Goal: Task Accomplishment & Management: Use online tool/utility

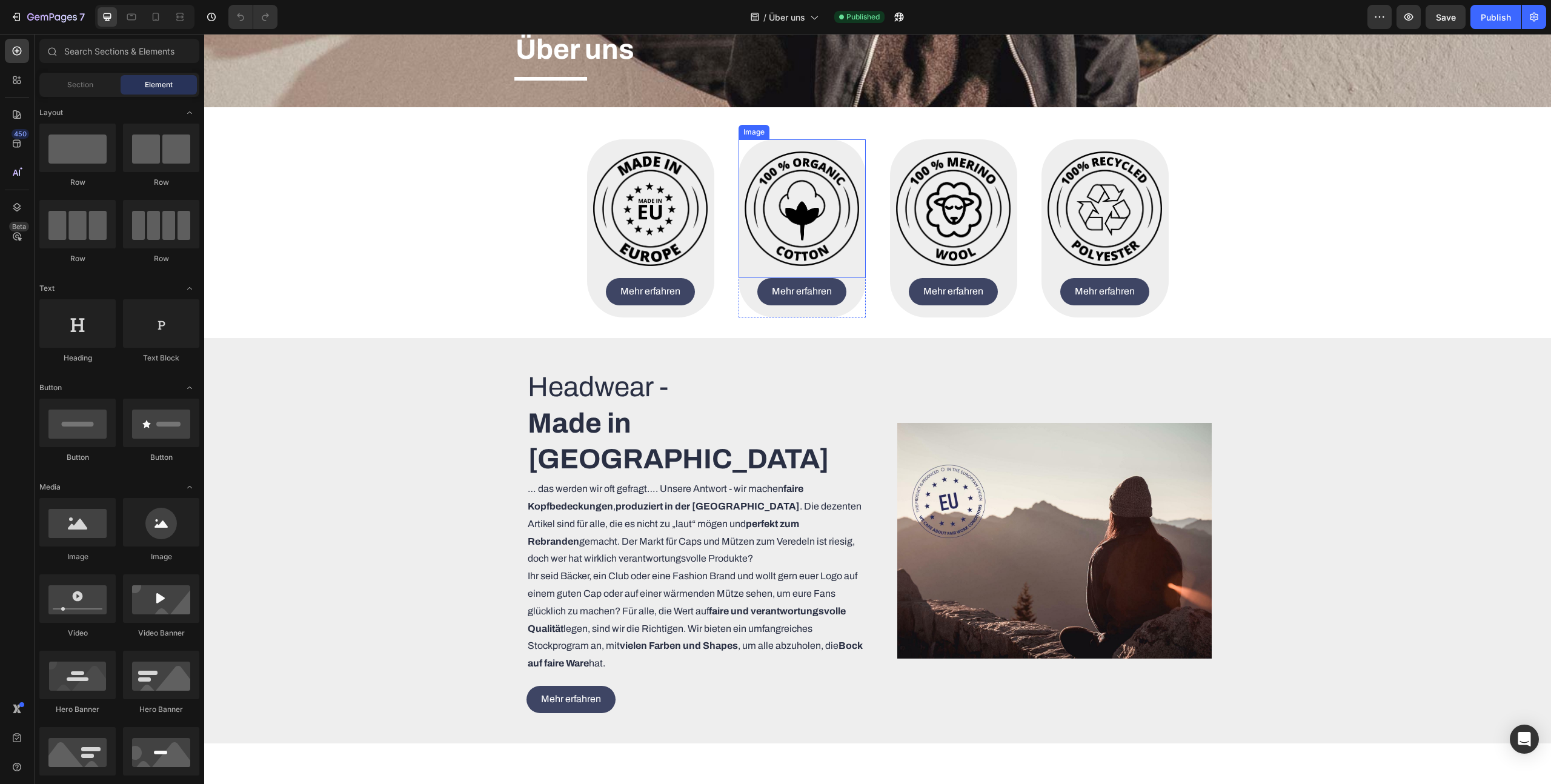
scroll to position [254, 0]
click at [14, 58] on div at bounding box center [16, 51] width 24 height 24
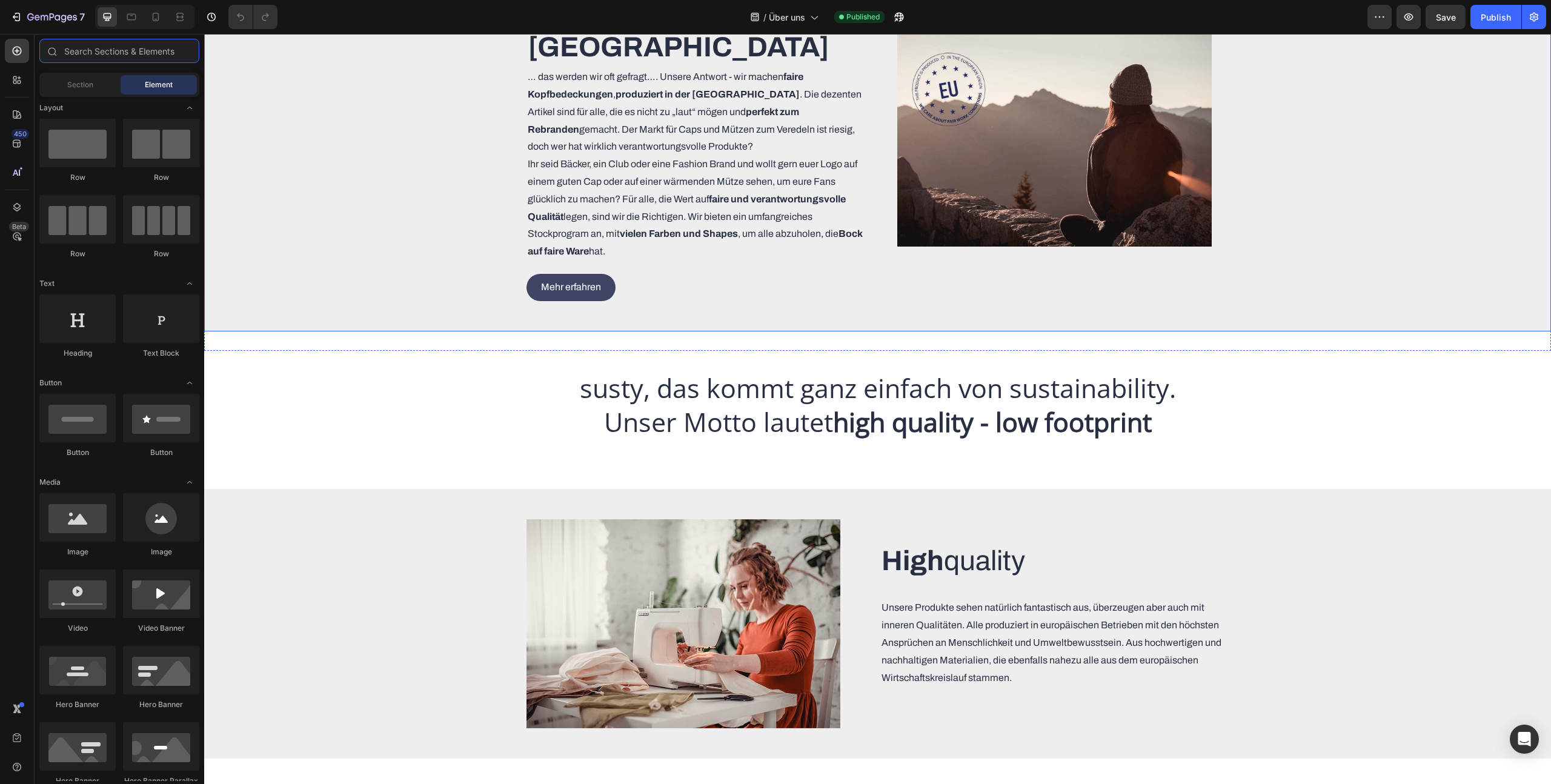
scroll to position [554, 0]
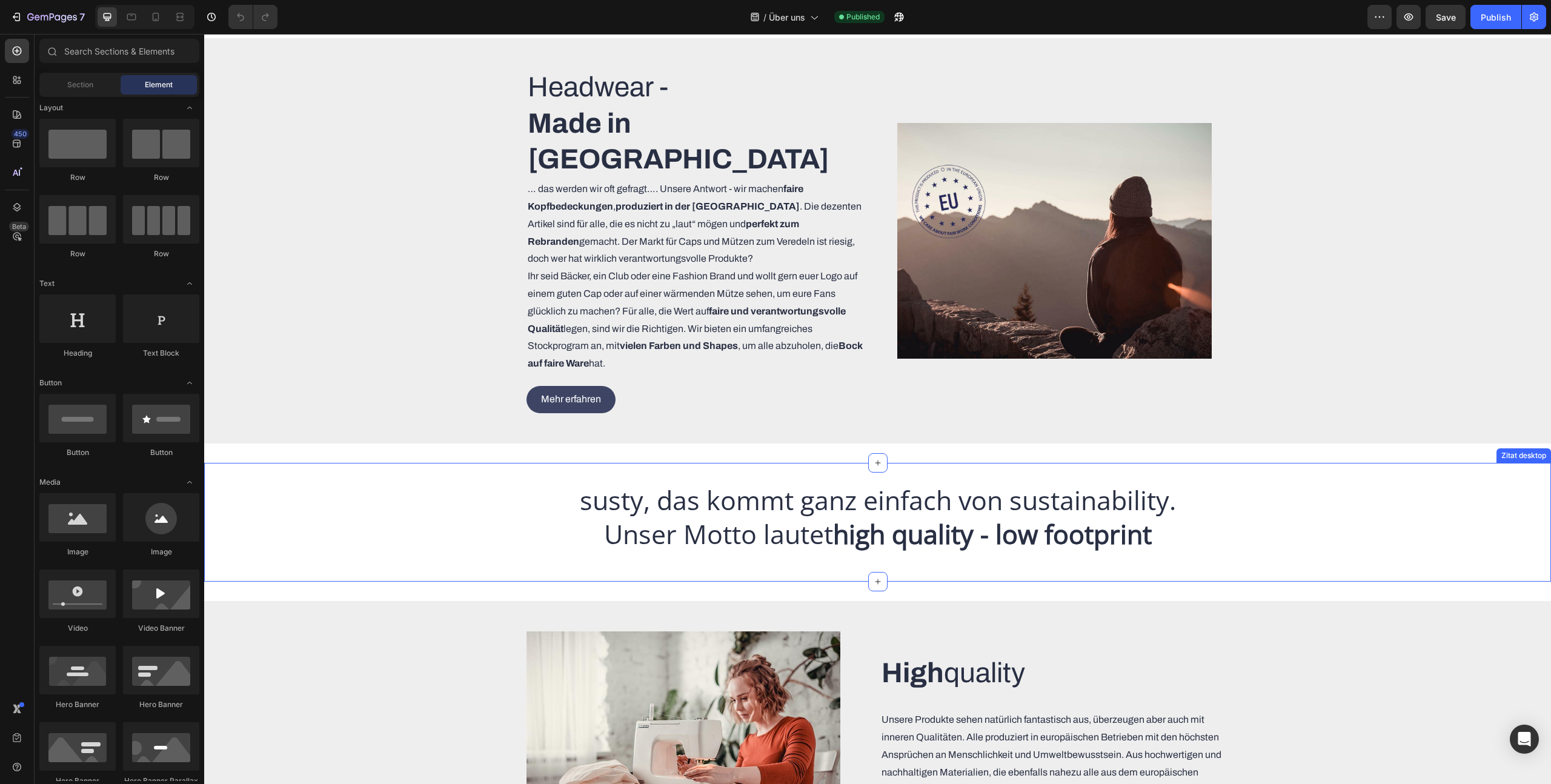
click at [217, 463] on div "susty, das kommt ganz einfach von sustainability. Unser Motto lautet high quali…" at bounding box center [877, 522] width 1347 height 119
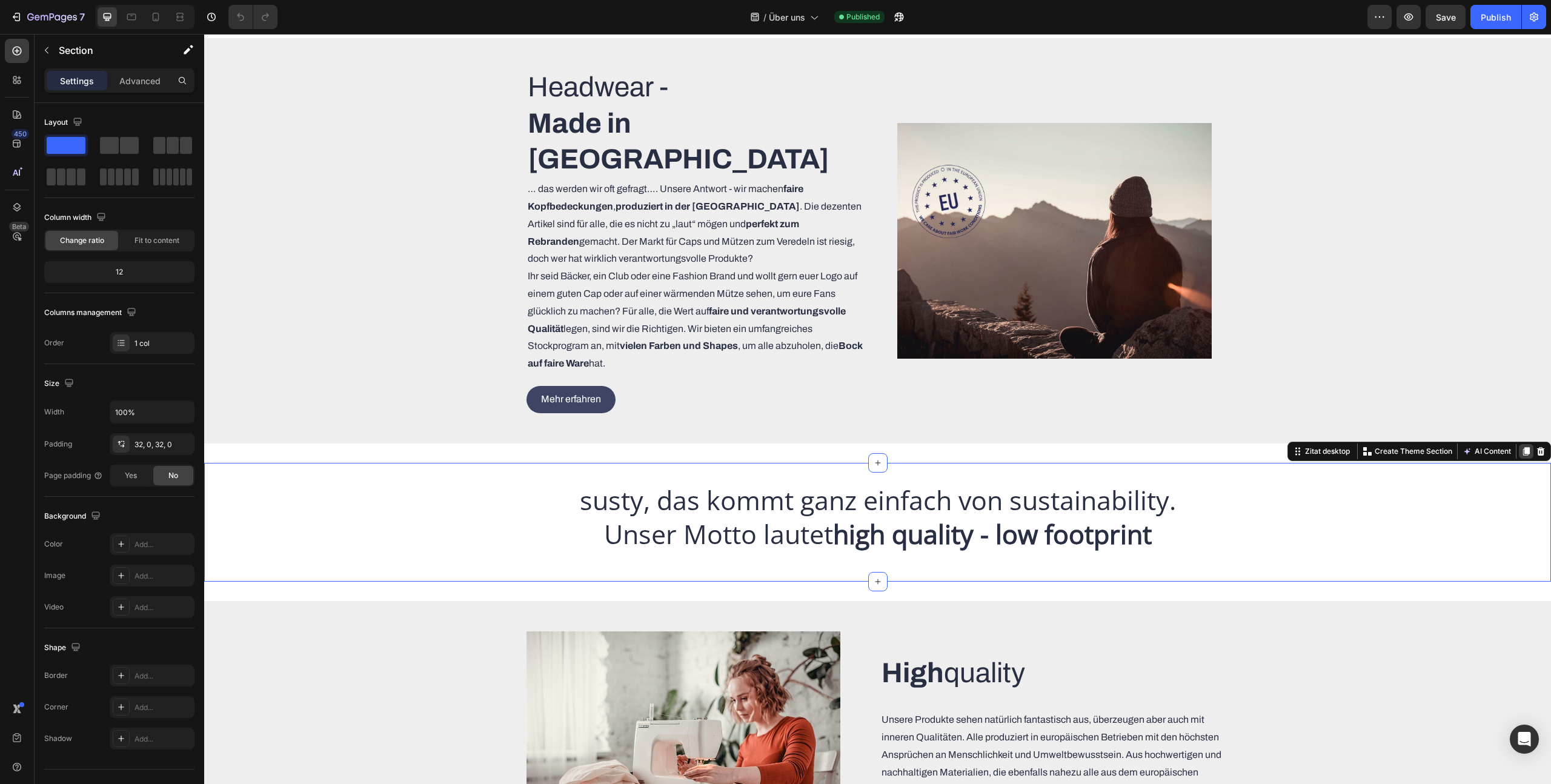
click at [1524, 446] on icon at bounding box center [1526, 451] width 10 height 10
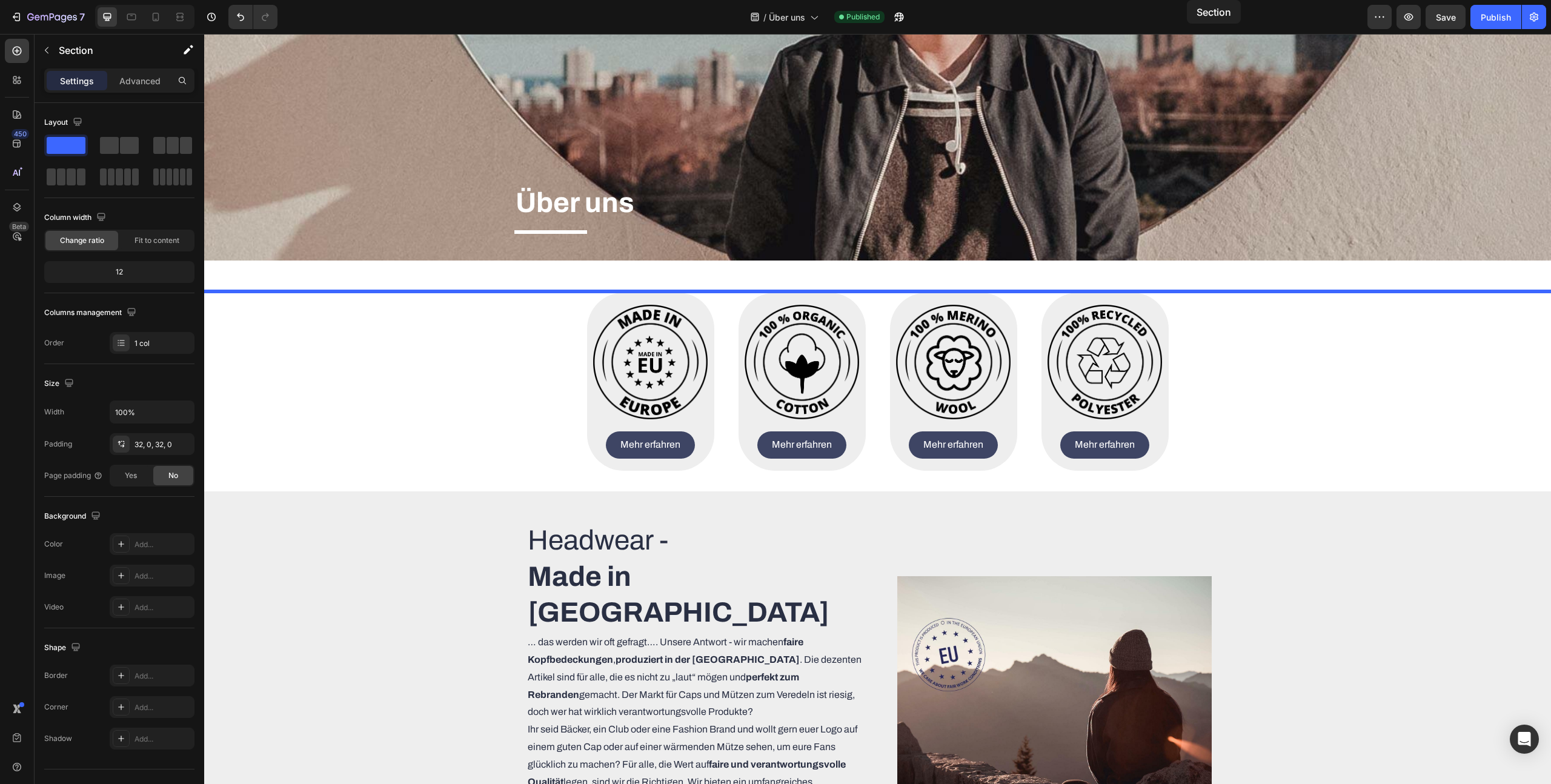
scroll to position [0, 0]
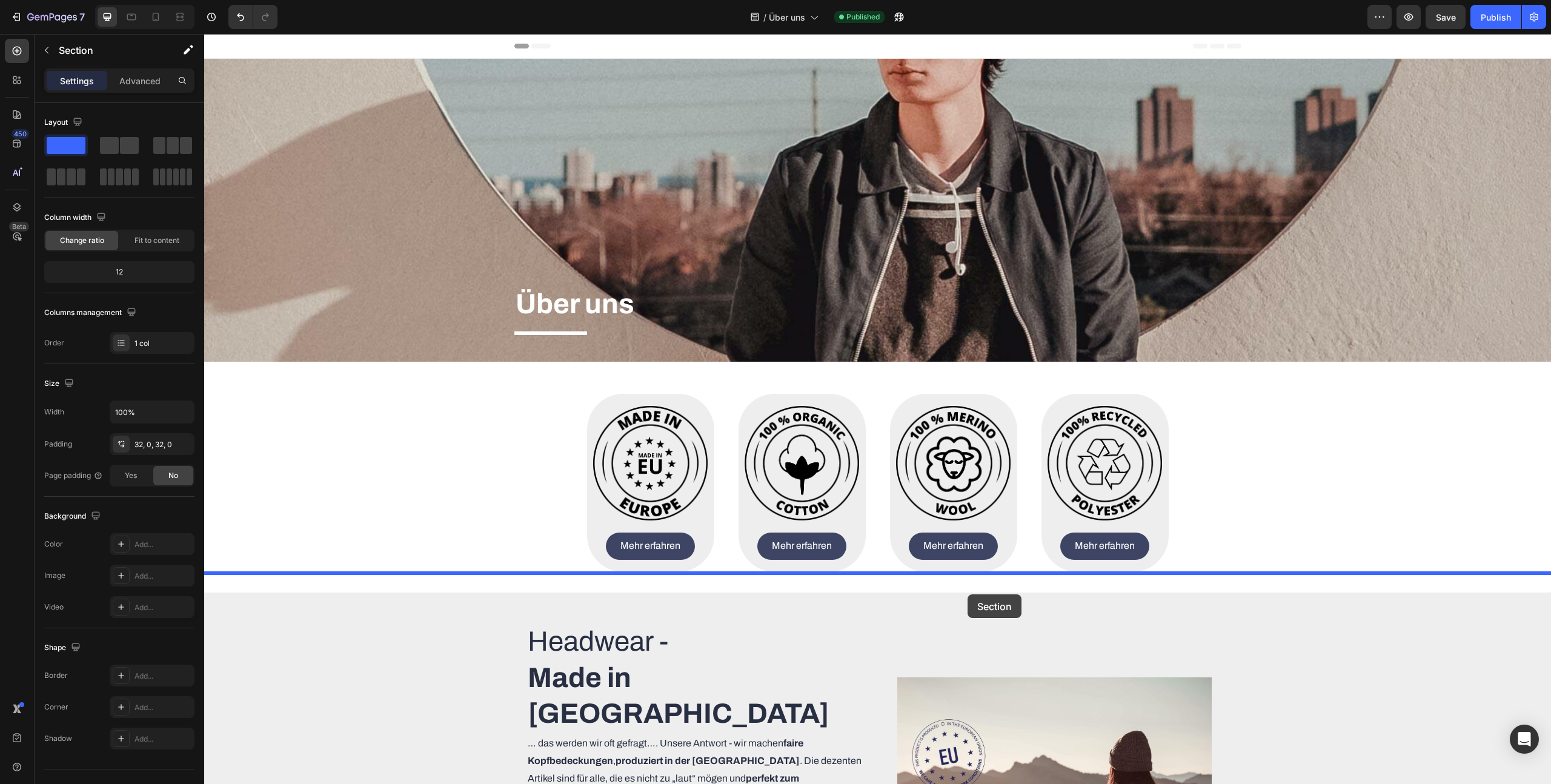
drag, startPoint x: 1313, startPoint y: 519, endPoint x: 968, endPoint y: 594, distance: 353.1
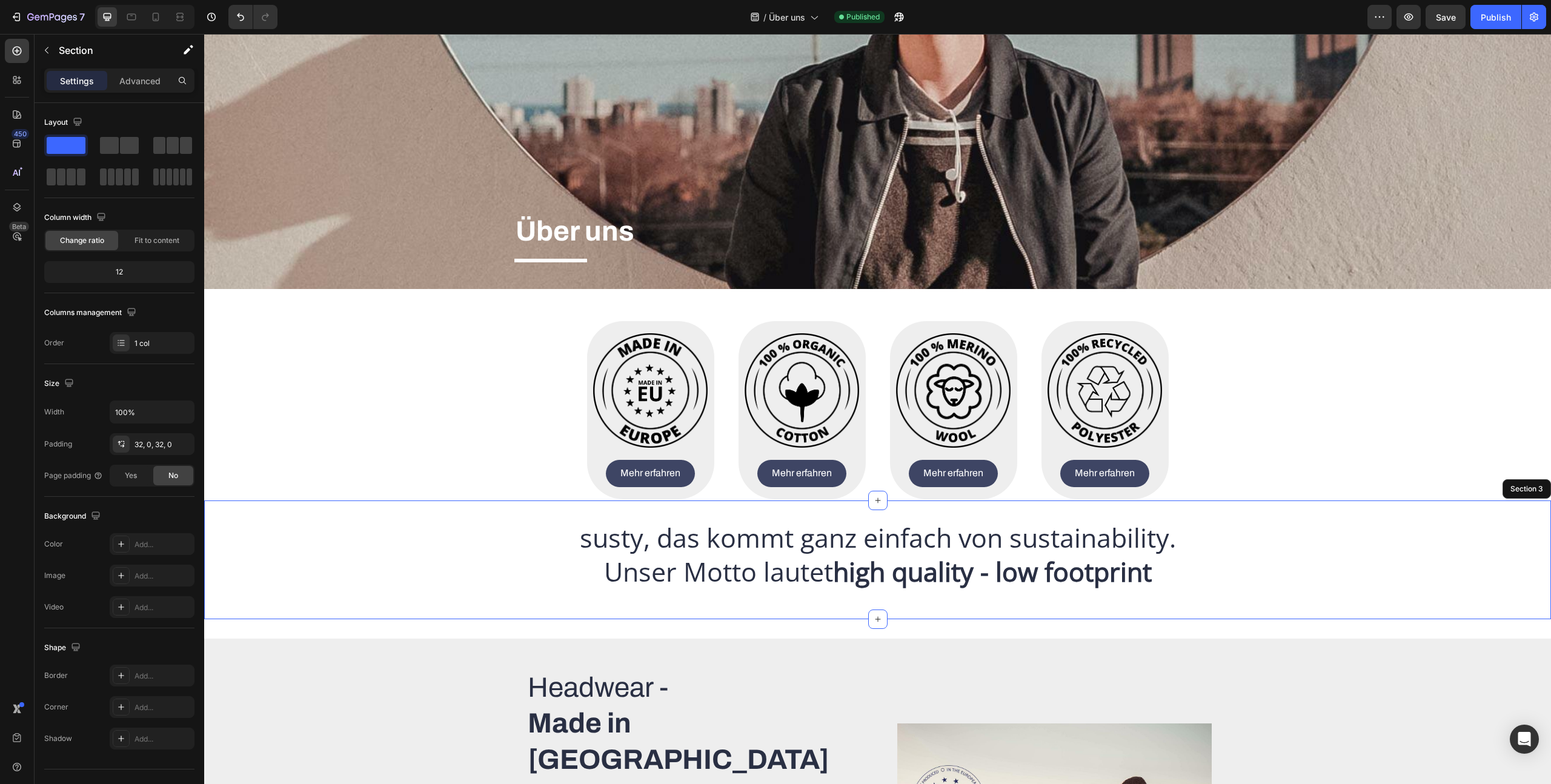
scroll to position [74, 0]
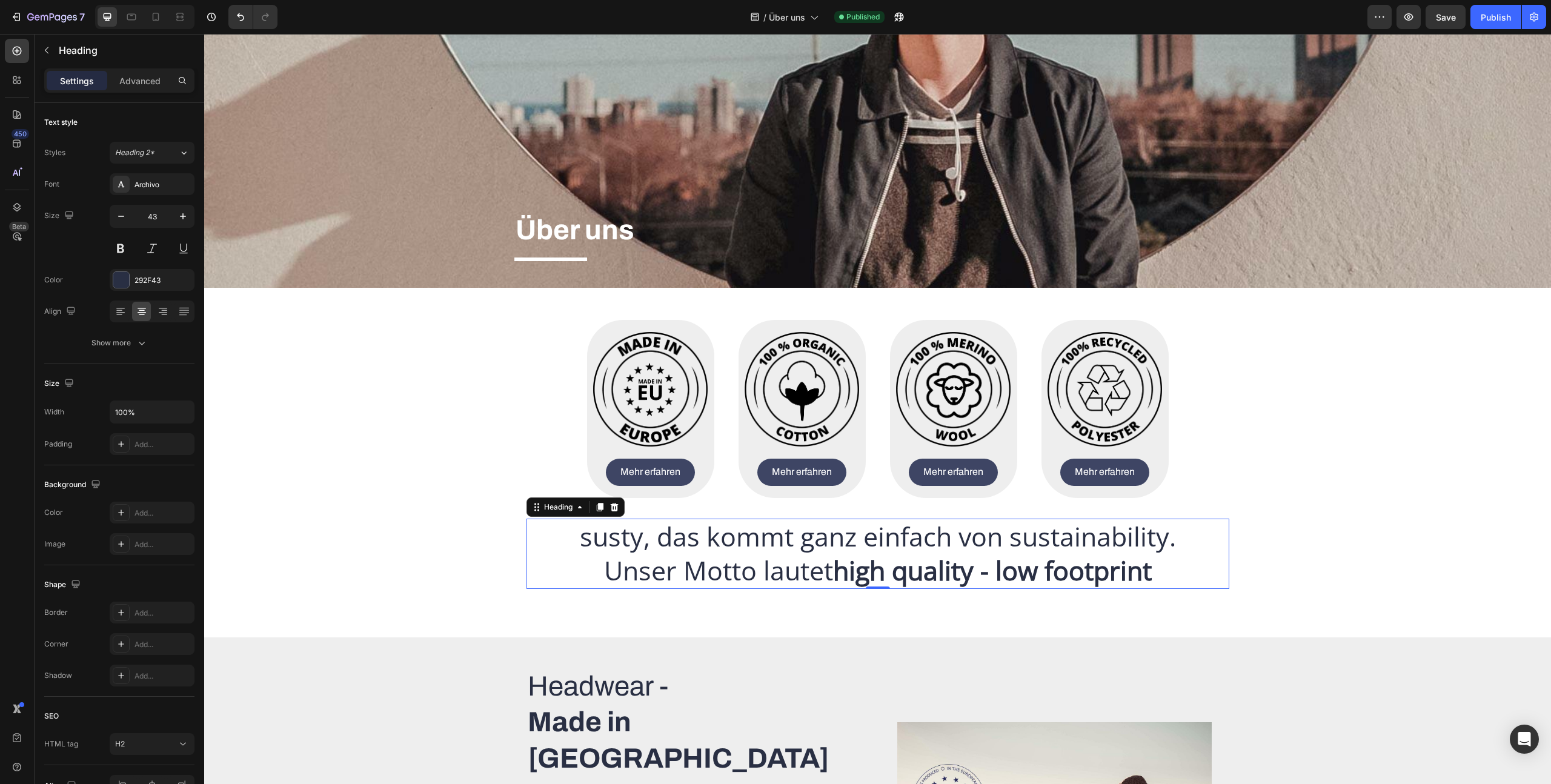
click at [819, 553] on h2 "susty, das kommt ganz einfach von sustainability. Unser Motto lautet high quali…" at bounding box center [878, 554] width 703 height 70
click at [821, 552] on h2 "susty, das kommt ganz einfach von sustainability. Unser Motto lautet high quali…" at bounding box center [878, 554] width 703 height 70
click at [821, 552] on p "susty, das kommt ganz einfach von sustainability. Unser Motto lautet high quali…" at bounding box center [878, 554] width 701 height 68
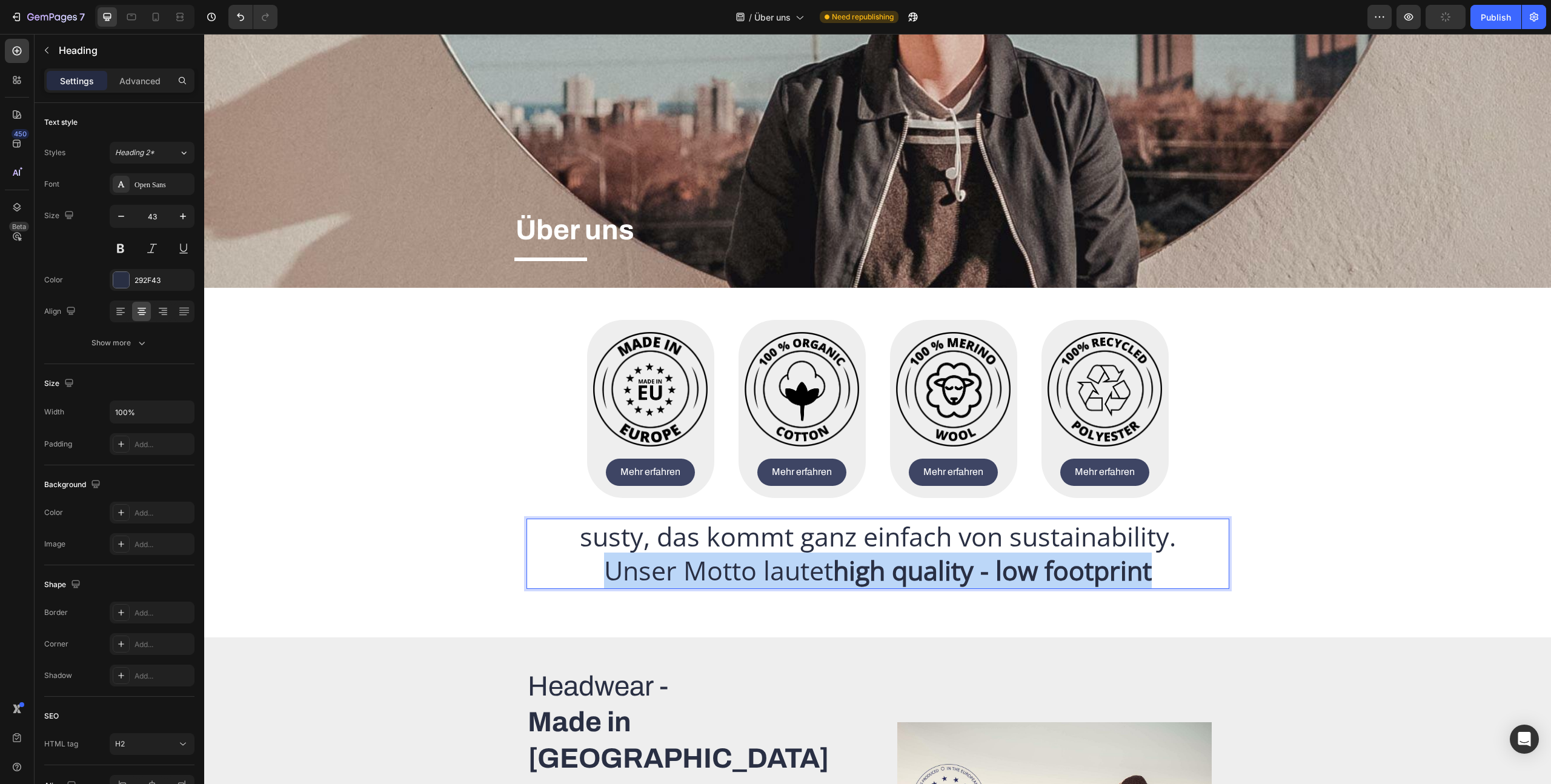
click at [821, 552] on p "susty, das kommt ganz einfach von sustainability. Unser Motto lautet high quali…" at bounding box center [878, 554] width 701 height 68
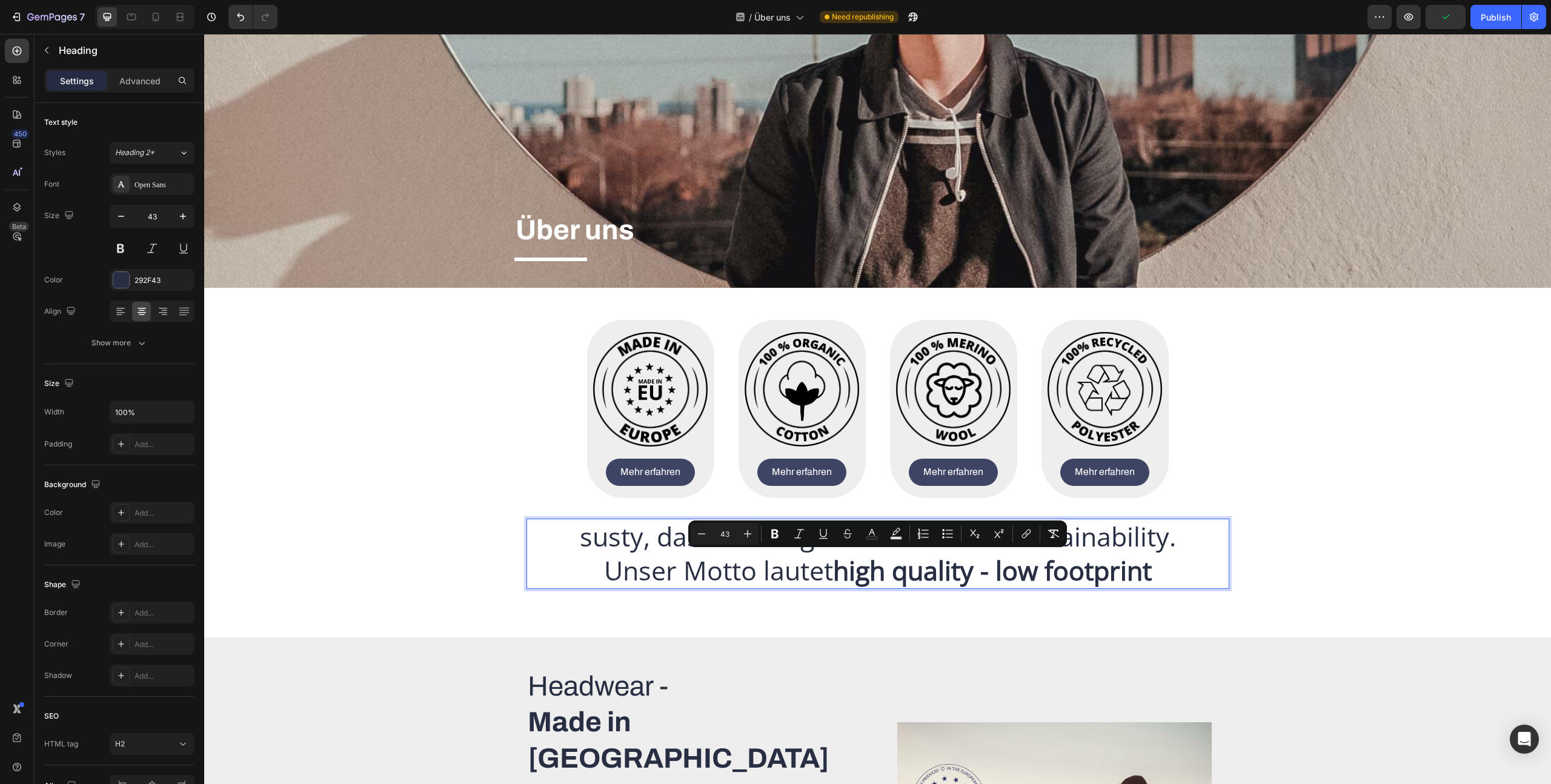
click at [635, 542] on p "susty, das kommt ganz einfach von sustainability. Unser Motto lautet high quali…" at bounding box center [878, 554] width 701 height 68
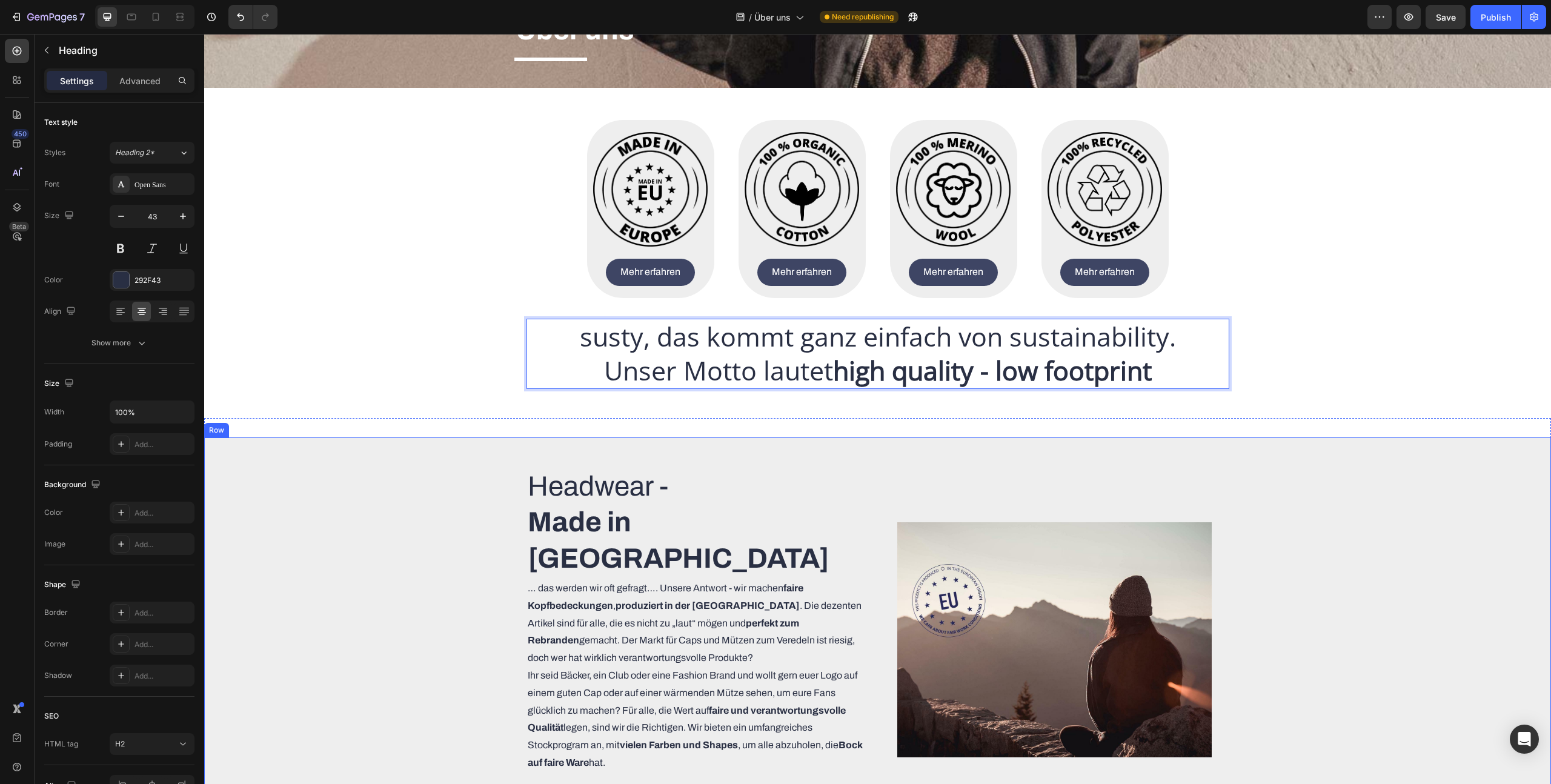
scroll to position [273, 0]
click at [720, 349] on p "susty, das kommt ganz einfach von sustainability. Unser Motto lautet high quali…" at bounding box center [878, 354] width 701 height 68
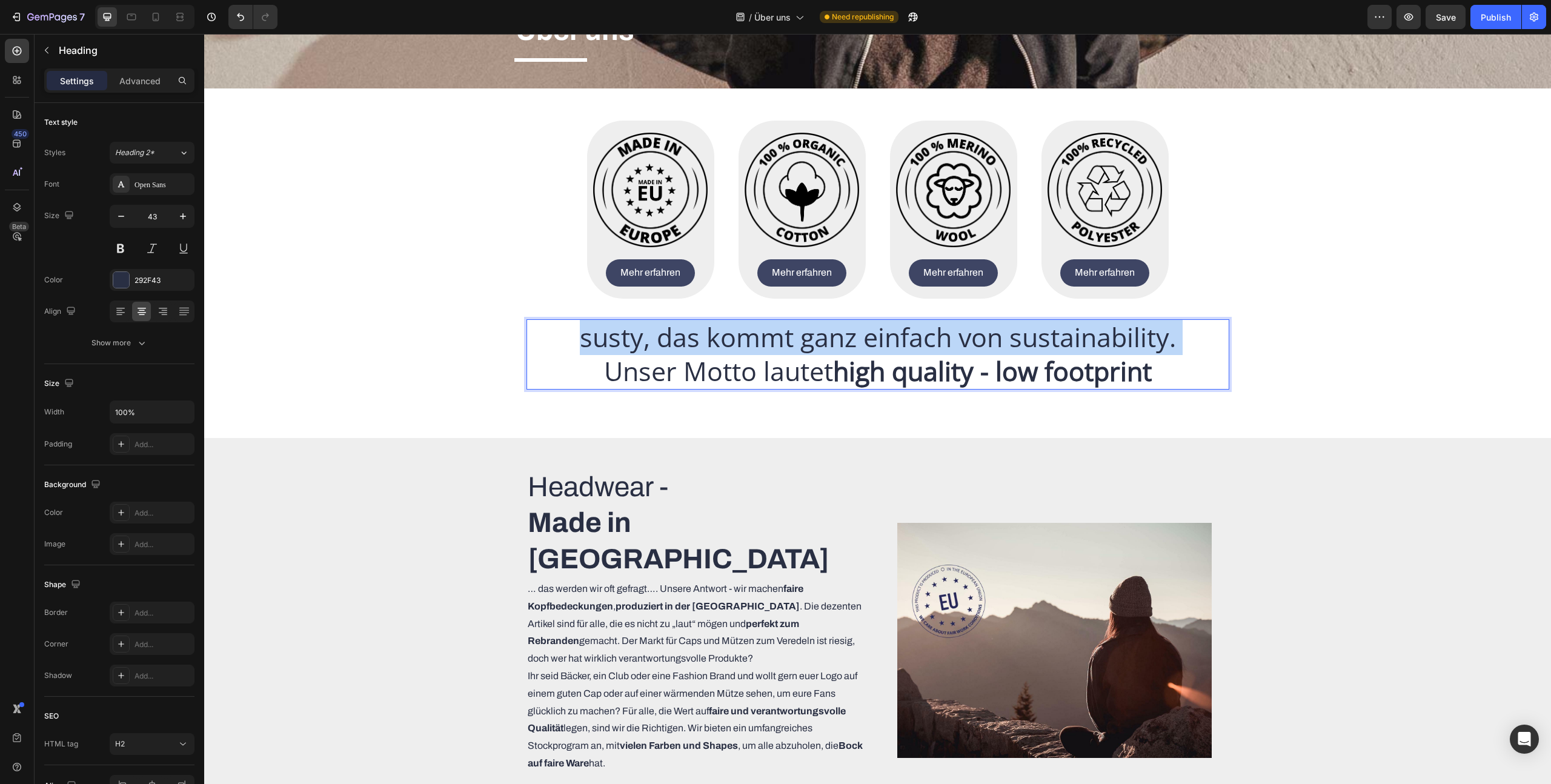
click at [720, 349] on p "susty, das kommt ganz einfach von sustainability. Unser Motto lautet high quali…" at bounding box center [878, 354] width 701 height 68
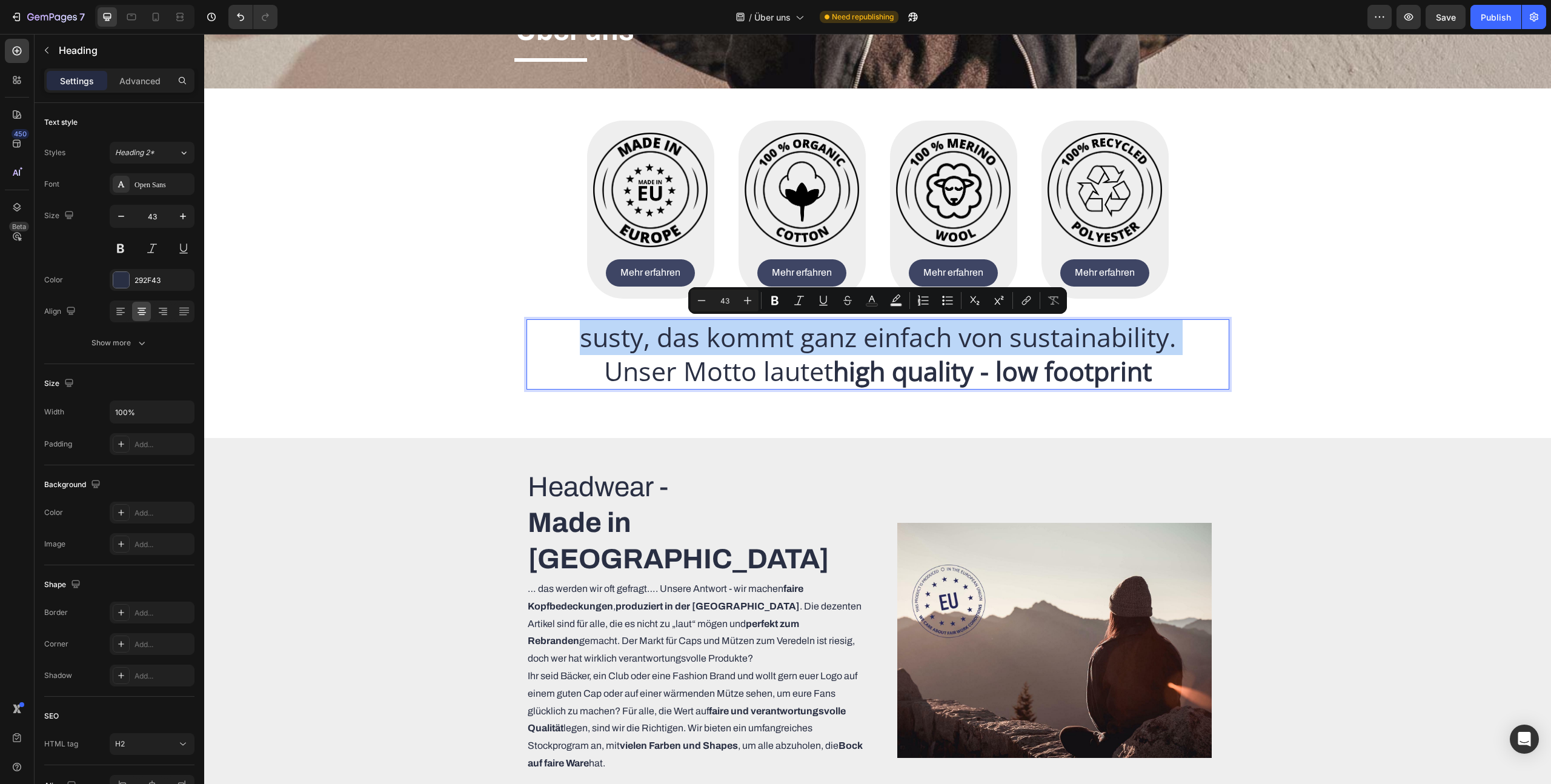
click at [720, 349] on p "susty, das kommt ganz einfach von sustainability. Unser Motto lautet high quali…" at bounding box center [878, 354] width 701 height 68
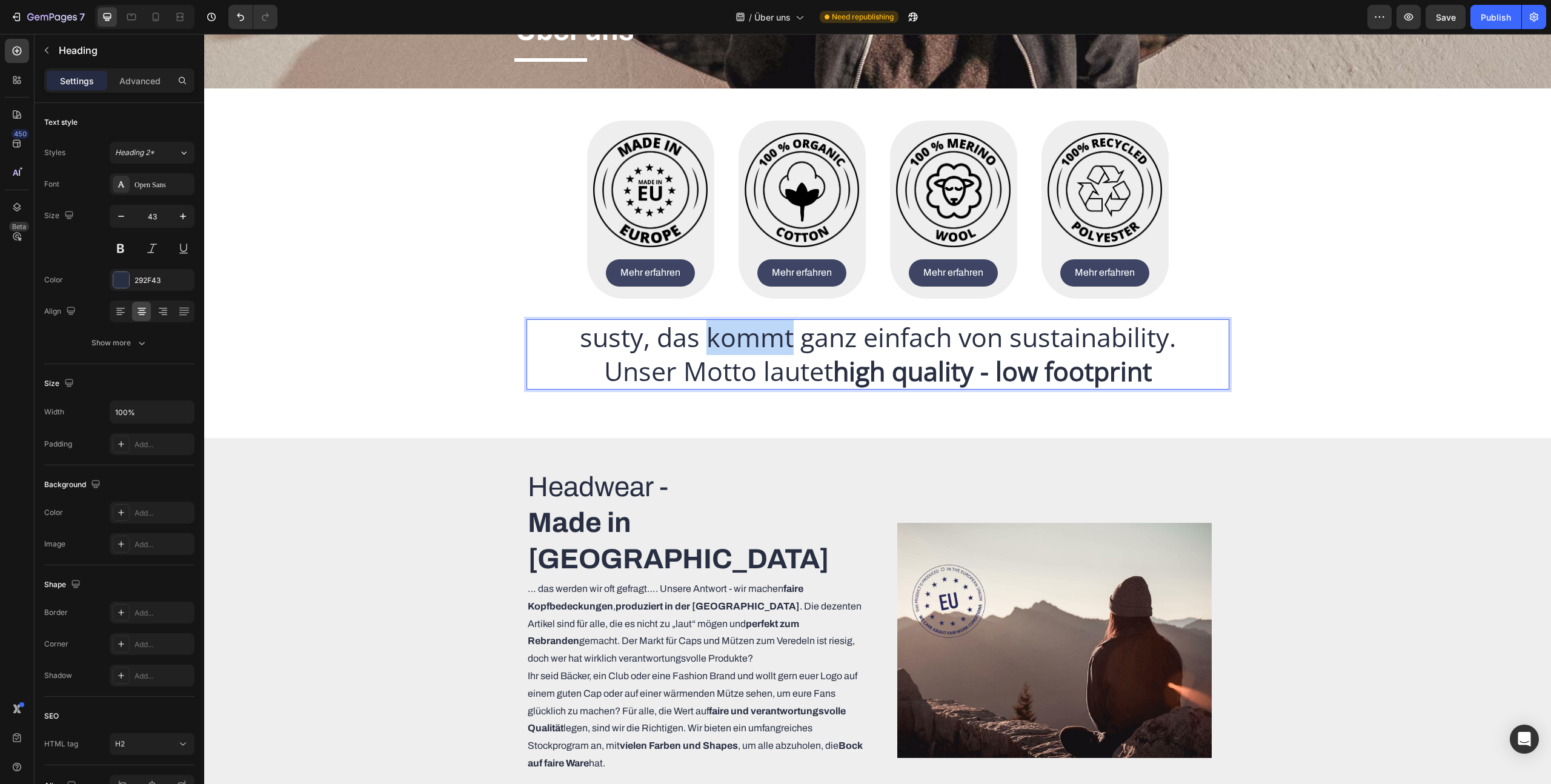
click at [720, 349] on p "susty, das kommt ganz einfach von sustainability. Unser Motto lautet high quali…" at bounding box center [878, 354] width 701 height 68
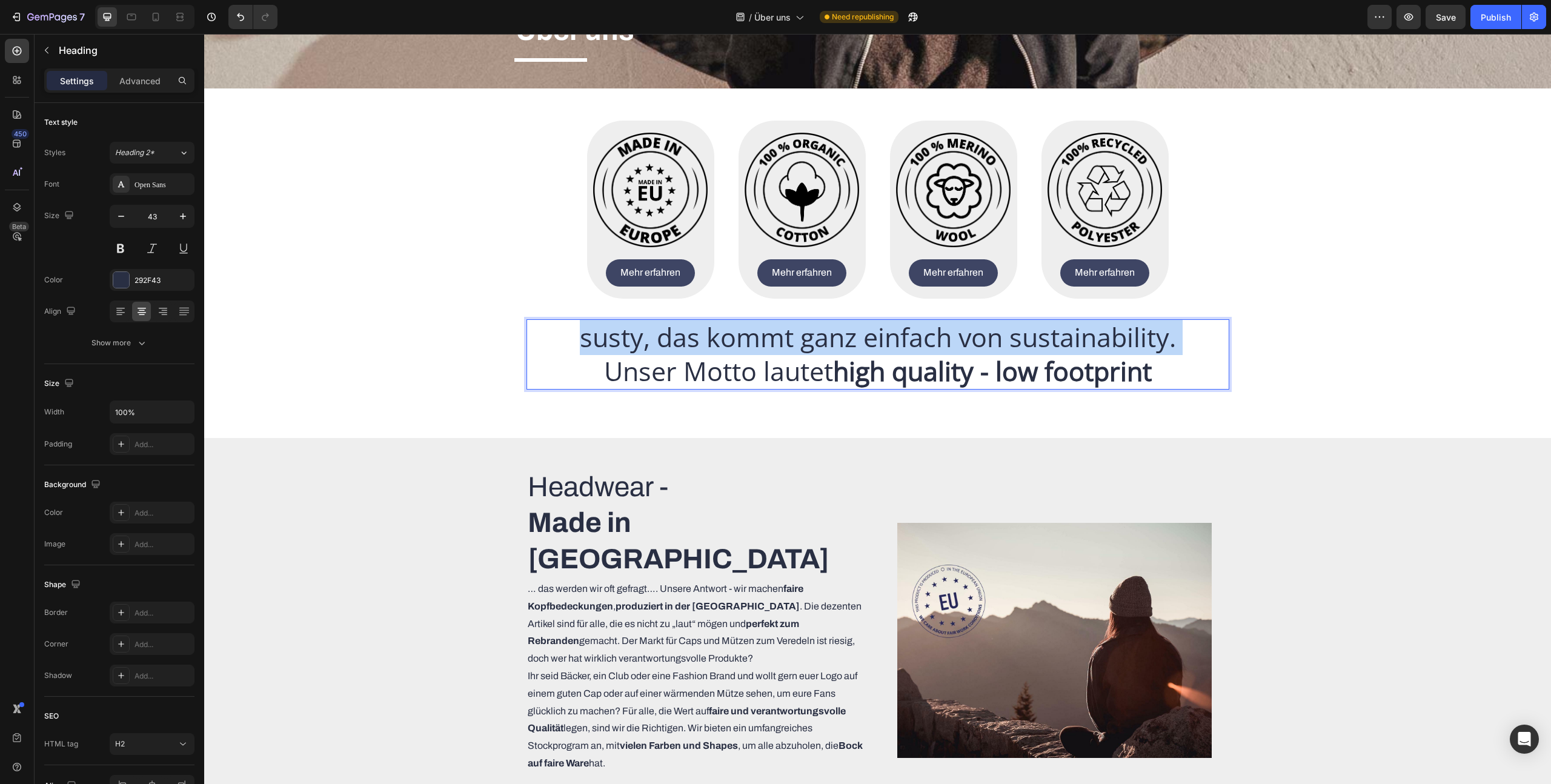
click at [720, 349] on p "susty, das kommt ganz einfach von sustainability. Unser Motto lautet high quali…" at bounding box center [878, 354] width 701 height 68
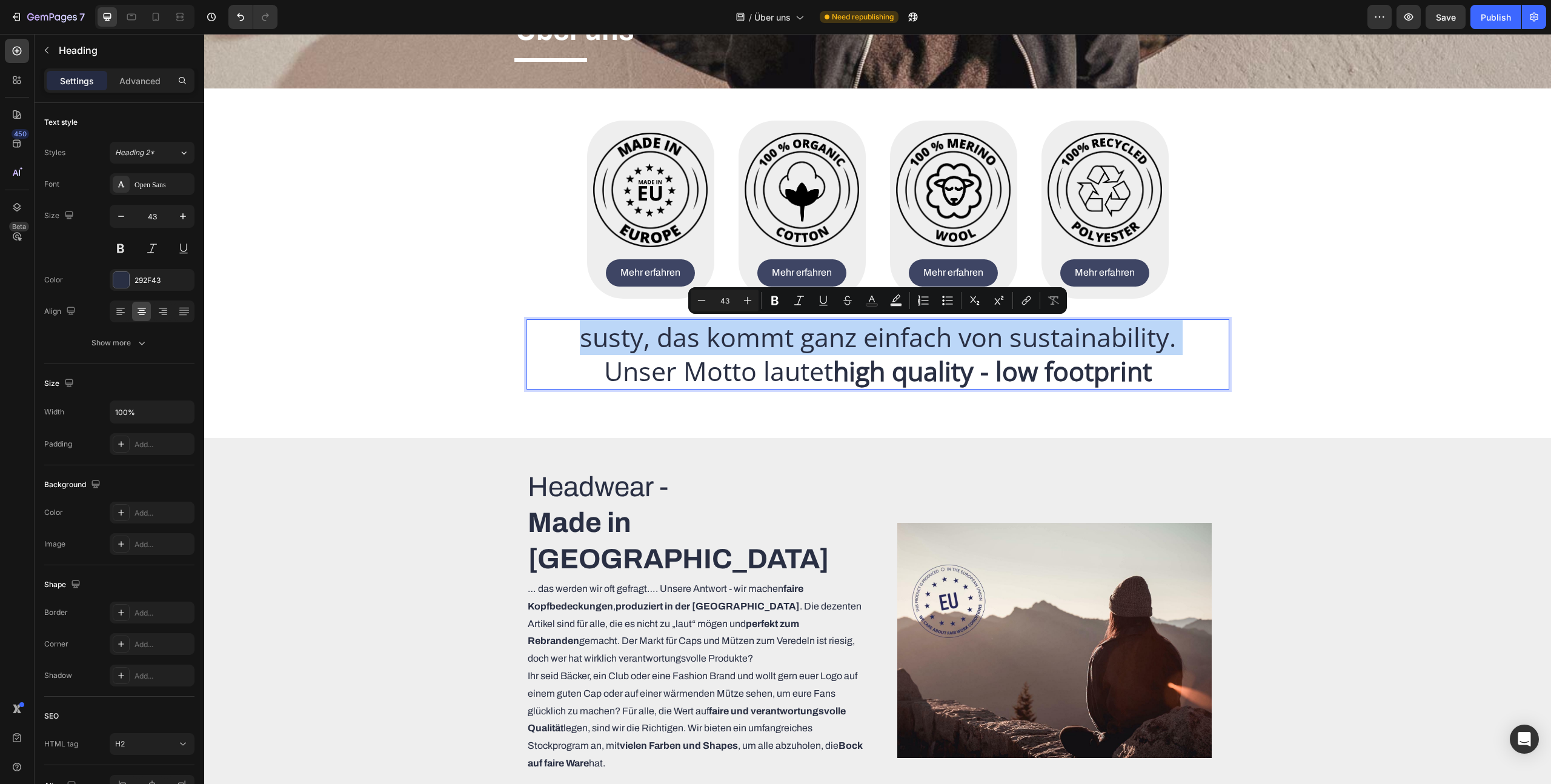
click at [720, 349] on p "susty, das kommt ganz einfach von sustainability. Unser Motto lautet high quali…" at bounding box center [878, 354] width 701 height 68
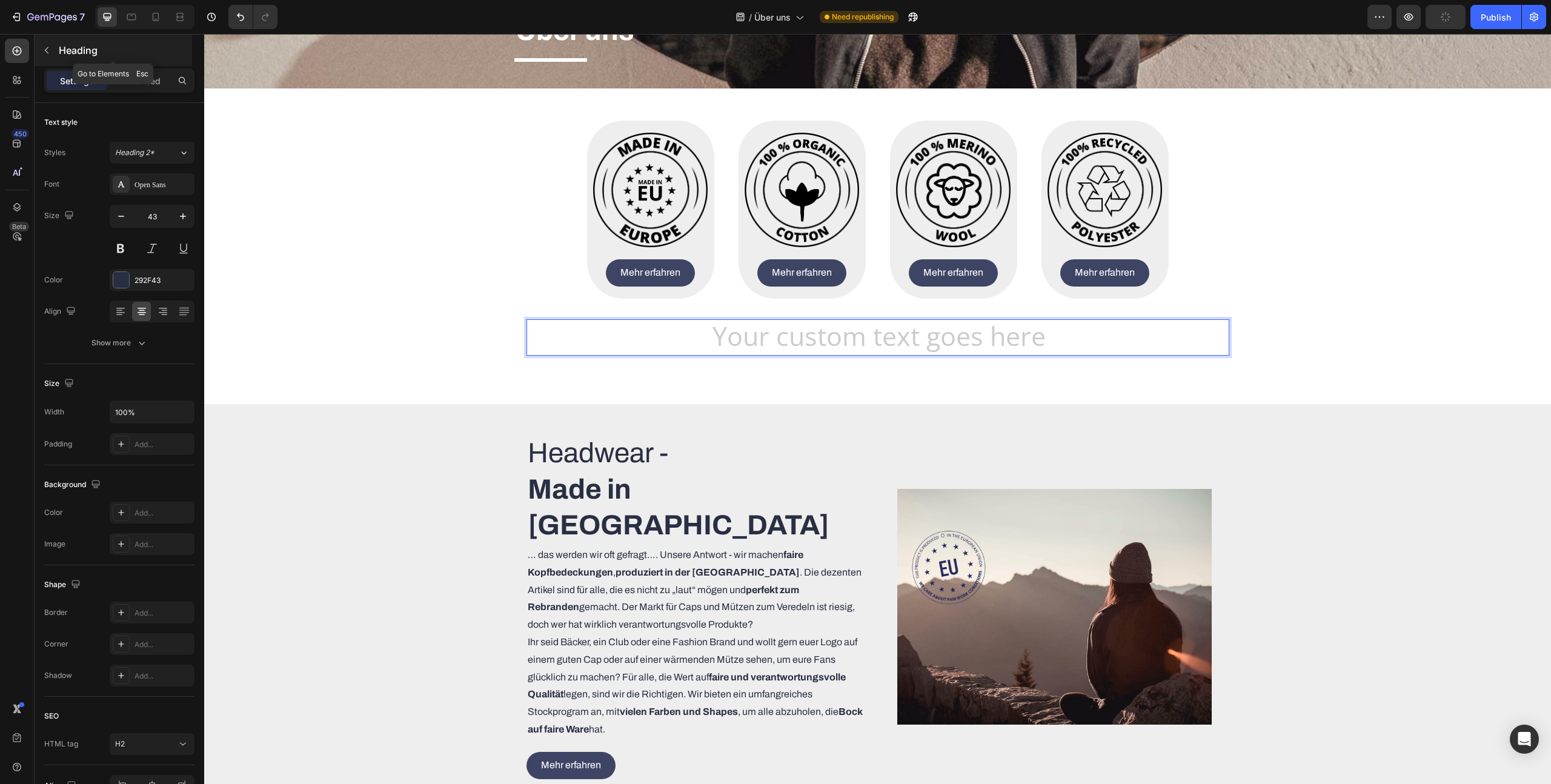
click at [44, 54] on icon "button" at bounding box center [47, 50] width 10 height 10
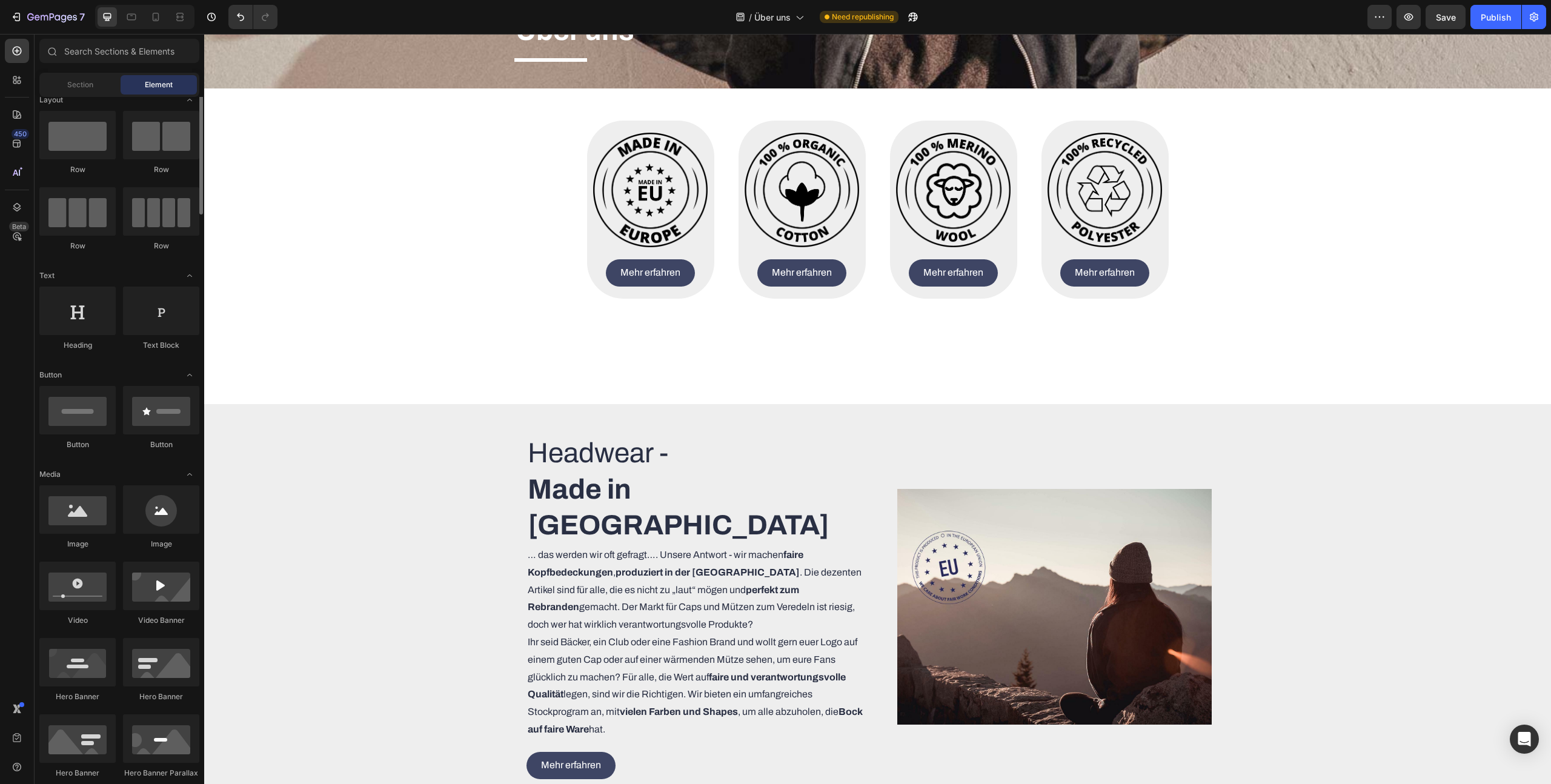
scroll to position [0, 0]
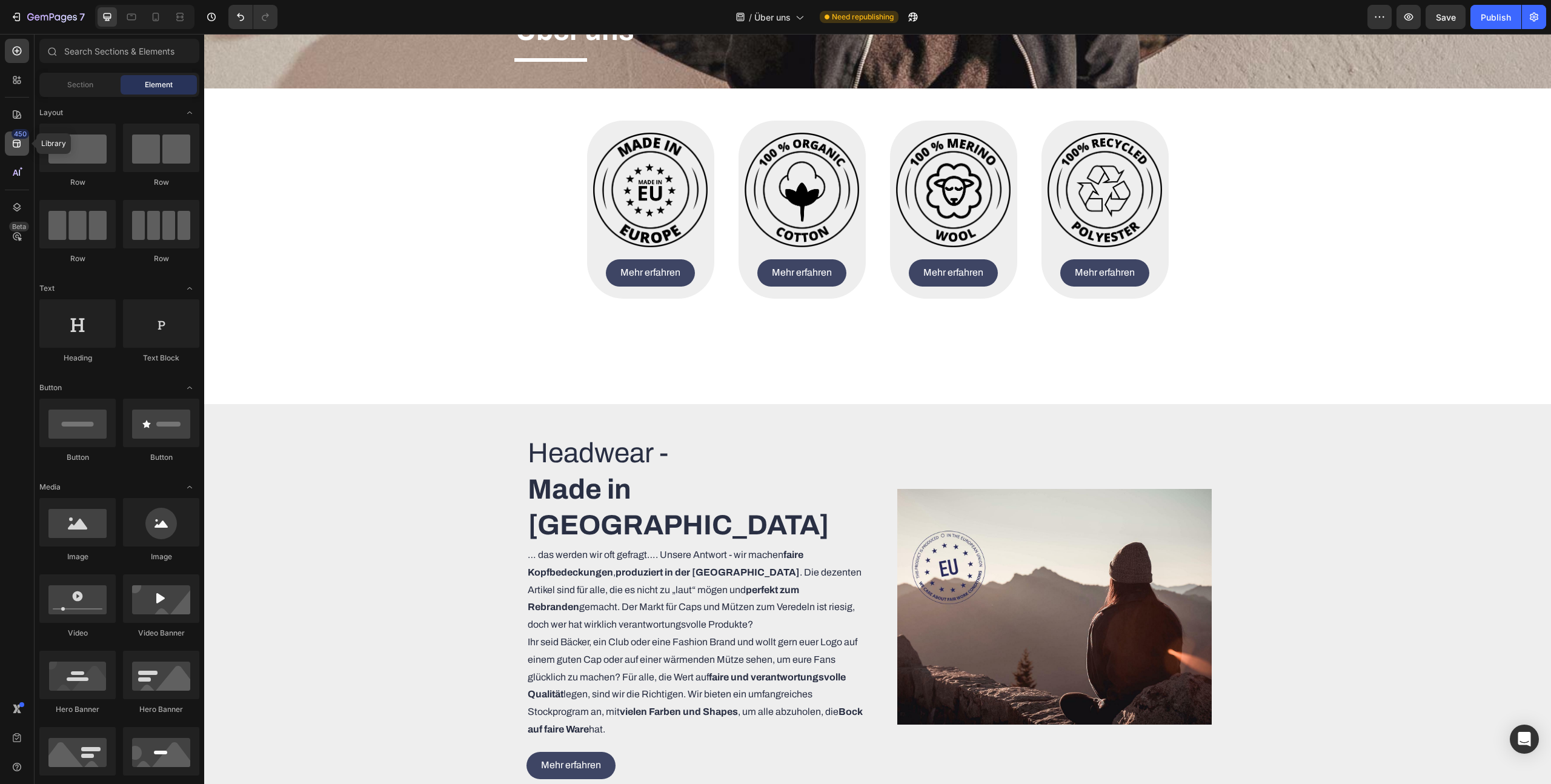
click at [16, 137] on div "450" at bounding box center [20, 134] width 18 height 10
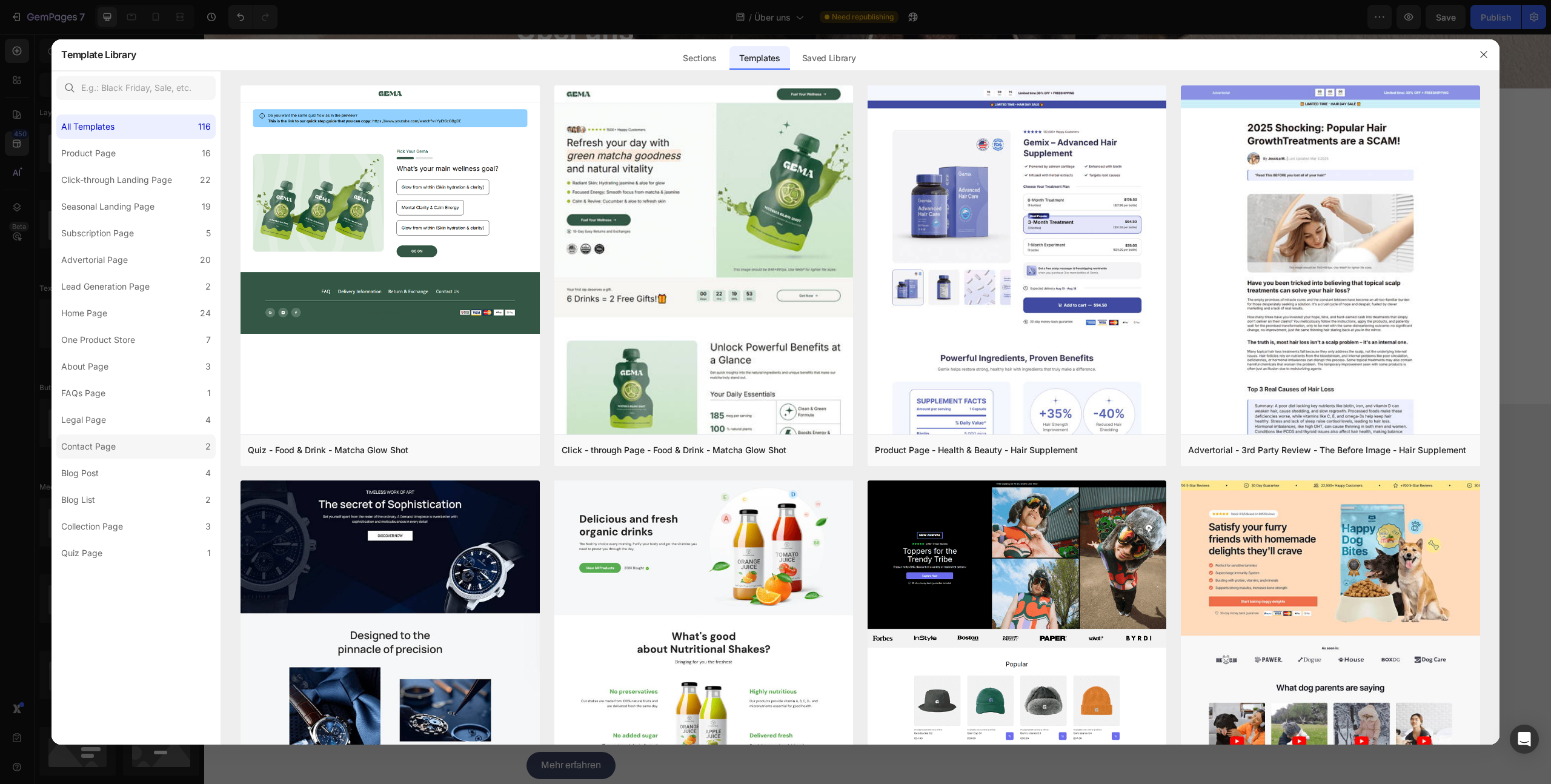
click at [118, 441] on div "Contact Page" at bounding box center [91, 446] width 59 height 14
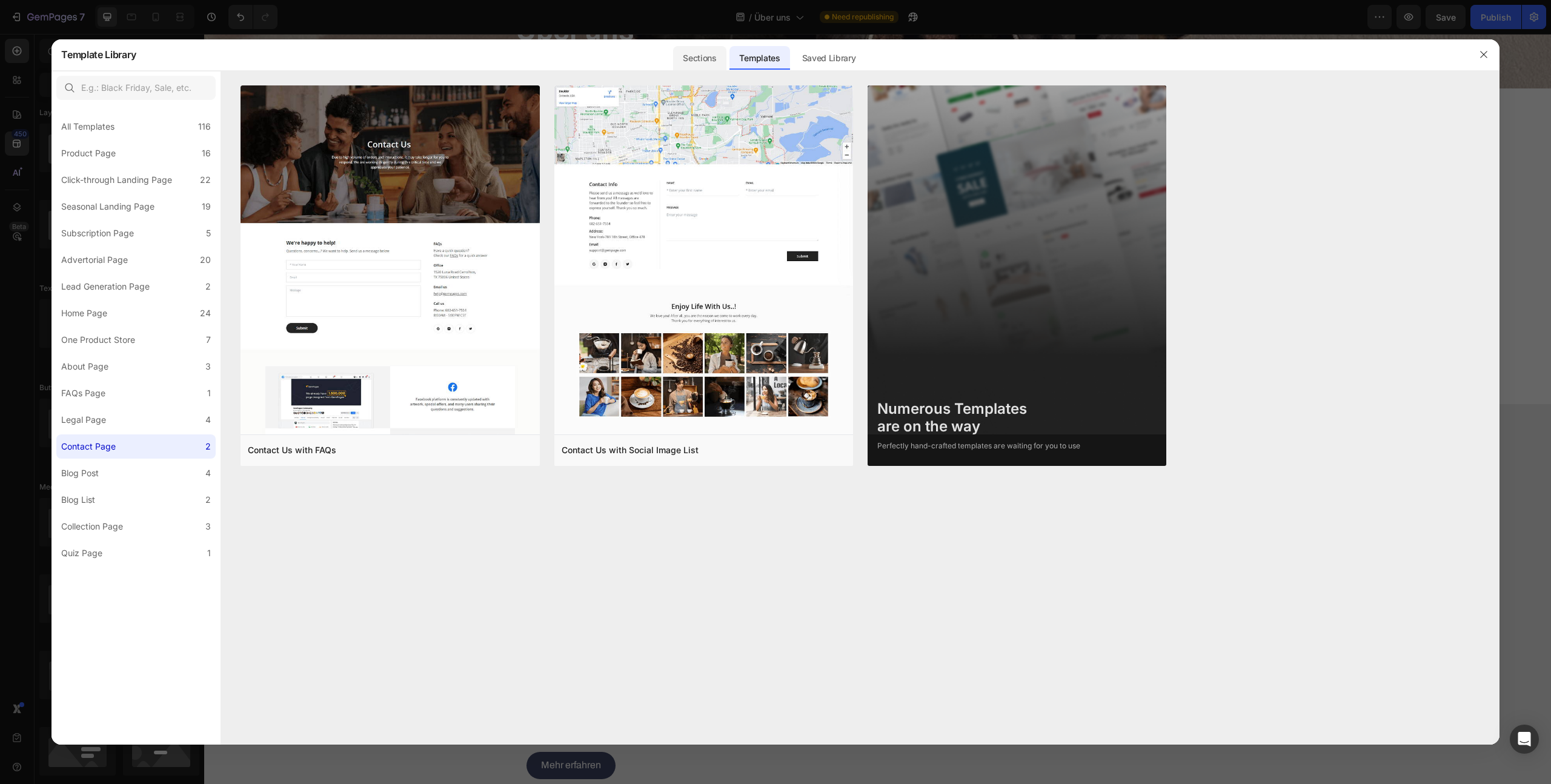
click at [702, 61] on div "Sections" at bounding box center [699, 58] width 53 height 24
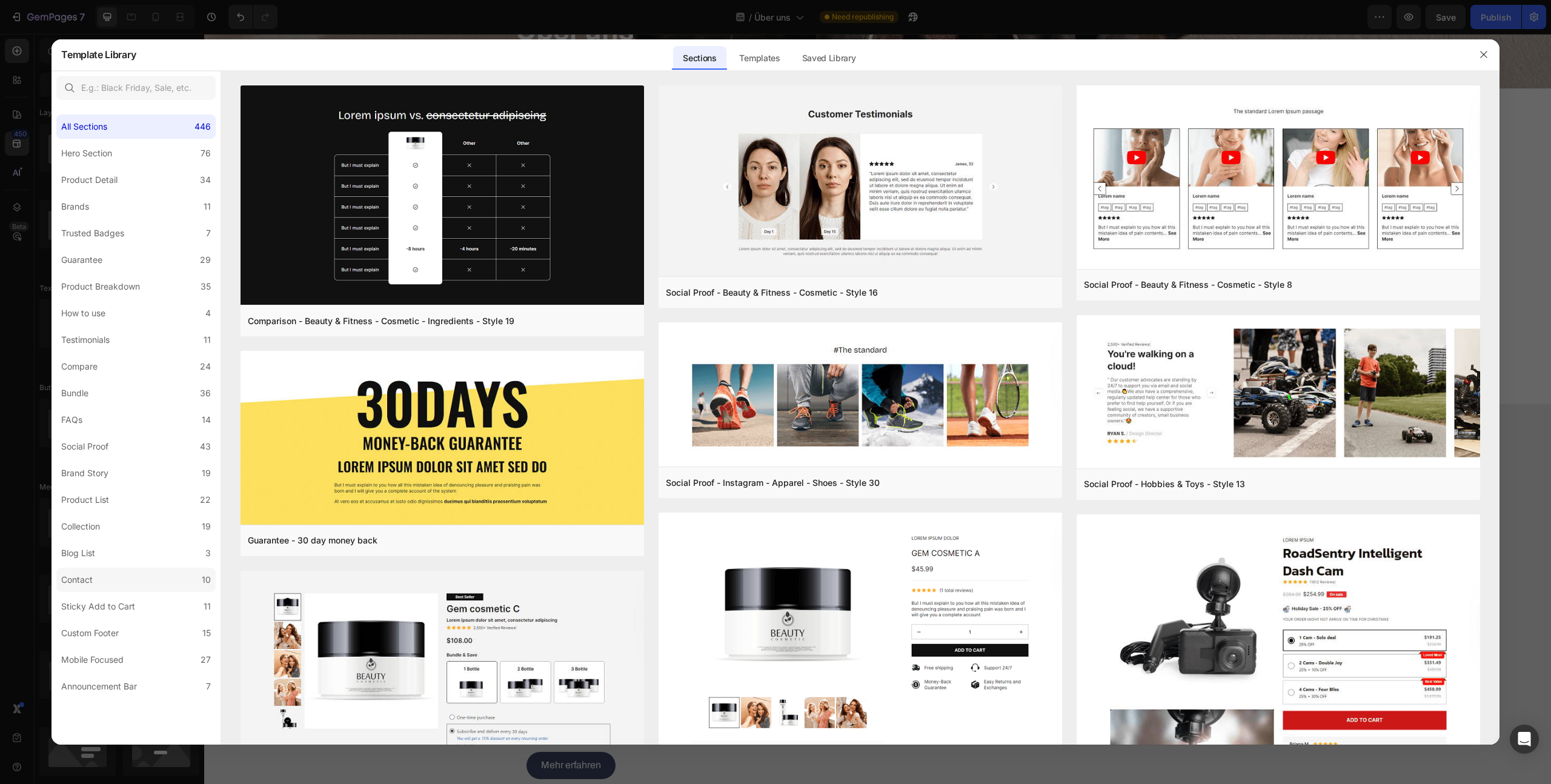
click at [108, 577] on label "Contact 10" at bounding box center [136, 580] width 160 height 24
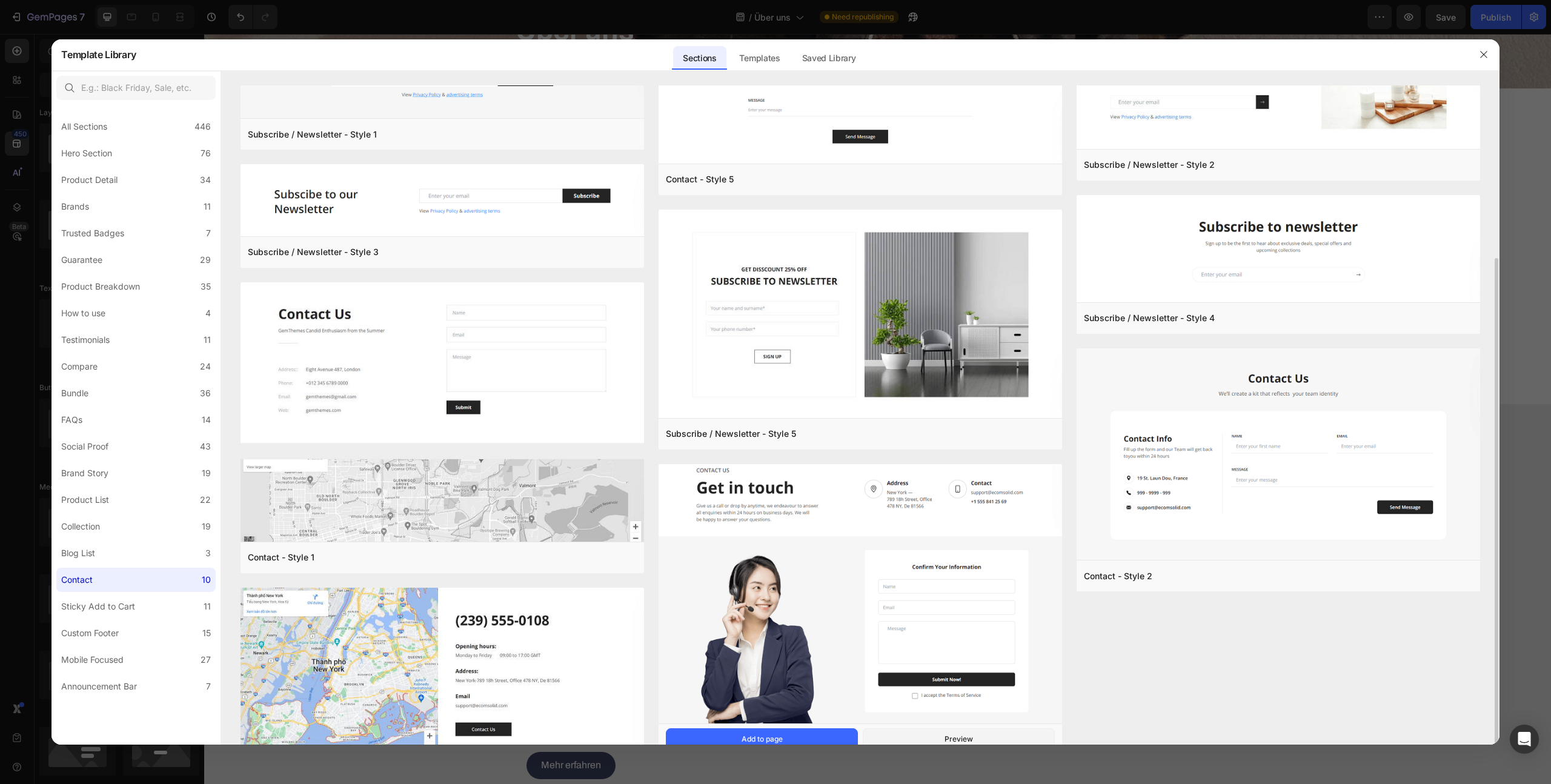
scroll to position [138, 0]
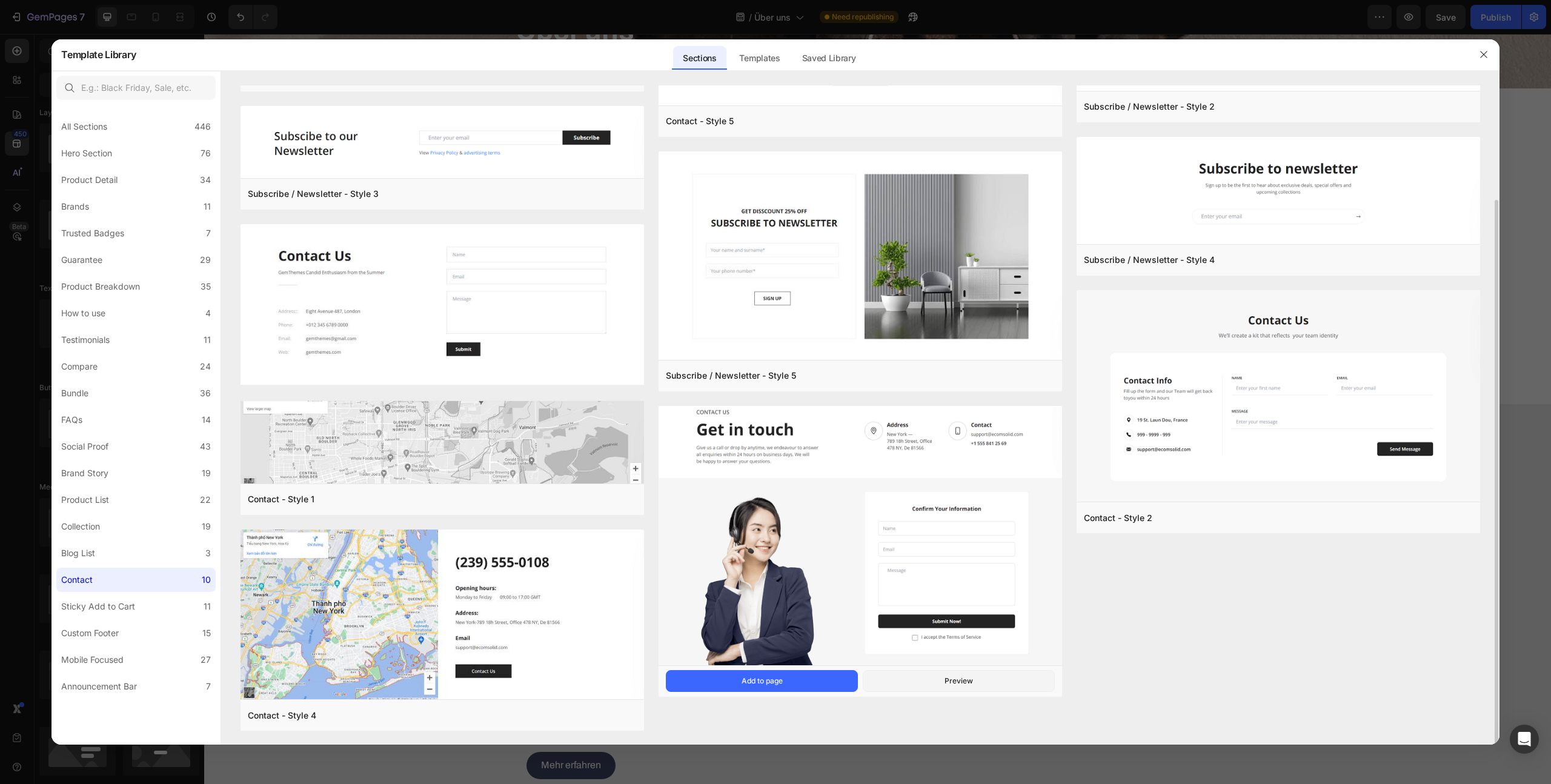
click at [772, 464] on img at bounding box center [860, 527] width 404 height 282
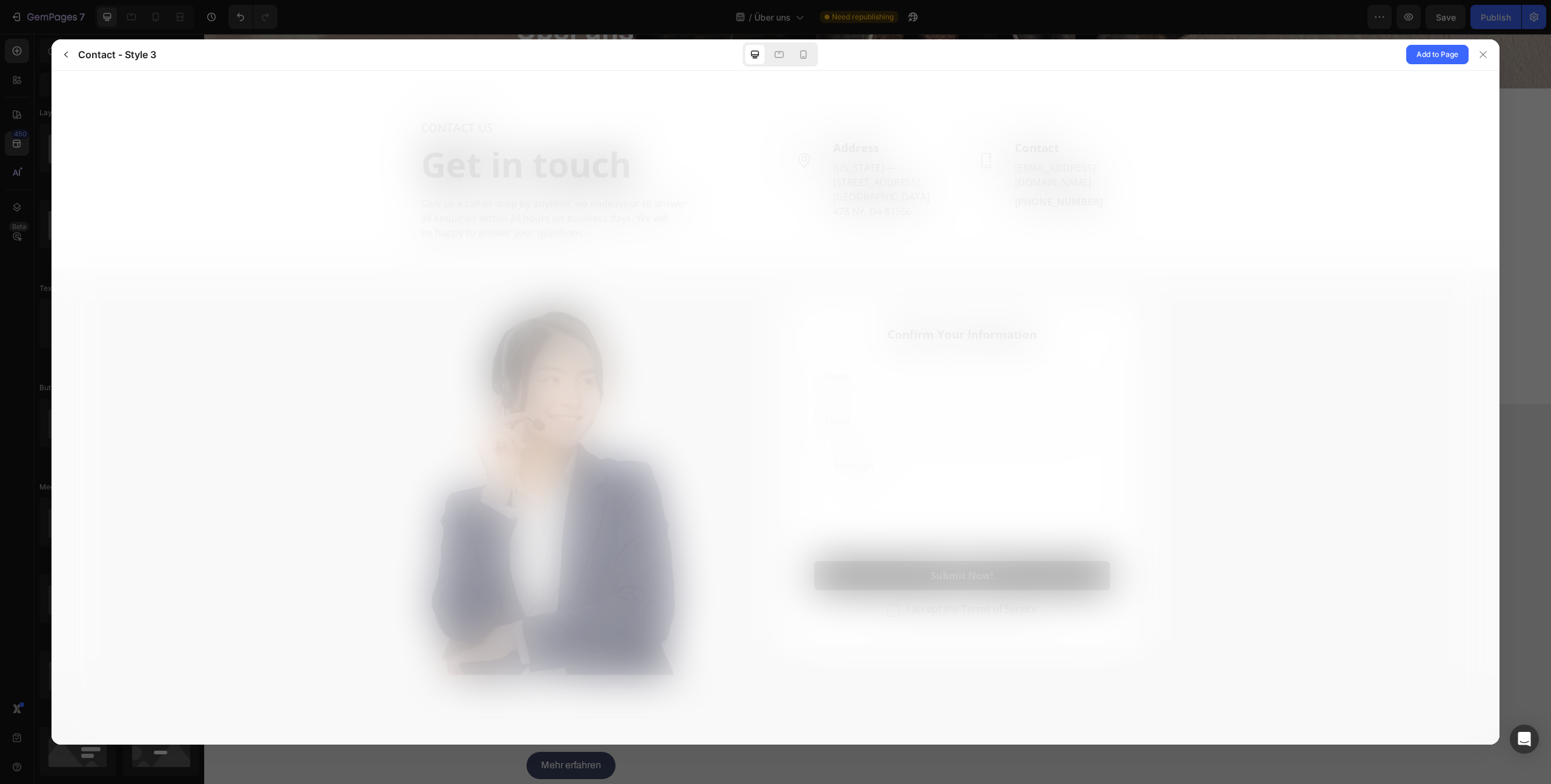
scroll to position [0, 0]
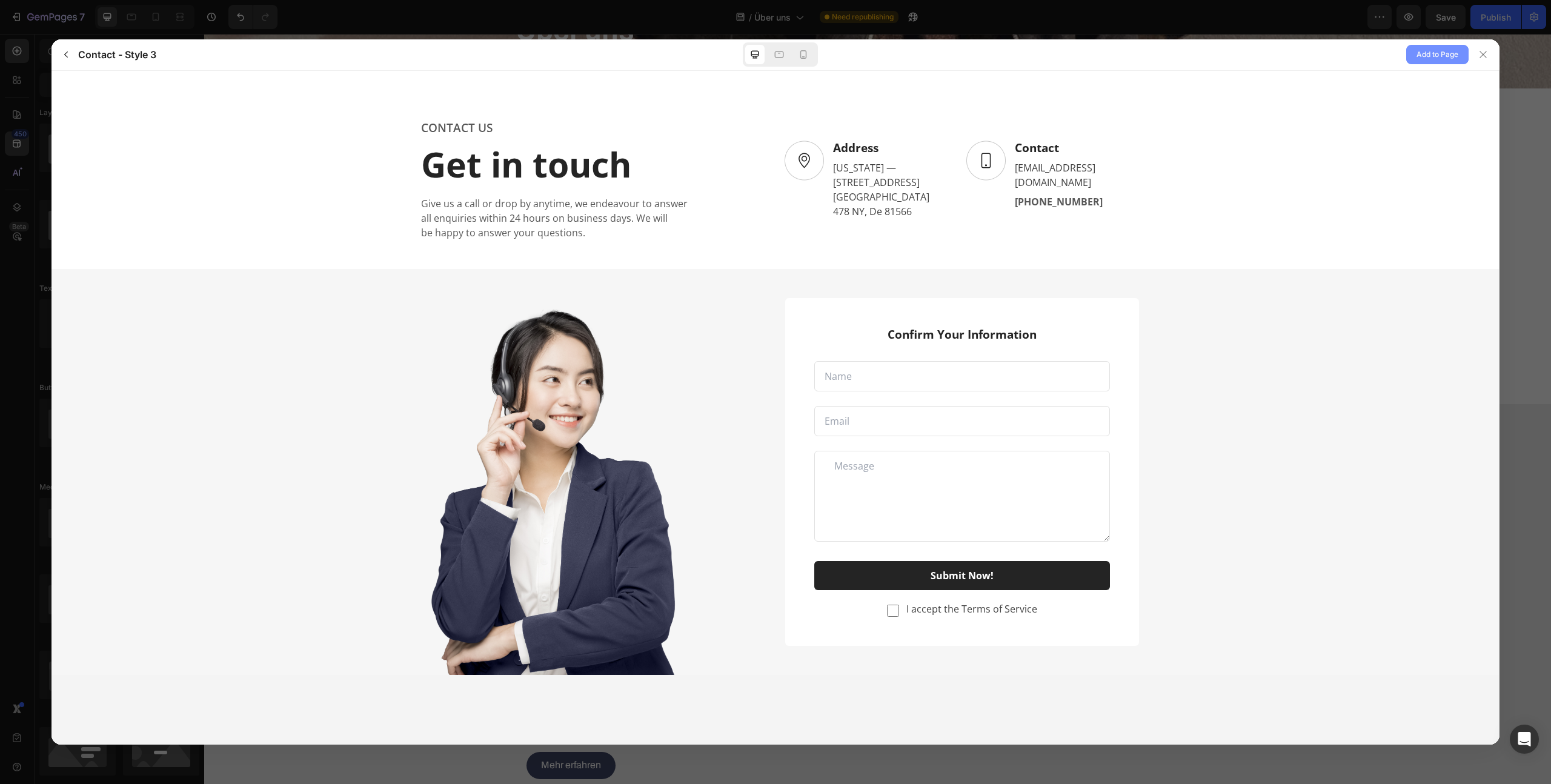
click at [1418, 54] on span "Add to Page" at bounding box center [1437, 54] width 42 height 14
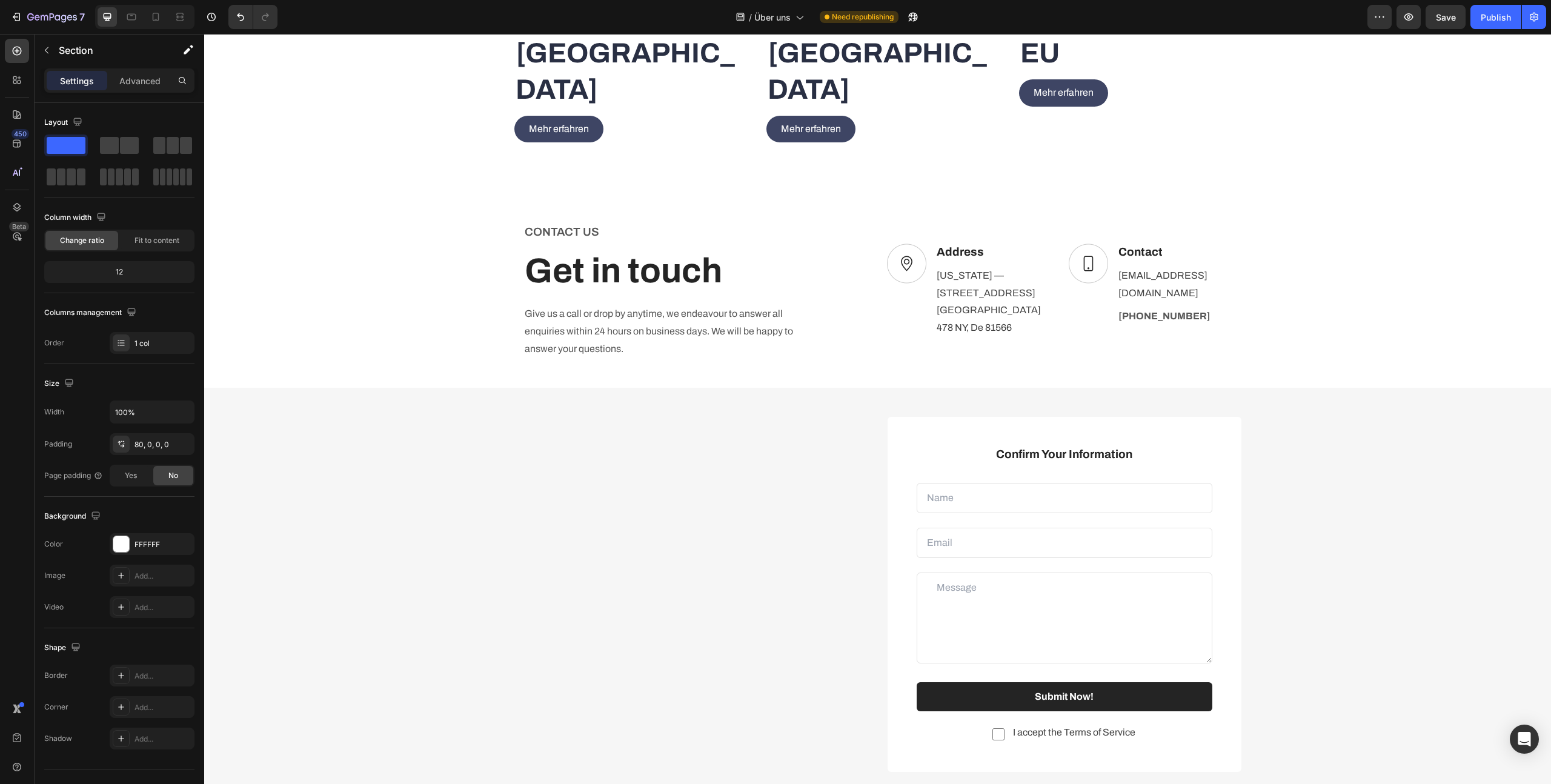
scroll to position [2417, 0]
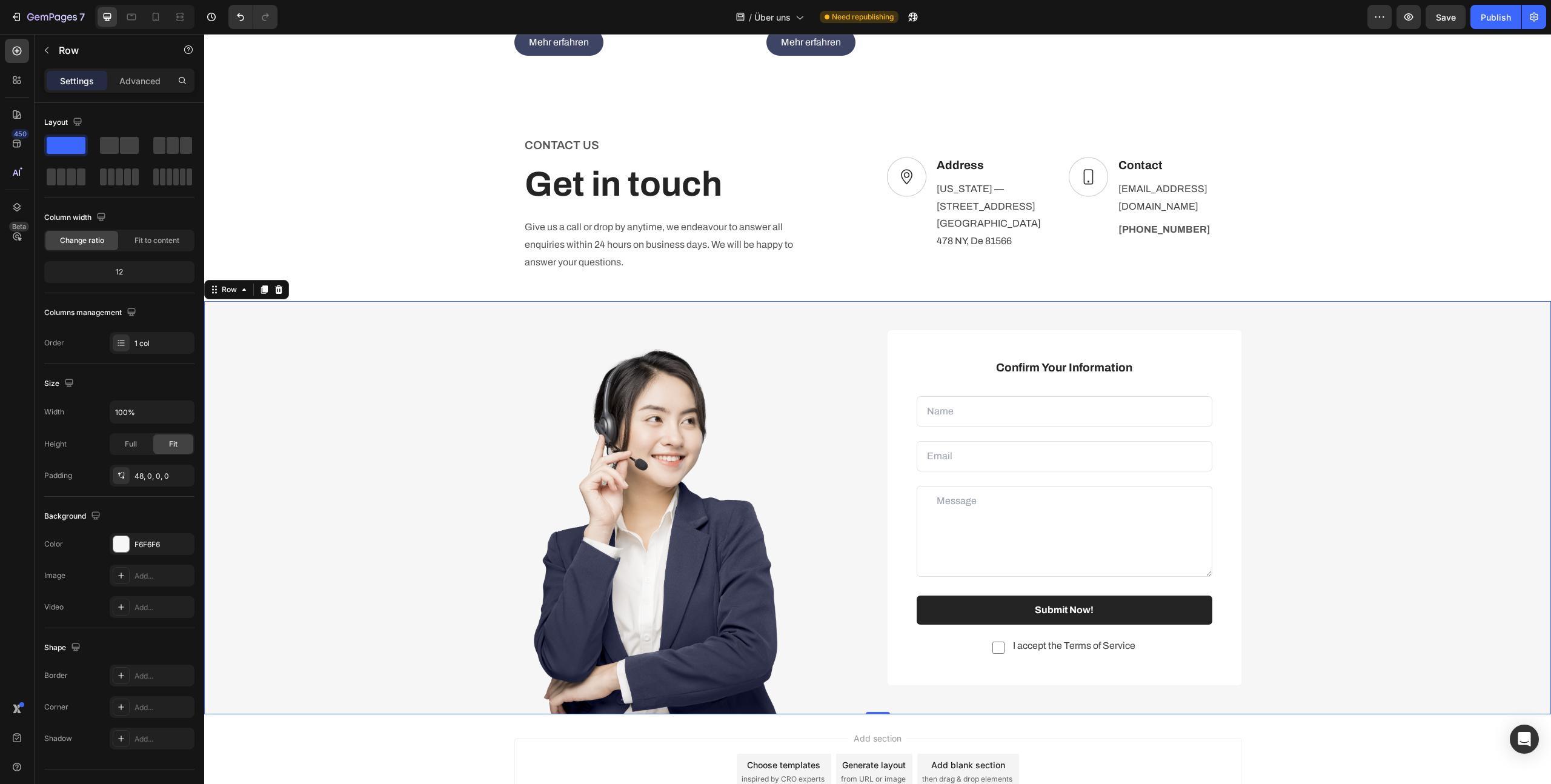
click at [412, 330] on div "Image Confirm Your Information Text block Text Field Email Field Row Text Area …" at bounding box center [877, 522] width 1347 height 384
click at [1408, 301] on div "Image Confirm Your Information Text block Text Field Email Field Row Text Area …" at bounding box center [877, 508] width 1347 height 413
click at [283, 282] on div at bounding box center [278, 290] width 14 height 14
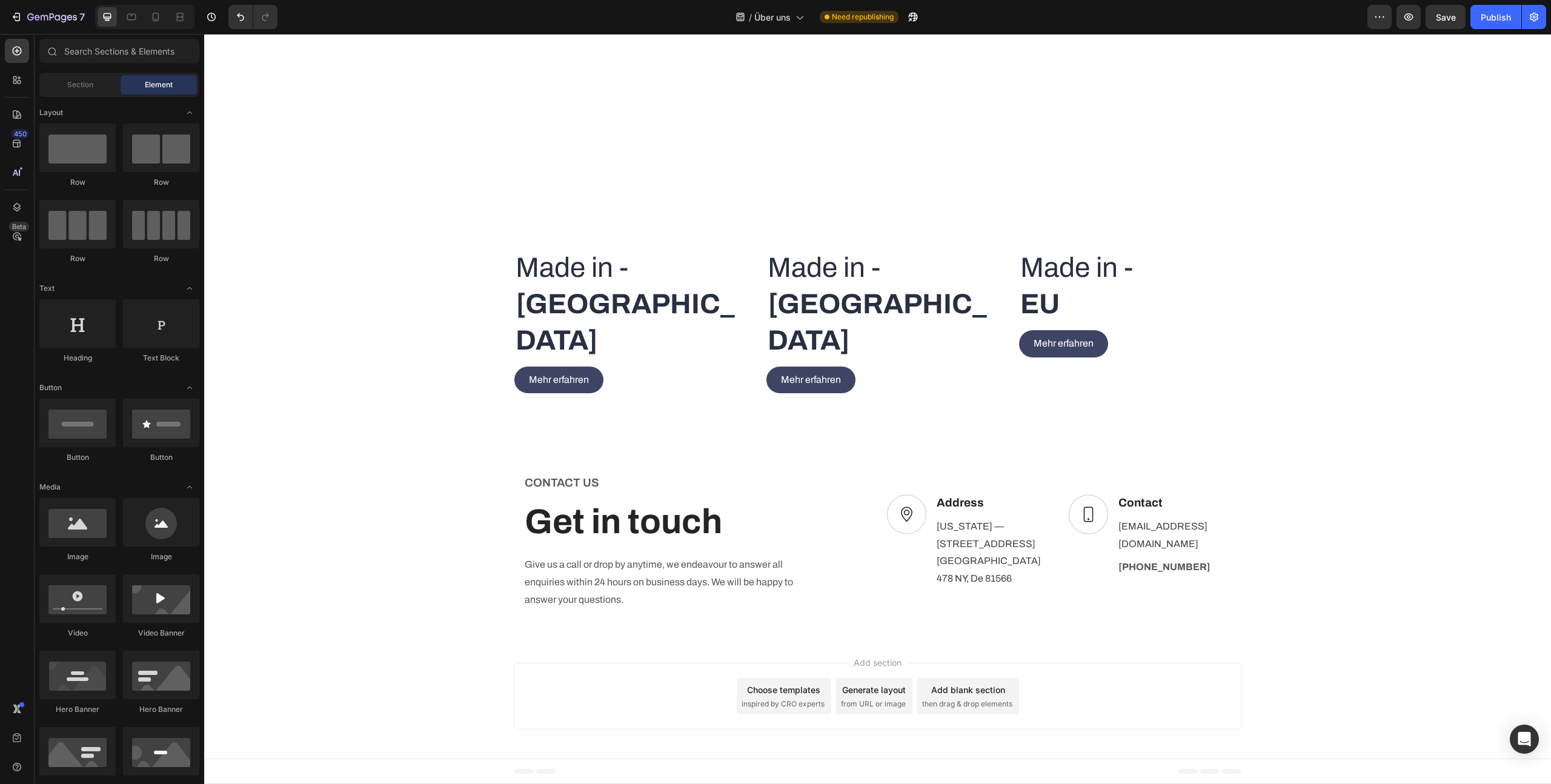
scroll to position [2043, 0]
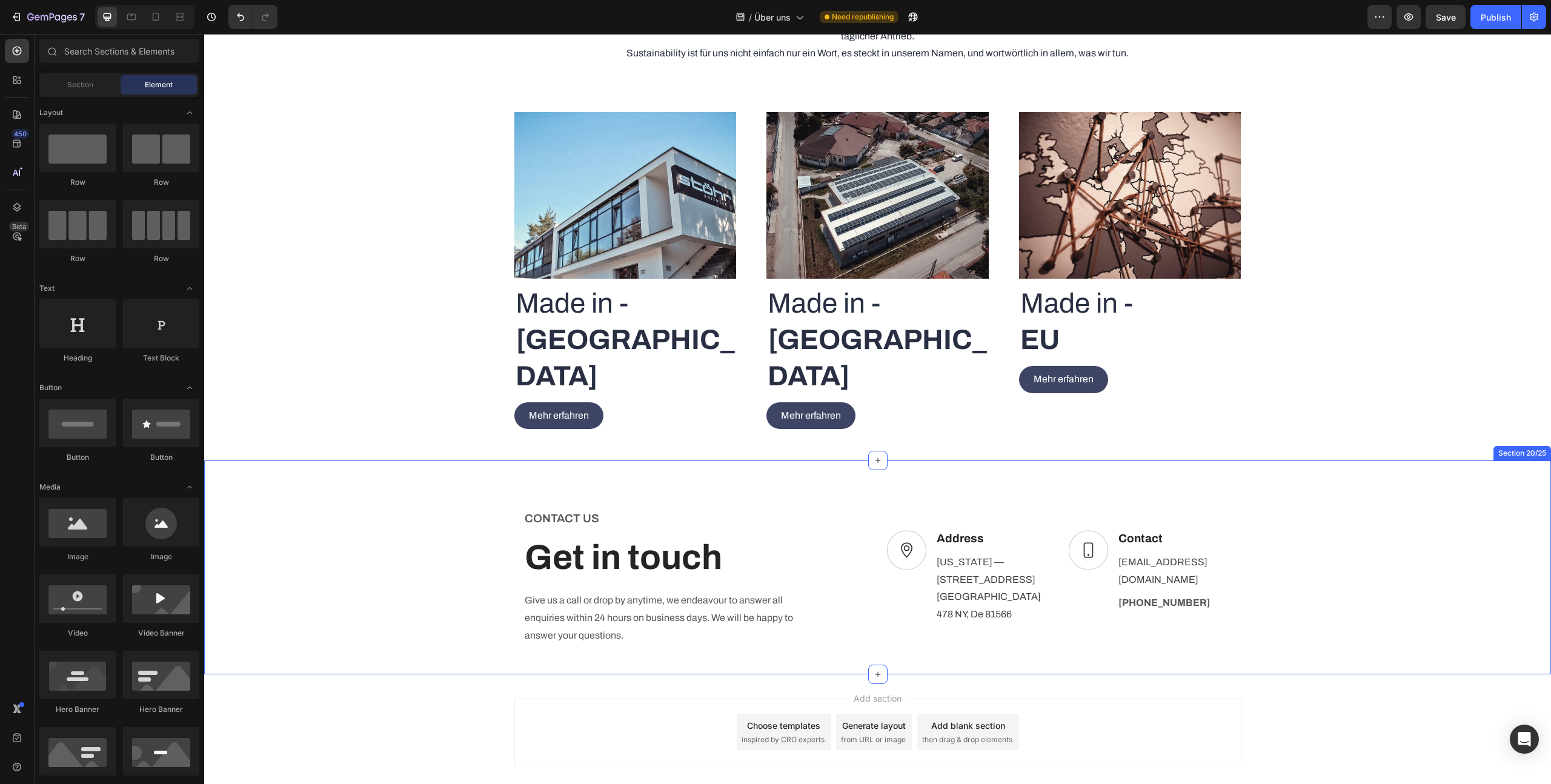
click at [475, 509] on div "CONTACT US Text block Get in touch Heading Give us a call or drop by anytime, w…" at bounding box center [877, 592] width 1347 height 165
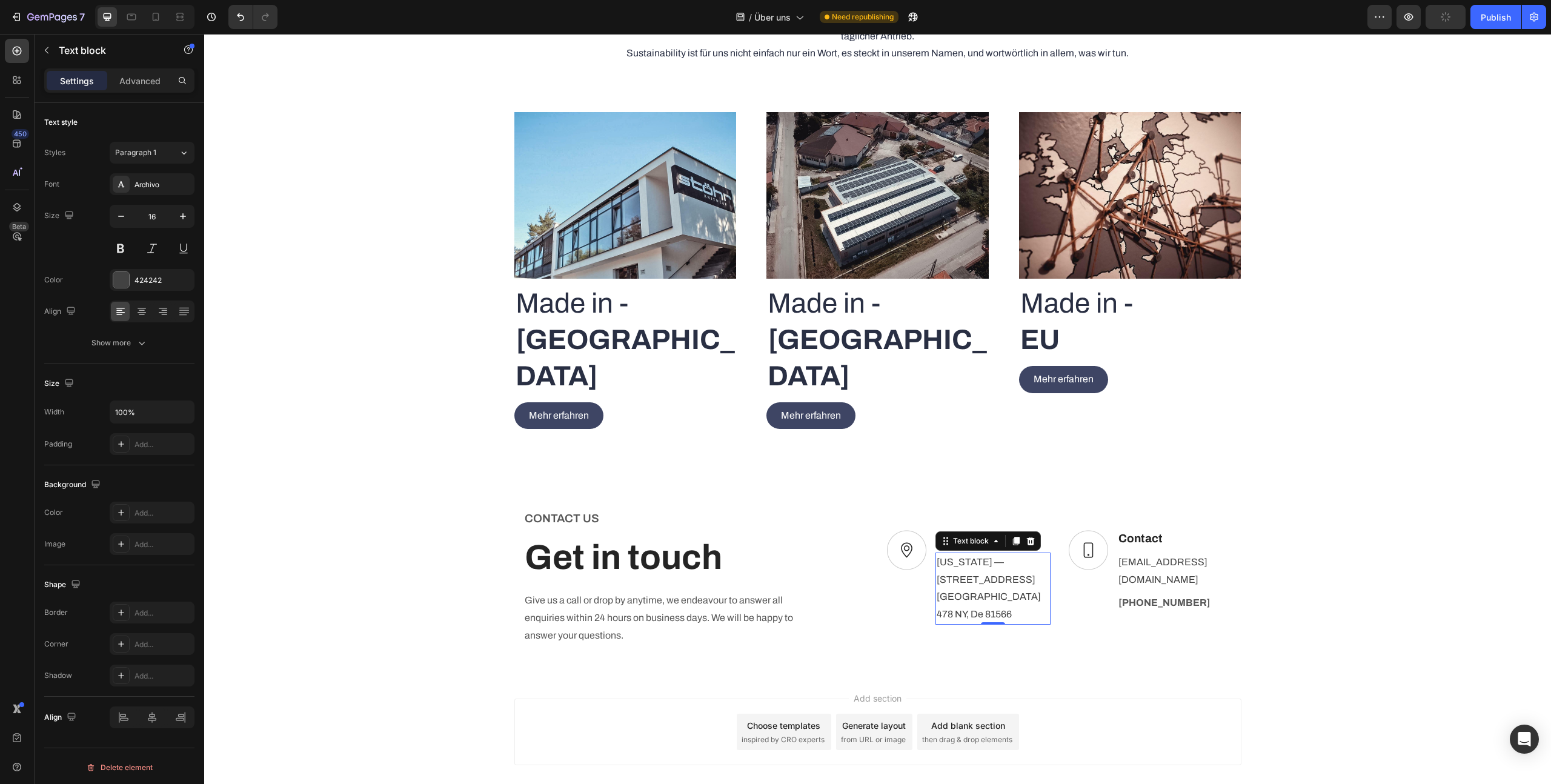
click at [1006, 554] on p "[US_STATE] — [STREET_ADDRESS], Office" at bounding box center [994, 579] width 113 height 52
click at [869, 509] on div "CONTACT US Text block Get in touch Heading Give us a call or drop by anytime, w…" at bounding box center [877, 577] width 727 height 137
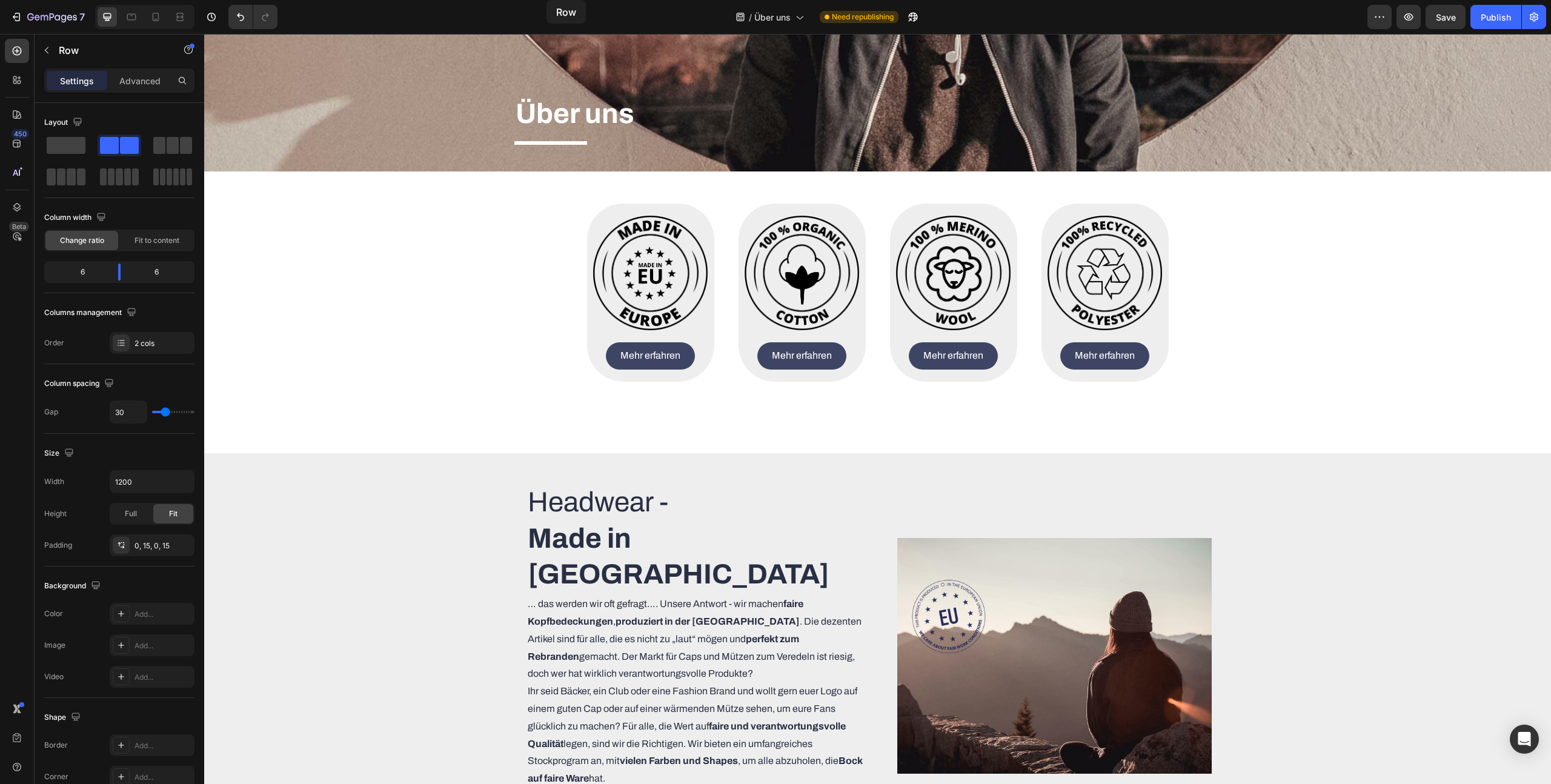
scroll to position [0, 0]
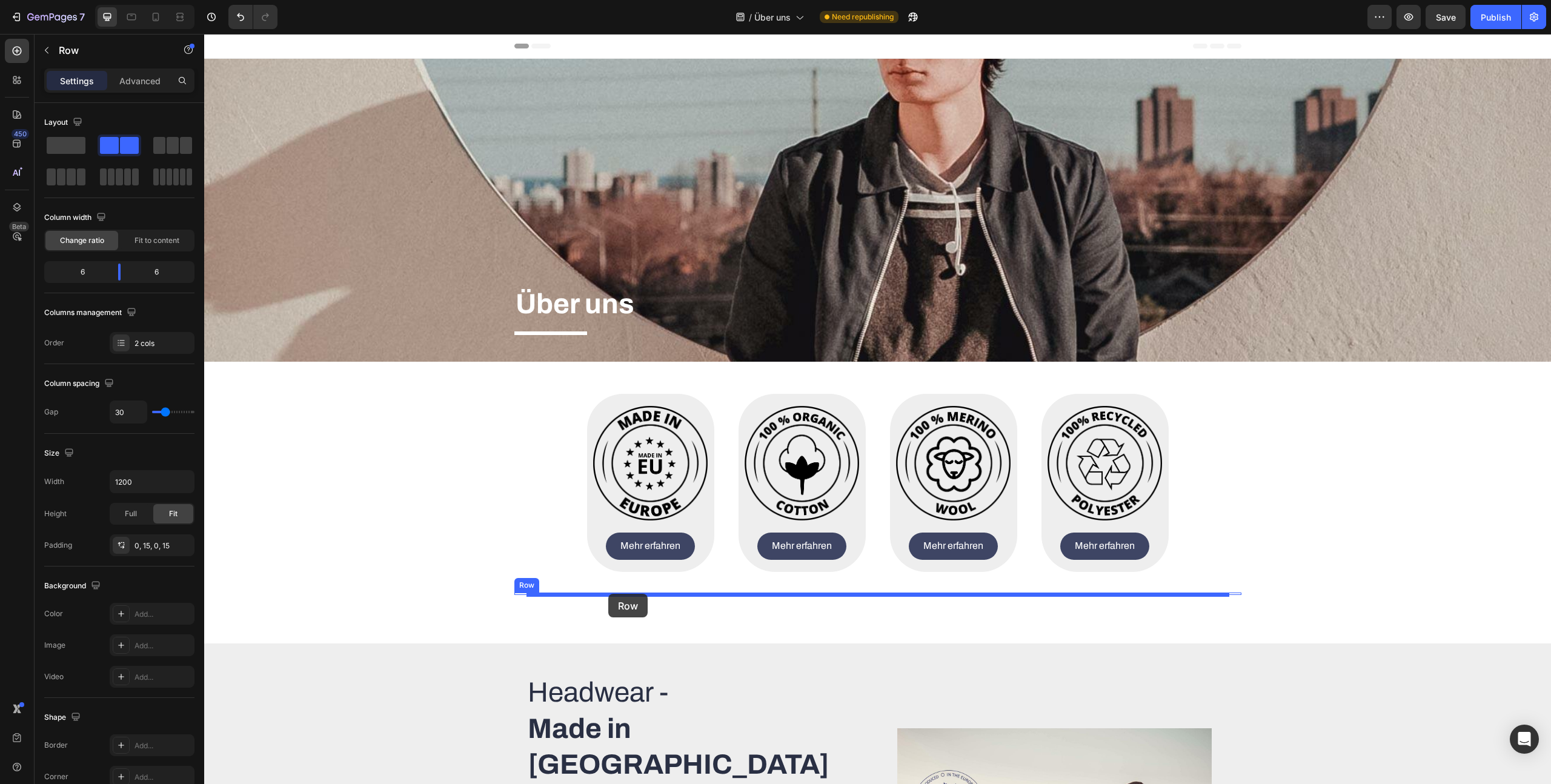
drag, startPoint x: 525, startPoint y: 462, endPoint x: 608, endPoint y: 594, distance: 155.9
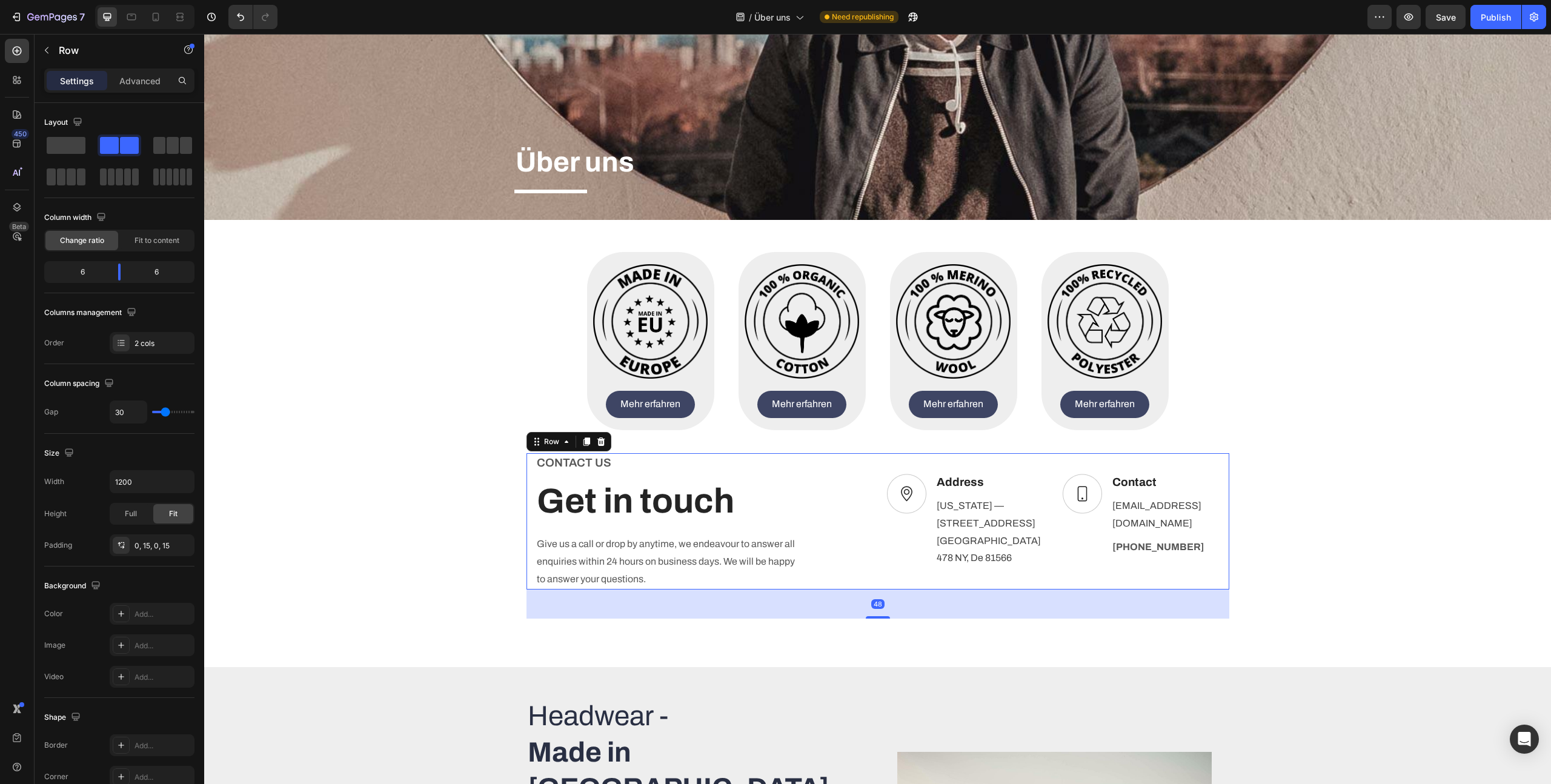
scroll to position [191, 0]
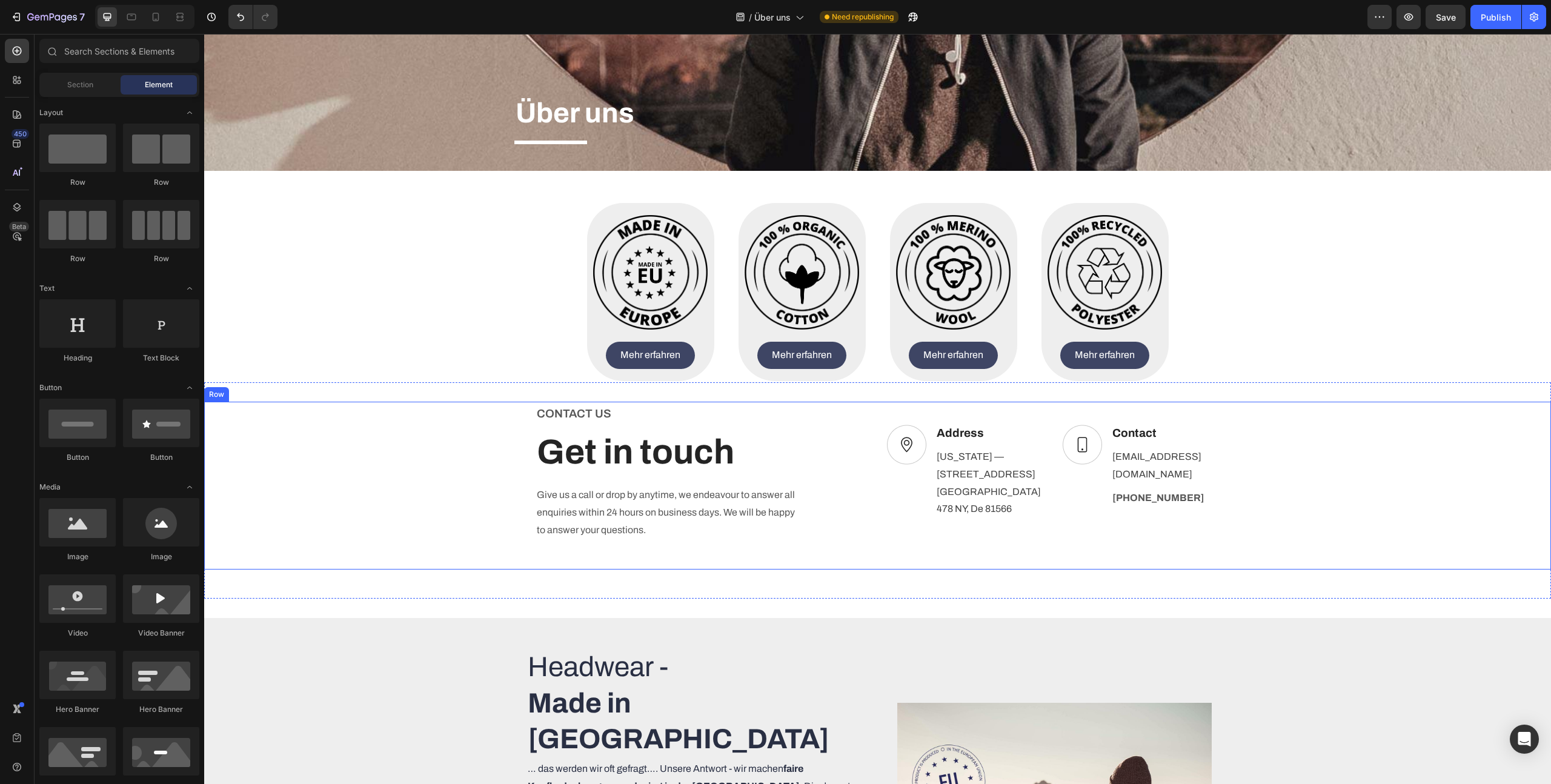
click at [499, 421] on div "Heading CONTACT US Text block Get in touch Heading Give us a call or drop by an…" at bounding box center [877, 486] width 1347 height 168
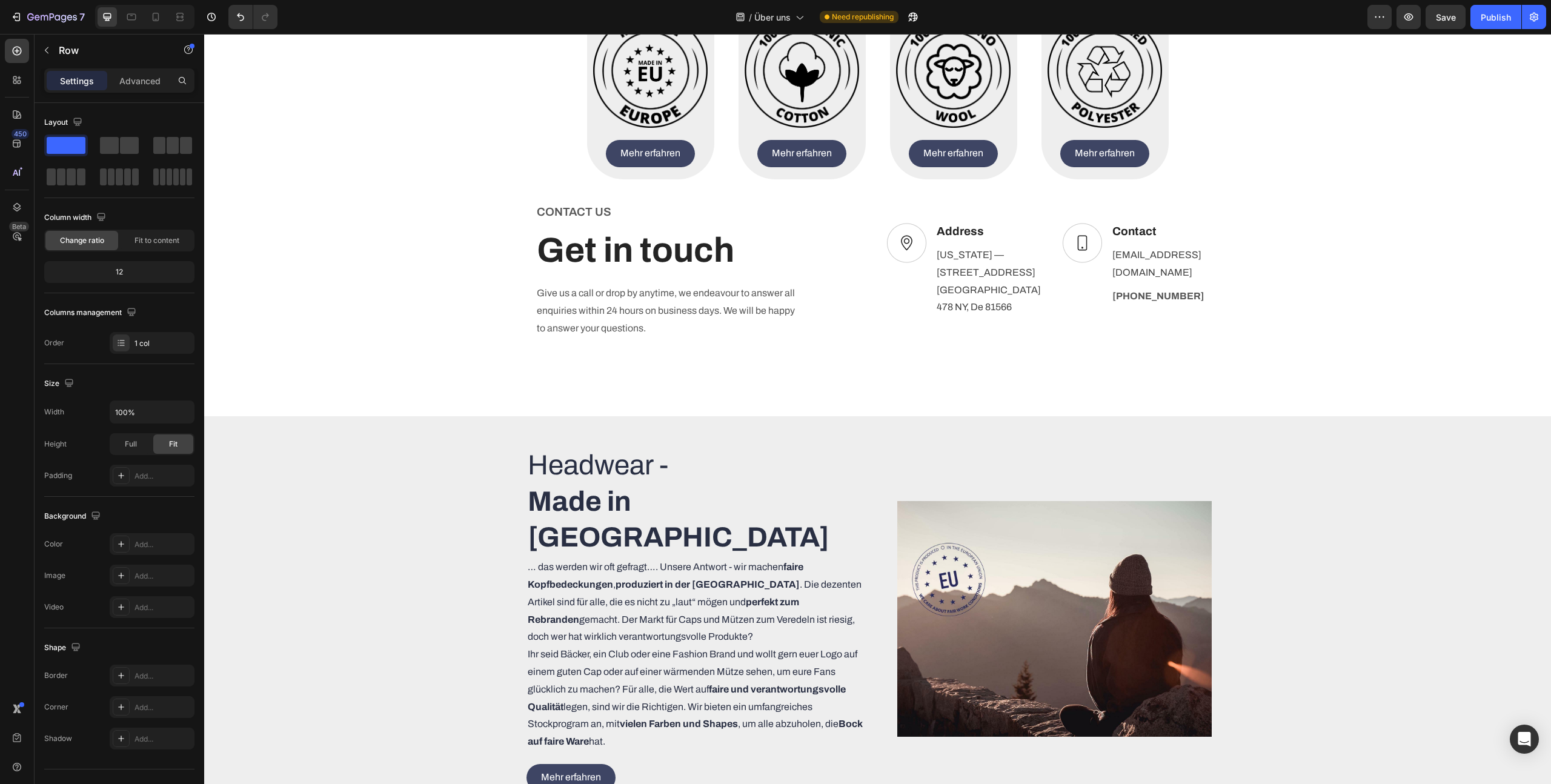
scroll to position [133, 0]
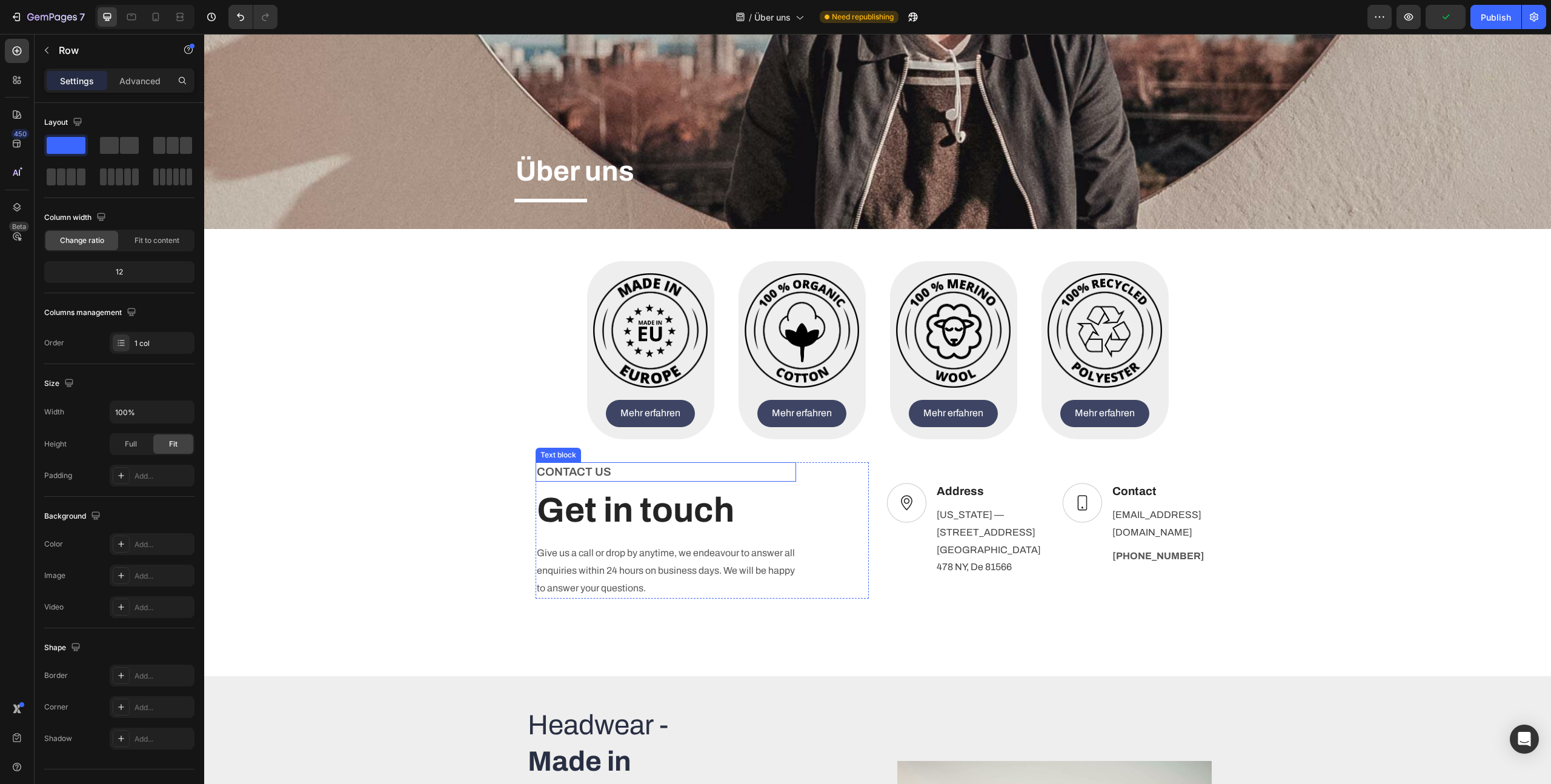
click at [582, 468] on p "CONTACT US" at bounding box center [666, 472] width 258 height 18
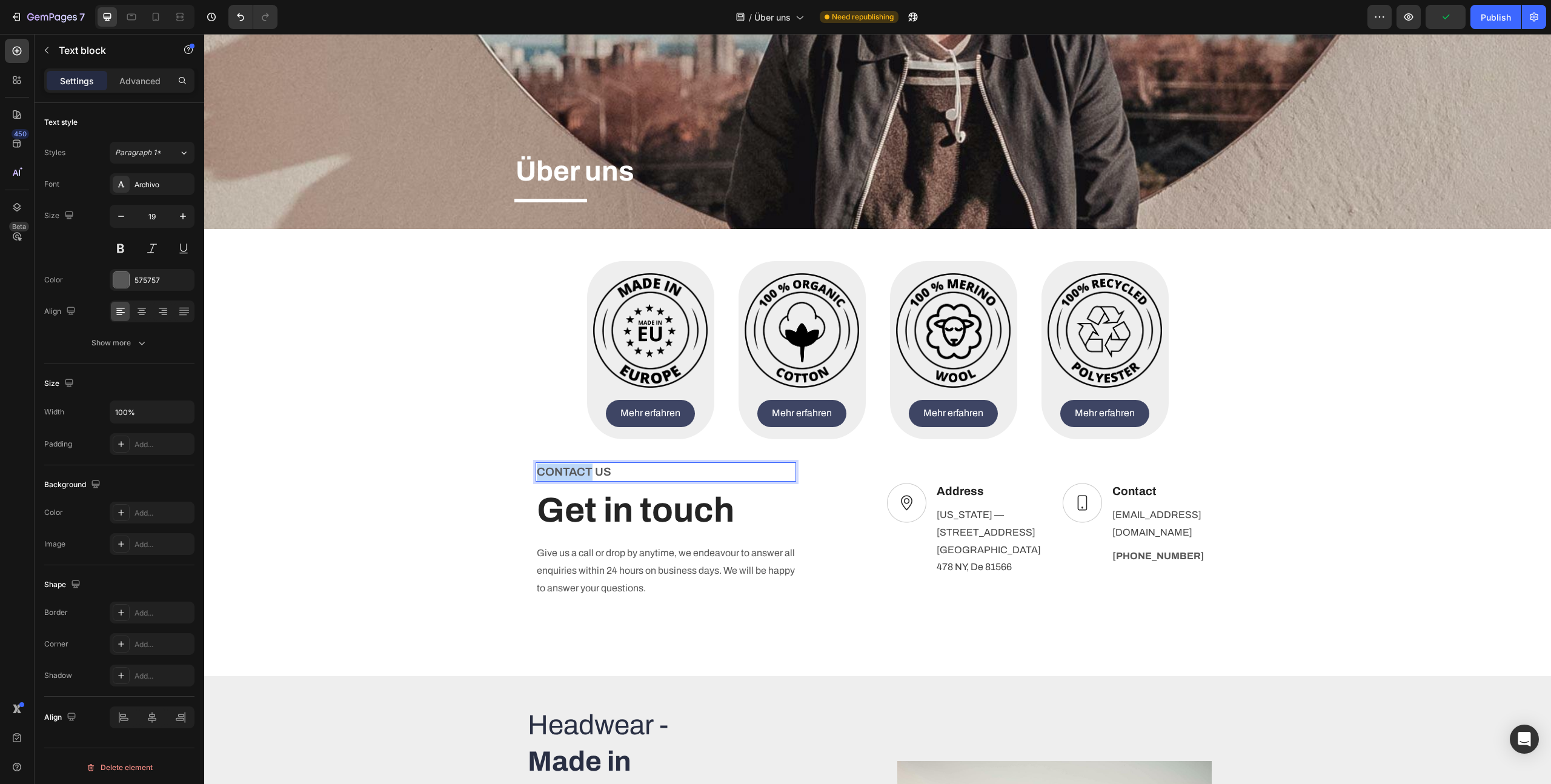
click at [582, 468] on p "CONTACT US" at bounding box center [666, 472] width 258 height 18
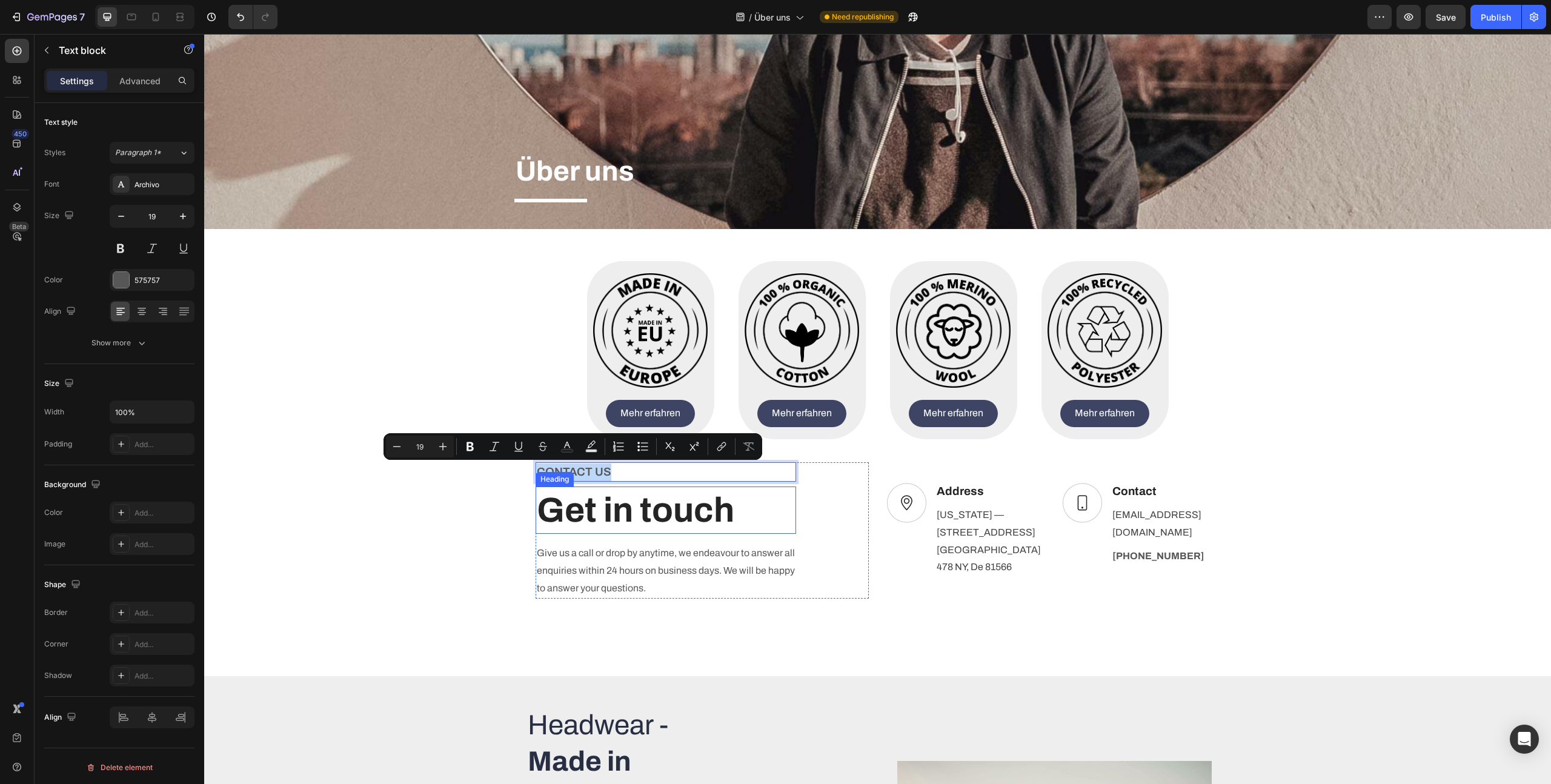
click at [584, 506] on p "Get in touch" at bounding box center [666, 510] width 258 height 45
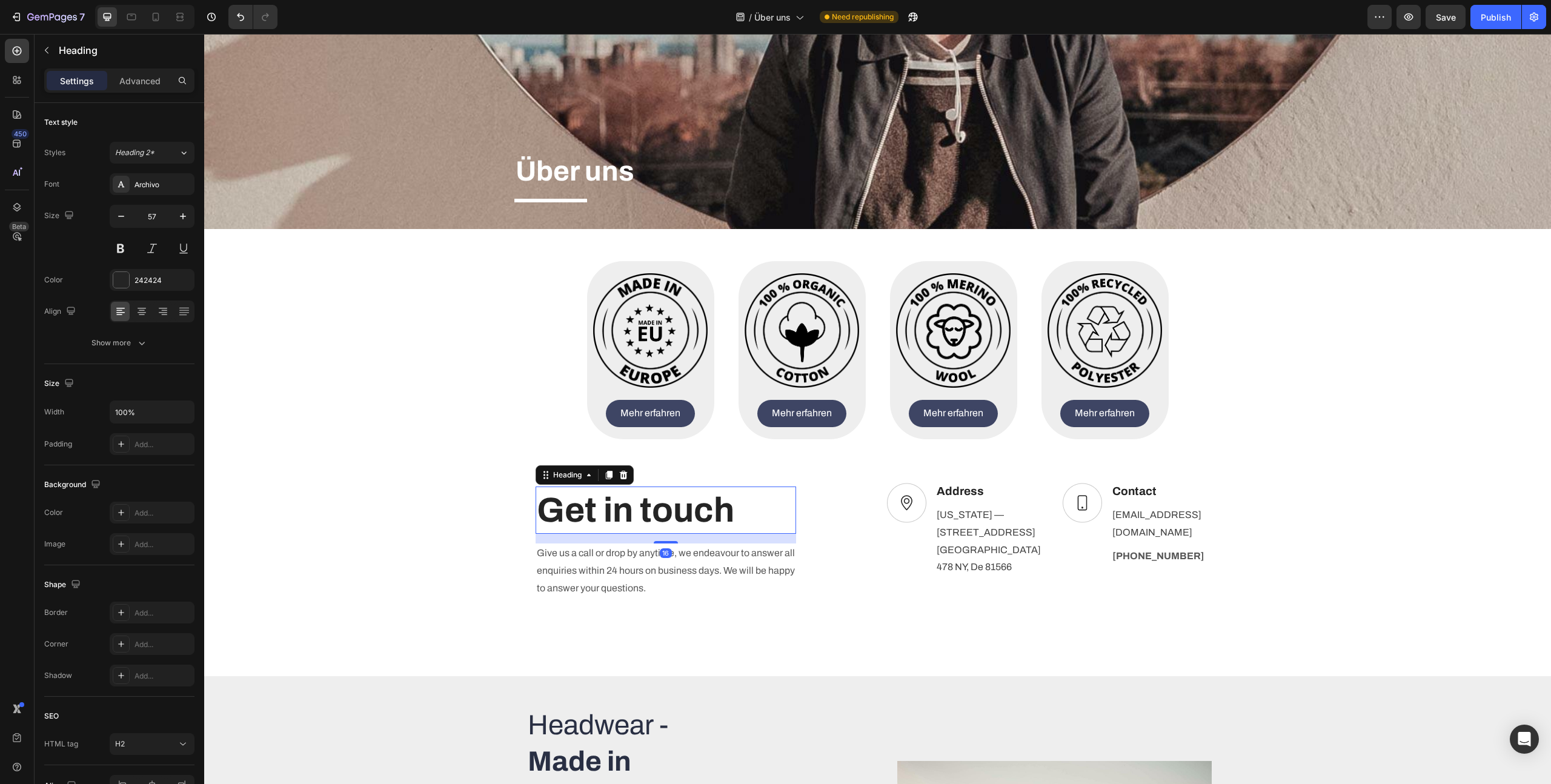
click at [584, 506] on p "Get in touch" at bounding box center [666, 510] width 258 height 45
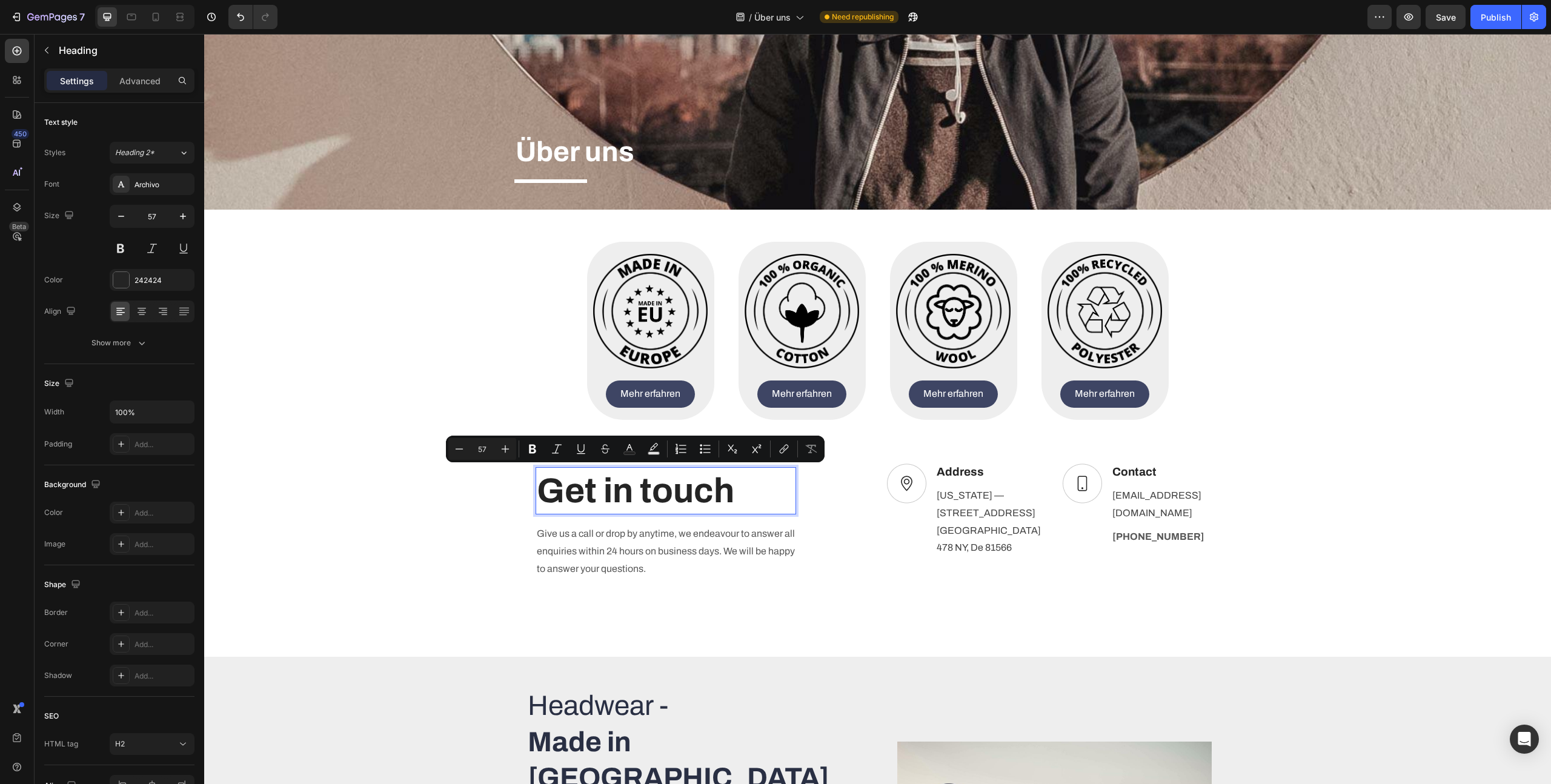
scroll to position [157, 0]
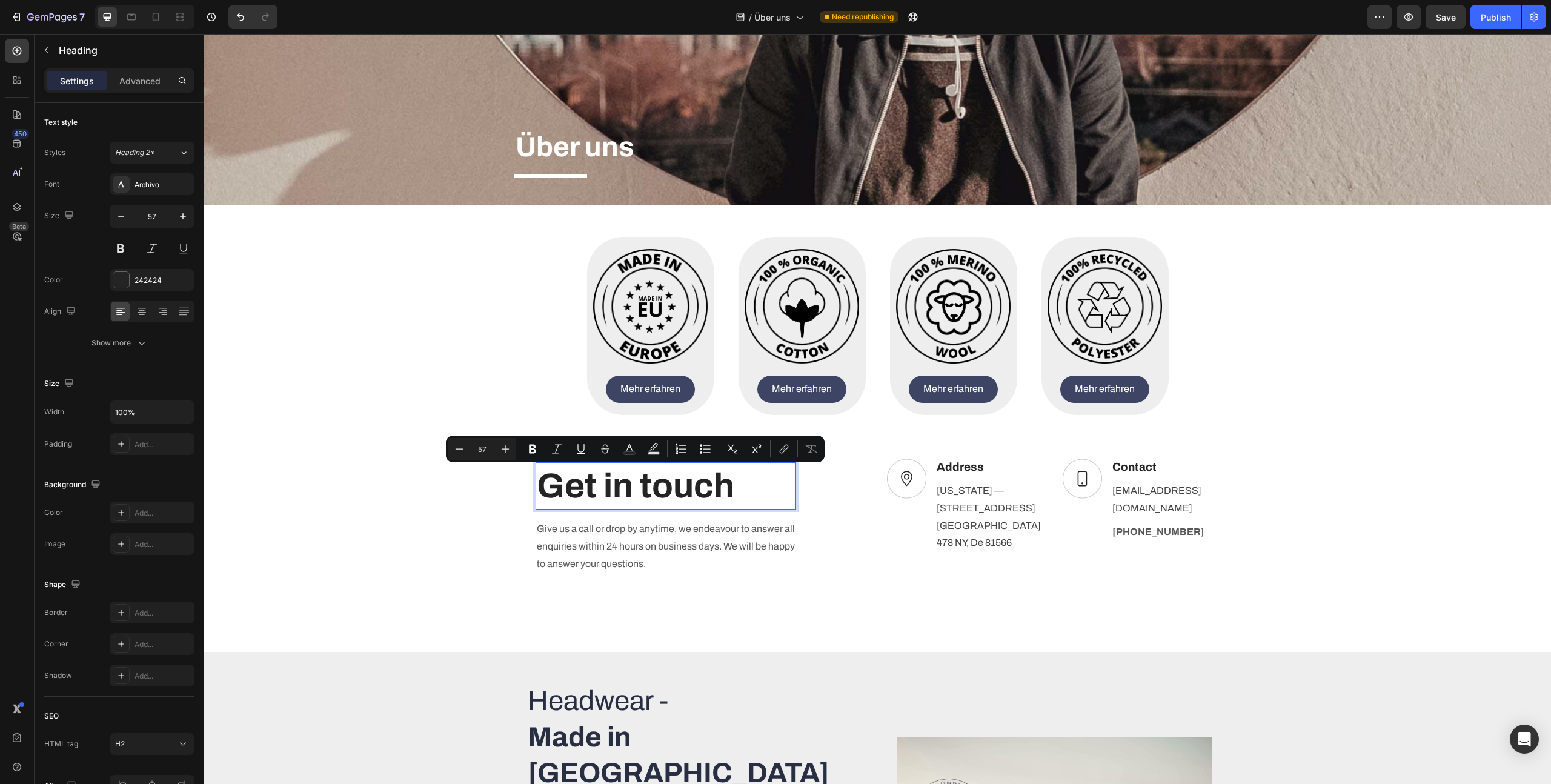
click at [609, 490] on p "Get in touch" at bounding box center [666, 486] width 258 height 45
click at [640, 486] on p "Get in touch" at bounding box center [666, 486] width 258 height 45
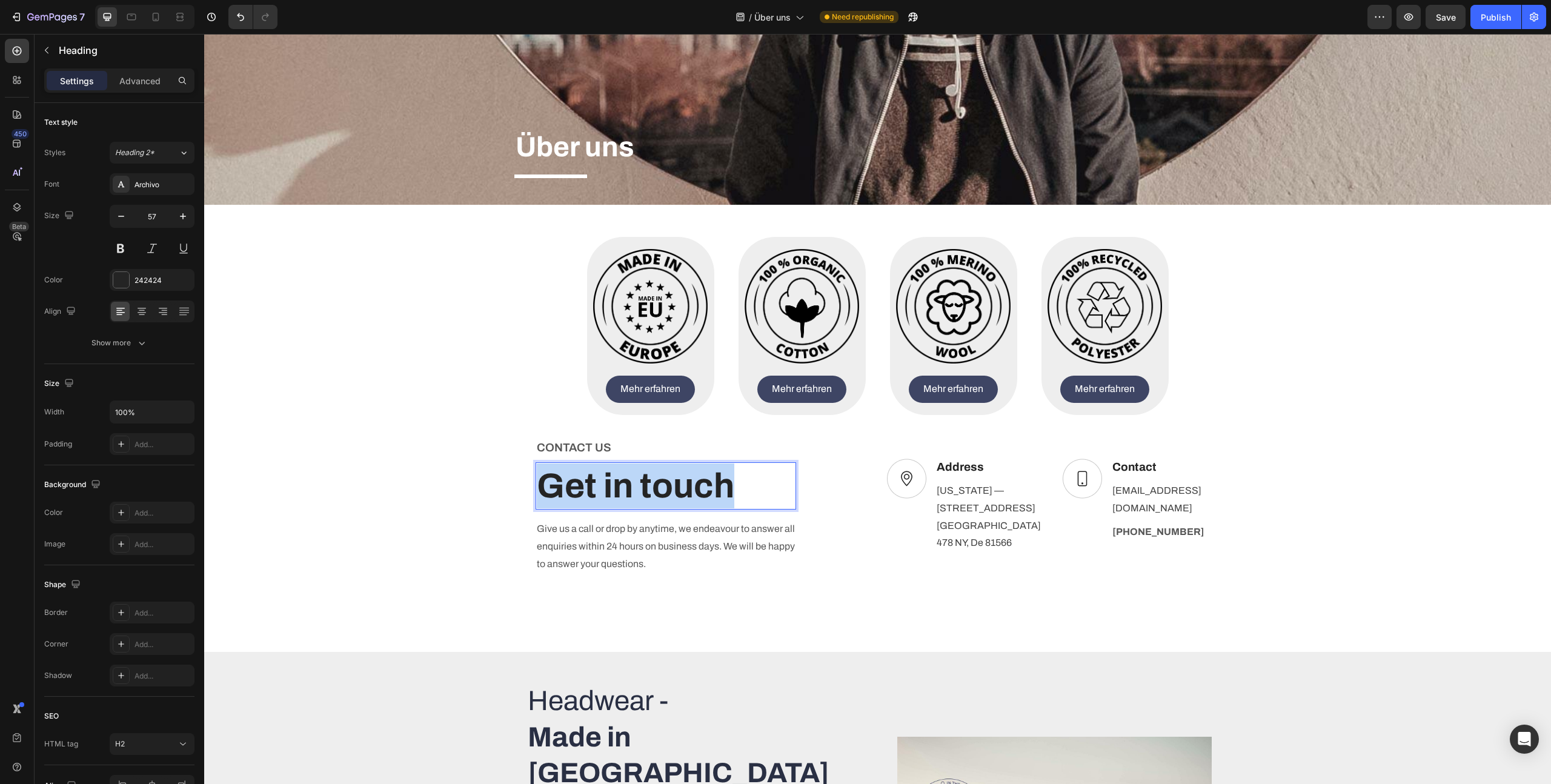
click at [640, 486] on p "Get in touch" at bounding box center [666, 486] width 258 height 45
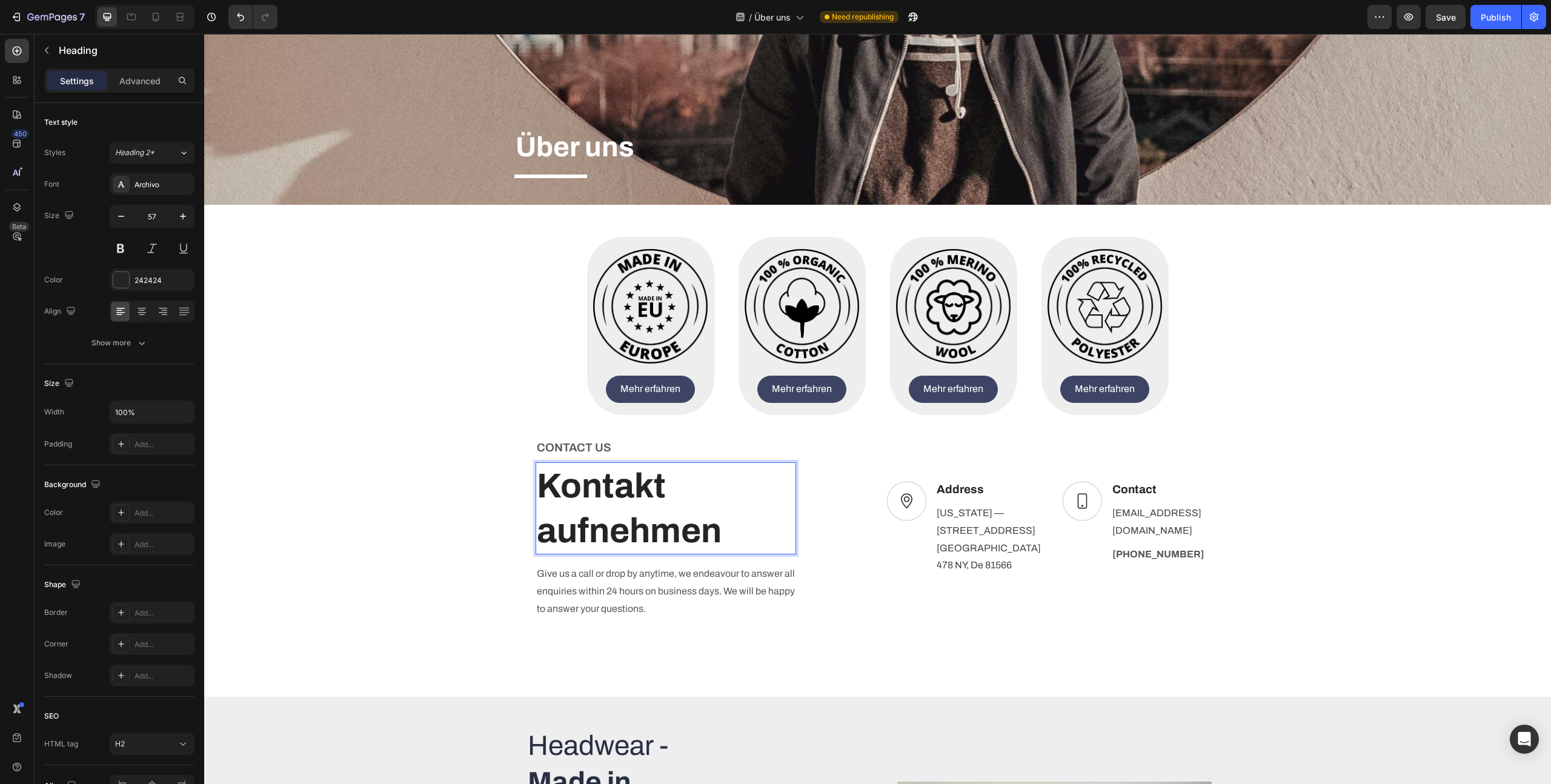
click at [653, 502] on p "Kontakt aufnehmen" at bounding box center [666, 508] width 258 height 90
click at [630, 502] on p "Kontakt aufnehmen" at bounding box center [666, 508] width 258 height 90
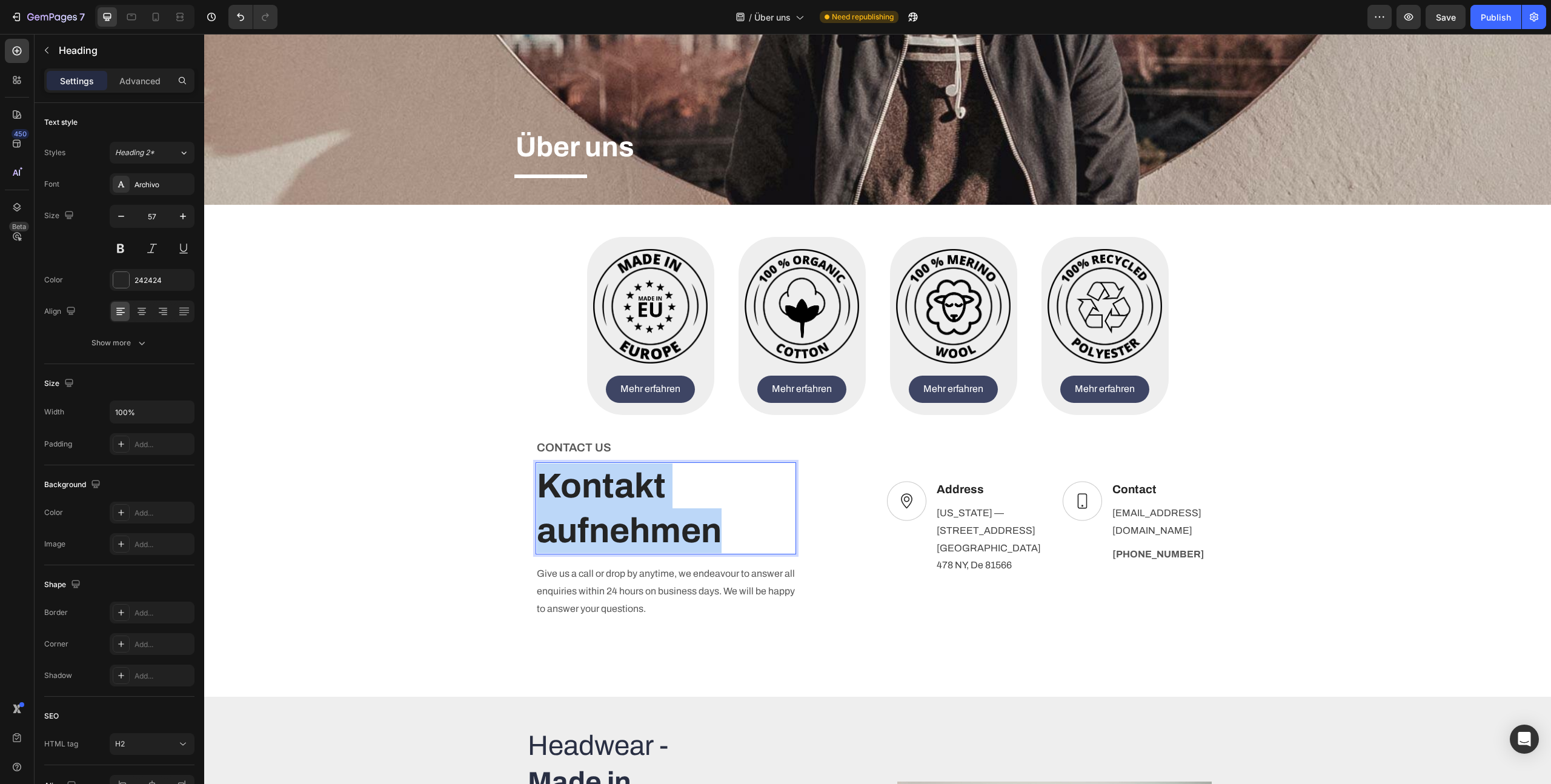
click at [630, 502] on p "Kontakt aufnehmen" at bounding box center [666, 508] width 258 height 90
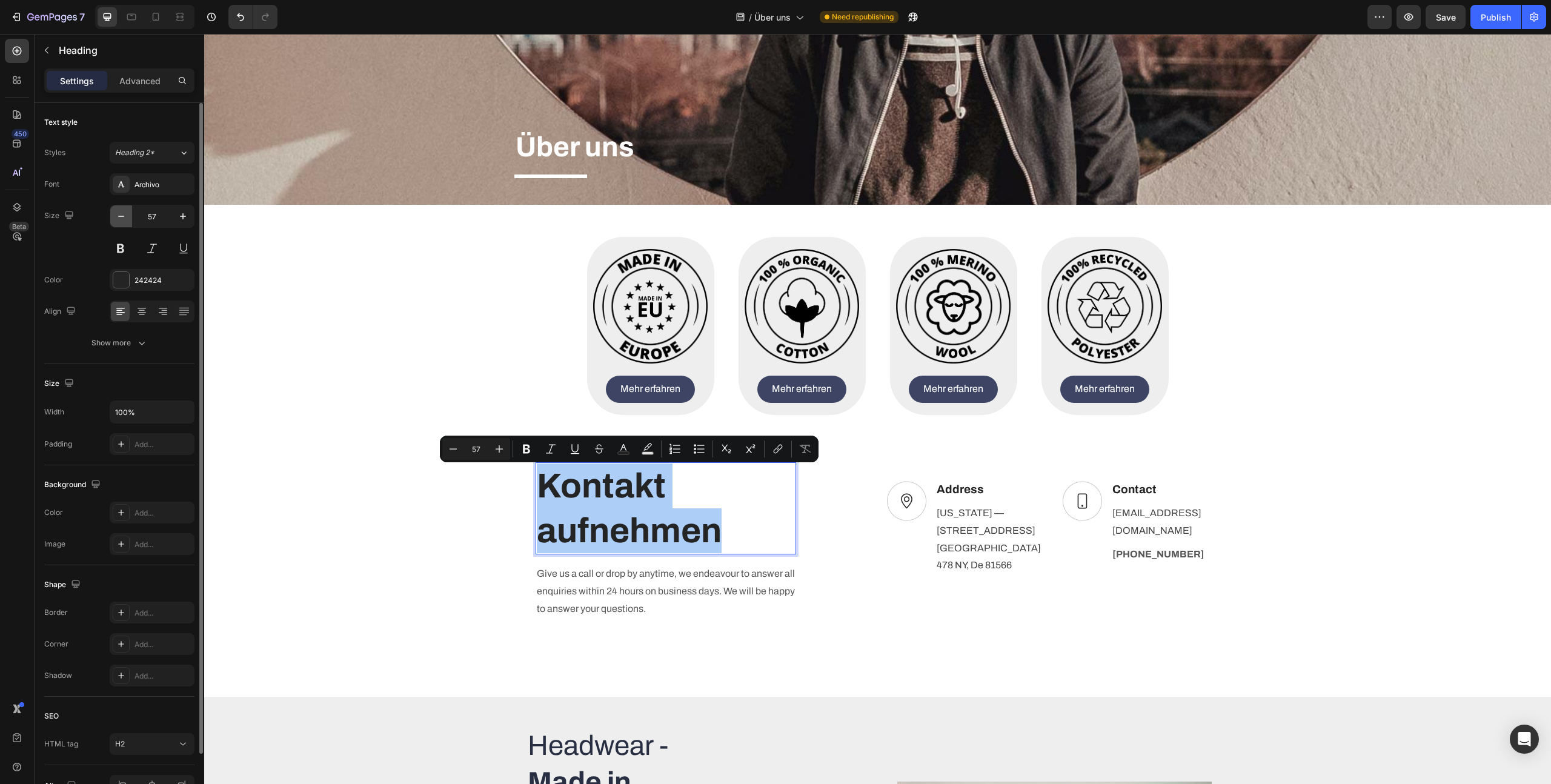
click at [118, 216] on icon "button" at bounding box center [121, 216] width 6 height 1
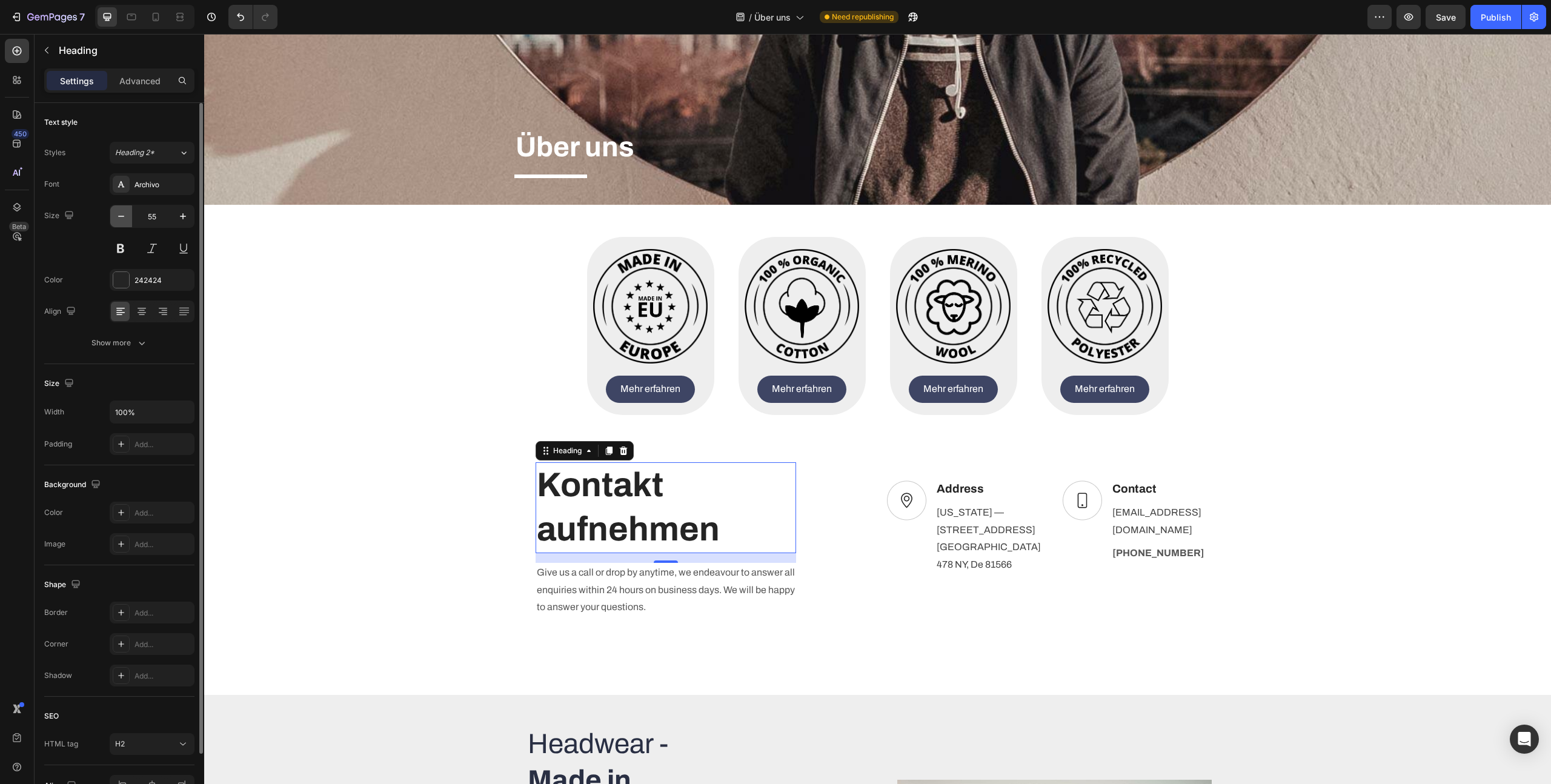
click at [118, 216] on icon "button" at bounding box center [121, 216] width 6 height 1
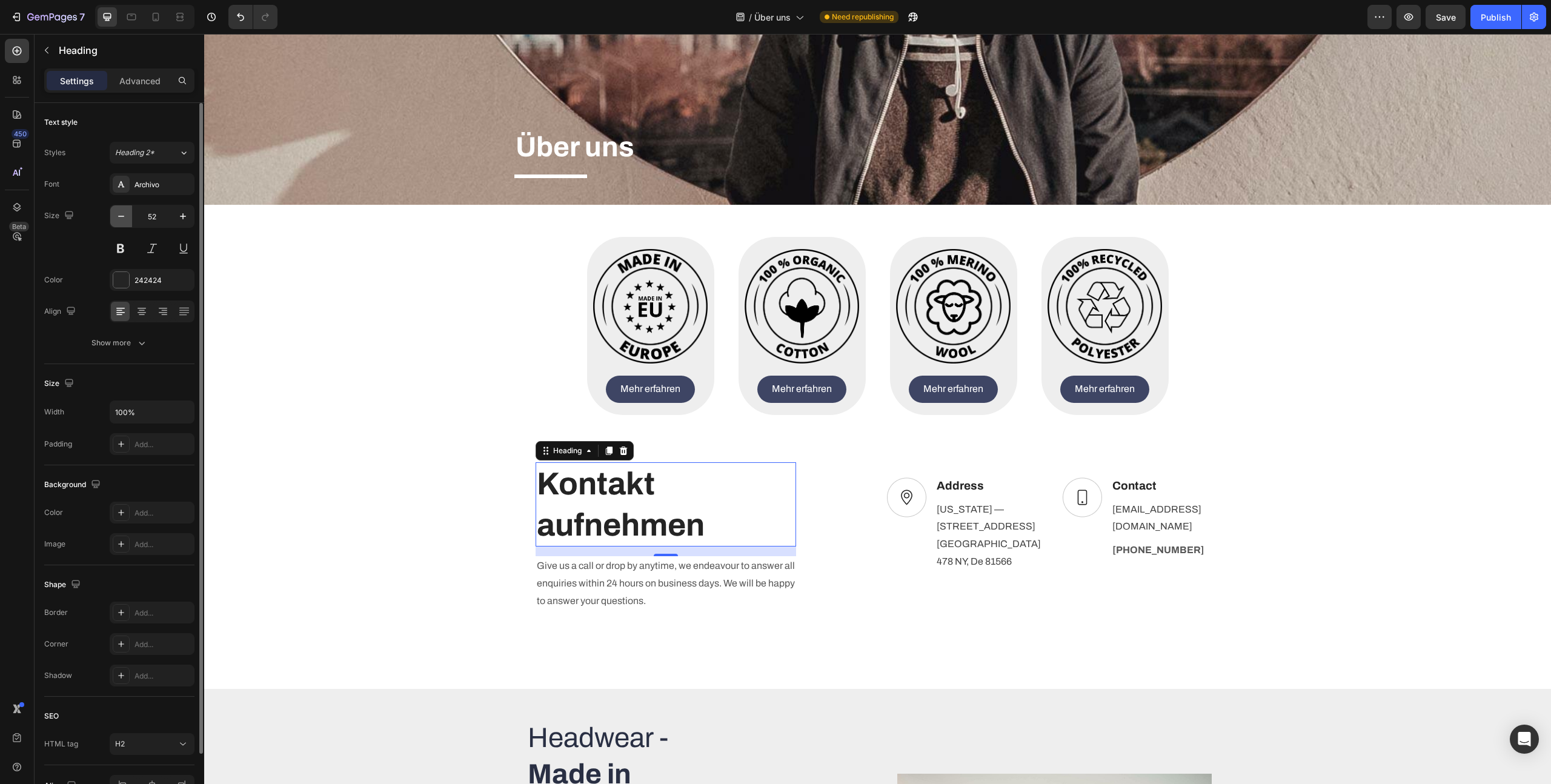
click at [118, 216] on icon "button" at bounding box center [121, 216] width 6 height 1
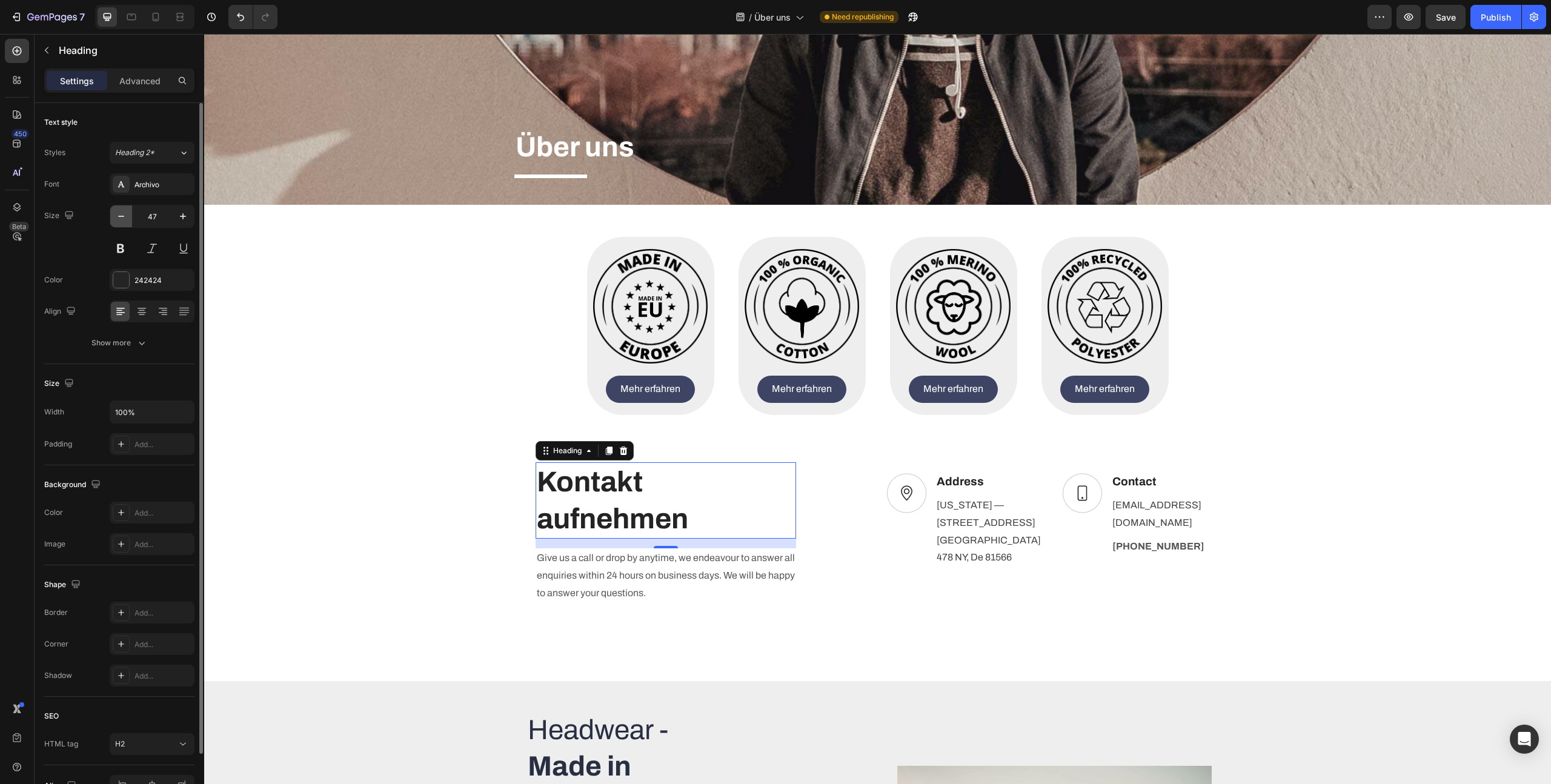
click at [118, 216] on icon "button" at bounding box center [121, 216] width 6 height 1
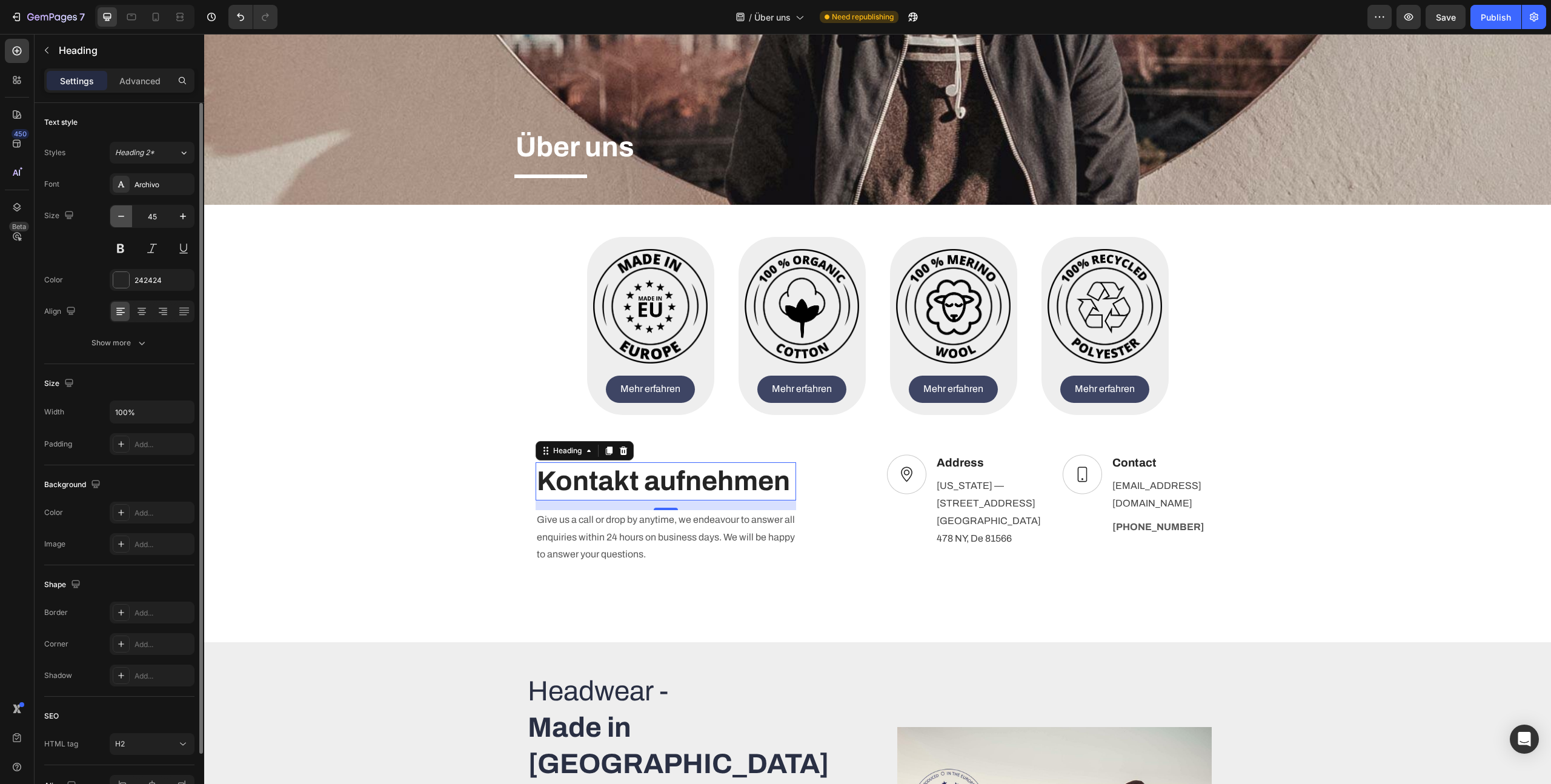
click at [118, 216] on icon "button" at bounding box center [121, 216] width 6 height 1
type input "43"
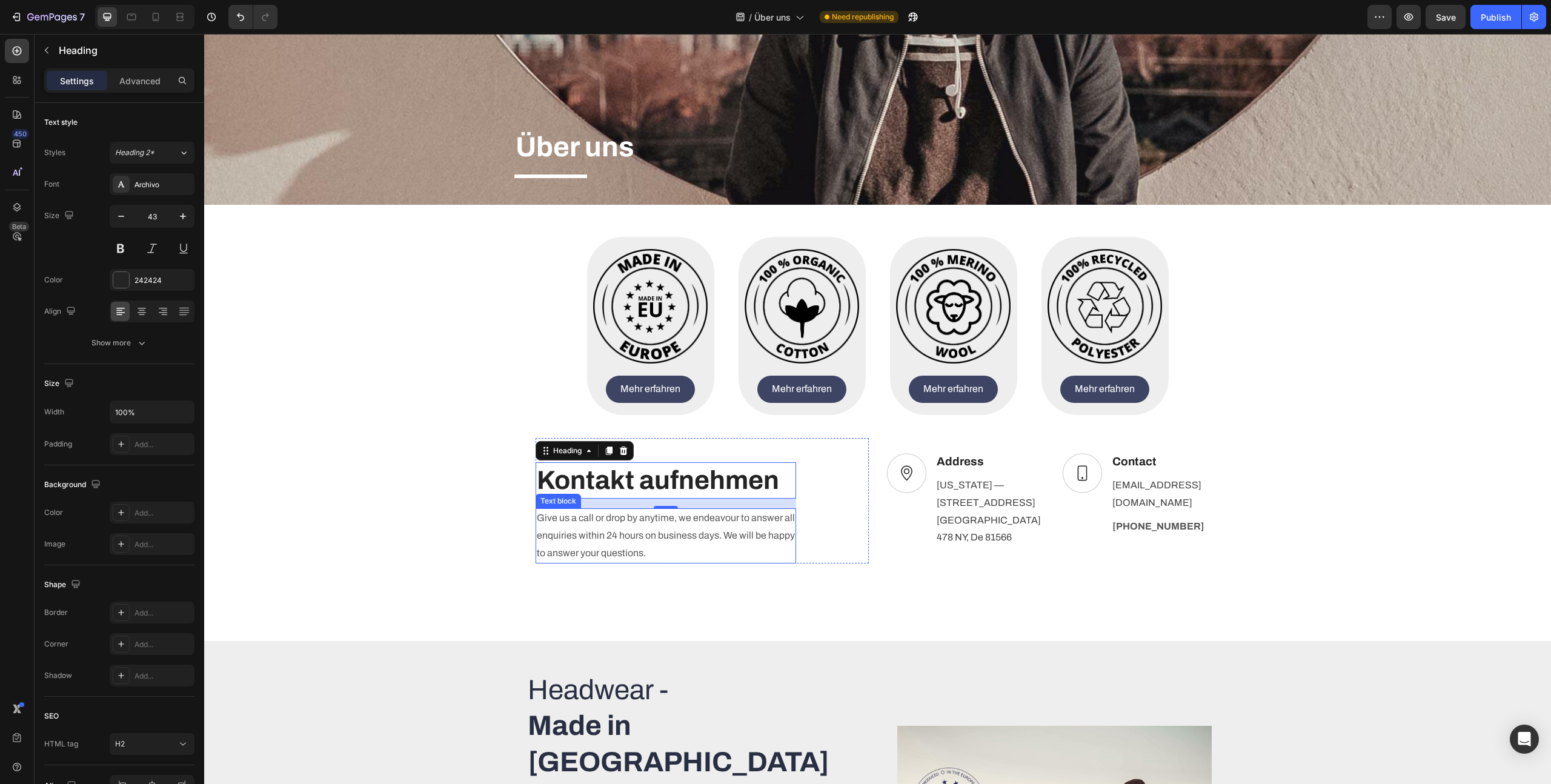
click at [617, 538] on p "Give us a call or drop by anytime, we endeavour to answer all enquiries within …" at bounding box center [666, 535] width 258 height 52
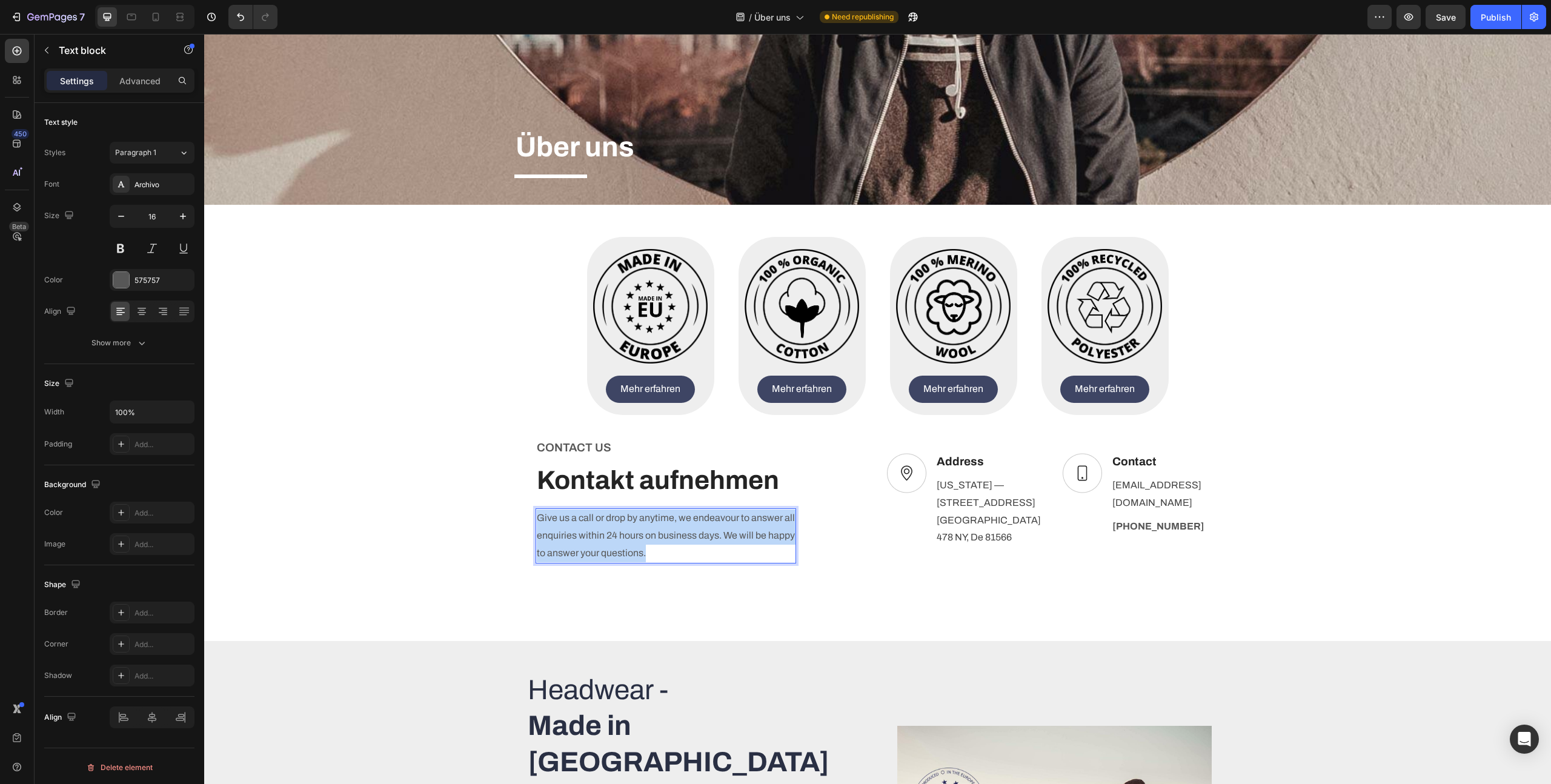
click at [617, 538] on p "Give us a call or drop by anytime, we endeavour to answer all enquiries within …" at bounding box center [666, 535] width 258 height 52
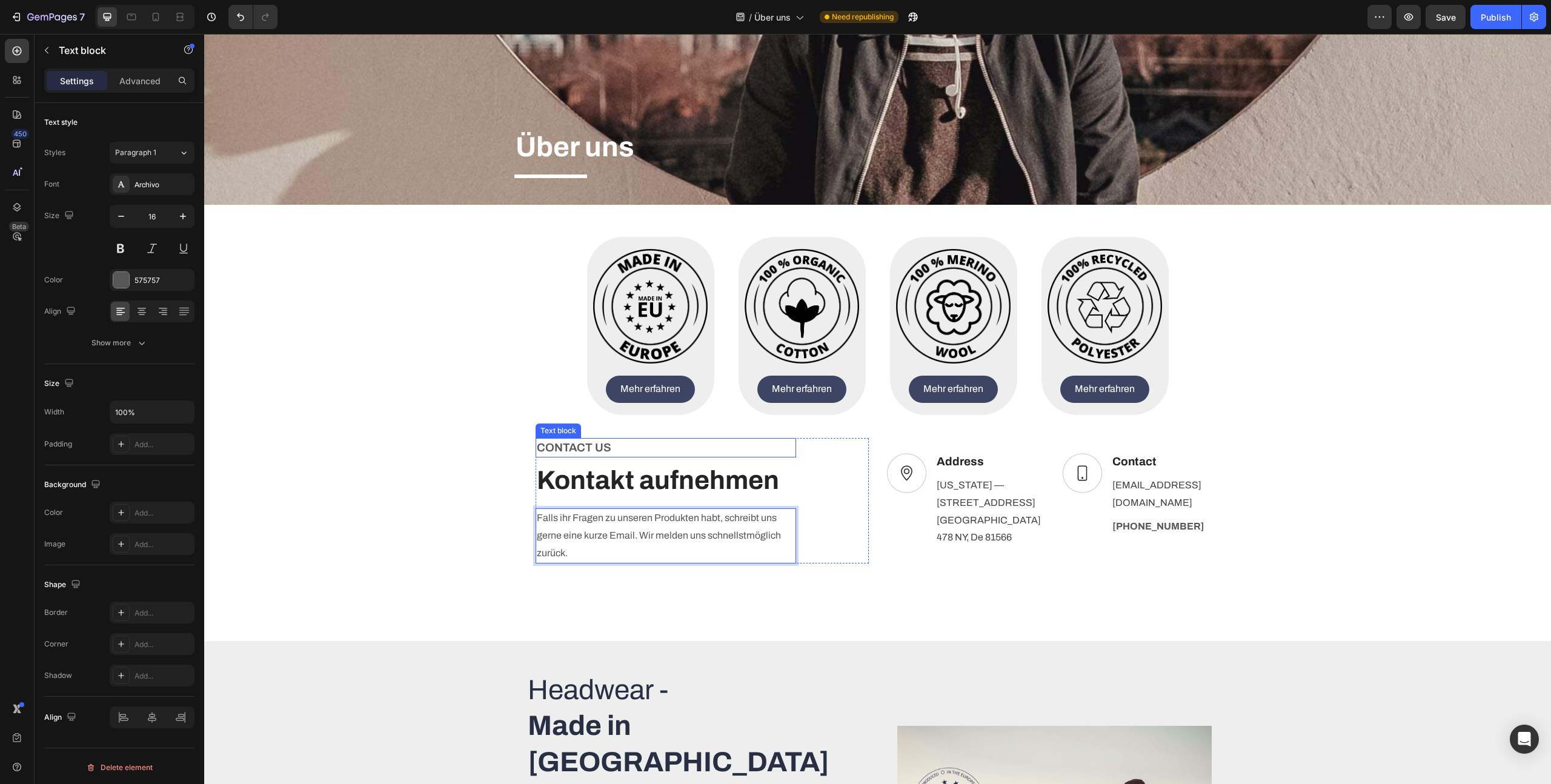
click at [588, 448] on p "CONTACT US" at bounding box center [666, 448] width 258 height 18
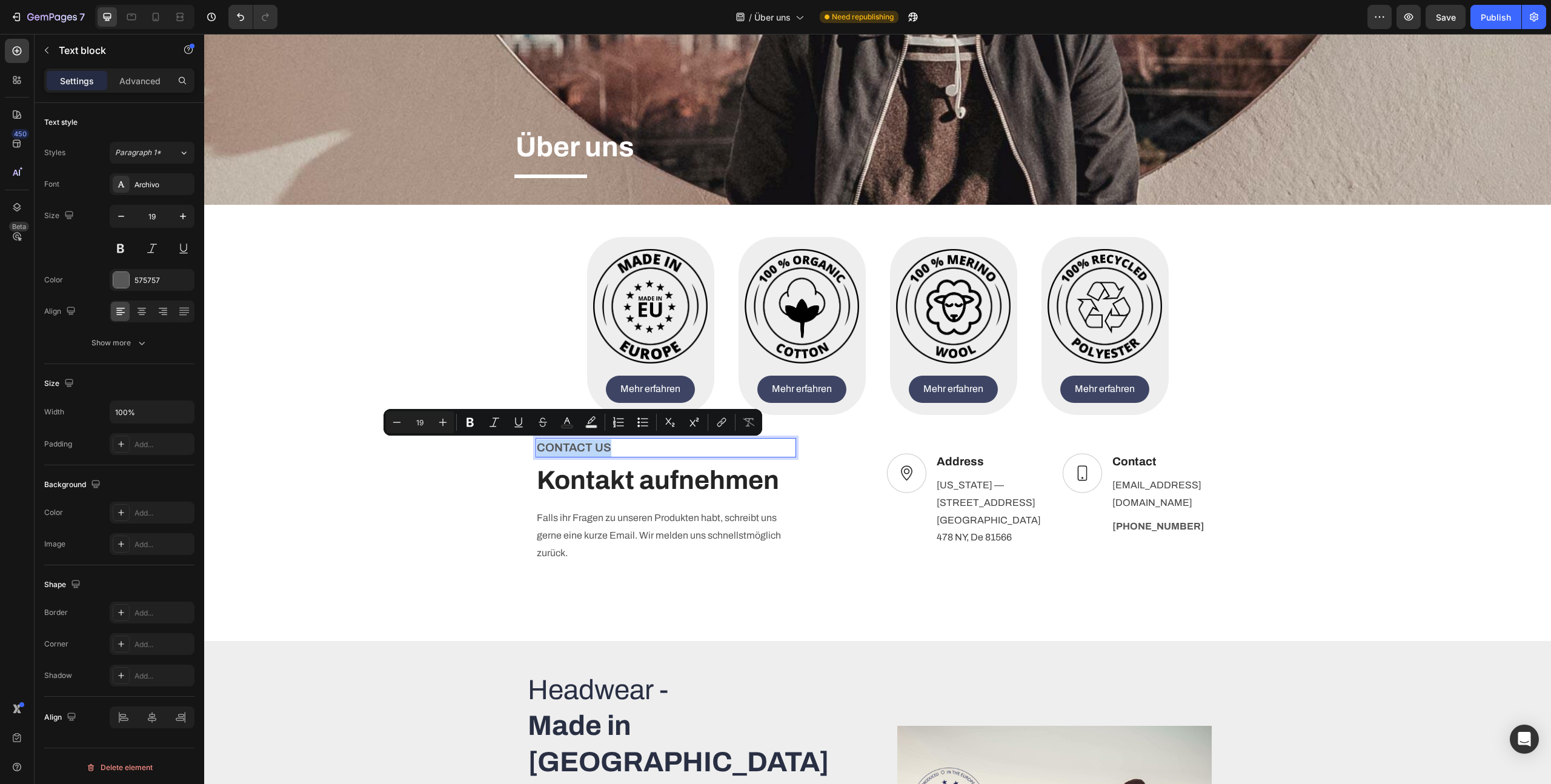
copy p "CONTACT US"
click at [666, 451] on p "CONTACT US" at bounding box center [666, 448] width 258 height 18
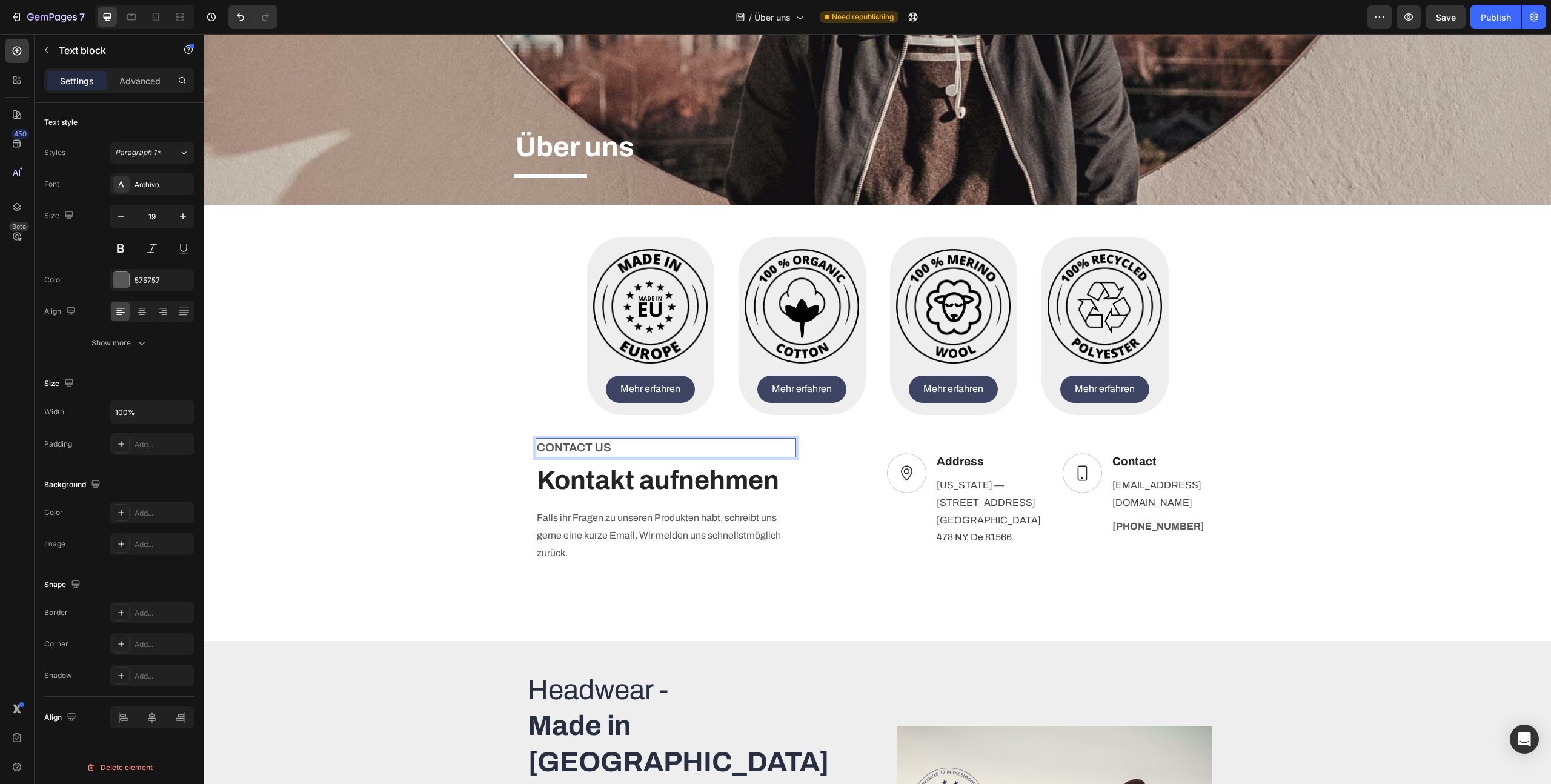
click at [638, 446] on p "CONTACT US" at bounding box center [666, 448] width 258 height 18
click at [806, 521] on div "CONTACT US Text block 8 Kontakt aufnehmen Heading Falls ihr Fragen zu unseren P…" at bounding box center [703, 500] width 334 height 125
click at [726, 449] on p "CONTACT US" at bounding box center [666, 448] width 258 height 18
click at [560, 449] on p "CONTACT US" at bounding box center [666, 448] width 258 height 18
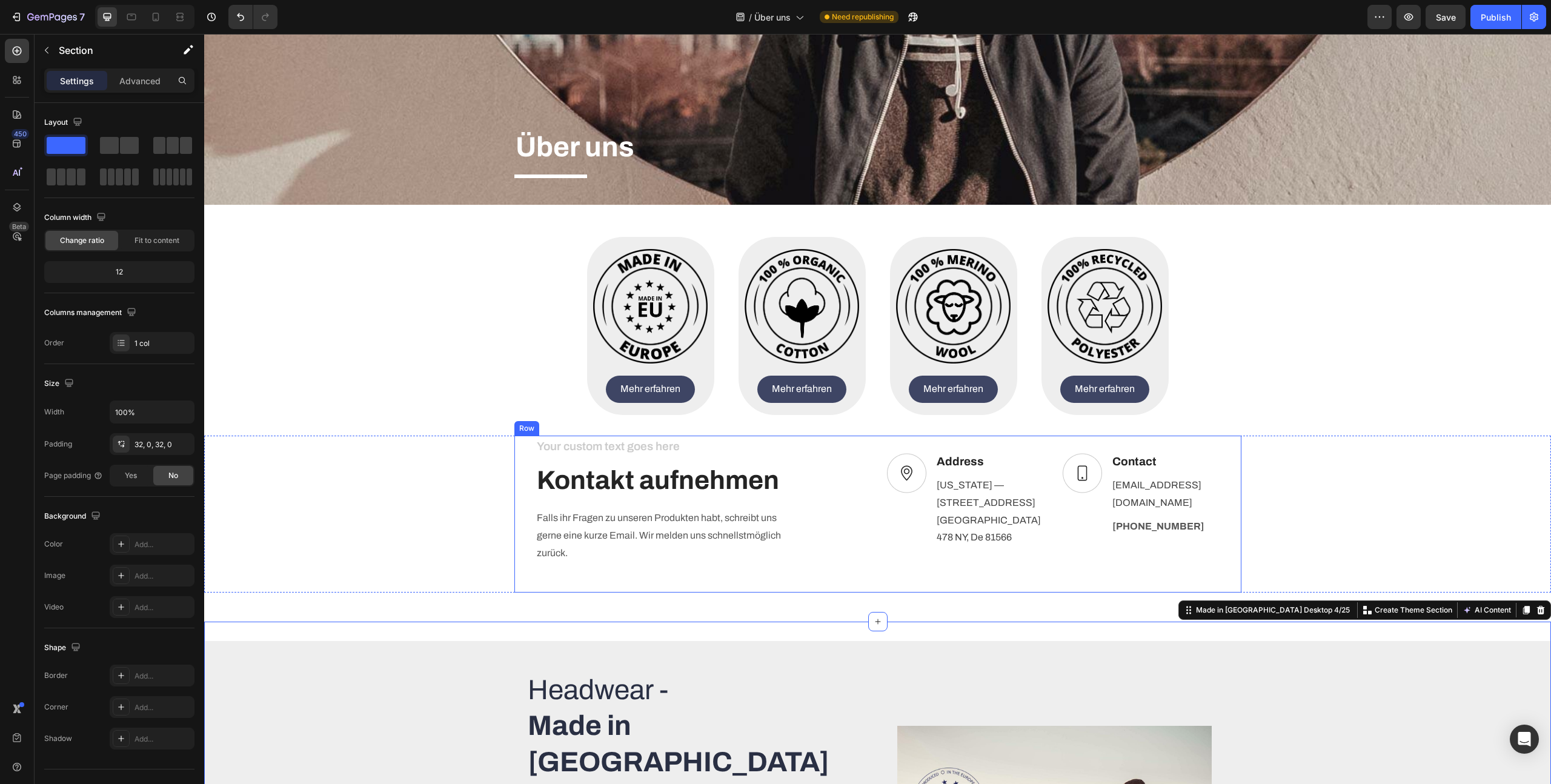
click at [833, 582] on div "Heading Text block Kontakt aufnehmen Heading Falls ihr Fragen zu unseren Produk…" at bounding box center [878, 513] width 703 height 157
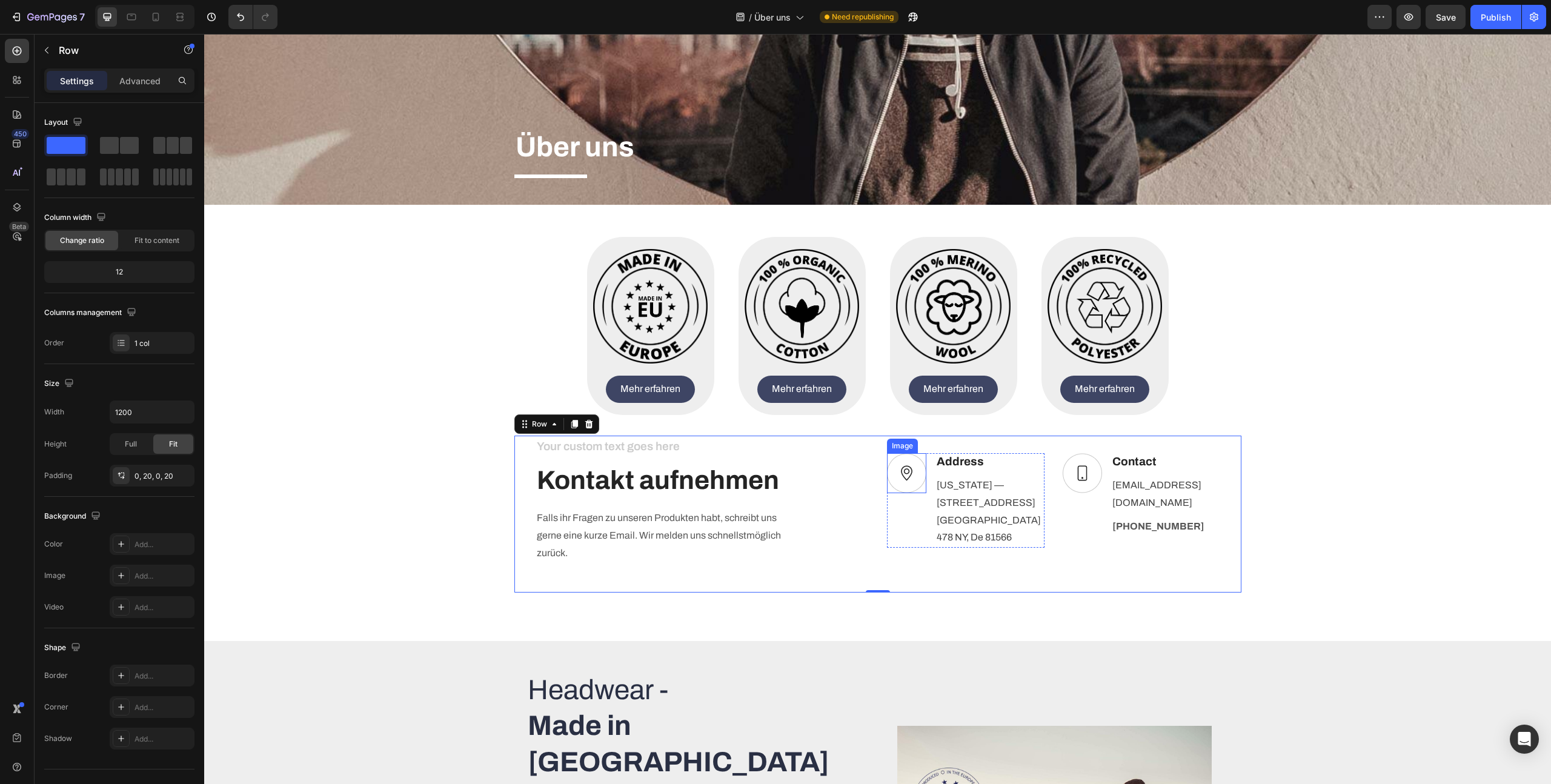
click at [986, 504] on p "[US_STATE] — [STREET_ADDRESS], Office" at bounding box center [990, 502] width 106 height 52
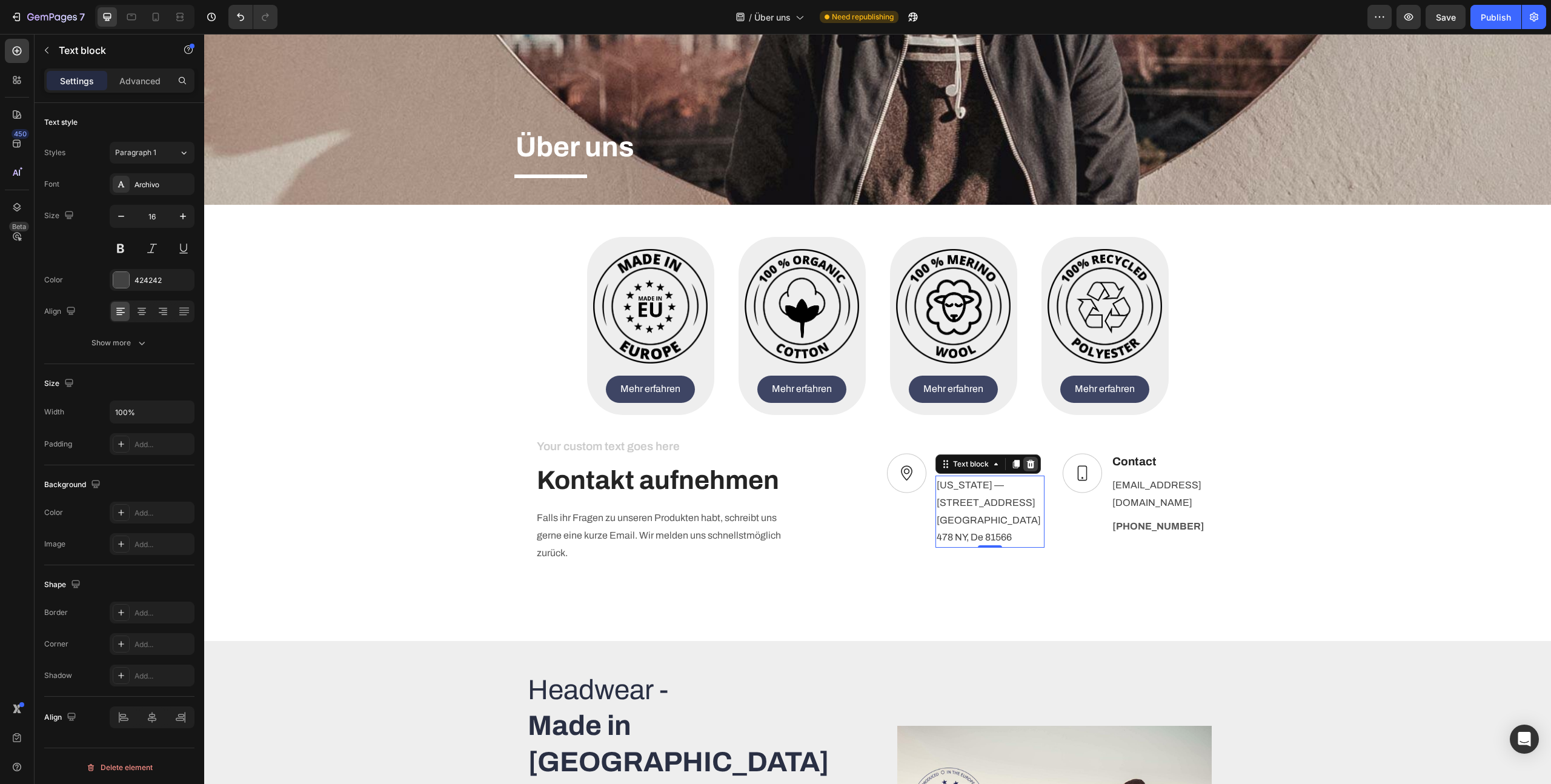
click at [1030, 468] on icon at bounding box center [1030, 464] width 8 height 9
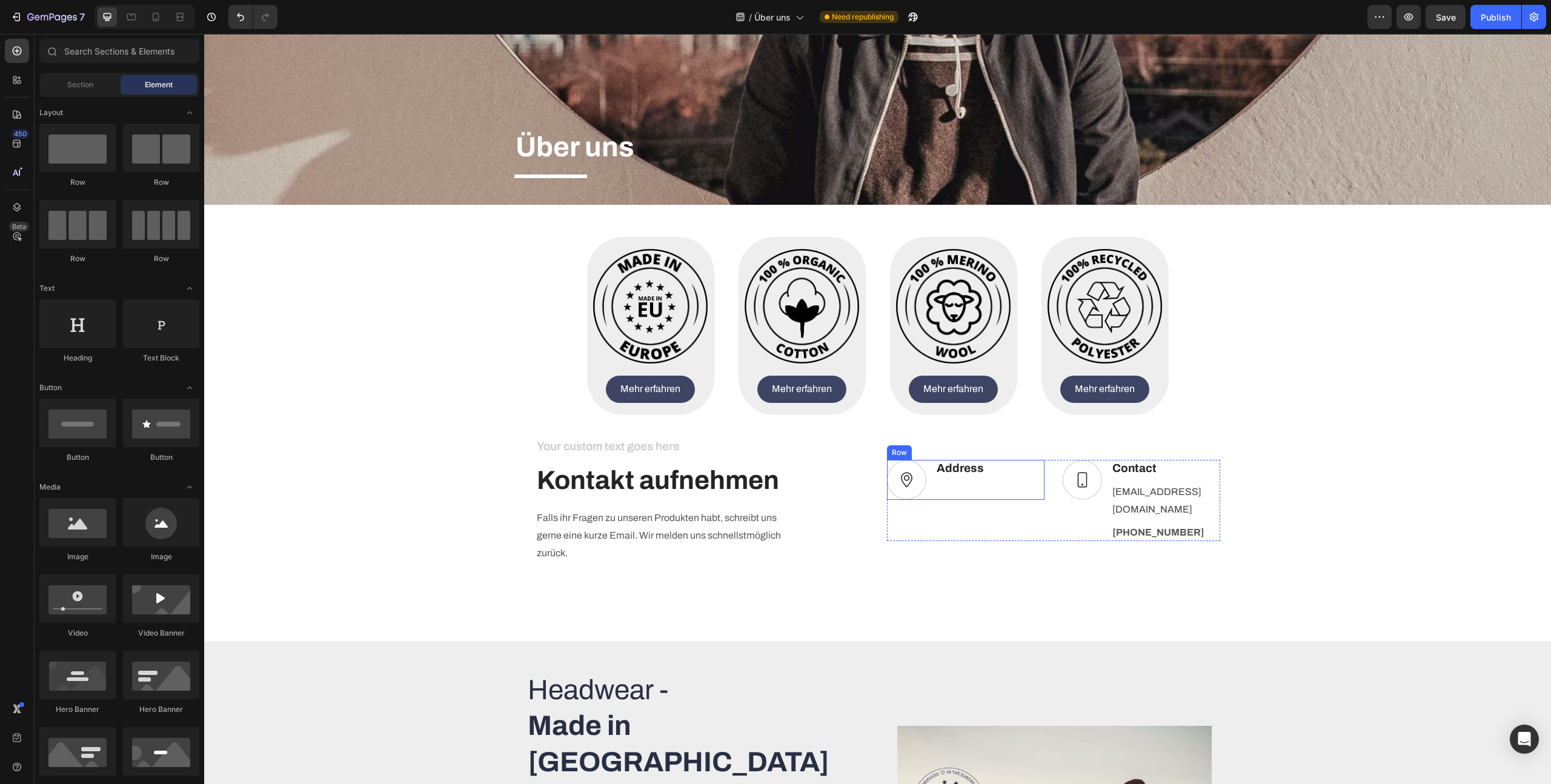
click at [972, 473] on p "Address" at bounding box center [961, 468] width 47 height 15
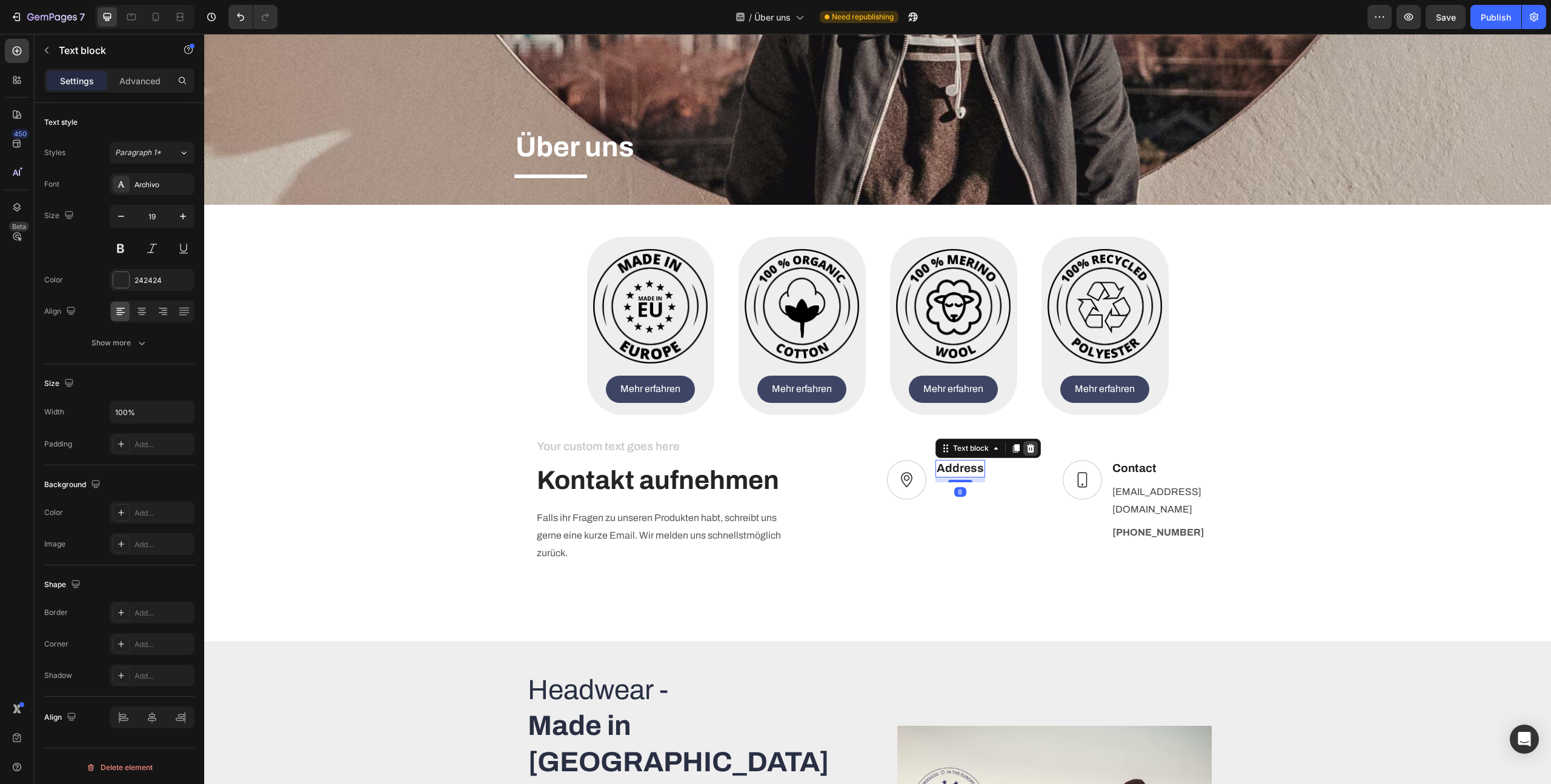
click at [1028, 451] on icon at bounding box center [1030, 448] width 8 height 9
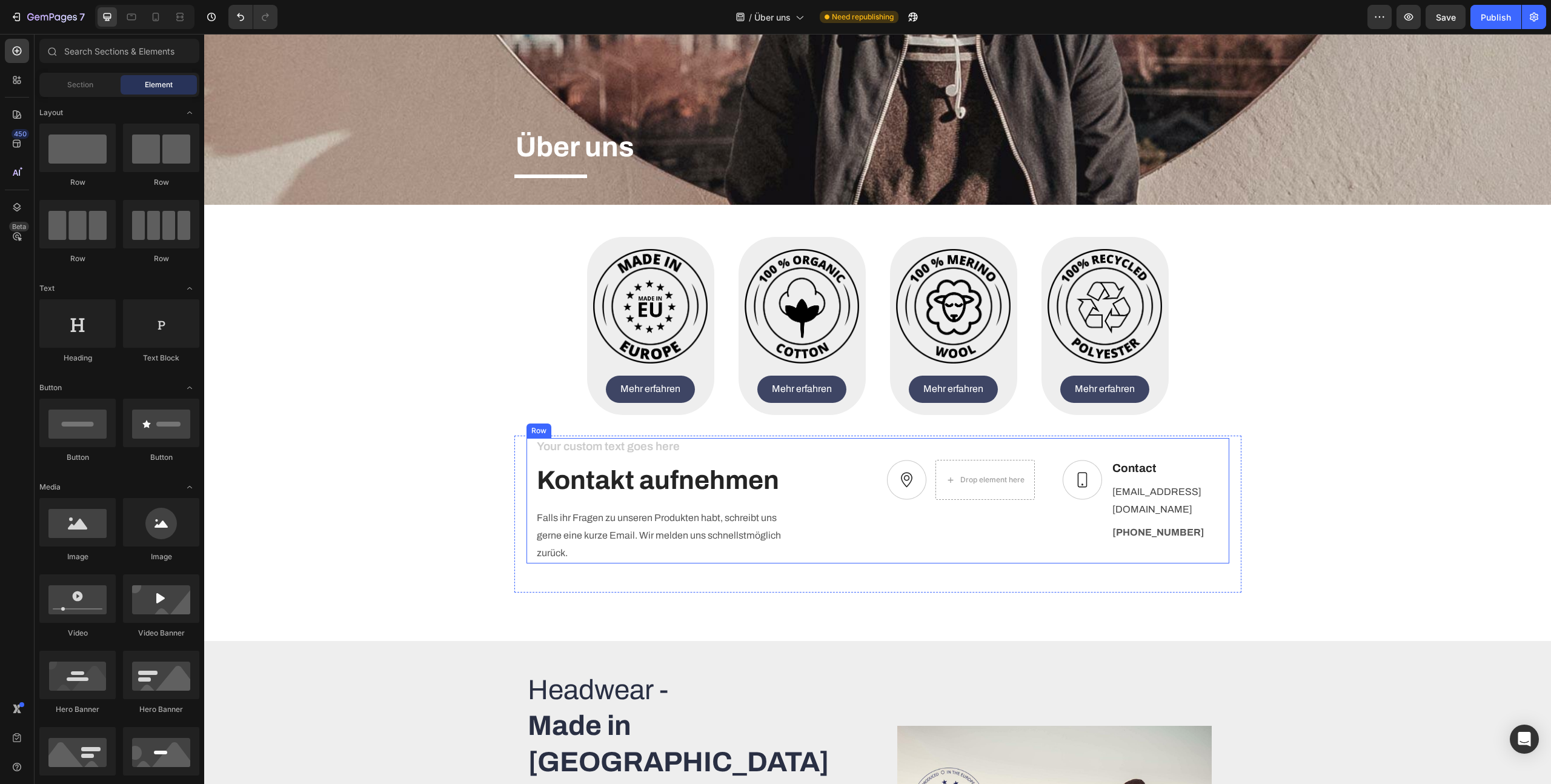
click at [975, 456] on div "Image Drop element here Row Image Contact Text block [EMAIL_ADDRESS][DOMAIN_NAM…" at bounding box center [1054, 500] width 334 height 125
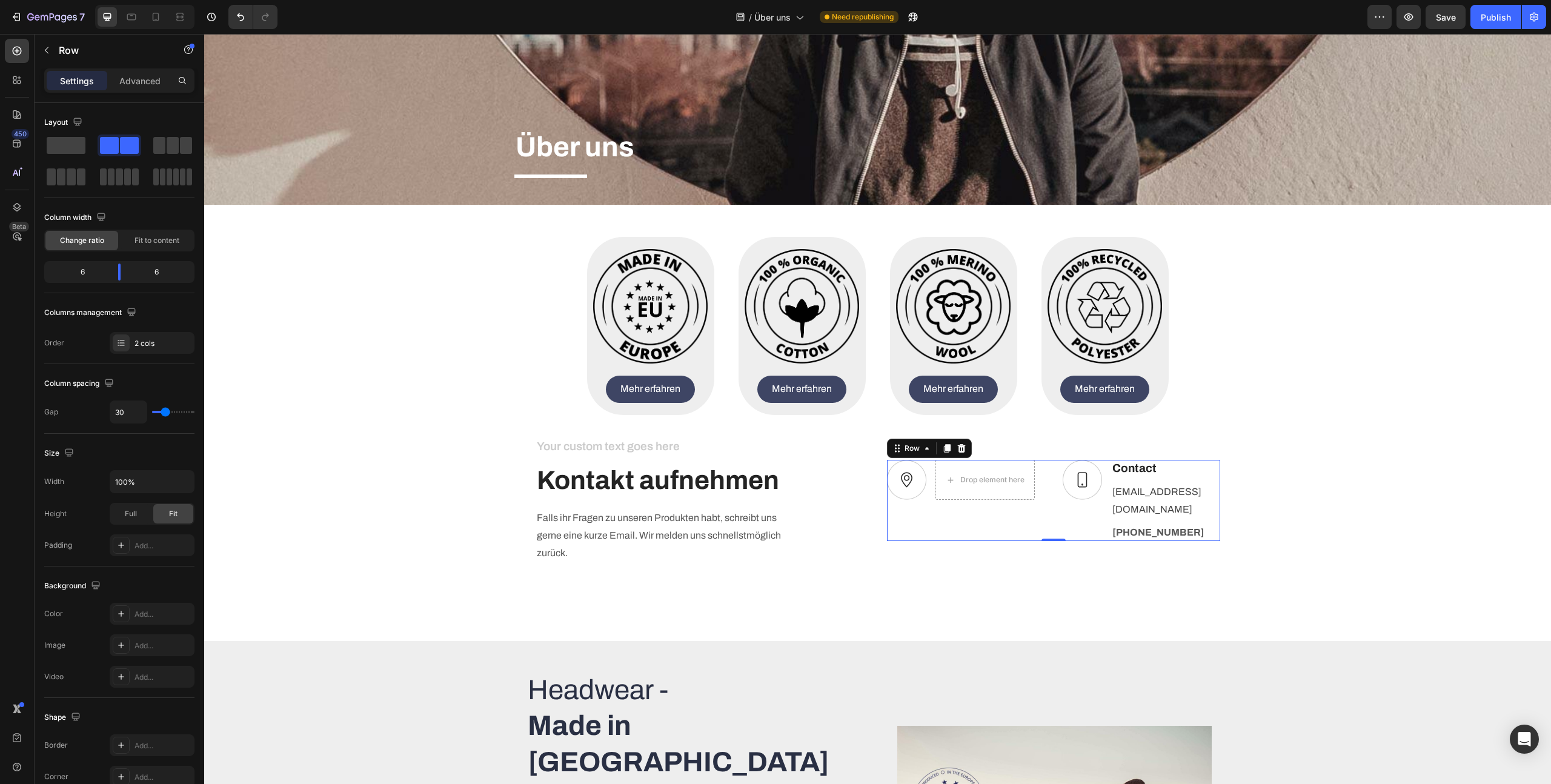
click at [1039, 500] on div "Image Drop element here Row" at bounding box center [966, 500] width 158 height 81
click at [961, 451] on icon at bounding box center [961, 448] width 8 height 9
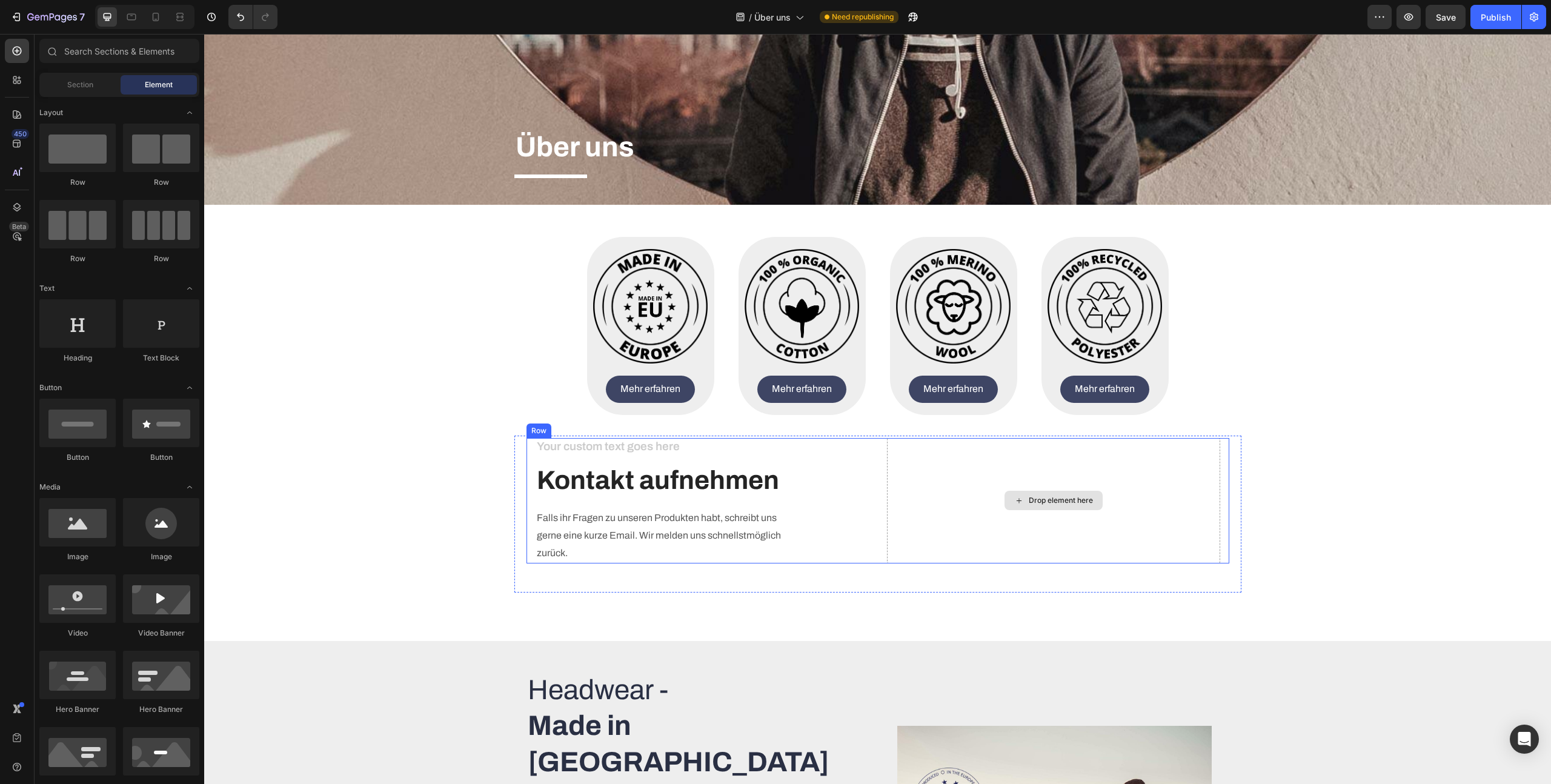
click at [1015, 501] on icon at bounding box center [1019, 501] width 10 height 11
click at [1177, 108] on div "Über uns Heading Title Line" at bounding box center [877, 53] width 1347 height 303
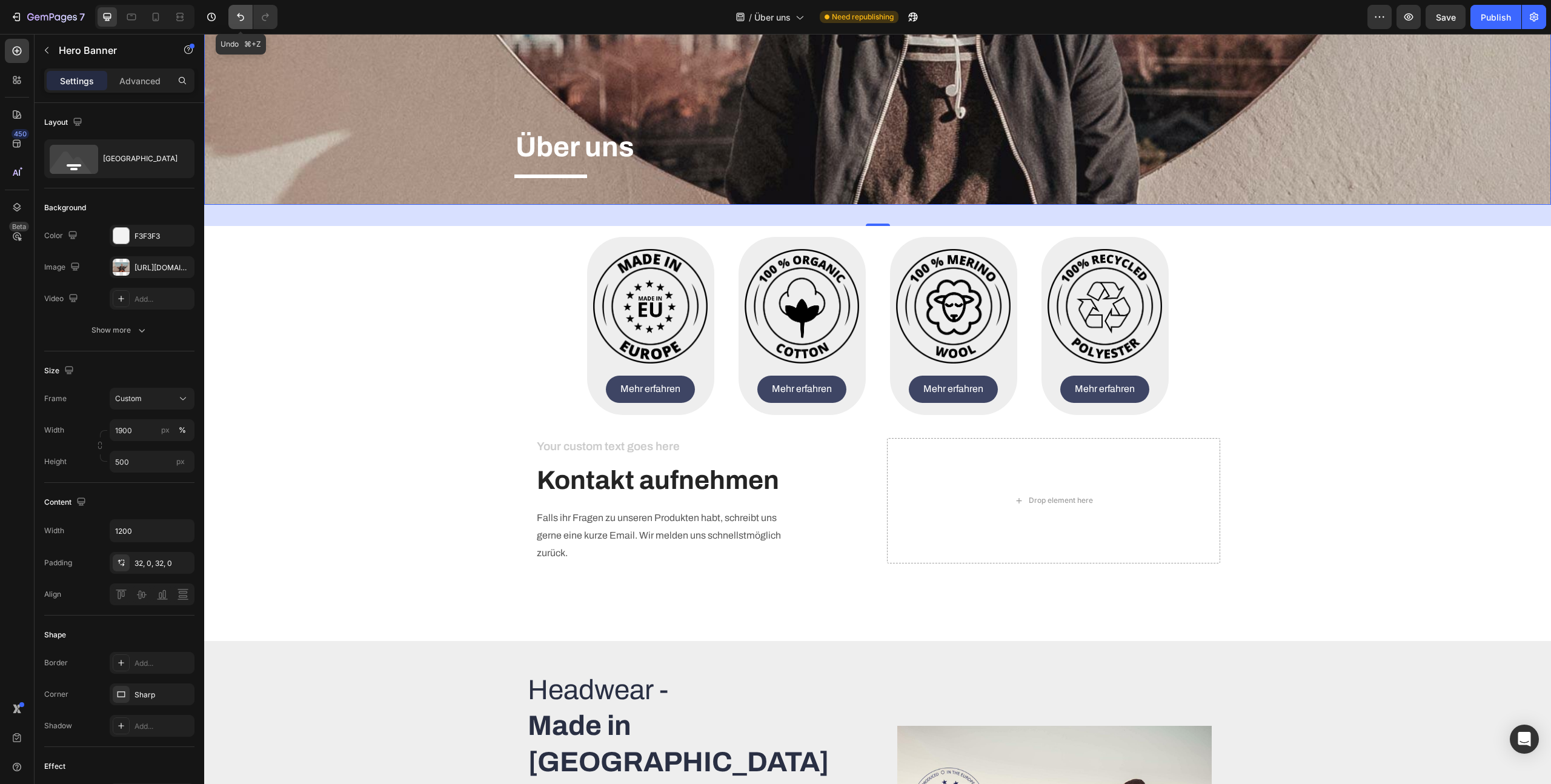
click at [241, 18] on icon "Undo/Redo" at bounding box center [240, 17] width 12 height 12
click at [1152, 513] on p "[EMAIL_ADDRESS][DOMAIN_NAME]" at bounding box center [1166, 501] width 106 height 35
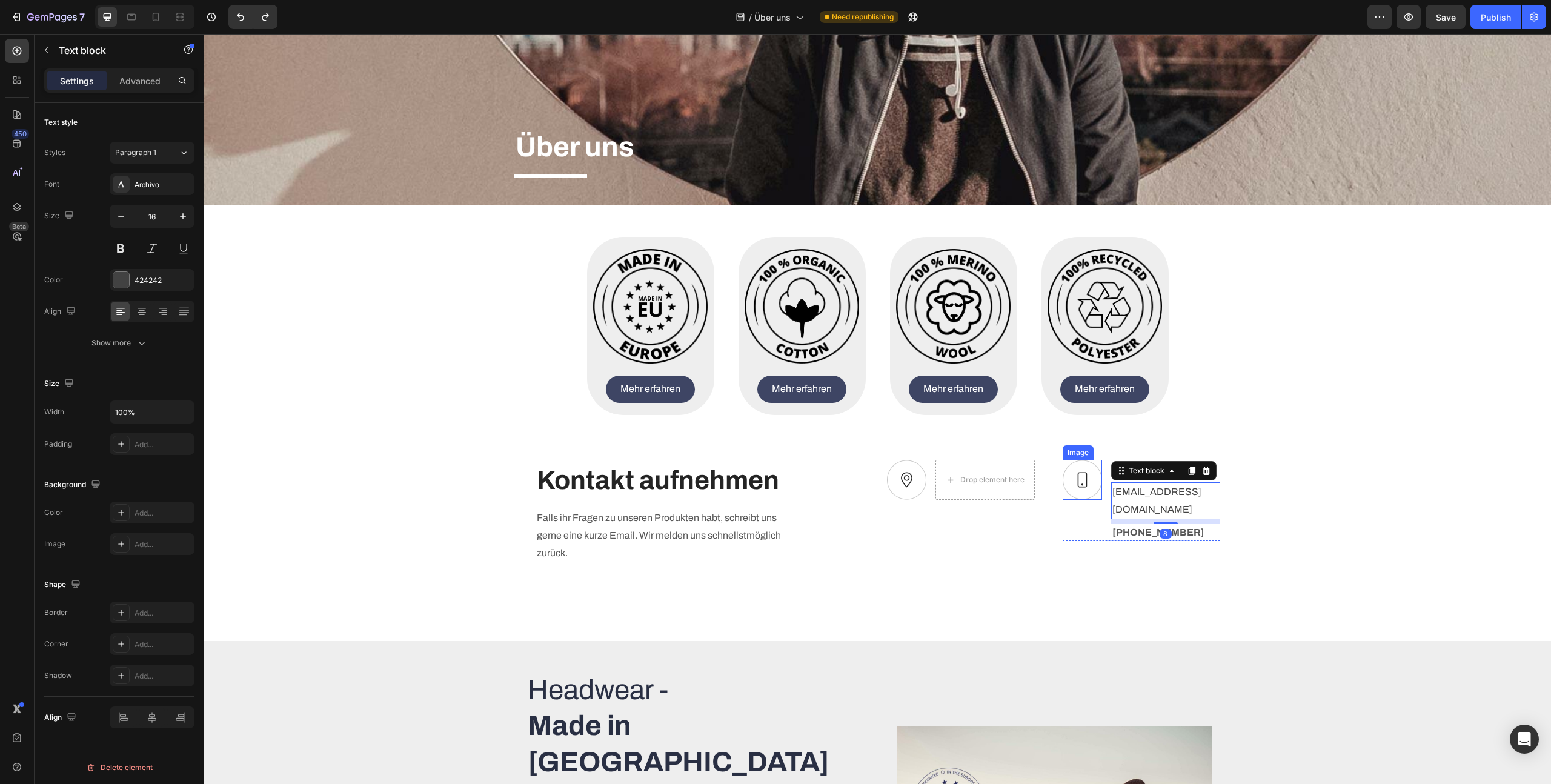
click at [1065, 482] on img at bounding box center [1082, 479] width 39 height 40
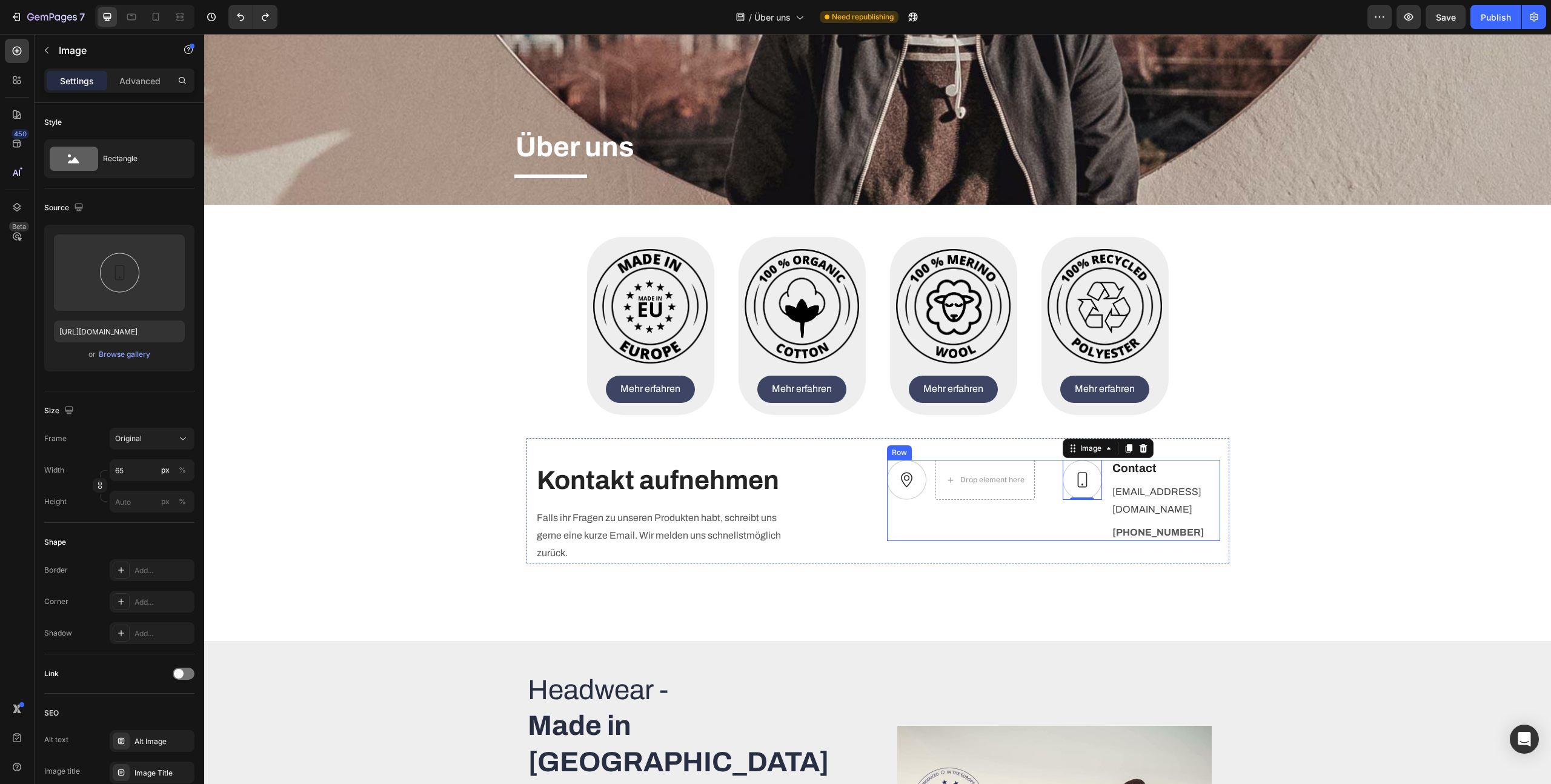
click at [937, 492] on div "Drop element here" at bounding box center [985, 479] width 99 height 40
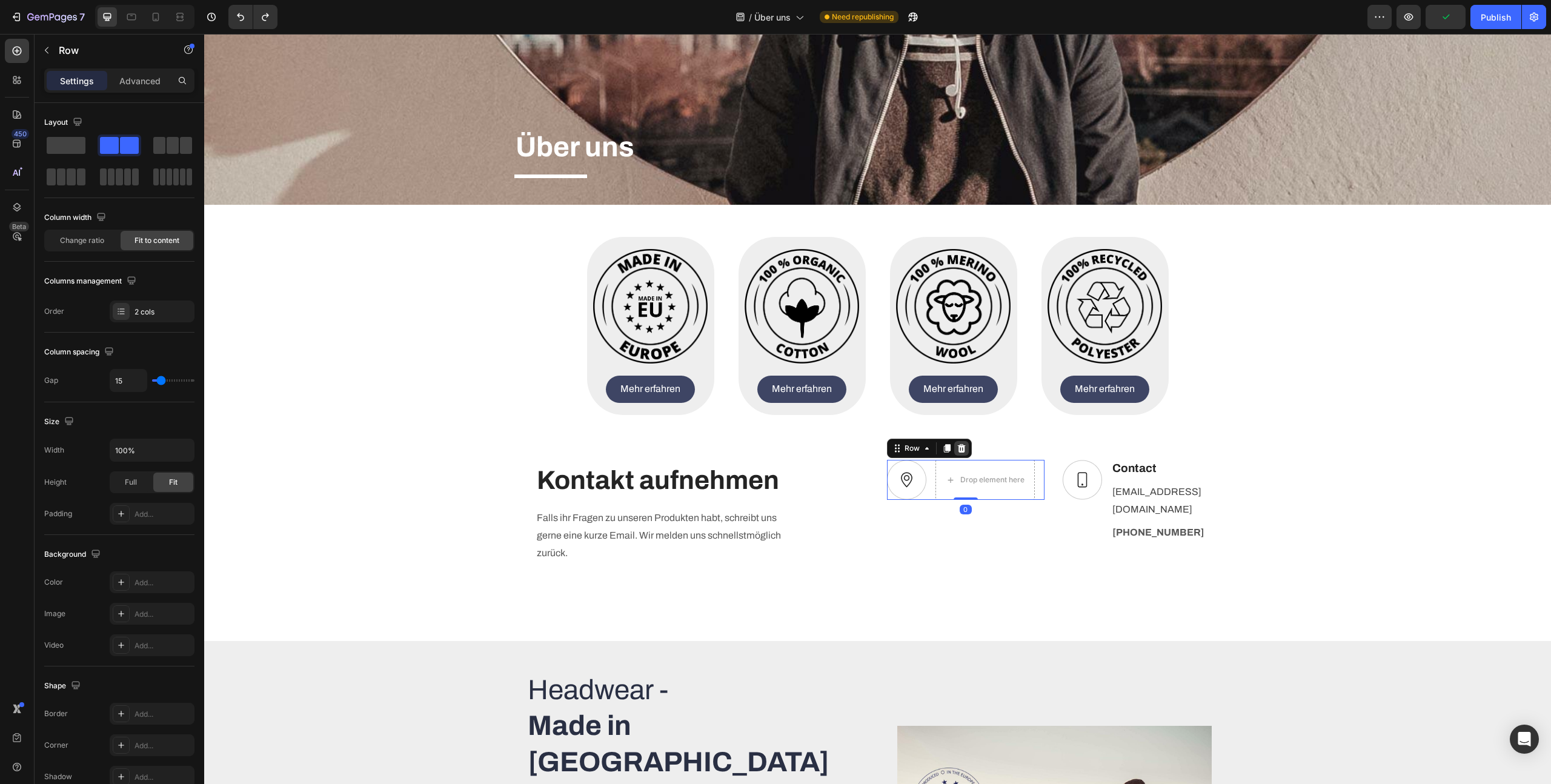
click at [959, 448] on icon at bounding box center [961, 448] width 10 height 10
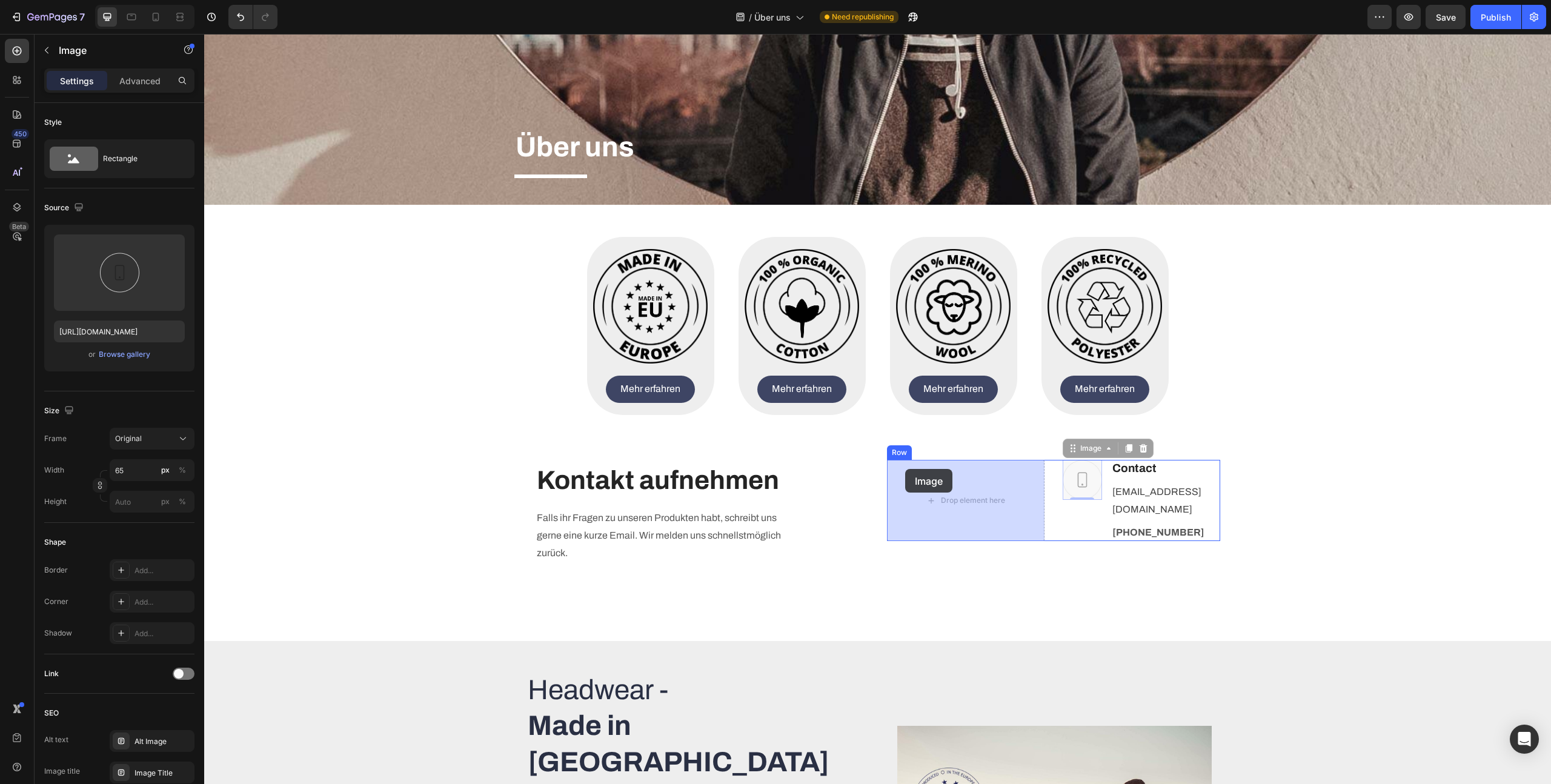
drag, startPoint x: 1072, startPoint y: 458, endPoint x: 906, endPoint y: 469, distance: 166.4
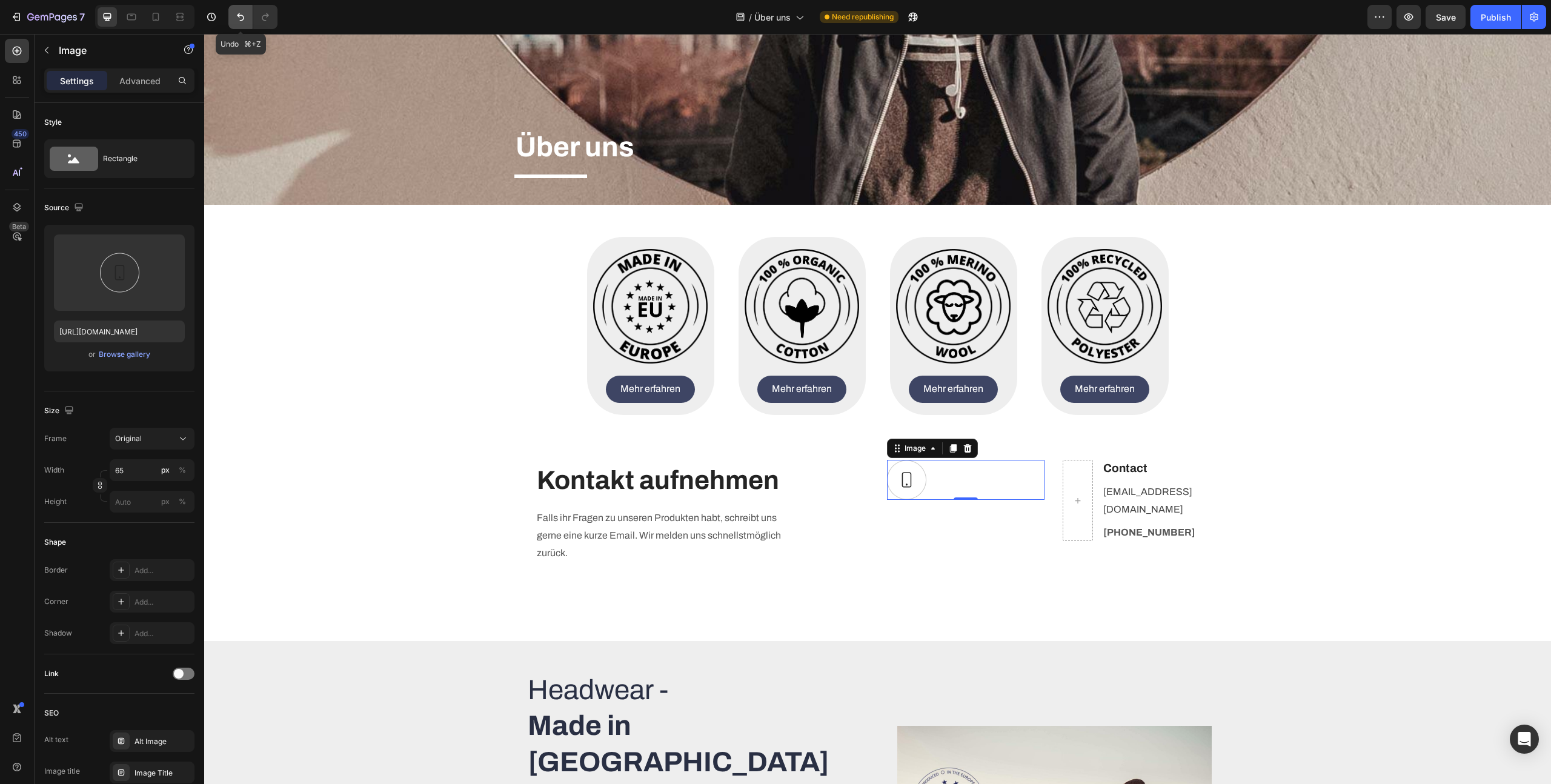
drag, startPoint x: 239, startPoint y: 12, endPoint x: 251, endPoint y: 20, distance: 14.4
click at [239, 12] on icon "Undo/Redo" at bounding box center [240, 17] width 12 height 12
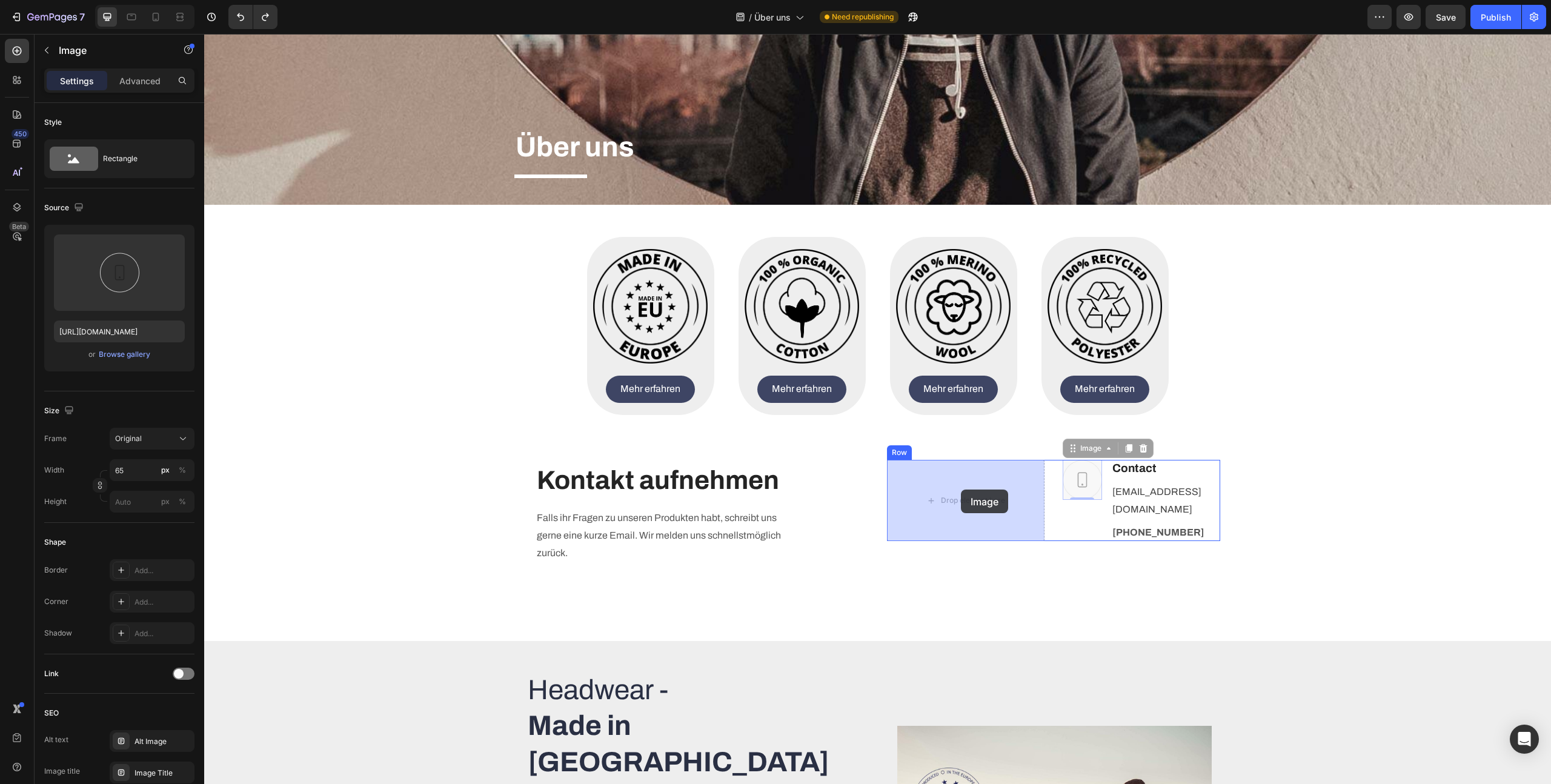
drag, startPoint x: 1078, startPoint y: 451, endPoint x: 961, endPoint y: 490, distance: 123.3
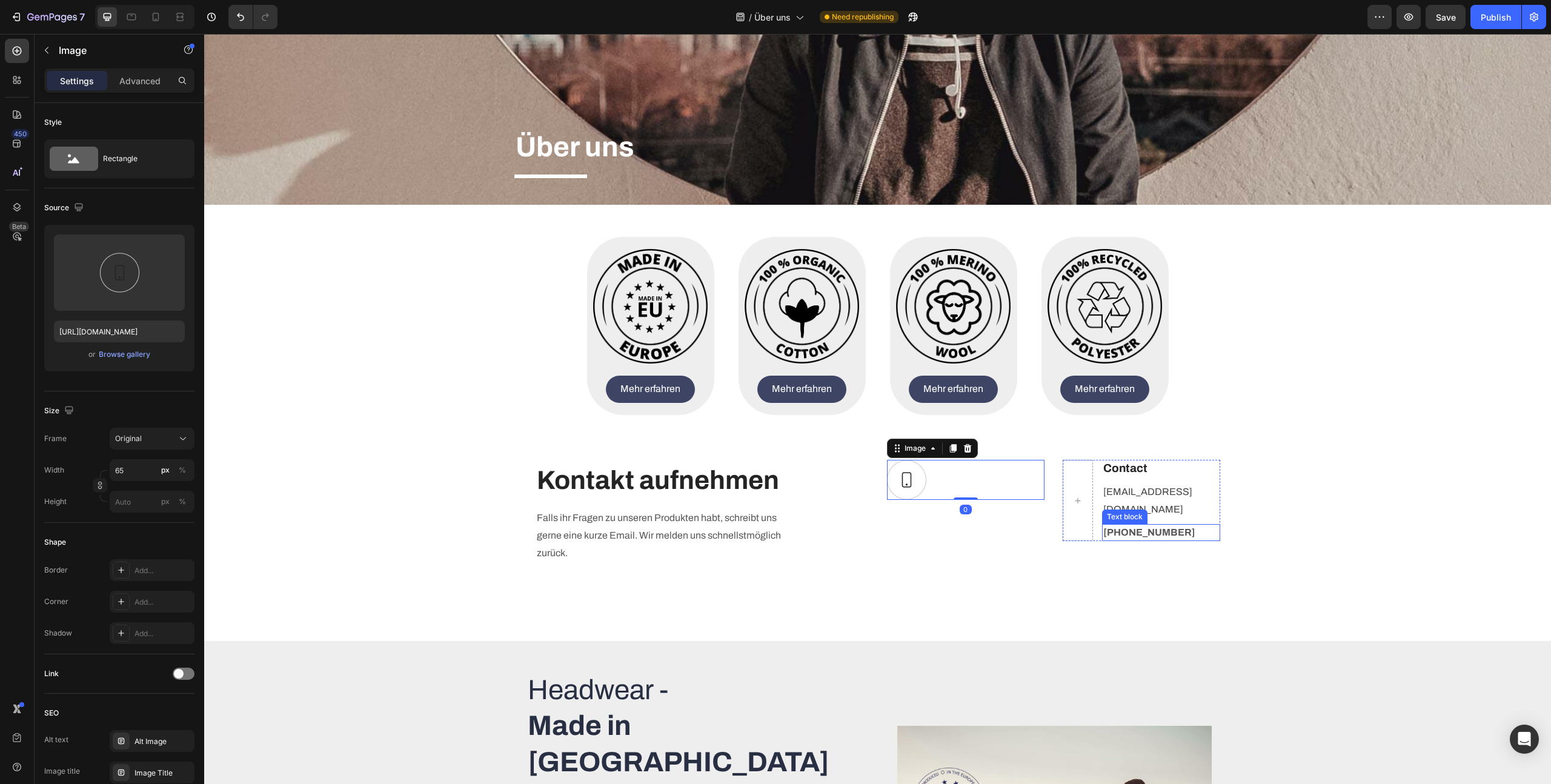
click at [1110, 512] on div "Text block" at bounding box center [1125, 517] width 41 height 11
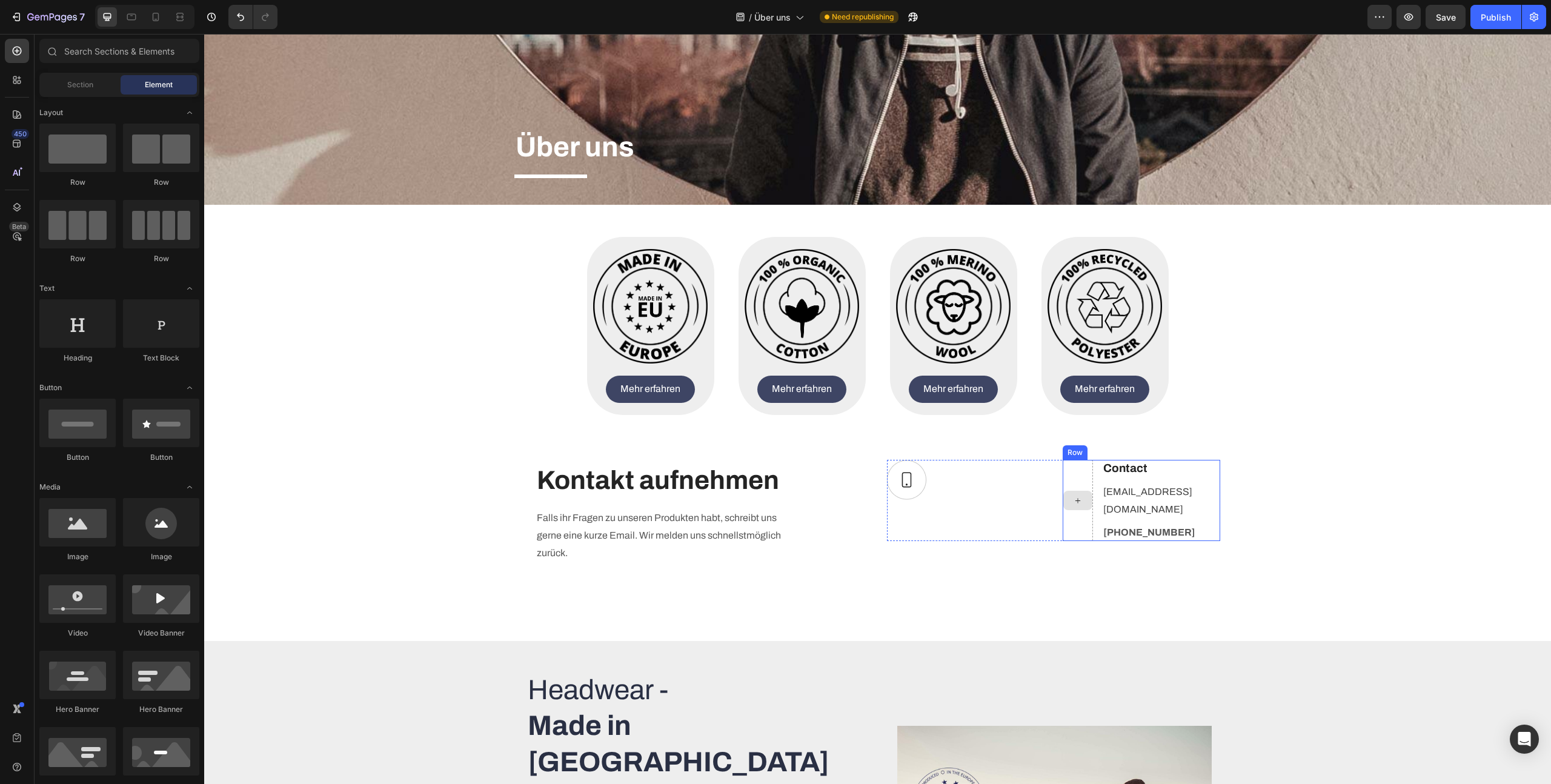
click at [1074, 507] on div at bounding box center [1078, 500] width 29 height 20
click at [1079, 460] on div "Row" at bounding box center [1075, 452] width 25 height 14
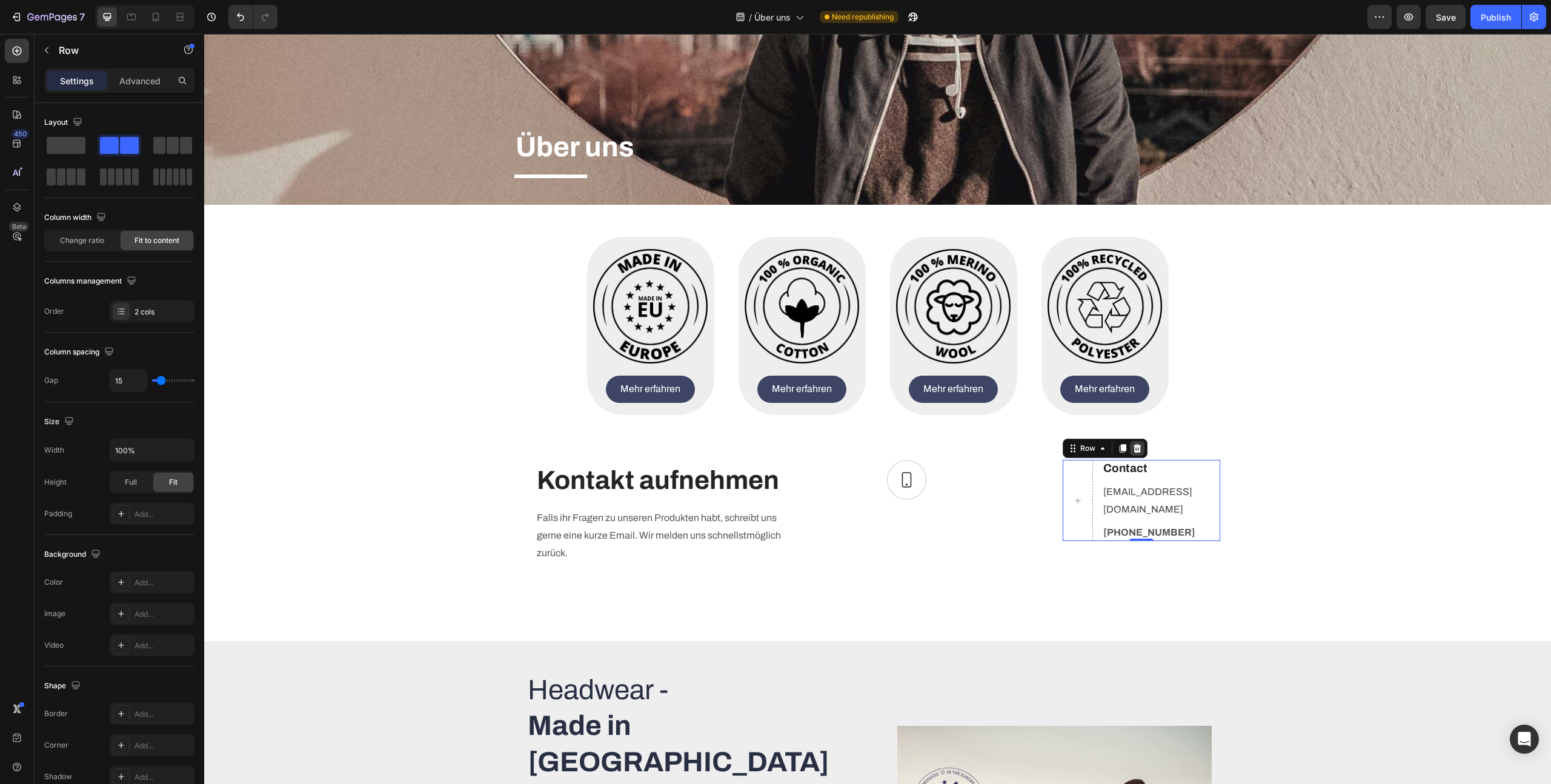
click at [1143, 456] on div at bounding box center [1137, 448] width 14 height 14
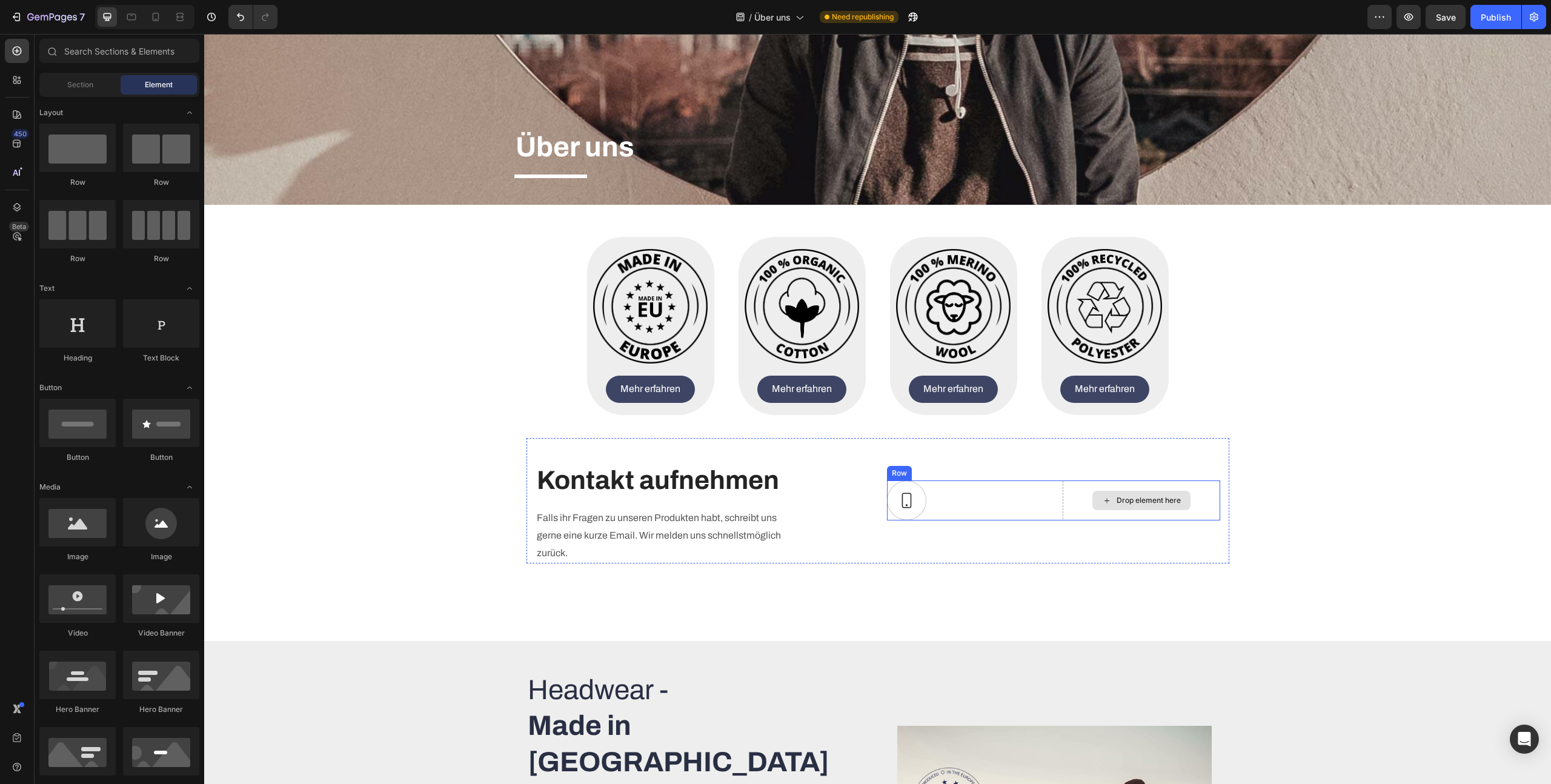
click at [1025, 503] on div at bounding box center [966, 500] width 158 height 40
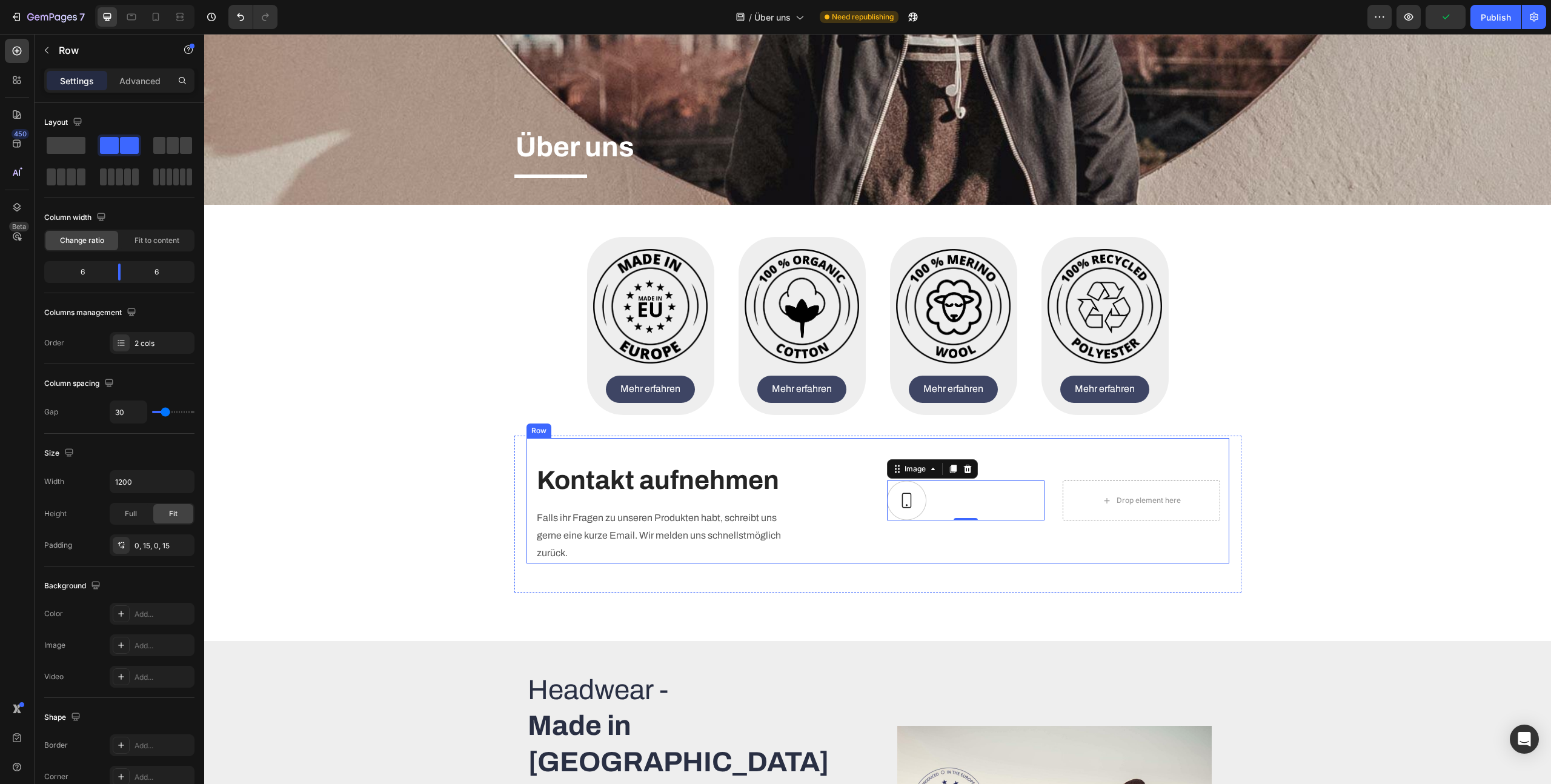
click at [1018, 533] on div "Image 0 Drop element here Row" at bounding box center [1054, 500] width 334 height 125
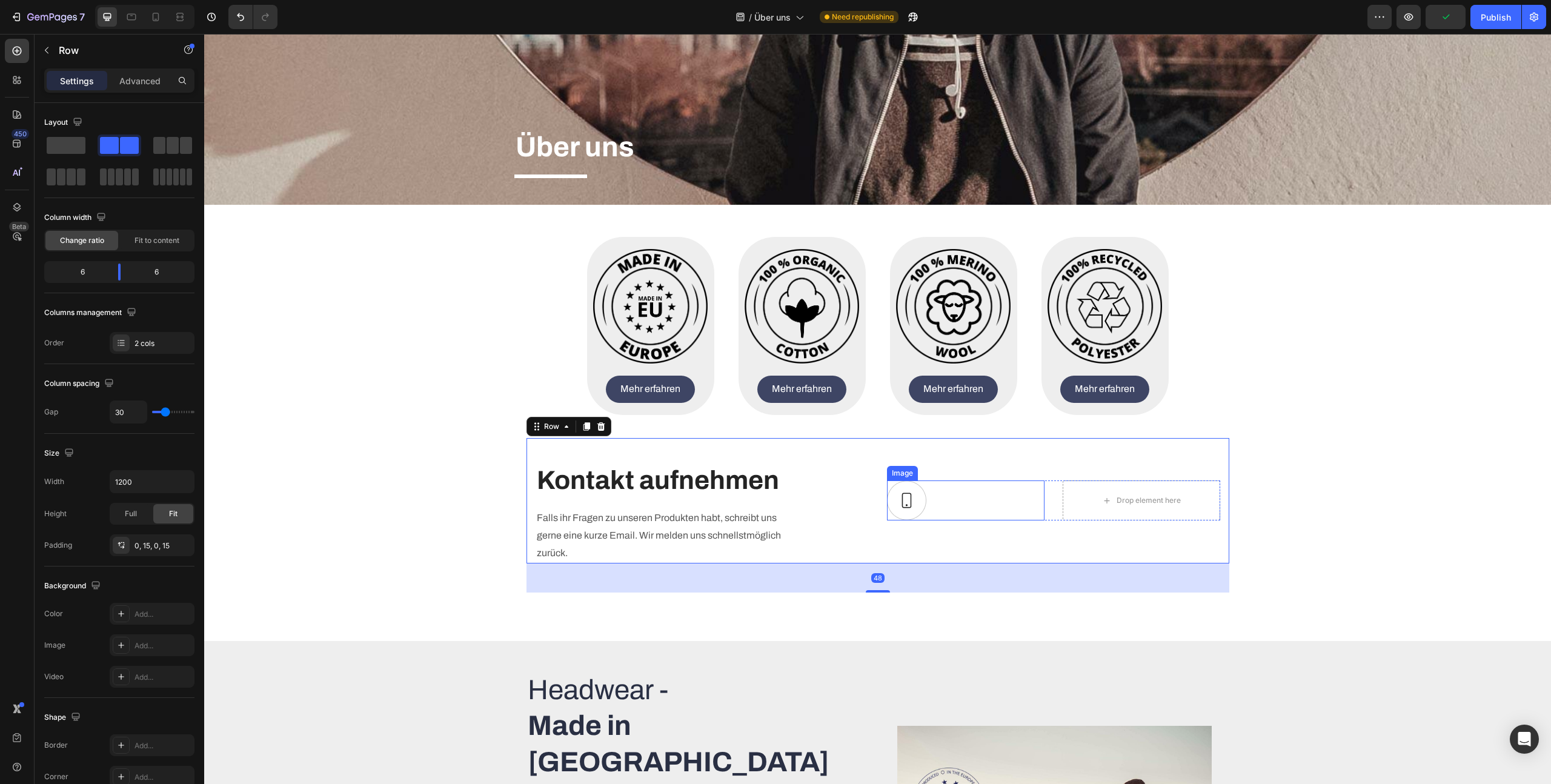
click at [1015, 504] on div at bounding box center [966, 500] width 158 height 40
click at [1022, 464] on div "Image Drop element here Row" at bounding box center [1054, 500] width 334 height 125
drag, startPoint x: 1013, startPoint y: 469, endPoint x: 970, endPoint y: 477, distance: 43.7
click at [1009, 471] on div "Image Drop element here Row" at bounding box center [1054, 500] width 334 height 125
click at [909, 497] on img at bounding box center [907, 500] width 39 height 40
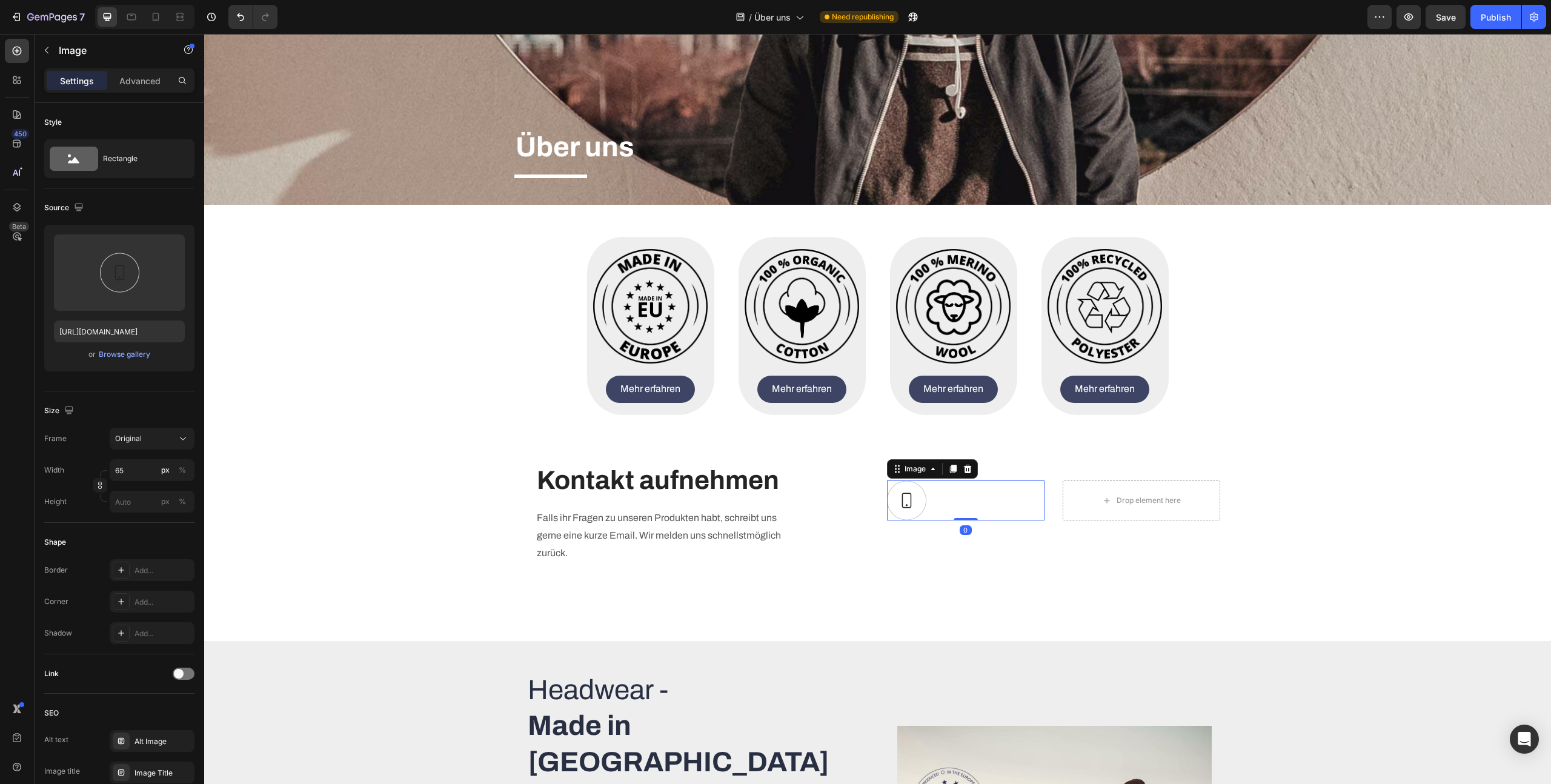
click at [1068, 468] on div "Image 0 Drop element here Row" at bounding box center [1054, 500] width 334 height 125
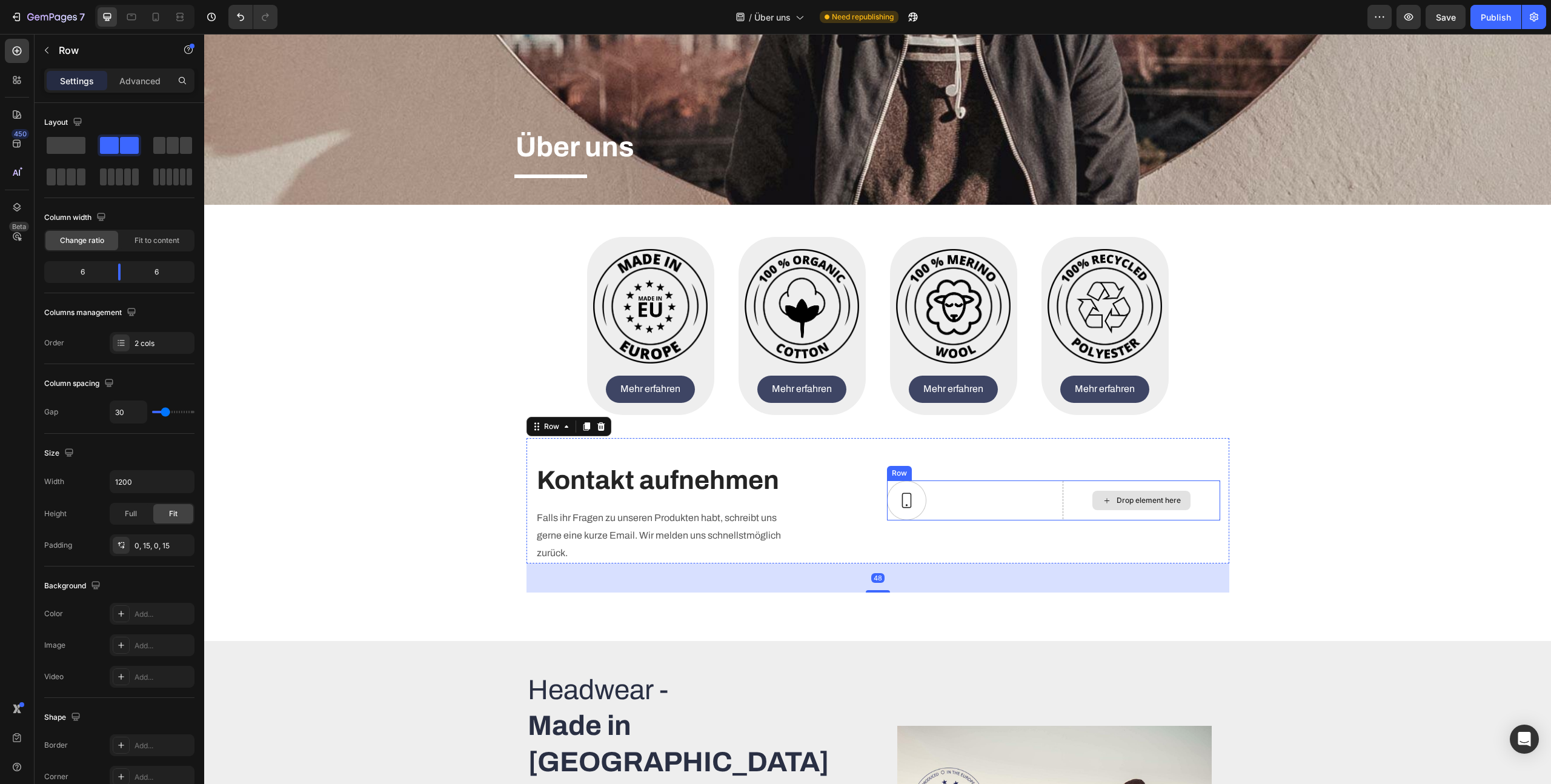
click at [1089, 474] on div "Image Drop element here Row" at bounding box center [1054, 500] width 334 height 125
click at [1081, 484] on div "Drop element here" at bounding box center [1141, 500] width 158 height 40
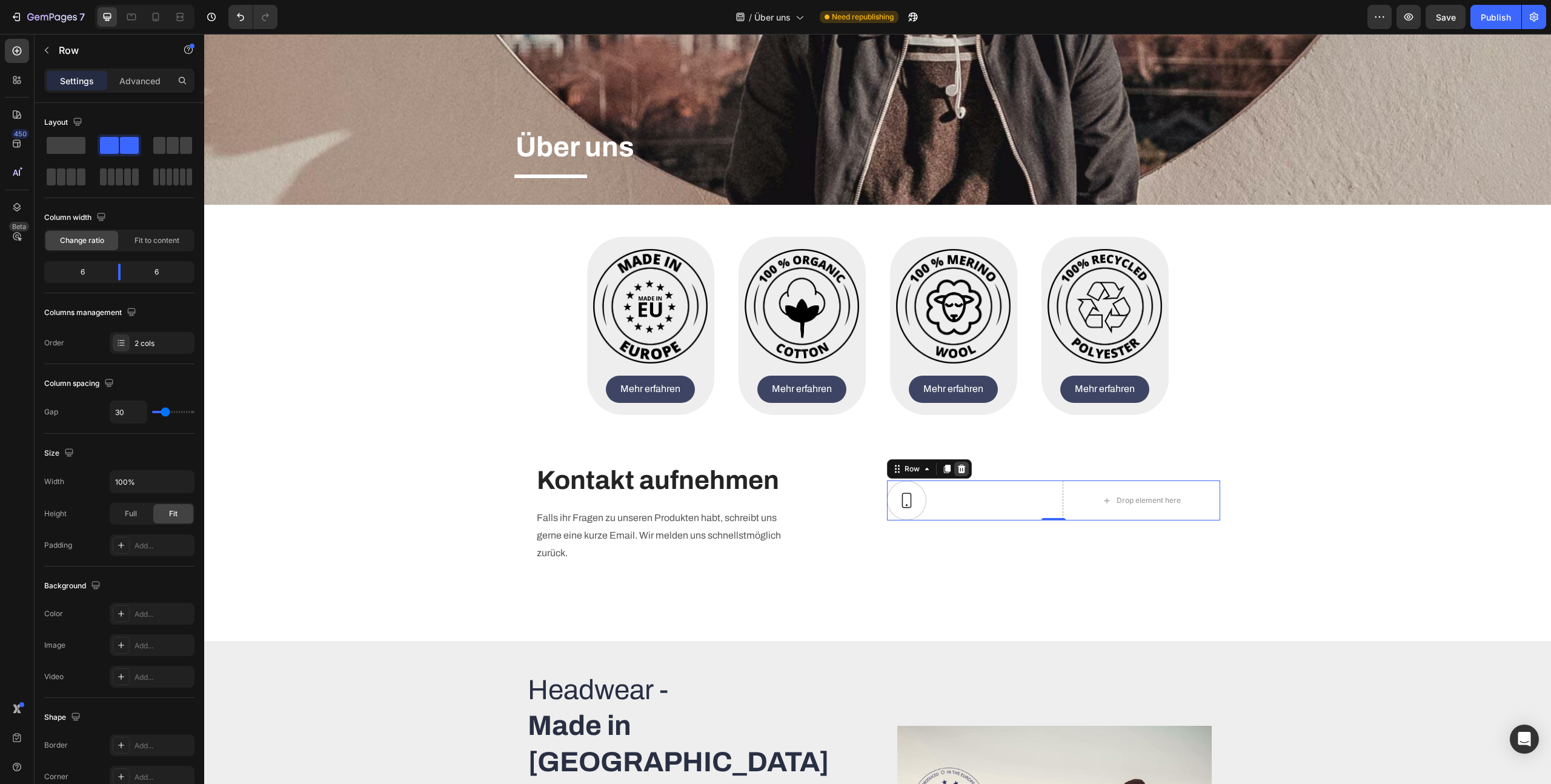
click at [967, 473] on div at bounding box center [961, 469] width 14 height 14
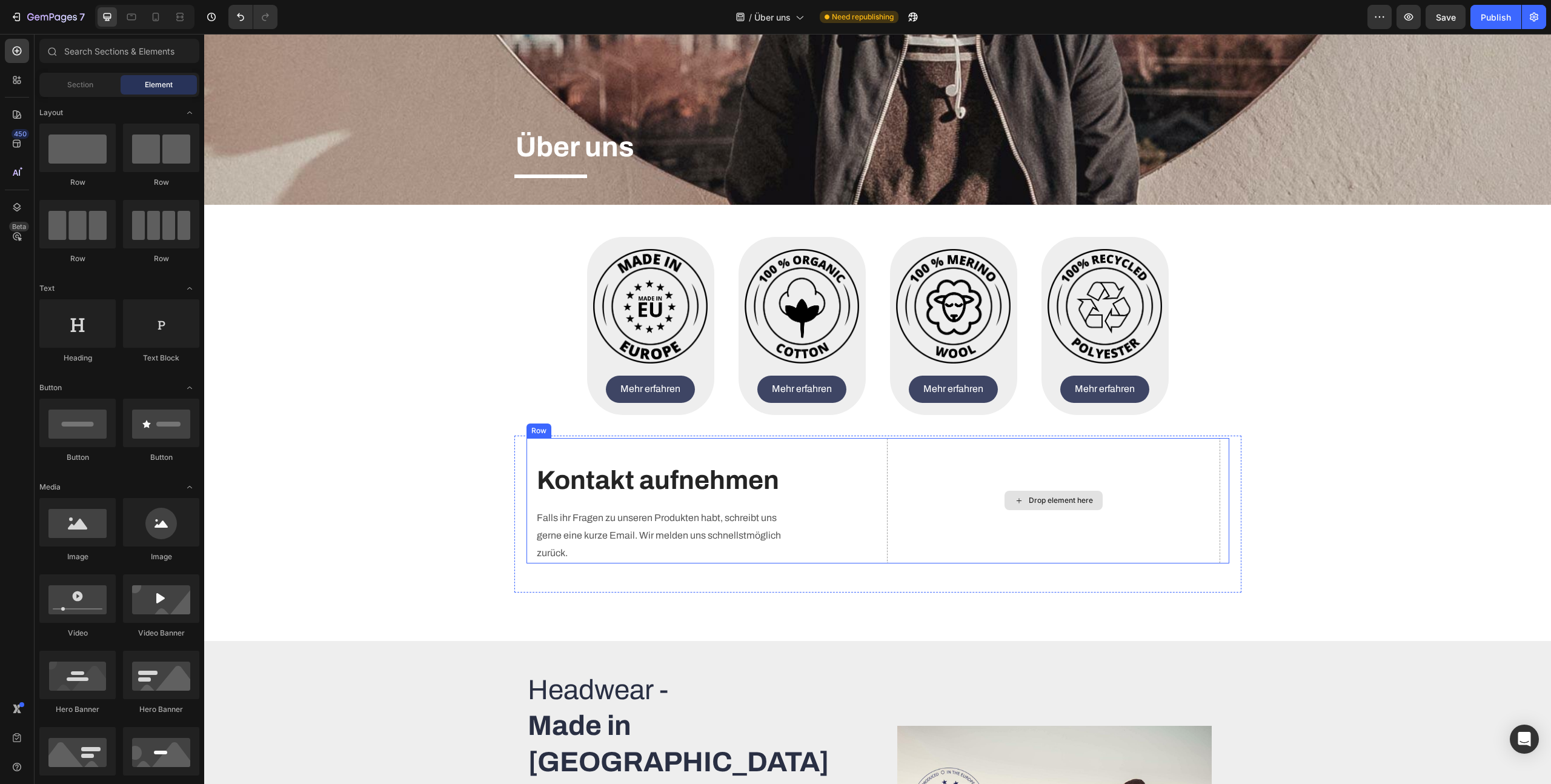
click at [1035, 503] on div "Drop element here" at bounding box center [1061, 500] width 64 height 10
click at [1066, 504] on div "Drop element here" at bounding box center [1061, 500] width 64 height 10
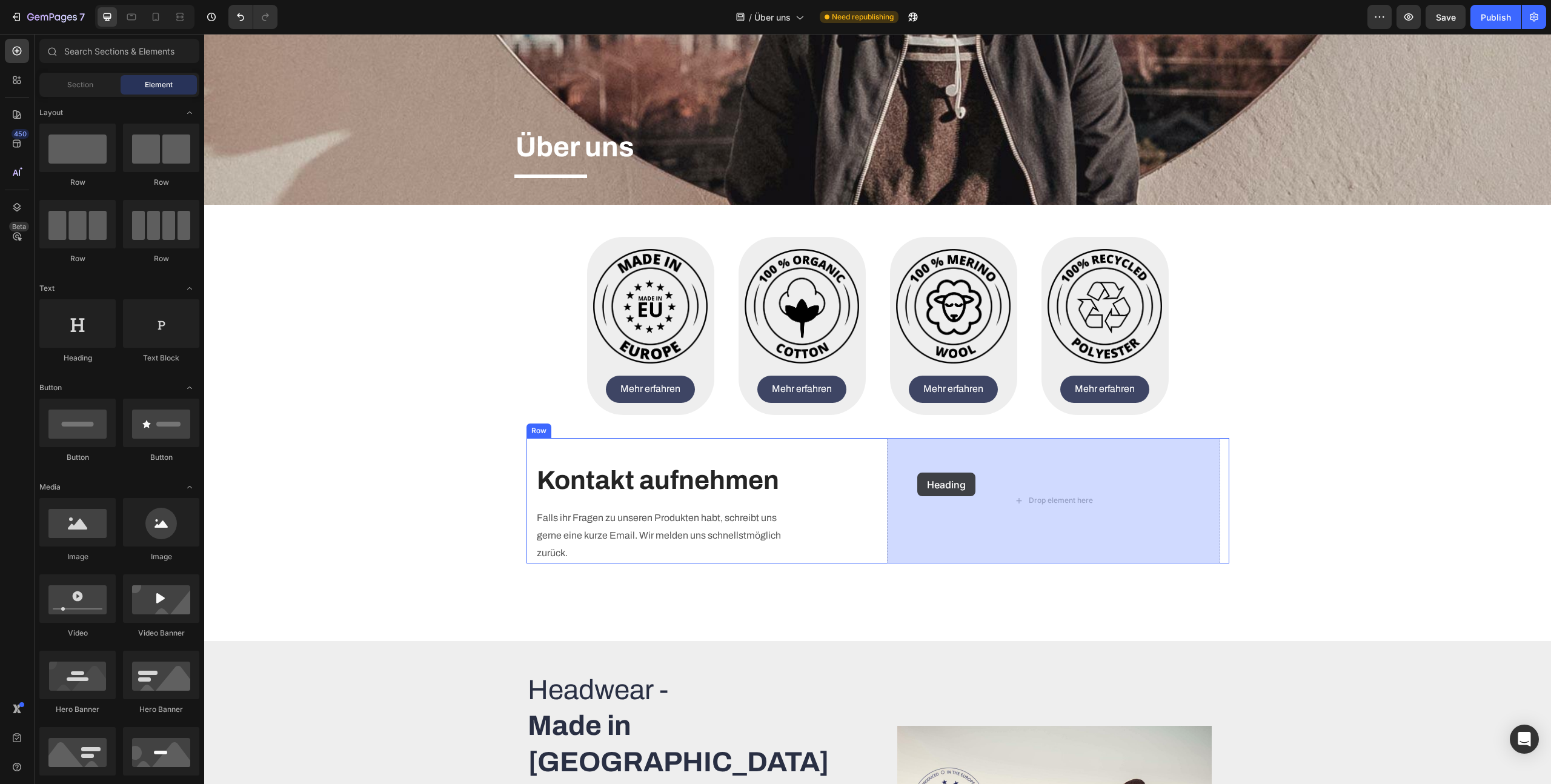
drag, startPoint x: 290, startPoint y: 362, endPoint x: 920, endPoint y: 473, distance: 639.7
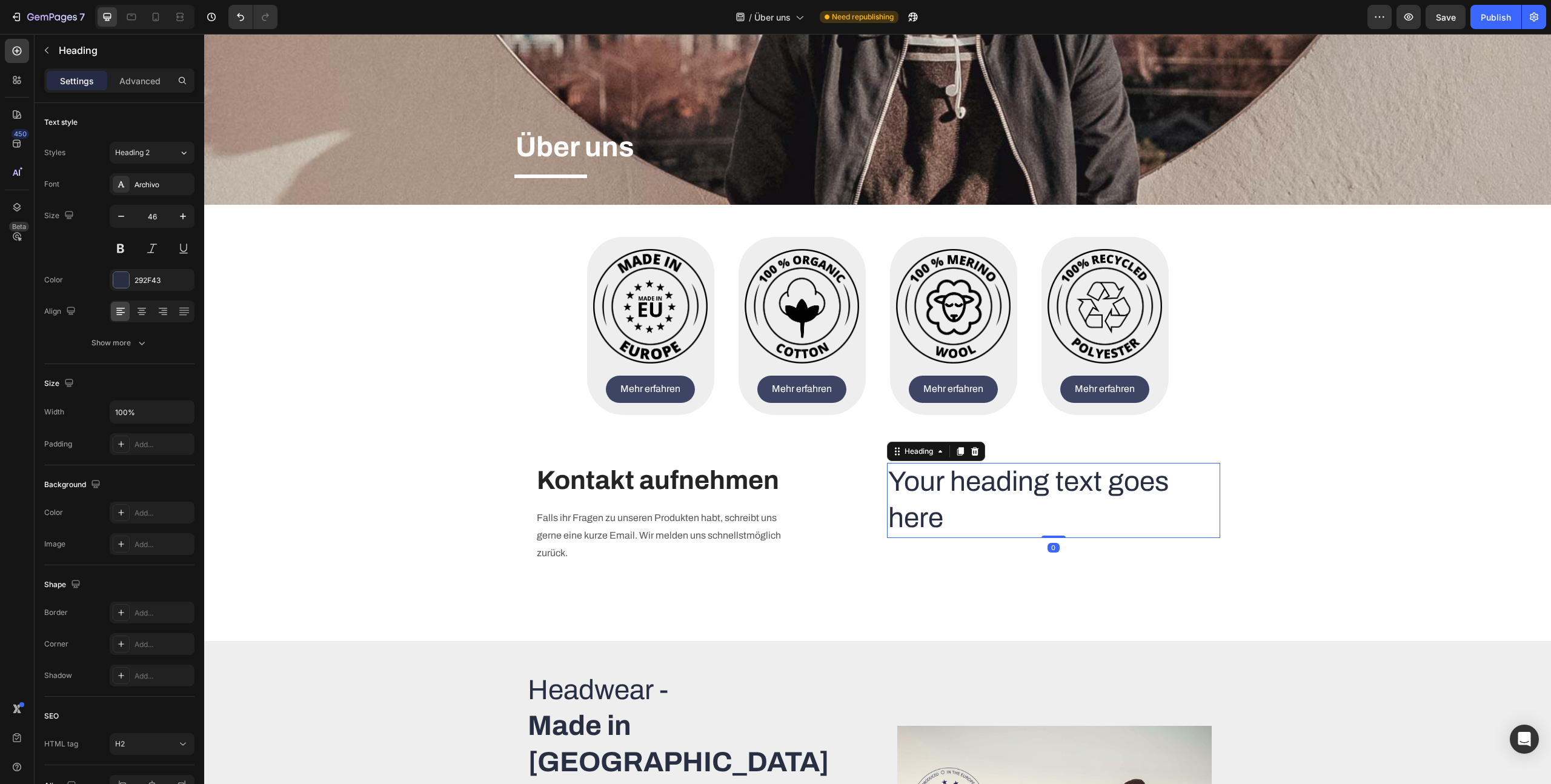
drag, startPoint x: 953, startPoint y: 509, endPoint x: 952, endPoint y: 517, distance: 8.1
click at [953, 510] on h2 "Your heading text goes here" at bounding box center [1054, 500] width 334 height 75
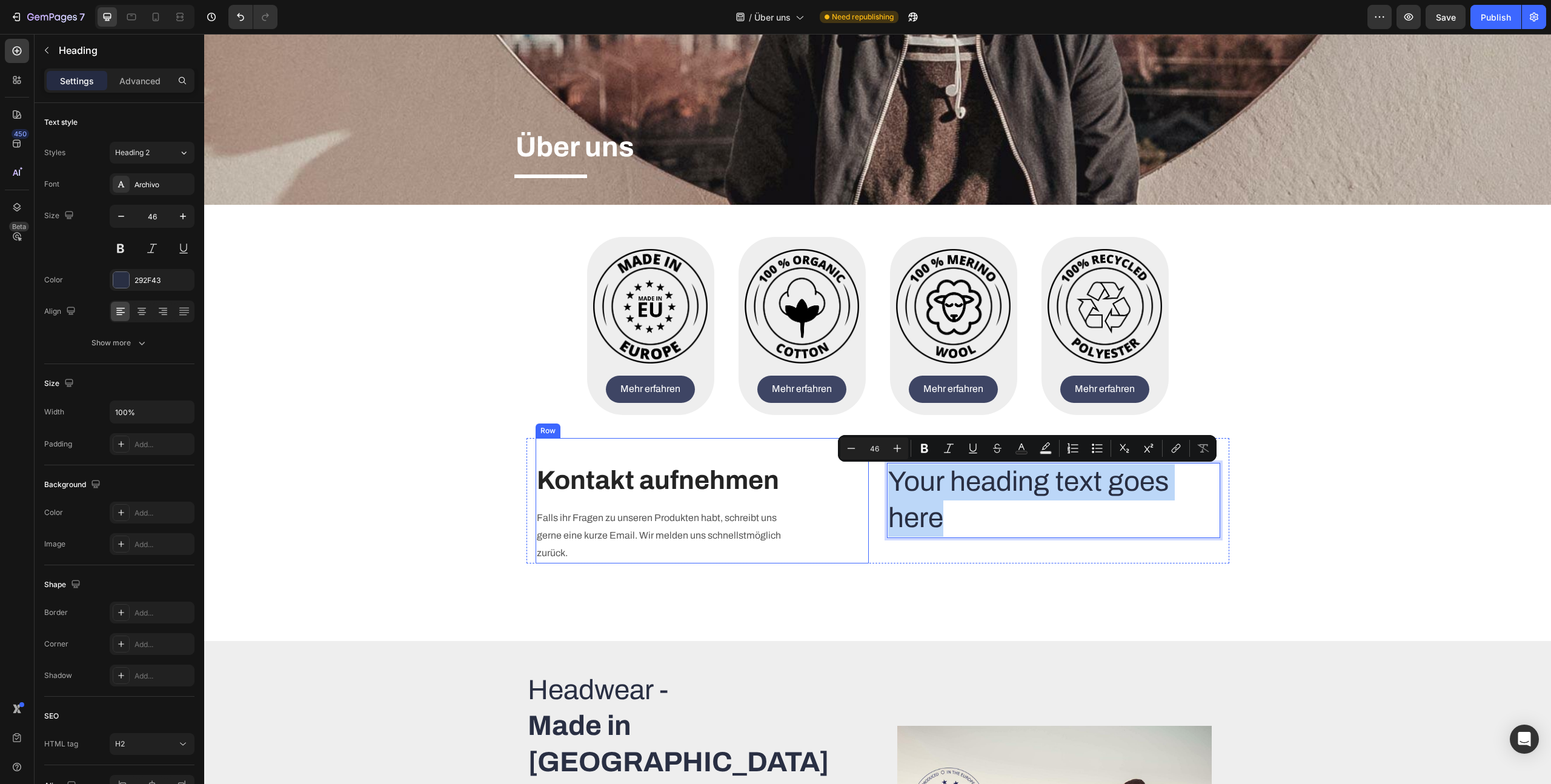
drag, startPoint x: 951, startPoint y: 517, endPoint x: 858, endPoint y: 483, distance: 99.0
click at [858, 483] on div "Text block Kontakt aufnehmen Heading Falls ihr Fragen zu unseren Produkten habt…" at bounding box center [878, 500] width 703 height 125
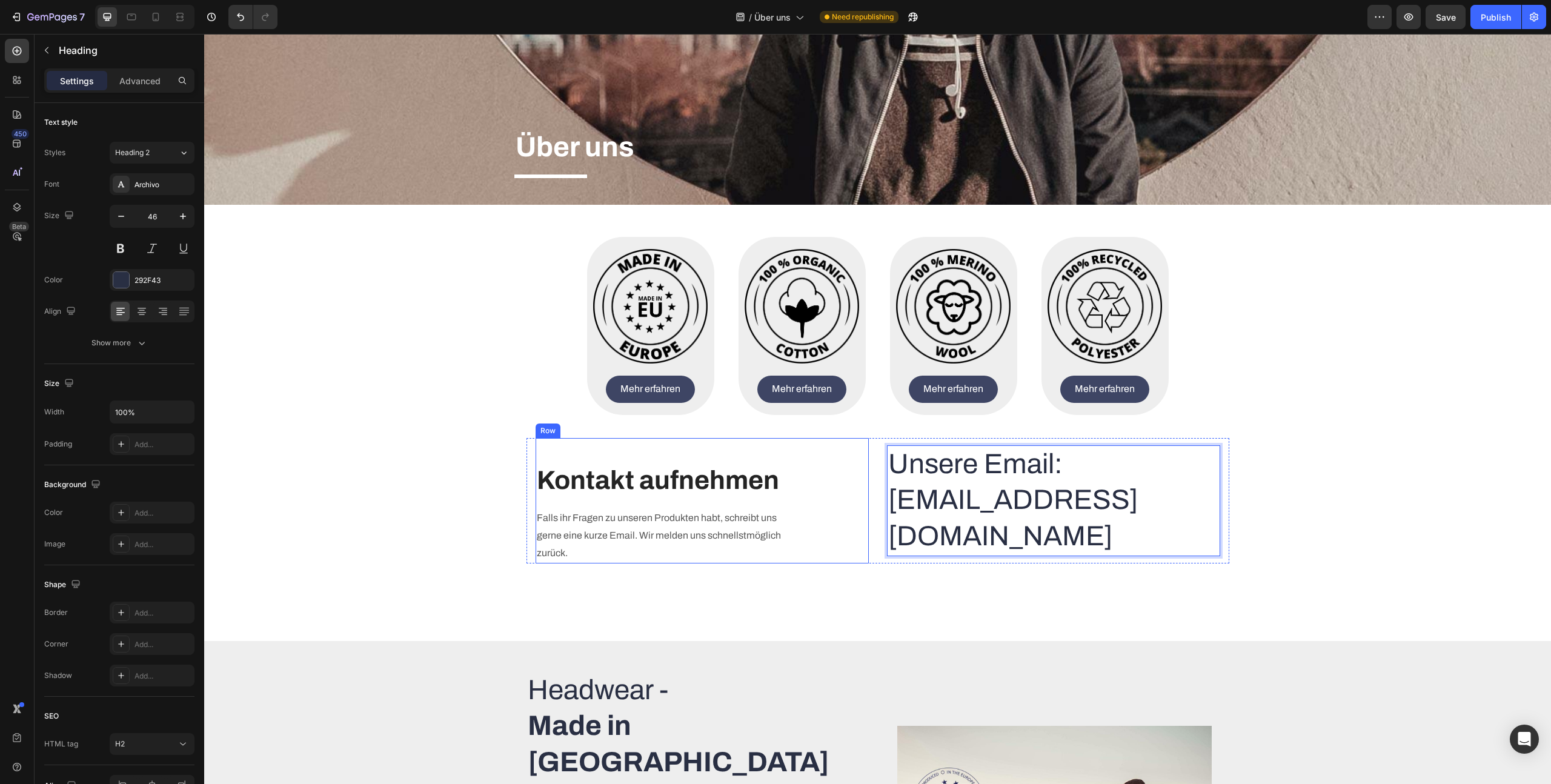
scroll to position [139, 0]
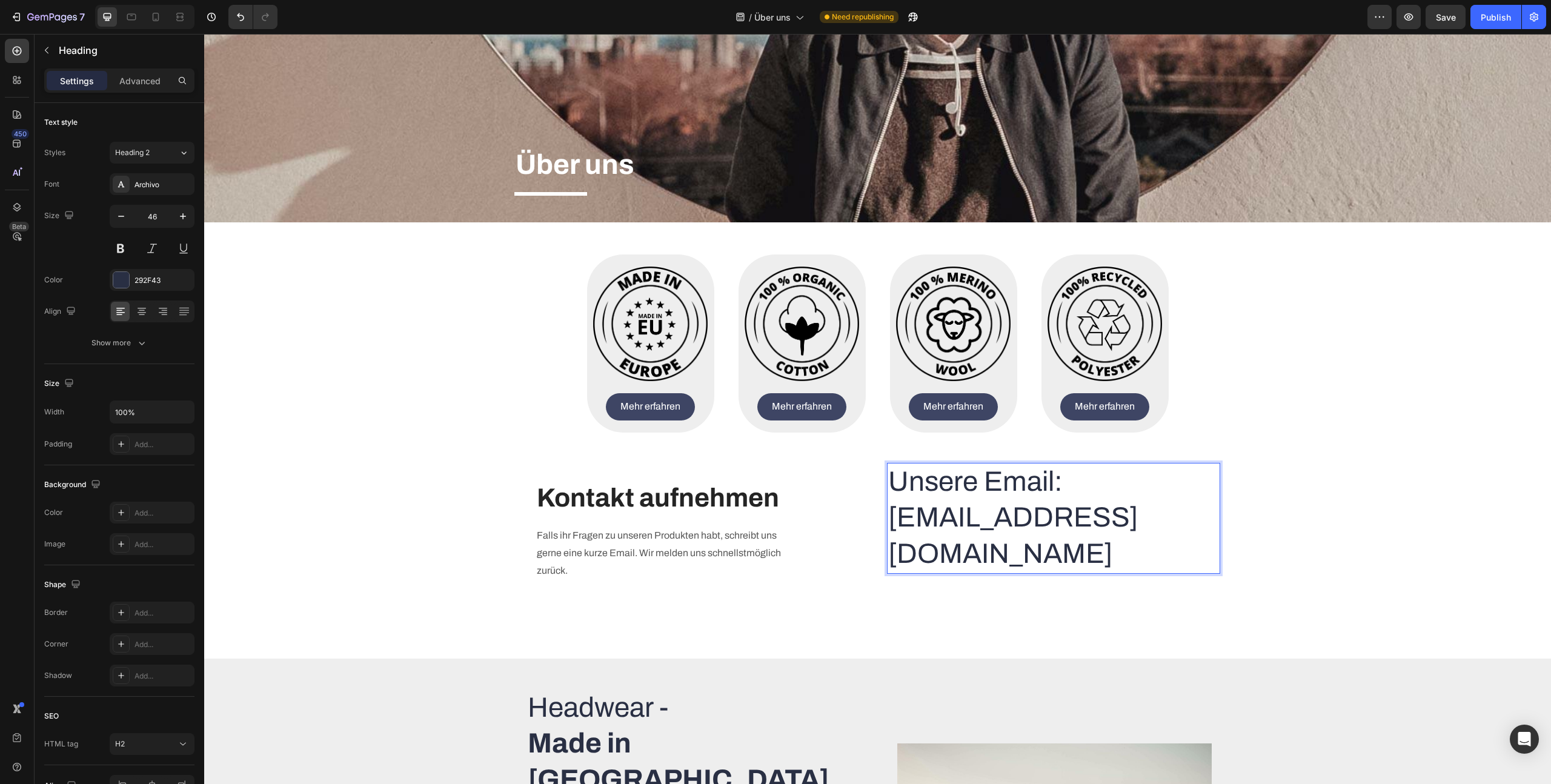
click at [995, 525] on p "Unsere Email: [EMAIL_ADDRESS][DOMAIN_NAME]" at bounding box center [1054, 518] width 331 height 108
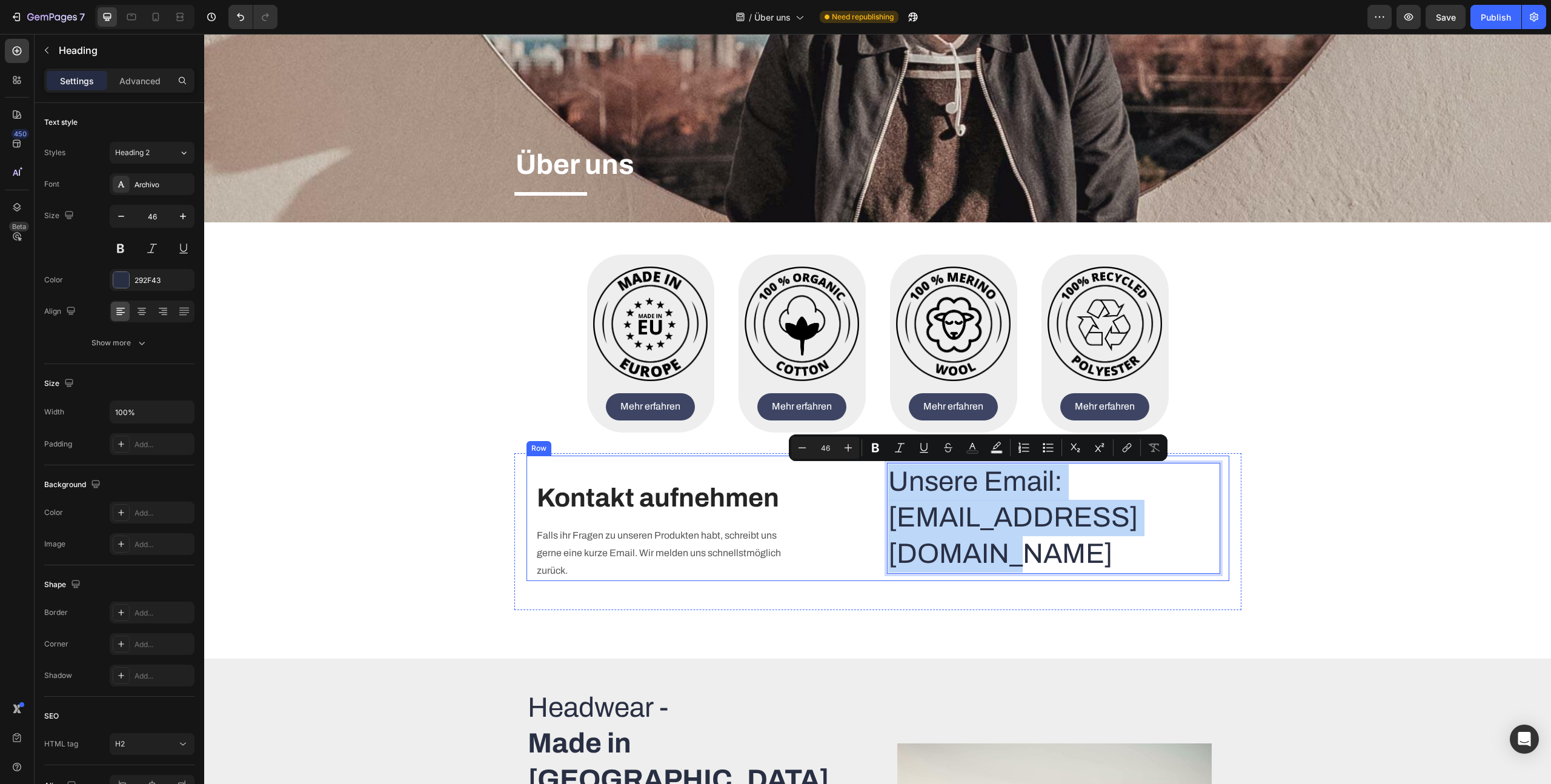
drag, startPoint x: 1066, startPoint y: 557, endPoint x: 869, endPoint y: 481, distance: 211.2
click at [869, 481] on div "Text block Kontakt aufnehmen Heading Falls ihr Fragen zu unseren Produkten habt…" at bounding box center [878, 518] width 703 height 125
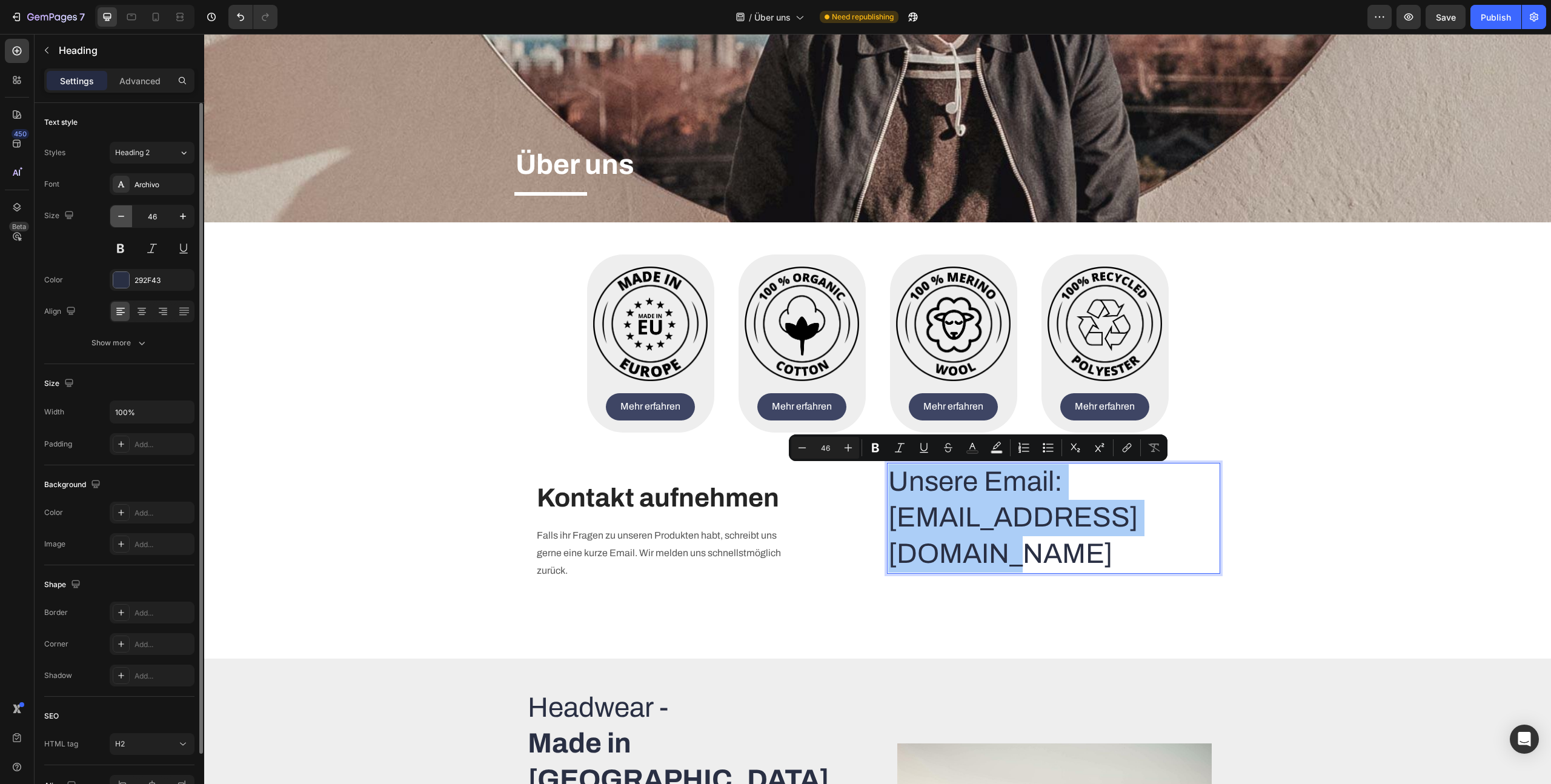
click at [120, 215] on icon "button" at bounding box center [121, 216] width 12 height 12
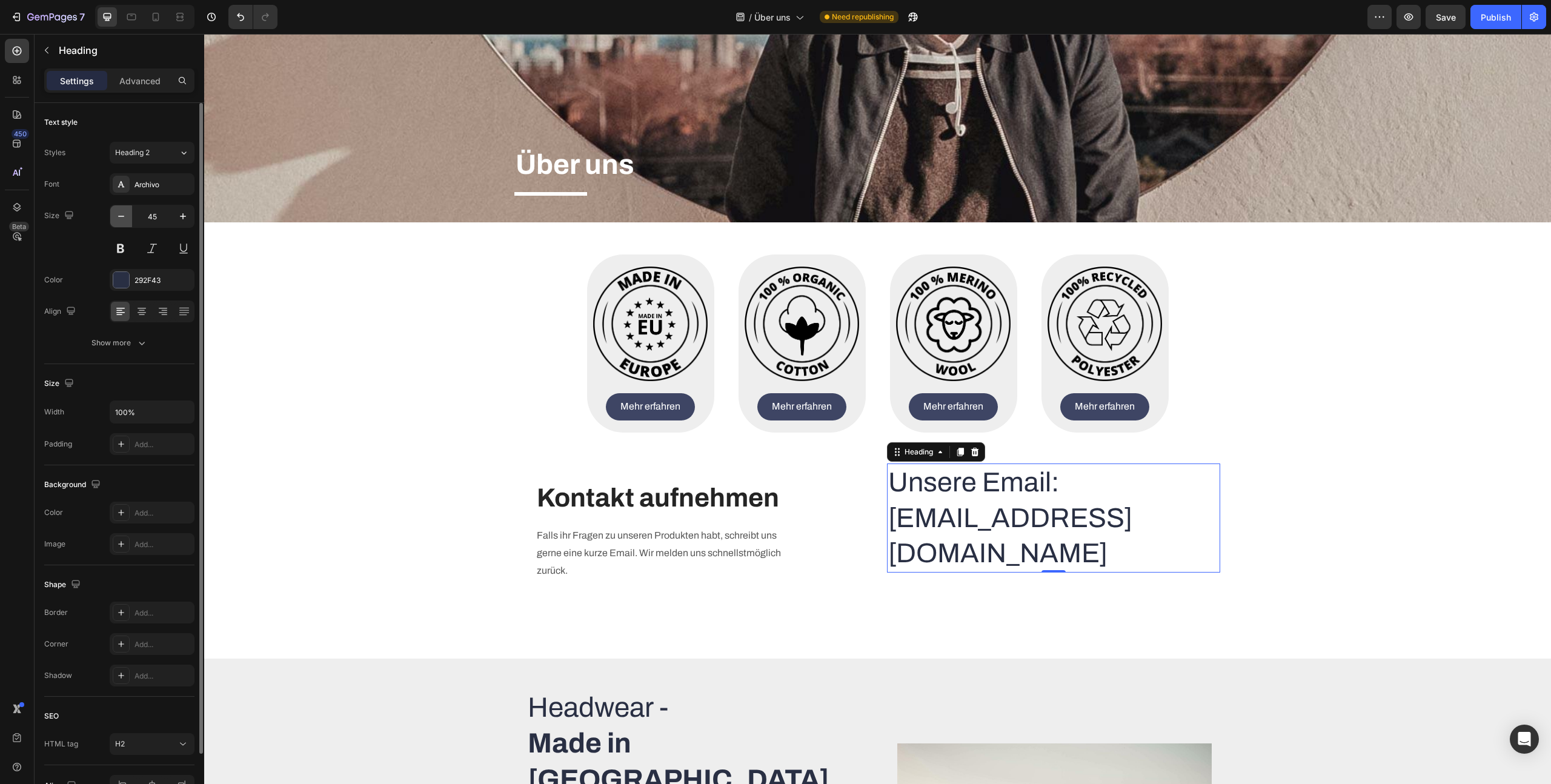
click at [120, 215] on icon "button" at bounding box center [121, 216] width 12 height 12
type input "43"
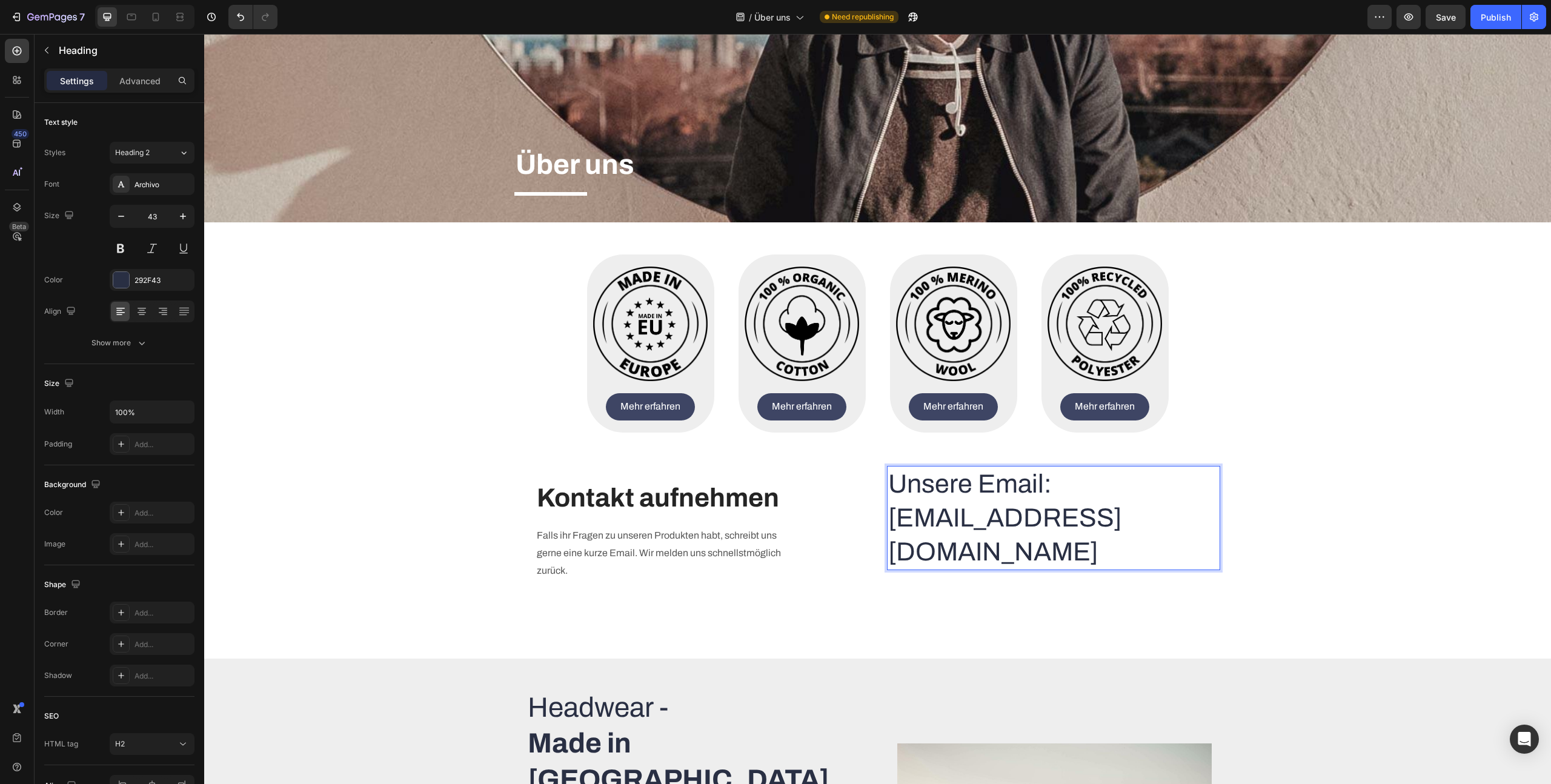
click at [977, 493] on p "Unsere Email: [EMAIL_ADDRESS][DOMAIN_NAME]" at bounding box center [1054, 517] width 331 height 102
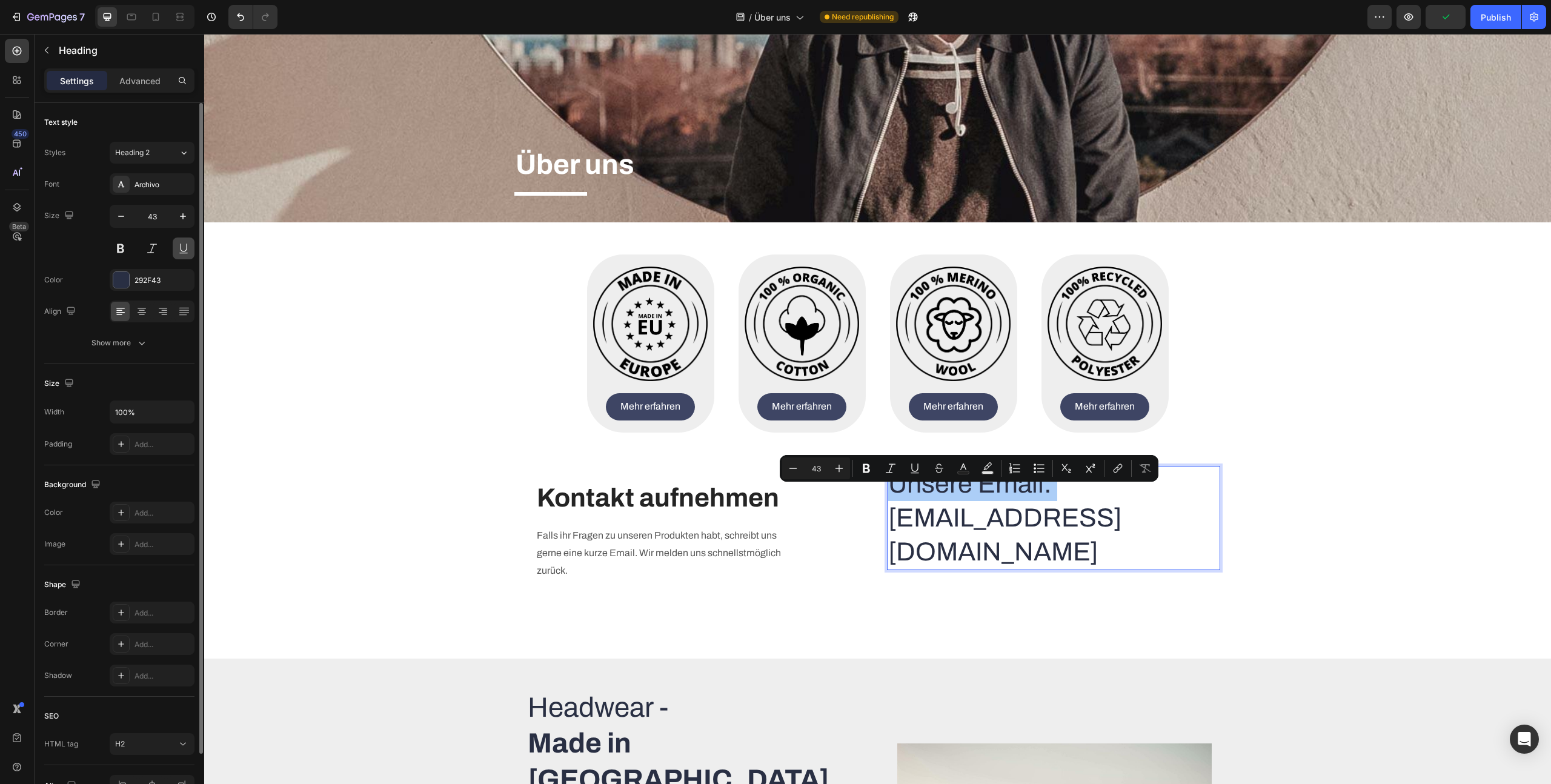
click at [188, 250] on button at bounding box center [183, 248] width 22 height 22
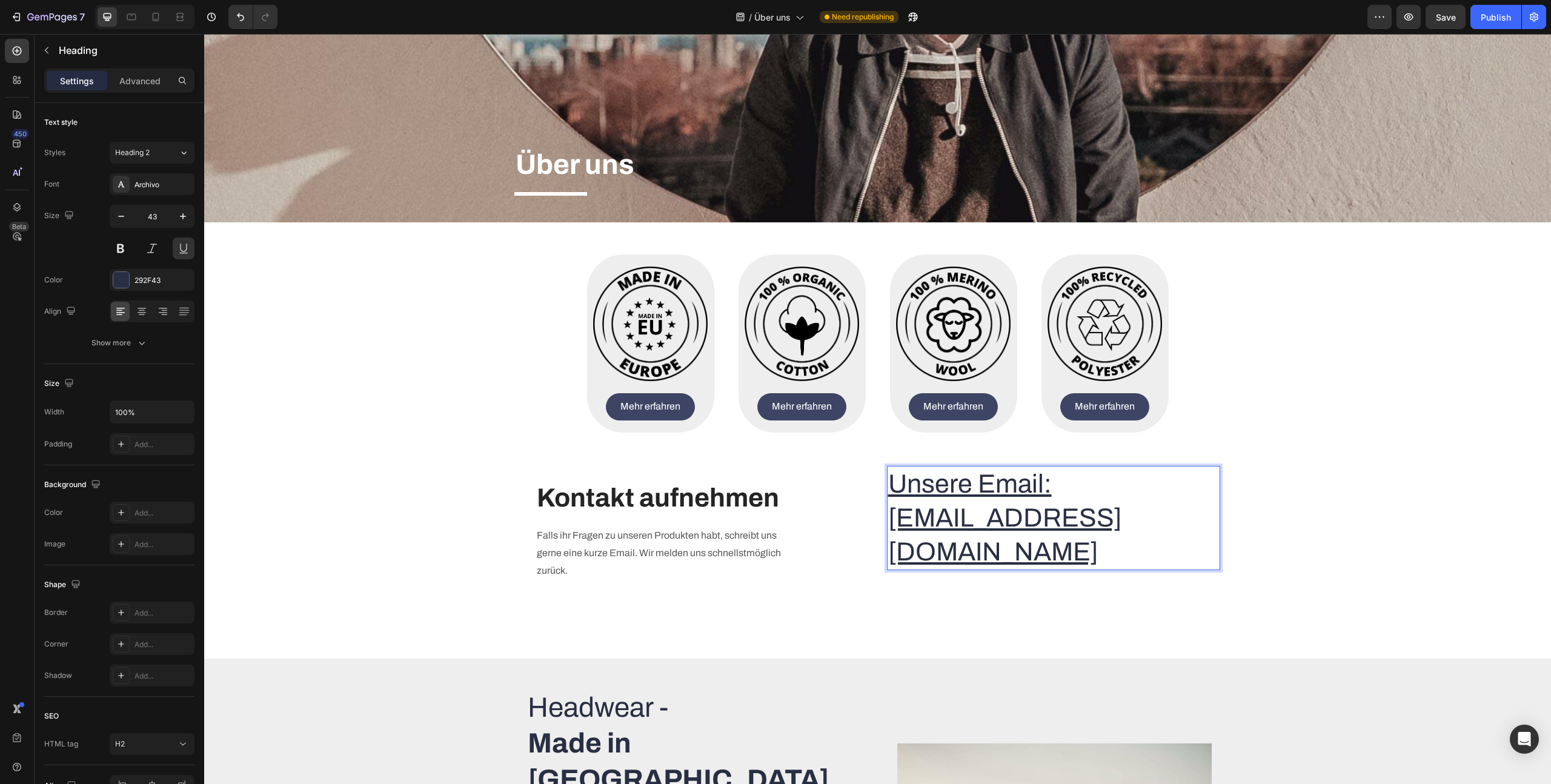
click at [957, 527] on p "Unsere Email: [EMAIL_ADDRESS][DOMAIN_NAME]" at bounding box center [1054, 517] width 331 height 102
click at [976, 540] on p "Unsere Email: [EMAIL_ADDRESS][DOMAIN_NAME]" at bounding box center [1054, 517] width 331 height 102
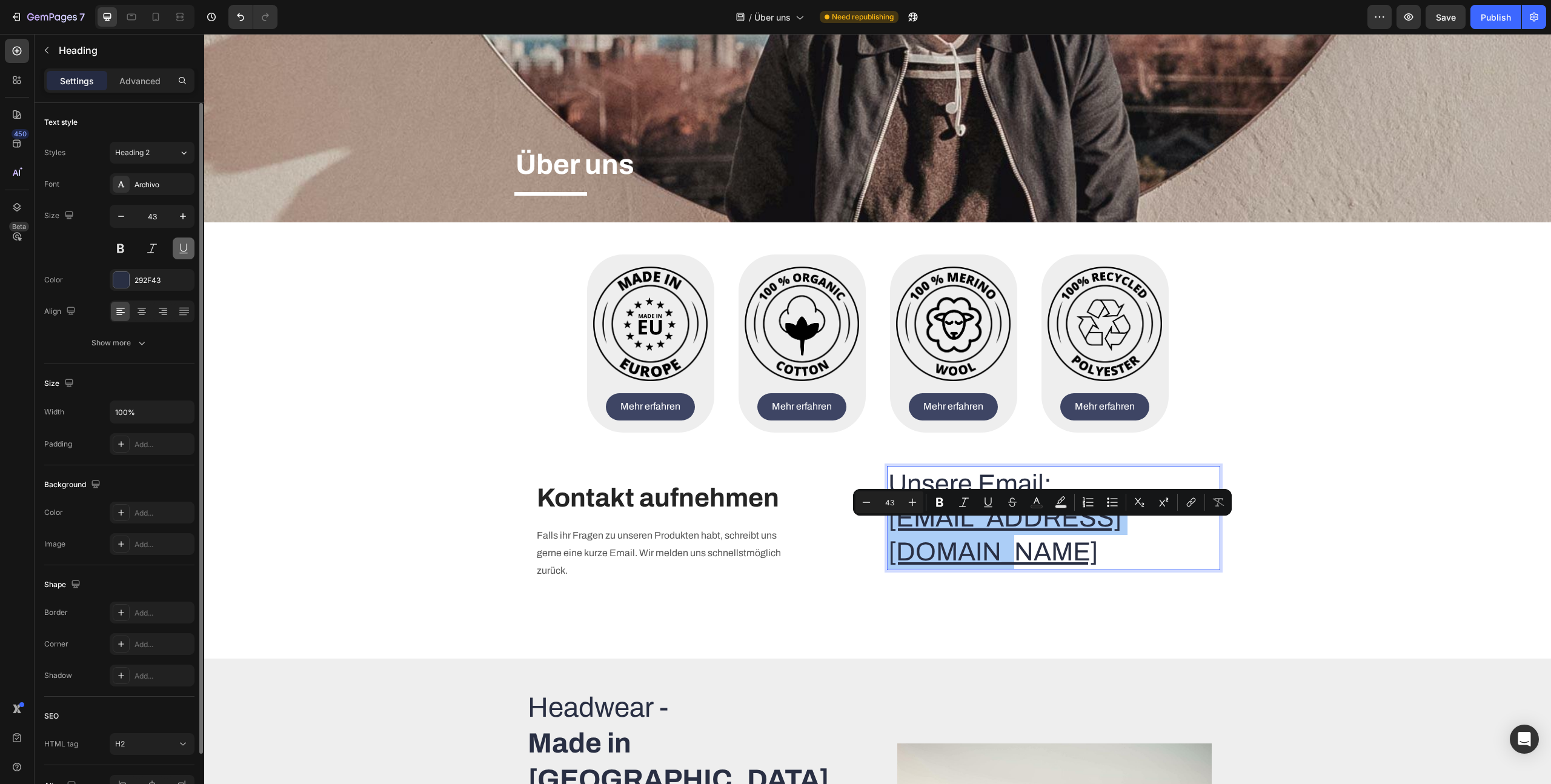
click at [185, 244] on button at bounding box center [183, 248] width 22 height 22
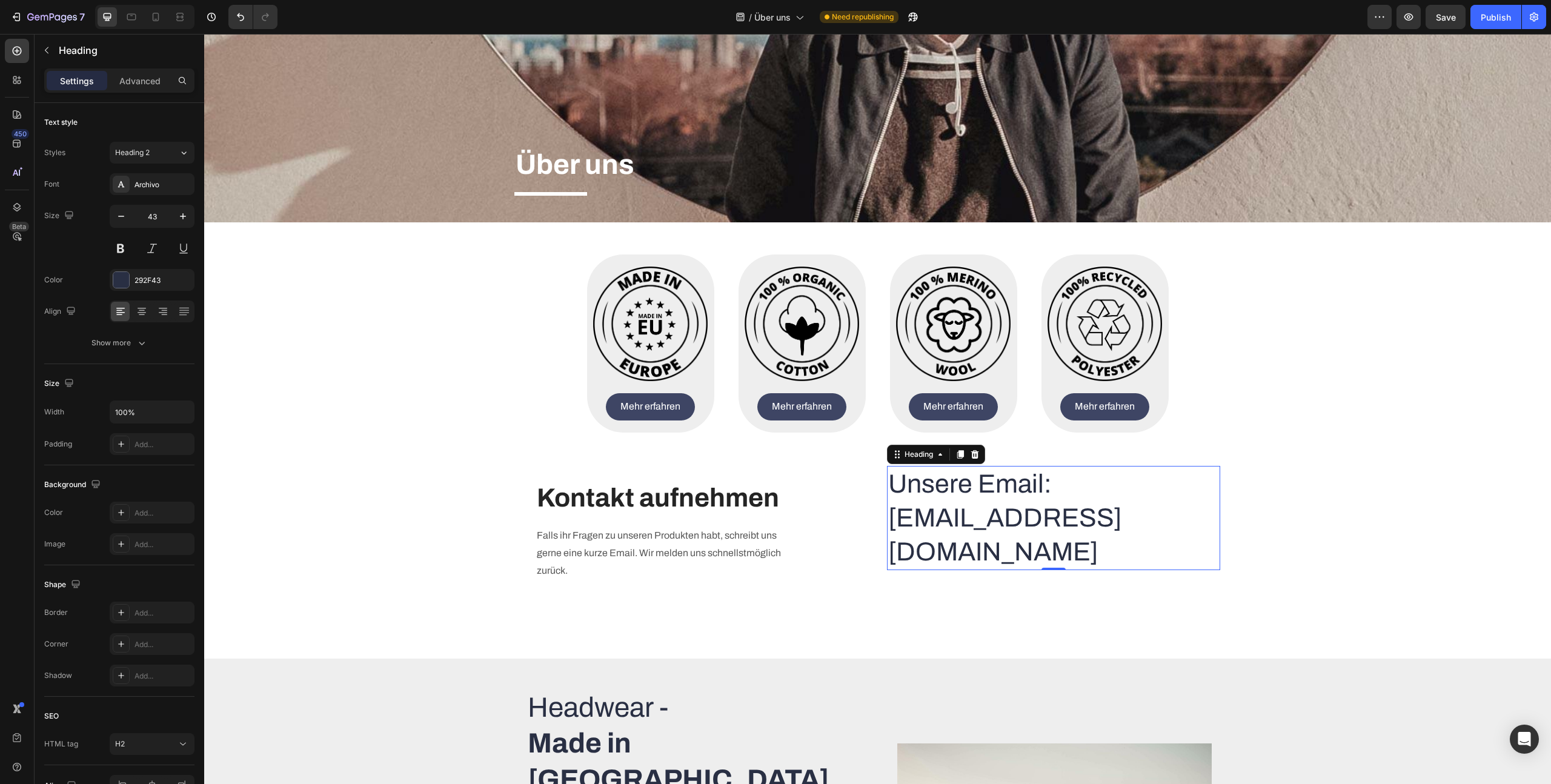
click at [1009, 490] on p "Unsere Email: [EMAIL_ADDRESS][DOMAIN_NAME]" at bounding box center [1054, 517] width 331 height 102
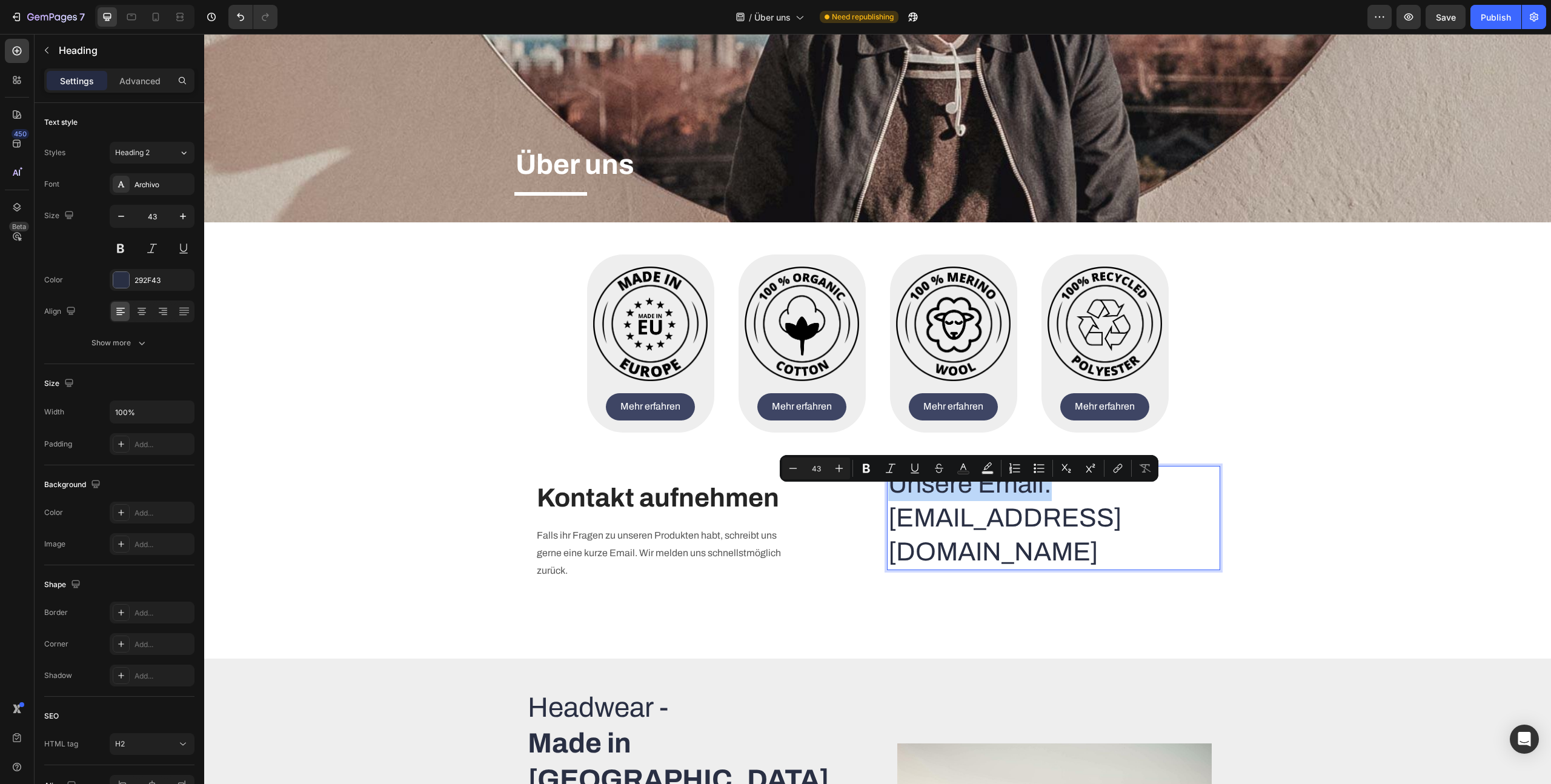
drag, startPoint x: 1028, startPoint y: 497, endPoint x: 891, endPoint y: 496, distance: 137.0
click at [891, 496] on p "Unsere Email: [EMAIL_ADDRESS][DOMAIN_NAME]" at bounding box center [1054, 517] width 331 height 102
click at [1013, 588] on div "Heading Text block Kontakt aufnehmen Heading Falls ihr Fragen zu unseren Produk…" at bounding box center [878, 531] width 703 height 157
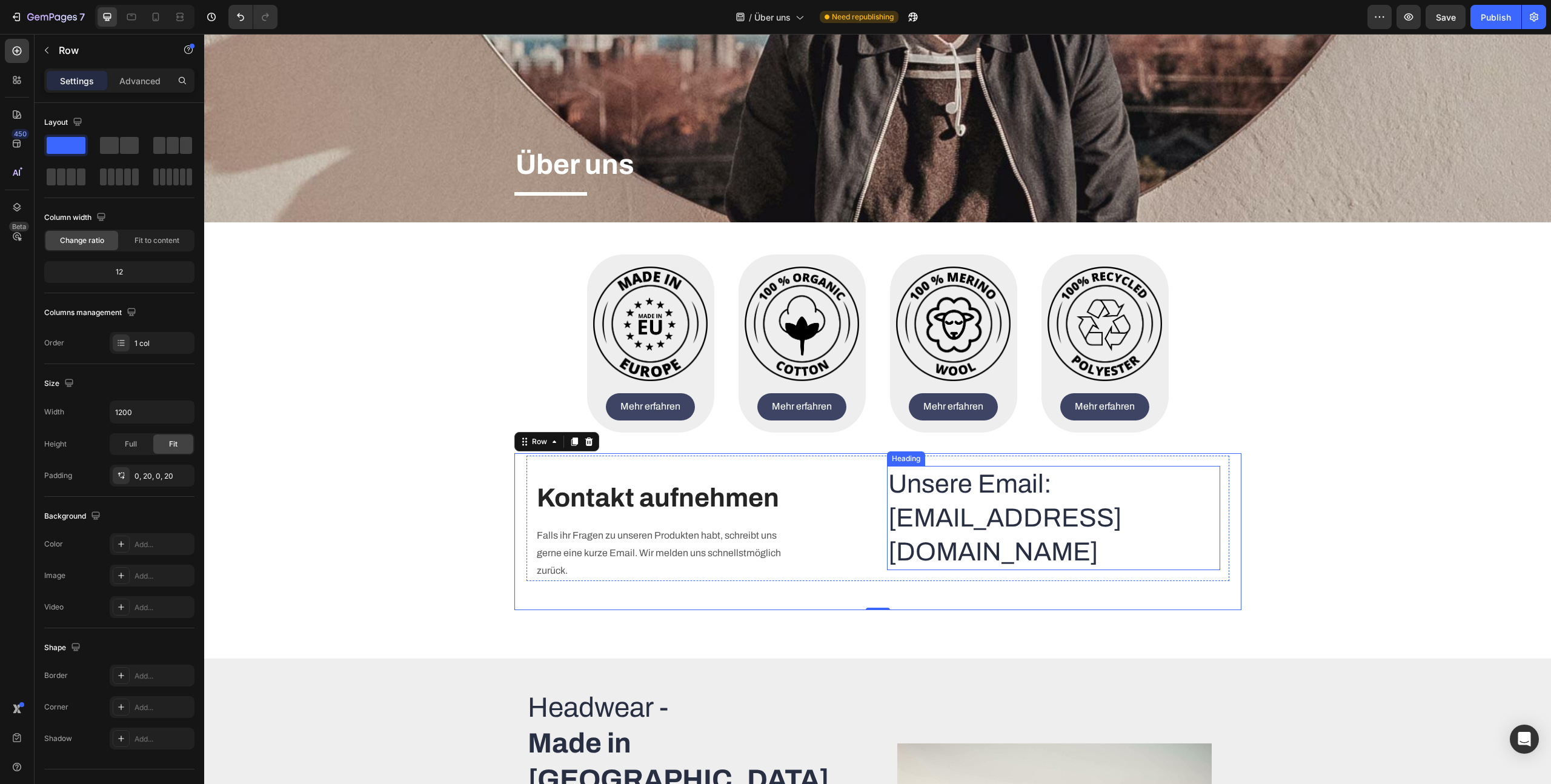
click at [982, 522] on p "Unsere Email: [EMAIL_ADDRESS][DOMAIN_NAME]" at bounding box center [1054, 517] width 331 height 102
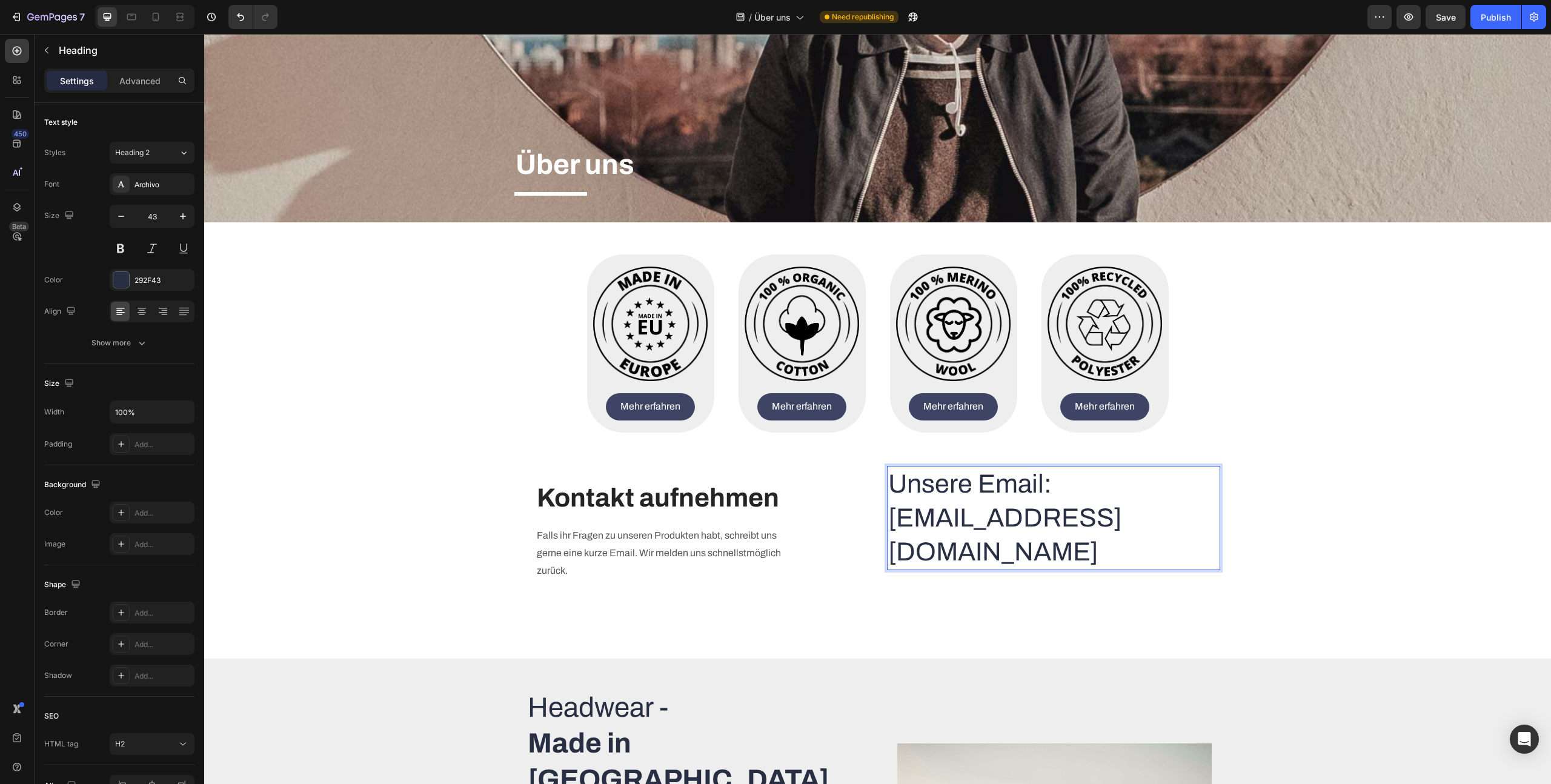
click at [1082, 545] on p "Unsere Email: [EMAIL_ADDRESS][DOMAIN_NAME]" at bounding box center [1054, 517] width 331 height 102
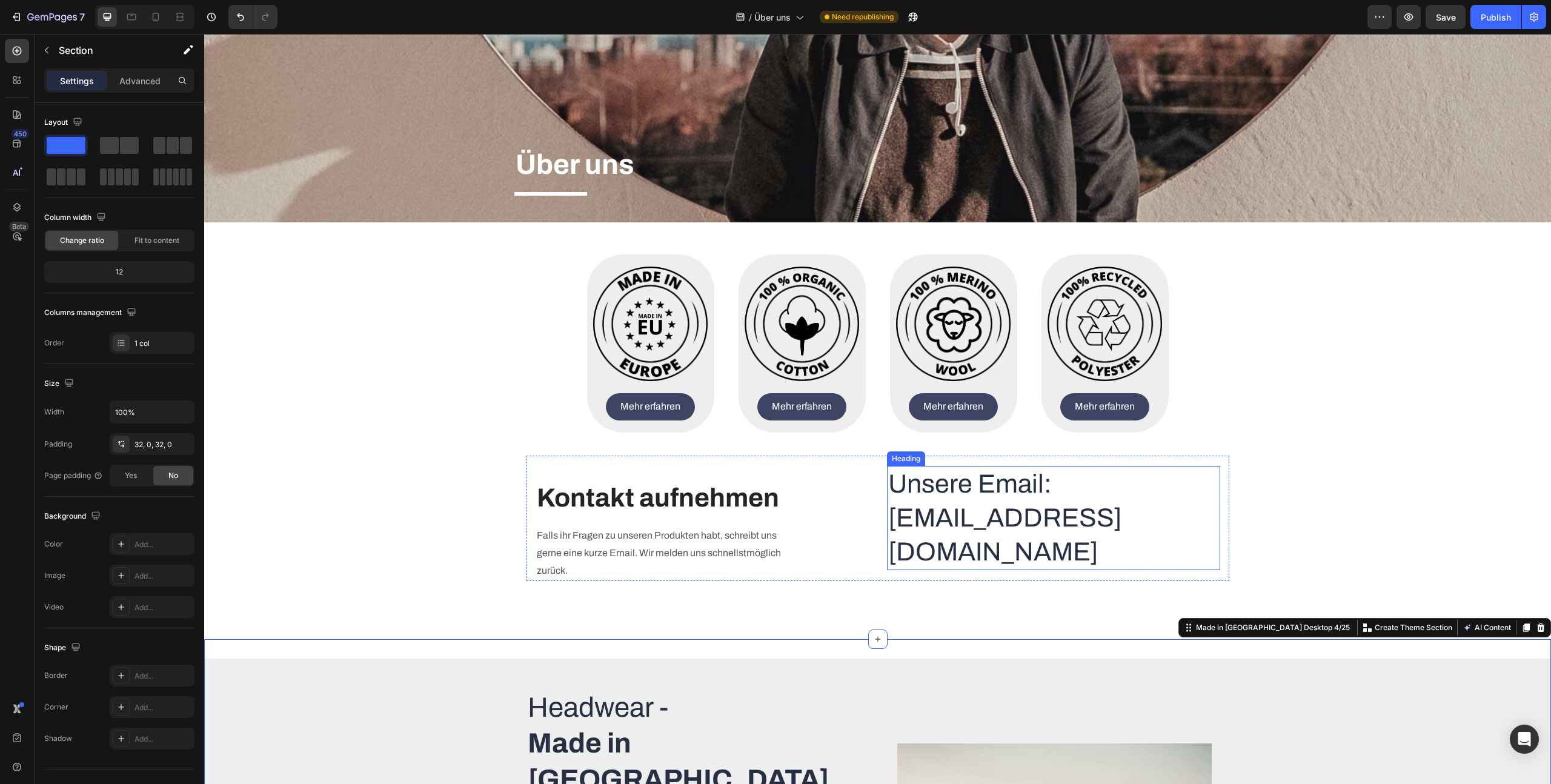
click at [1006, 533] on p "Unsere Email: [EMAIL_ADDRESS][DOMAIN_NAME]" at bounding box center [1054, 517] width 331 height 102
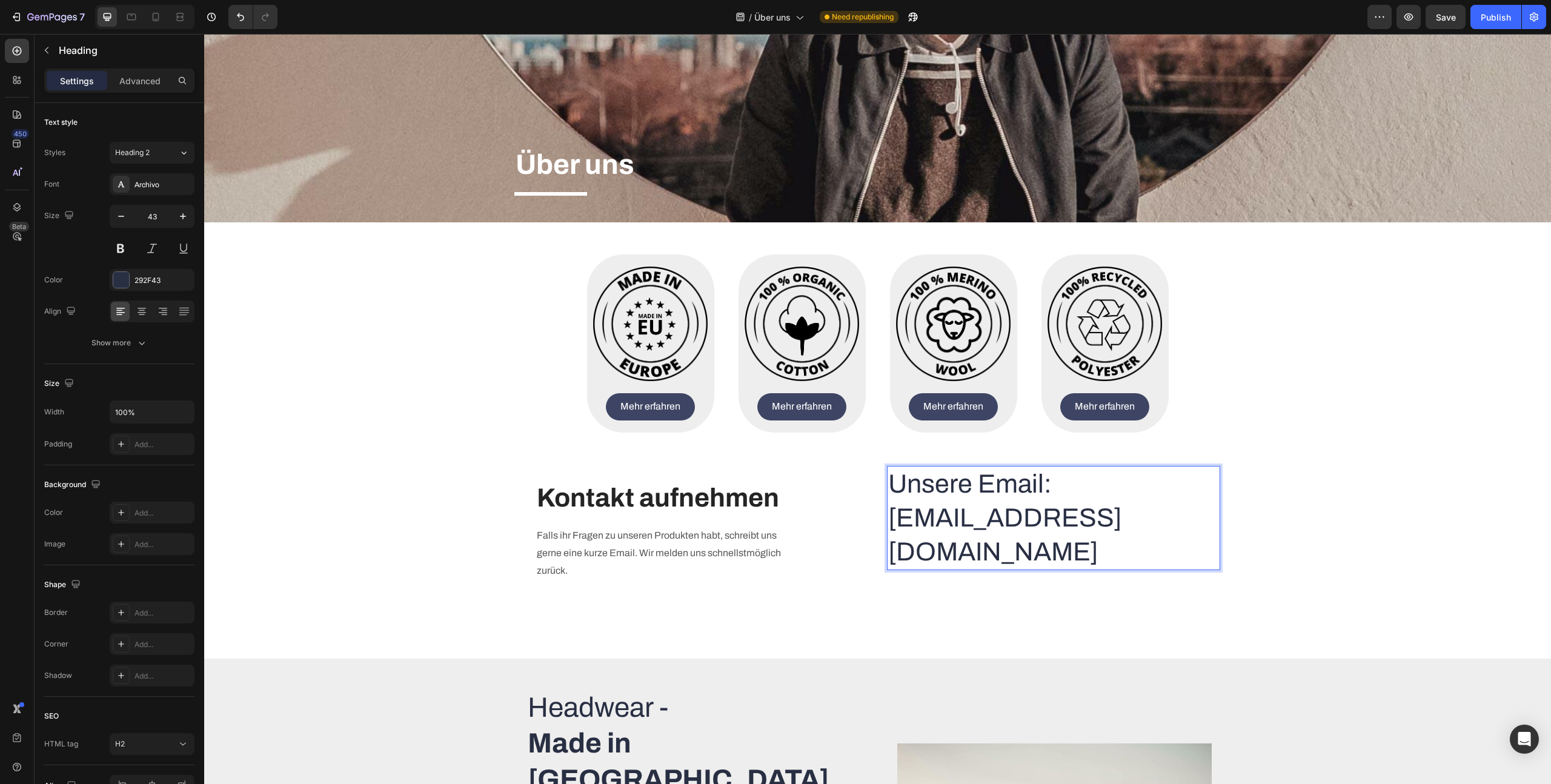
click at [1001, 544] on p "Unsere Email: [EMAIL_ADDRESS][DOMAIN_NAME]" at bounding box center [1054, 517] width 331 height 102
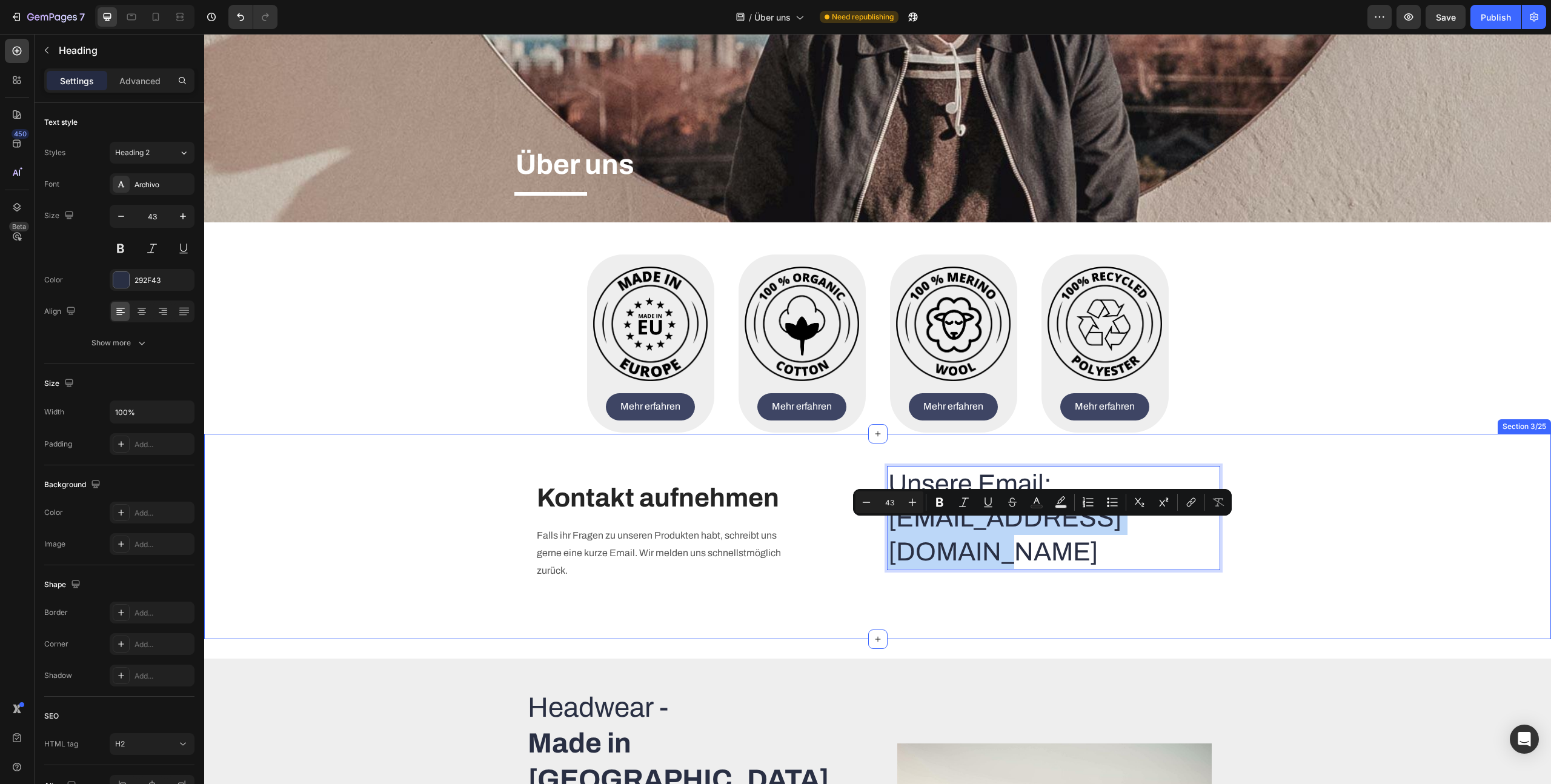
click at [1066, 612] on div "Heading Text block Kontakt aufnehmen Heading Falls ihr Fragen zu unseren Produk…" at bounding box center [877, 536] width 1347 height 167
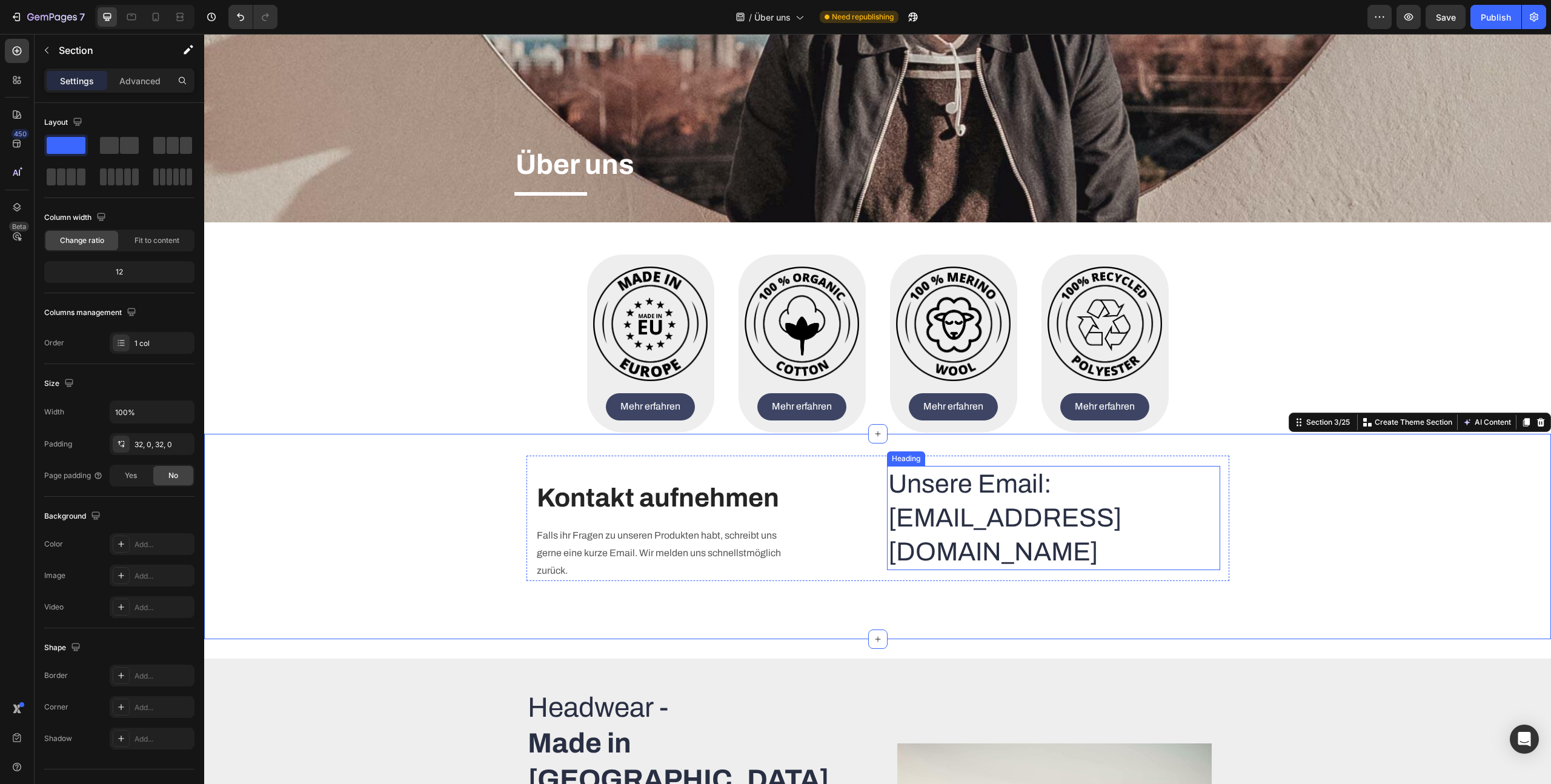
click at [969, 505] on p "Unsere Email: [EMAIL_ADDRESS][DOMAIN_NAME]" at bounding box center [1054, 517] width 331 height 102
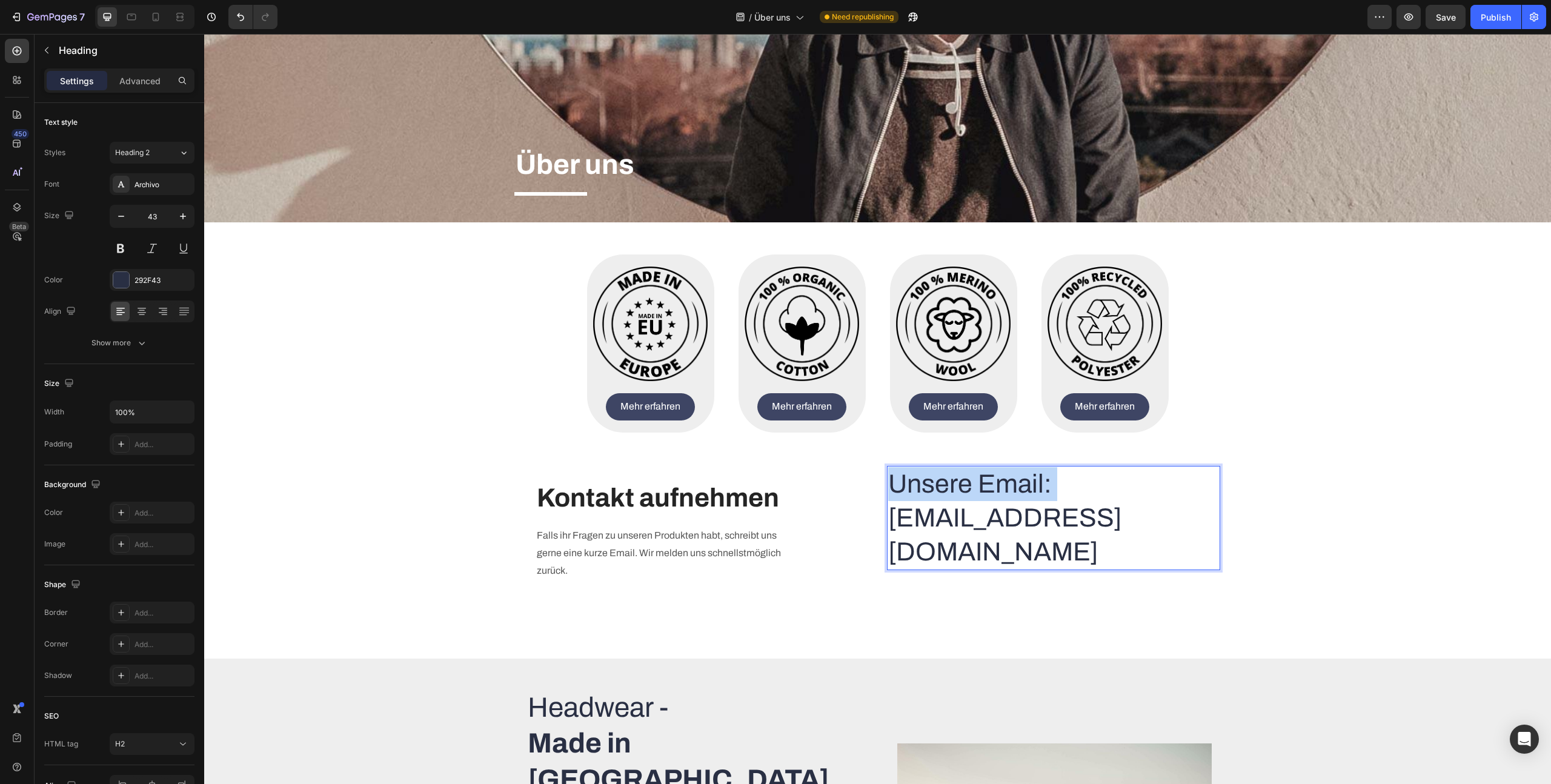
click at [969, 505] on p "Unsere Email: [EMAIL_ADDRESS][DOMAIN_NAME]" at bounding box center [1054, 517] width 331 height 102
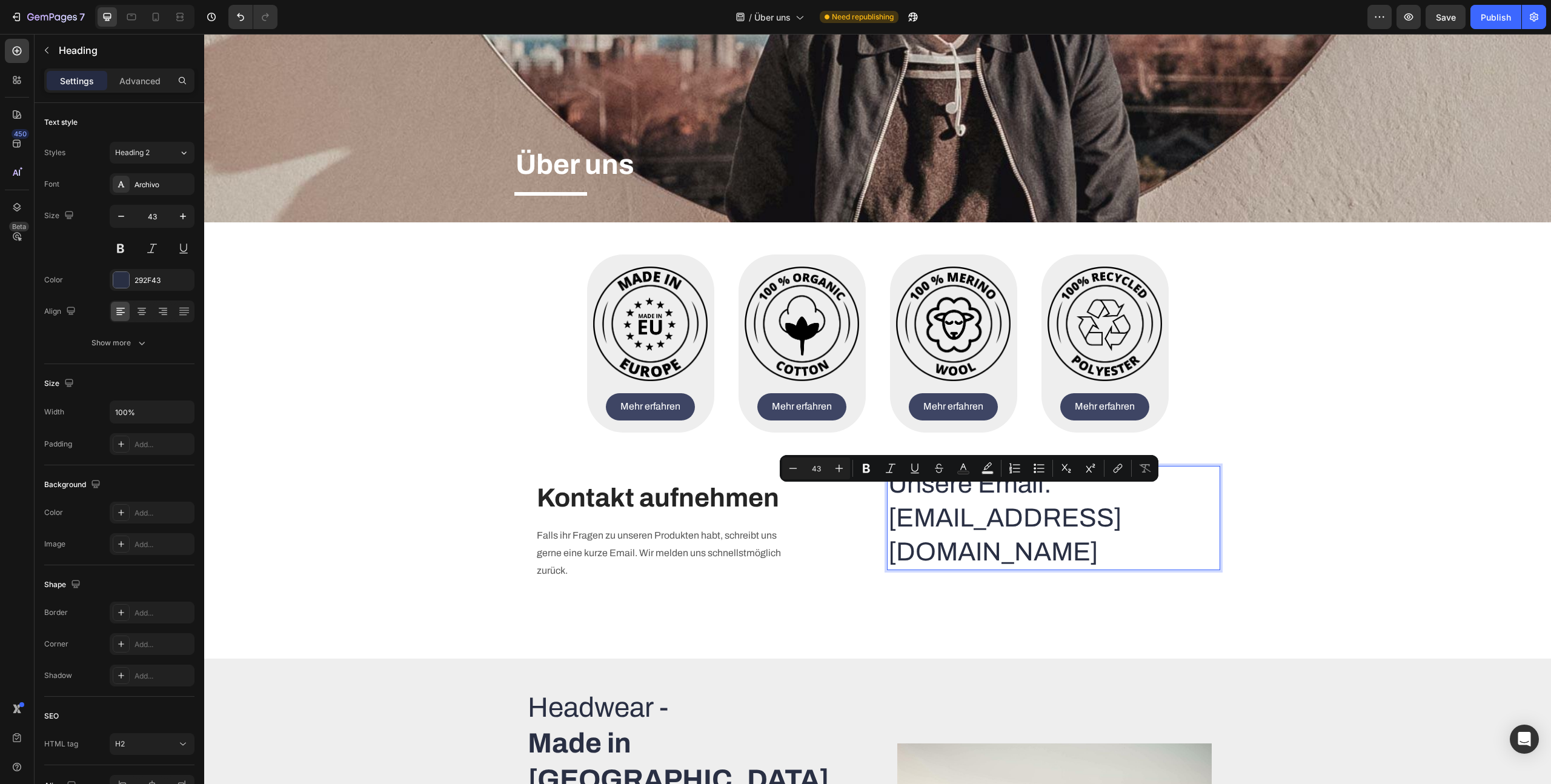
scroll to position [156, 0]
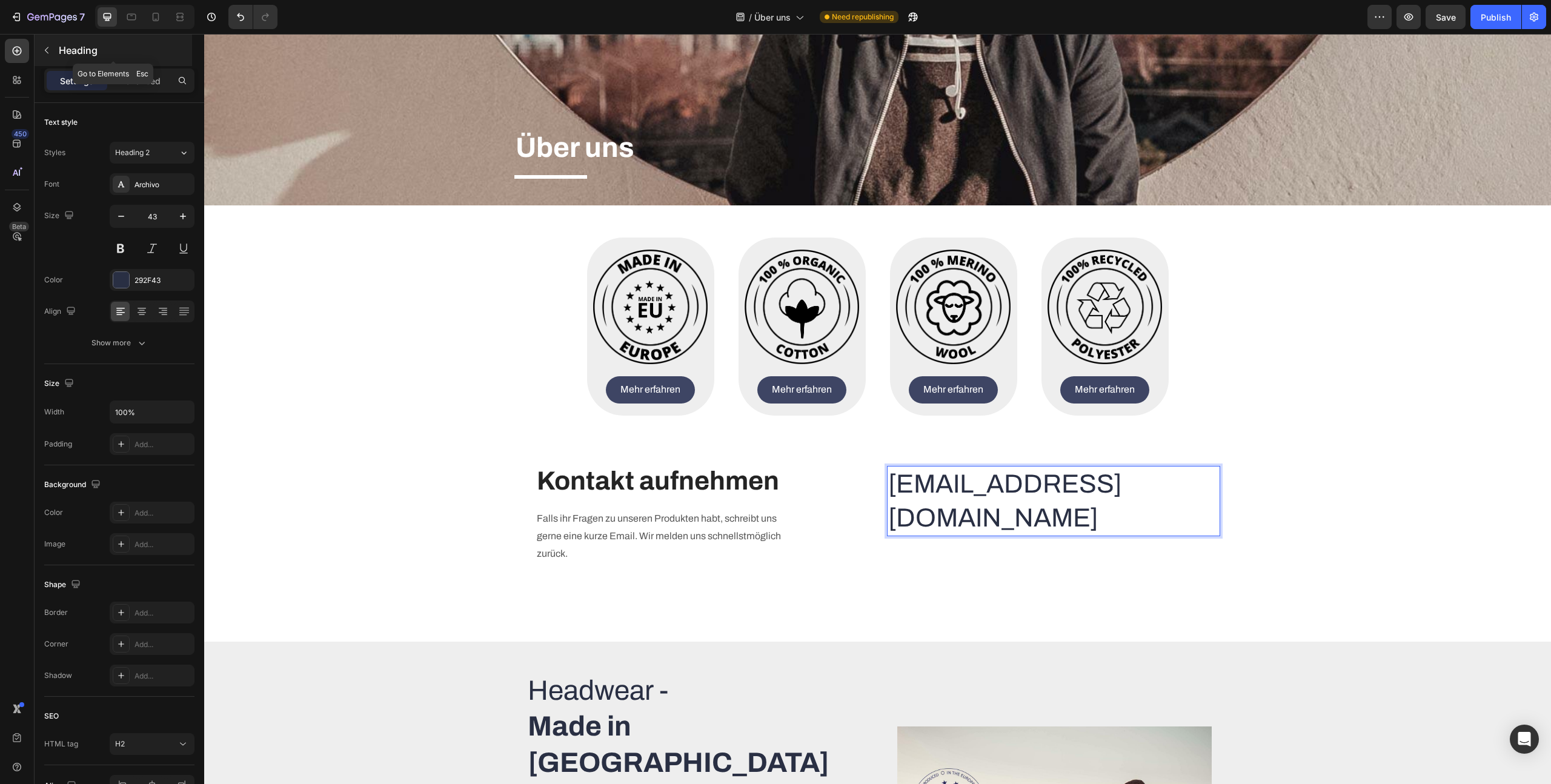
click at [45, 48] on icon "button" at bounding box center [47, 50] width 10 height 10
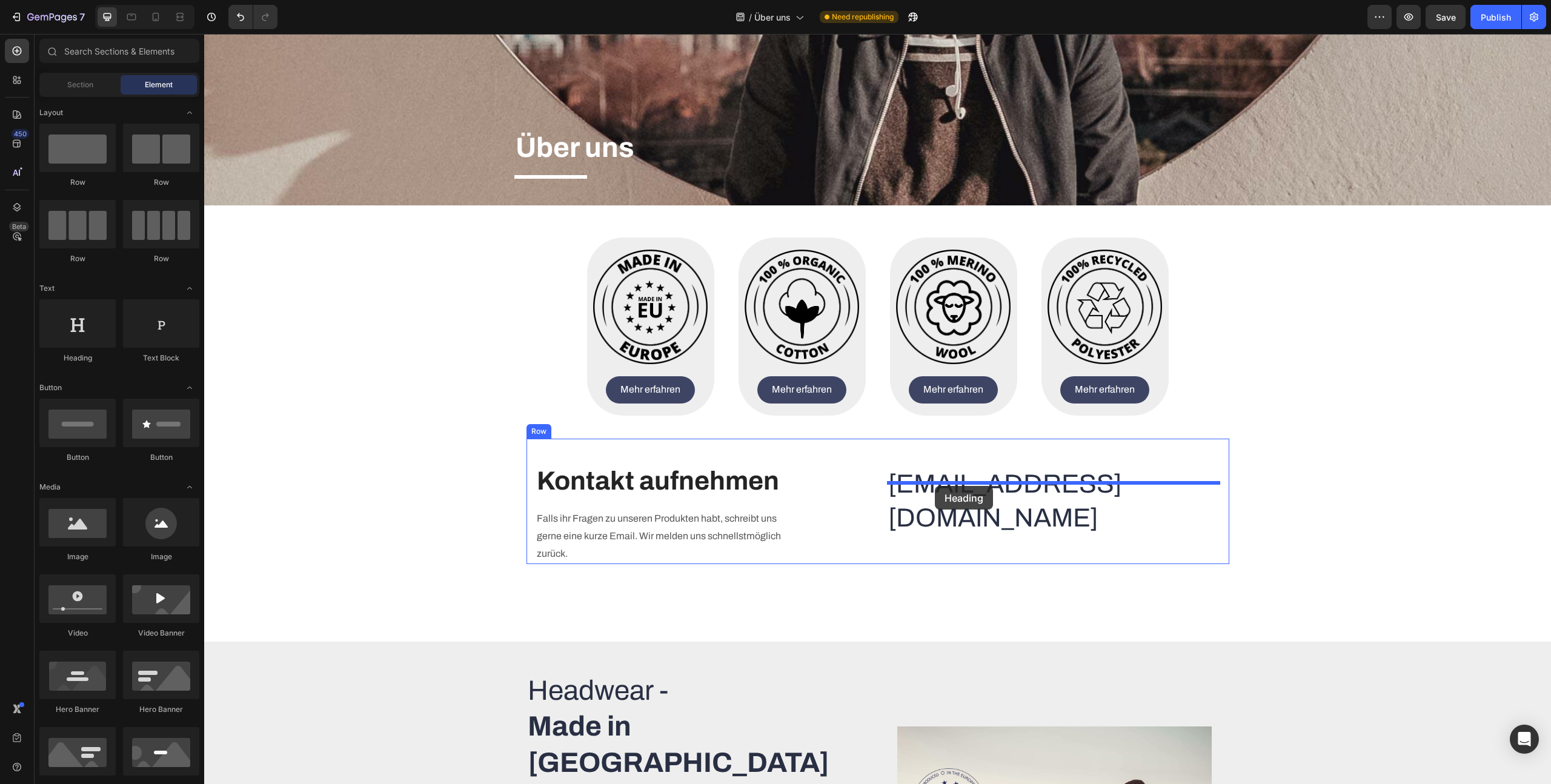
drag, startPoint x: 270, startPoint y: 369, endPoint x: 935, endPoint y: 486, distance: 675.2
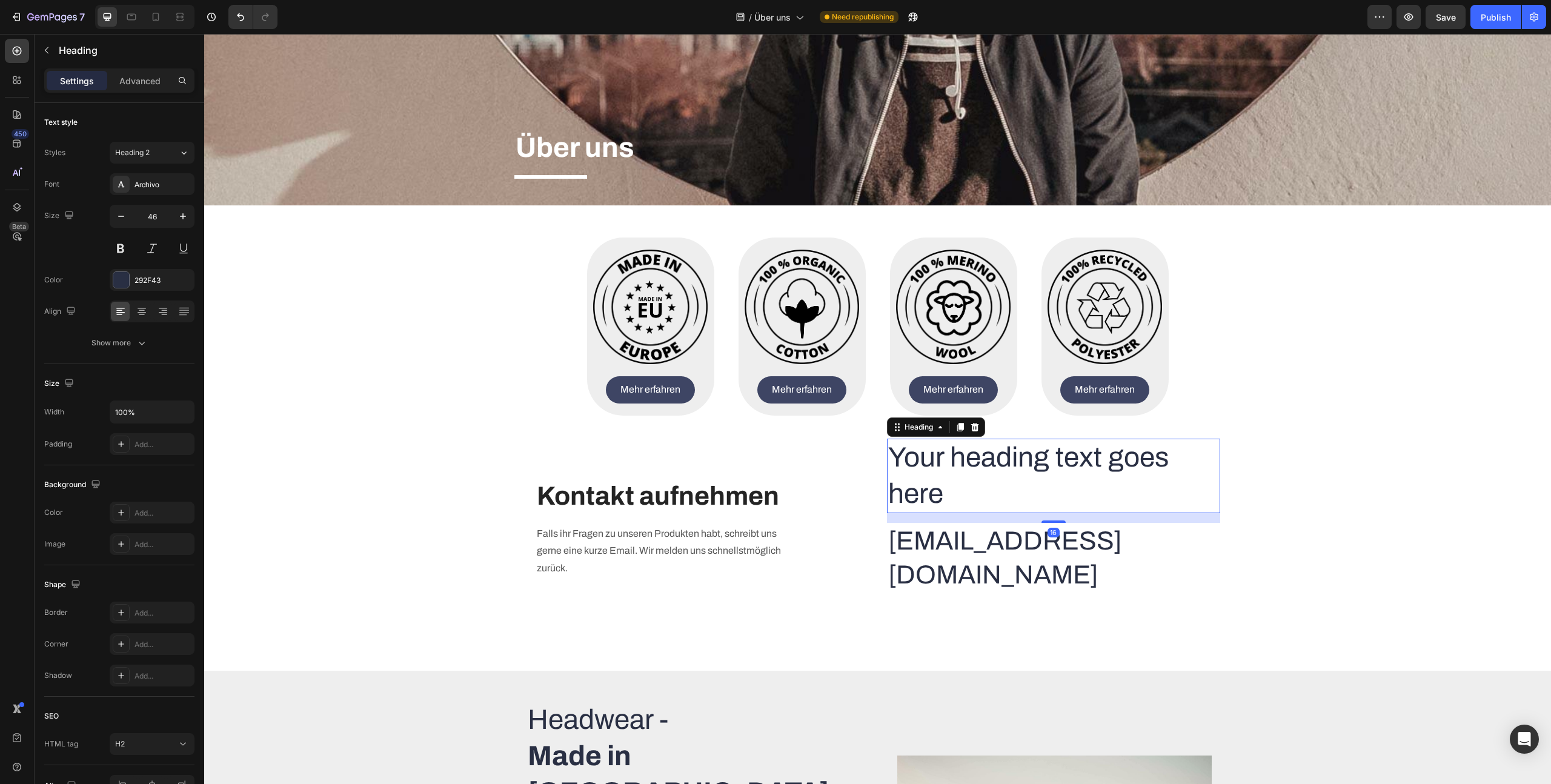
click at [986, 494] on h2 "Your heading text goes here" at bounding box center [1054, 476] width 334 height 75
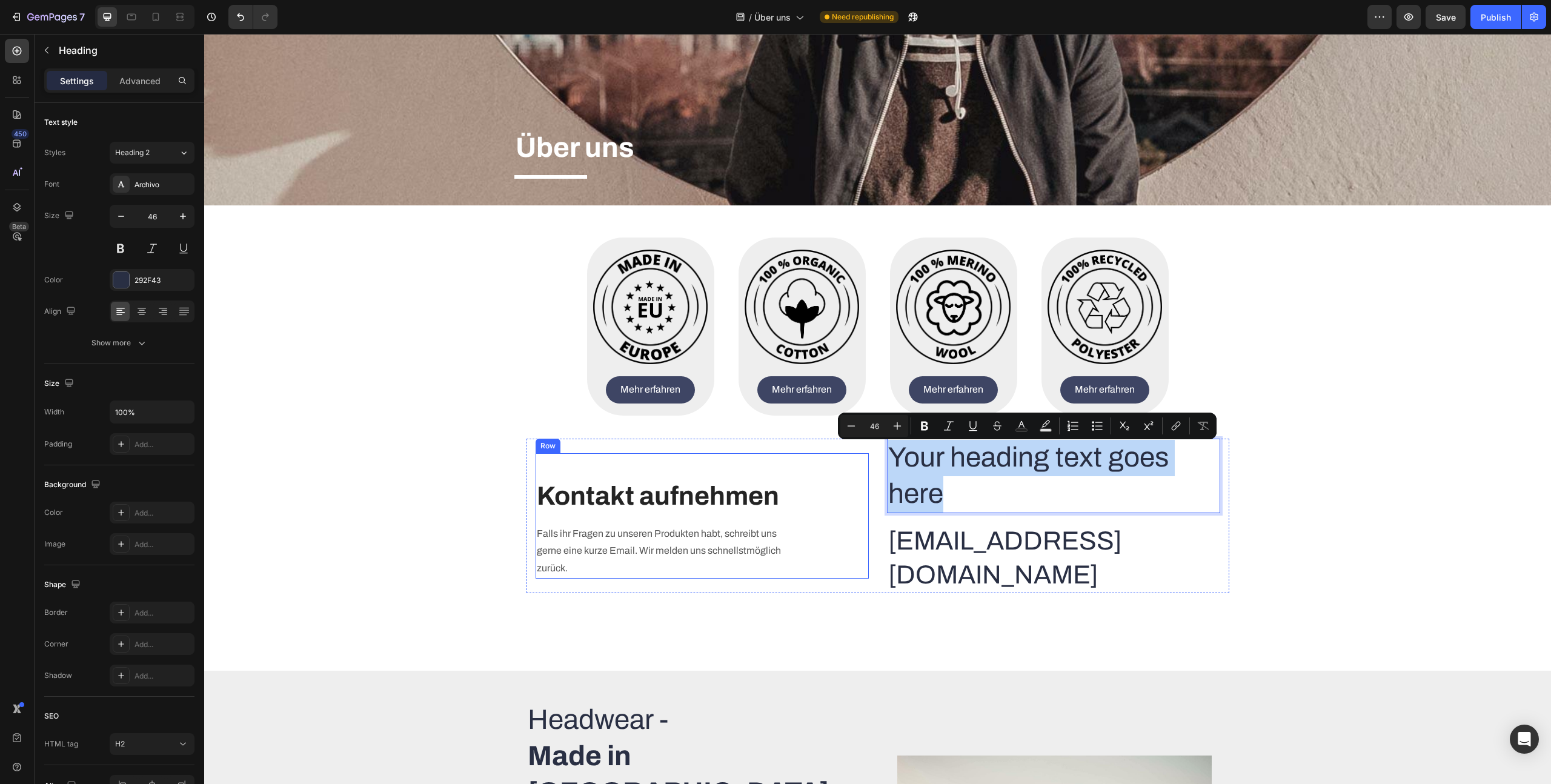
drag, startPoint x: 988, startPoint y: 494, endPoint x: 859, endPoint y: 462, distance: 132.9
click at [859, 462] on div "Text block Kontakt aufnehmen Heading Falls ihr Fragen zu unseren Produkten habt…" at bounding box center [878, 515] width 703 height 154
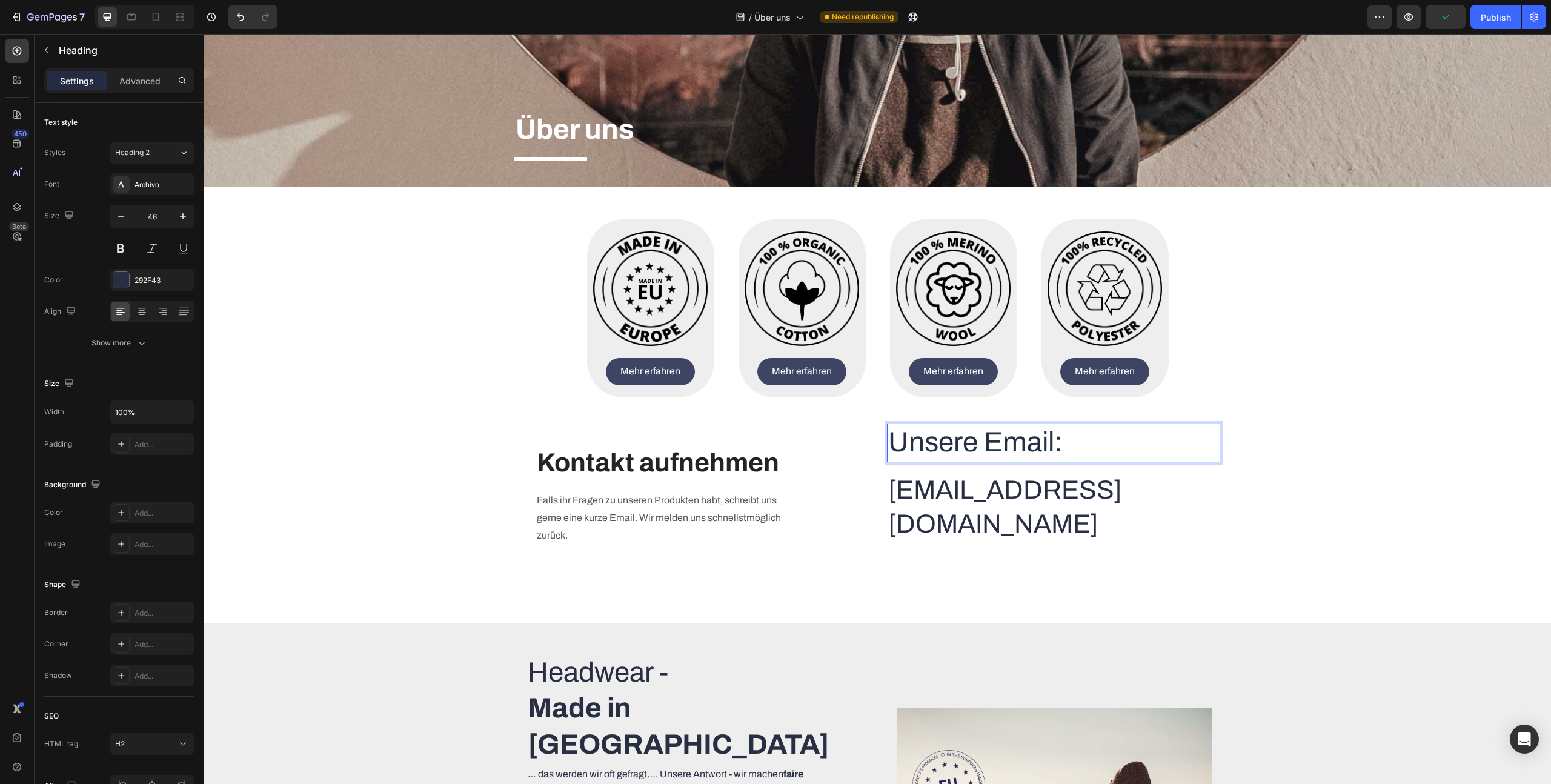
click at [1020, 461] on p "Unsere Email:" at bounding box center [1054, 443] width 331 height 36
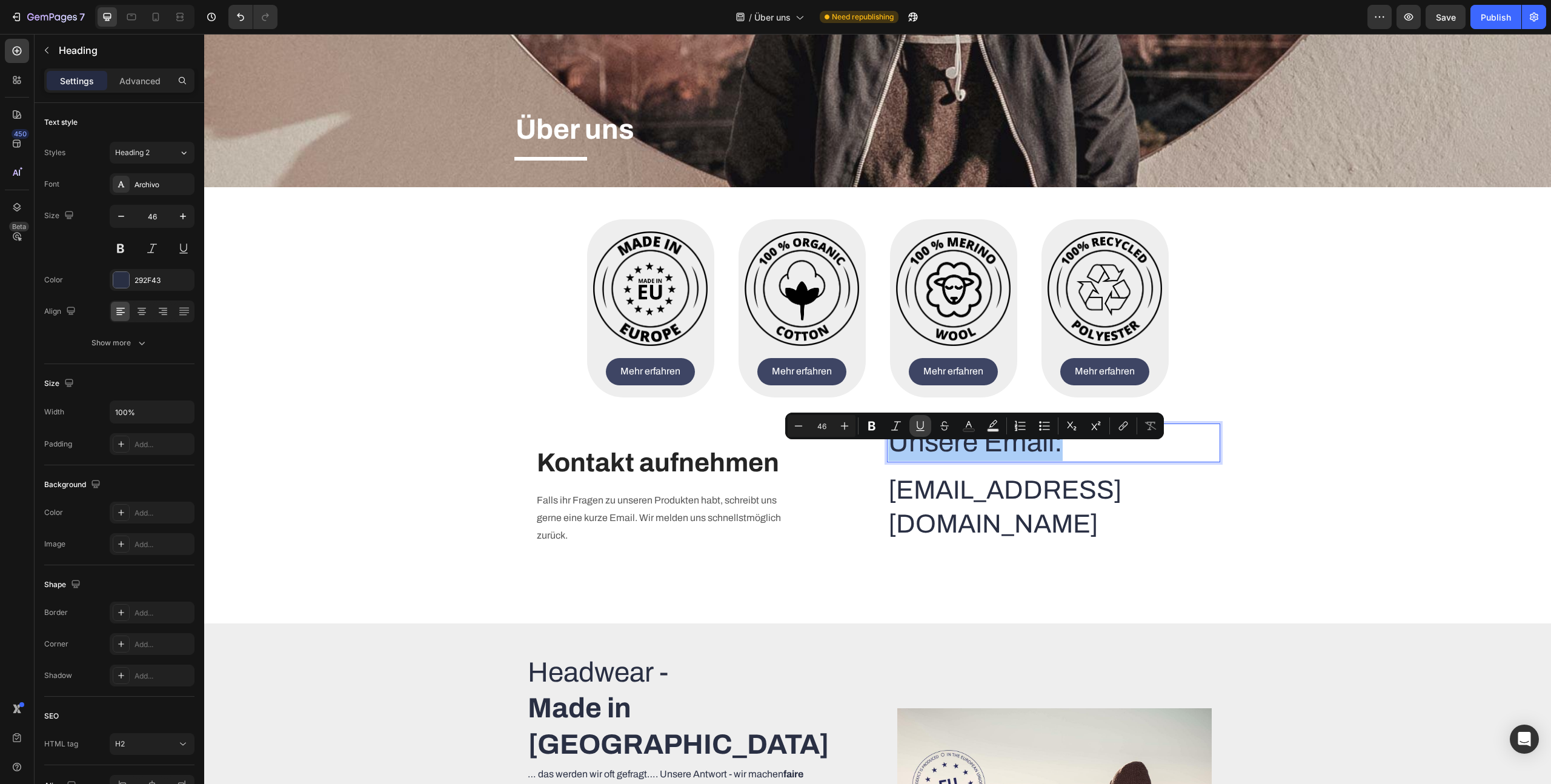
click at [914, 430] on icon "Editor contextual toolbar" at bounding box center [920, 425] width 12 height 12
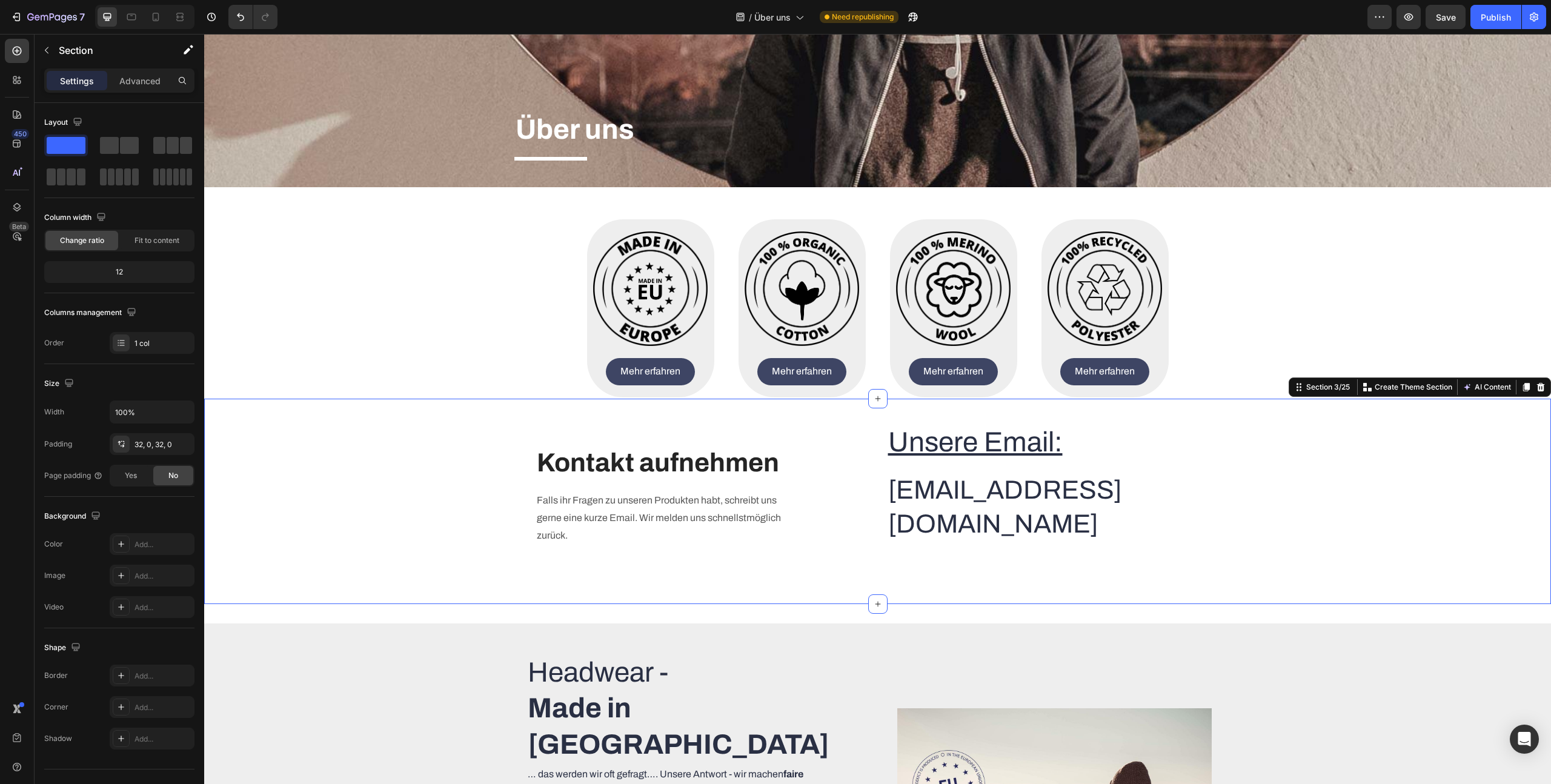
click at [1366, 590] on div "Heading Text block Kontakt aufnehmen Heading Falls ihr Fragen zu unseren Produk…" at bounding box center [877, 501] width 1347 height 206
click at [963, 458] on u "Unsere Email:" at bounding box center [976, 443] width 175 height 30
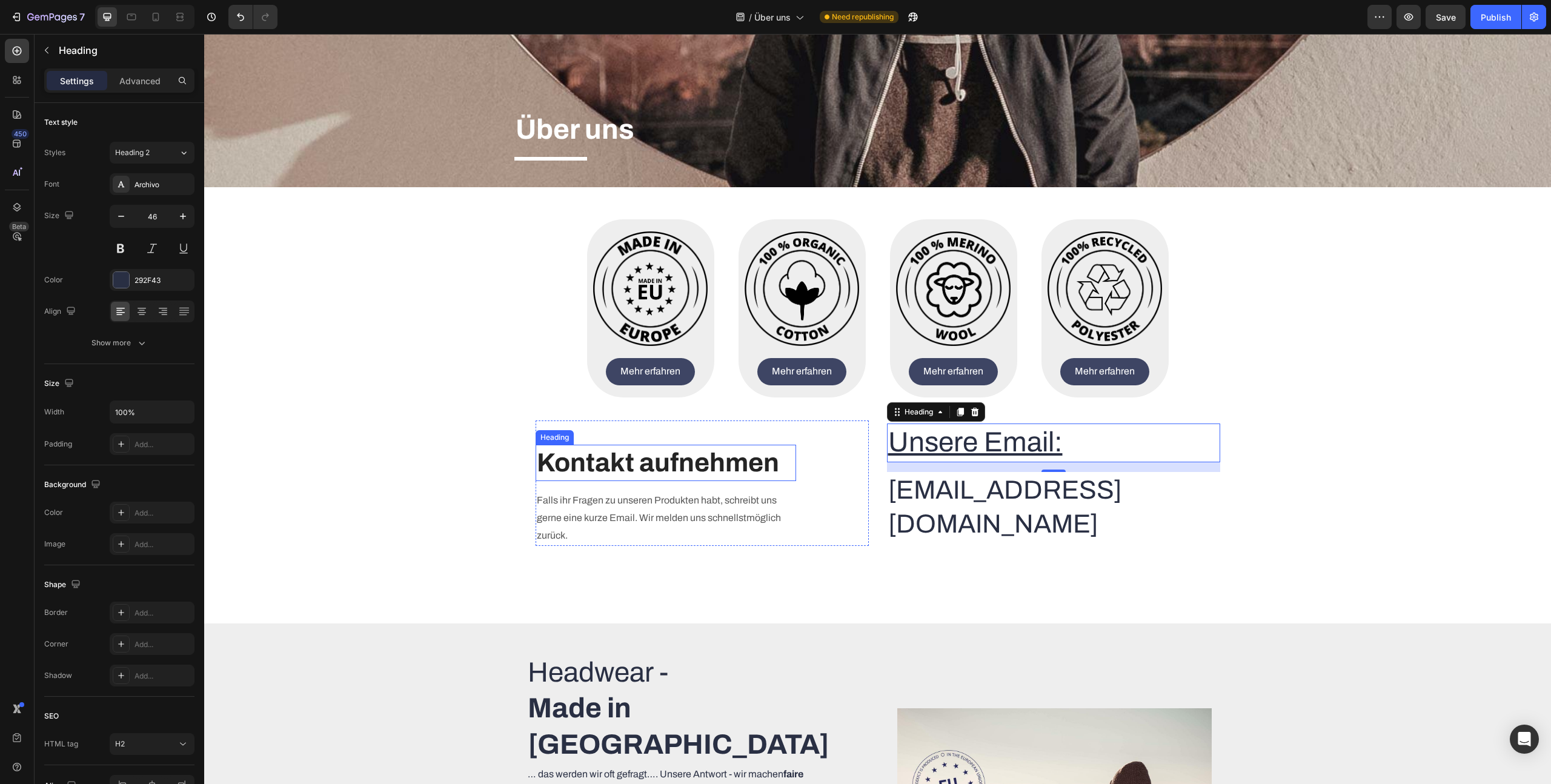
click at [740, 478] on p "Kontakt aufnehmen" at bounding box center [666, 463] width 258 height 34
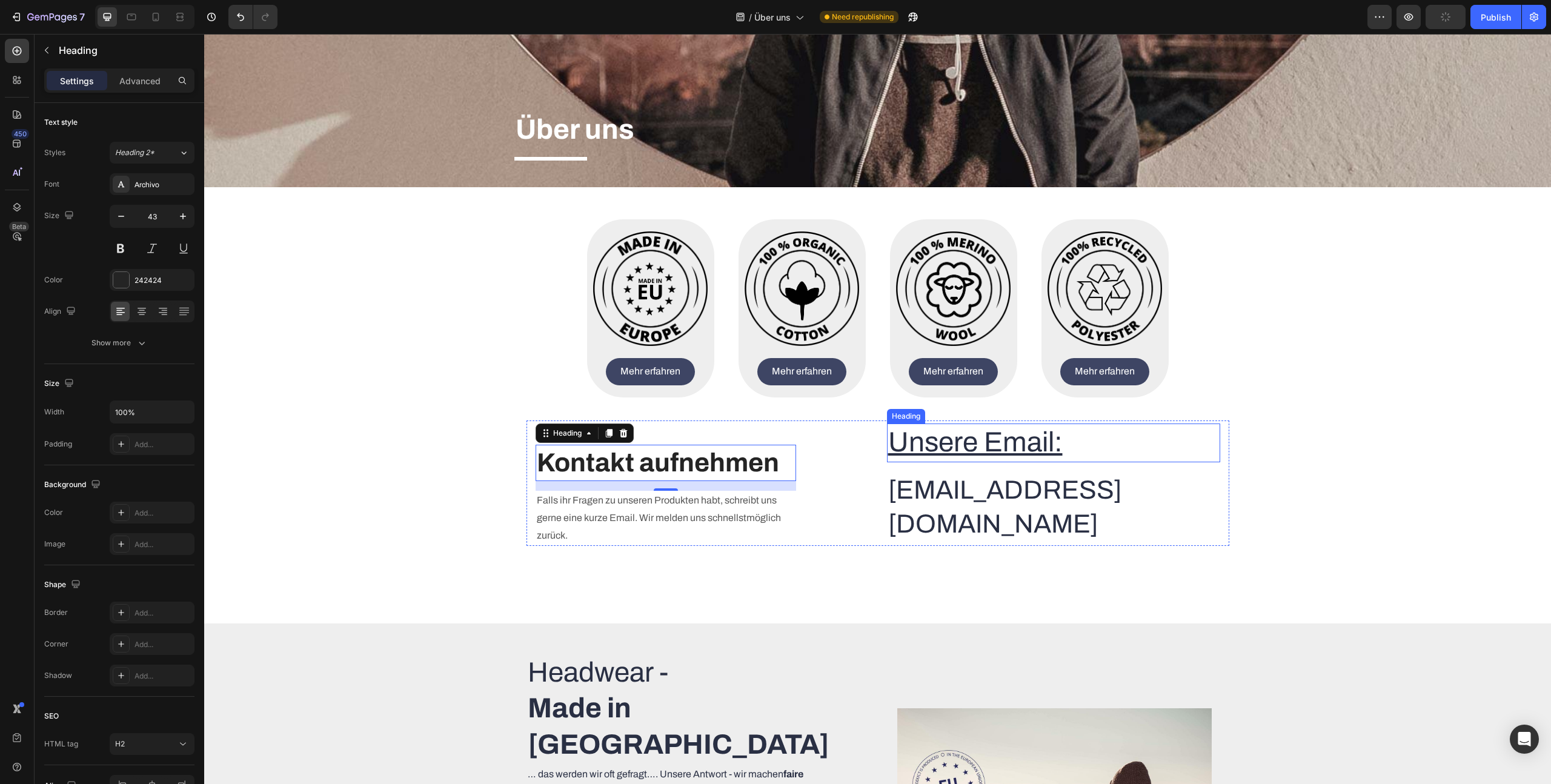
click at [919, 458] on u "Unsere Email:" at bounding box center [976, 443] width 175 height 30
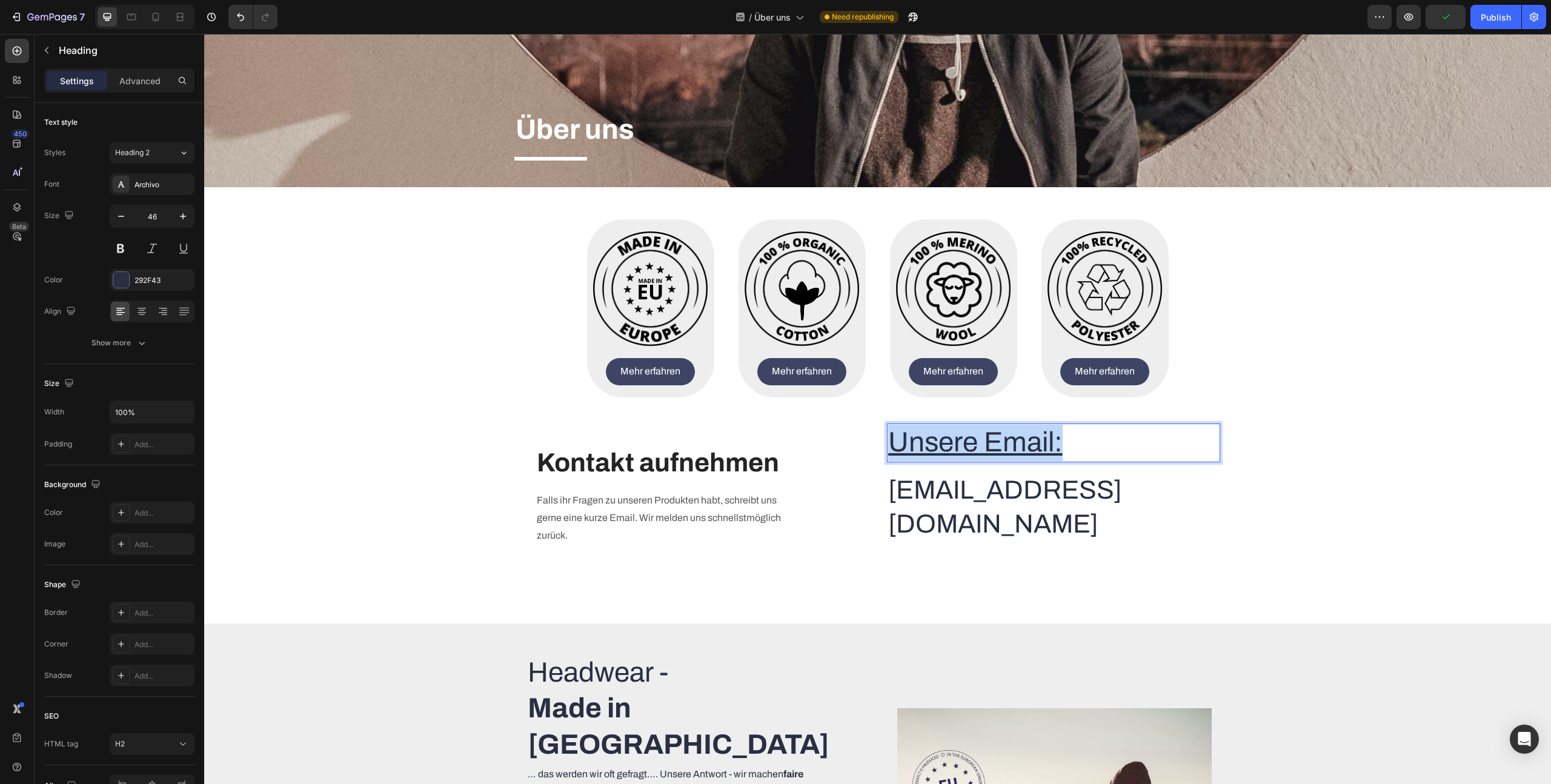
click at [919, 458] on u "Unsere Email:" at bounding box center [976, 443] width 175 height 30
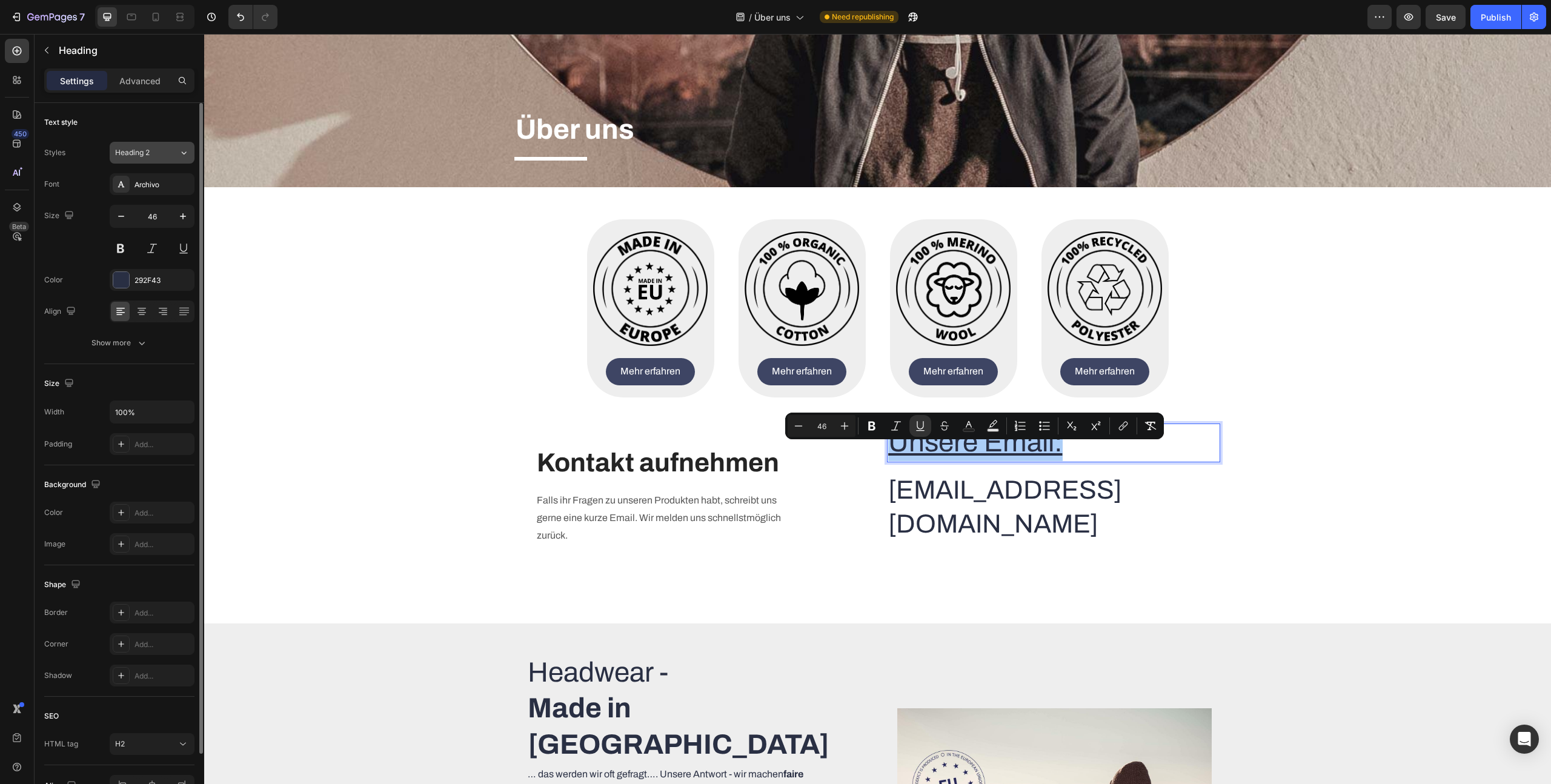
click at [181, 152] on icon at bounding box center [184, 152] width 11 height 12
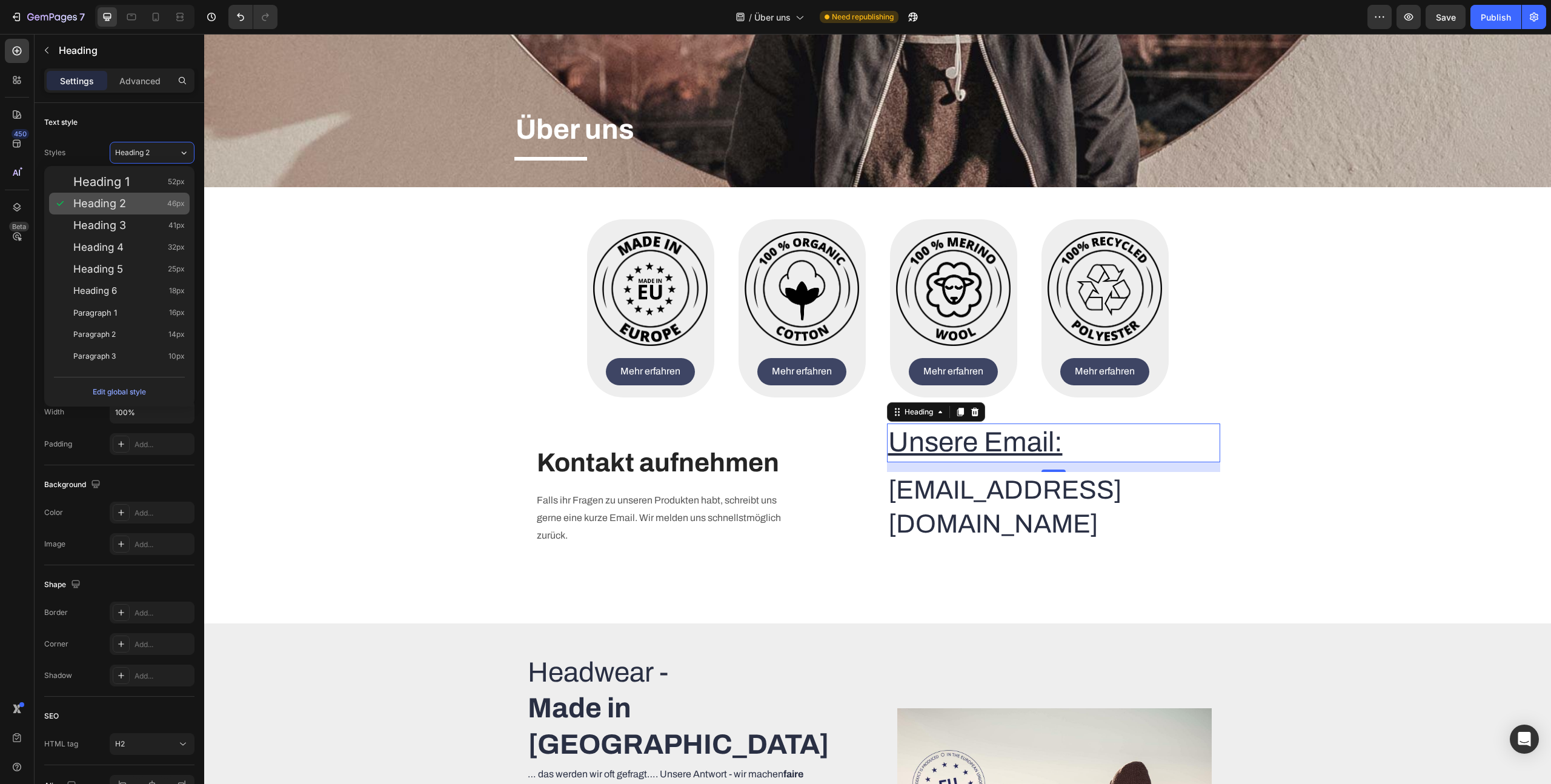
click at [138, 198] on div "Heading 2 46px" at bounding box center [129, 204] width 112 height 12
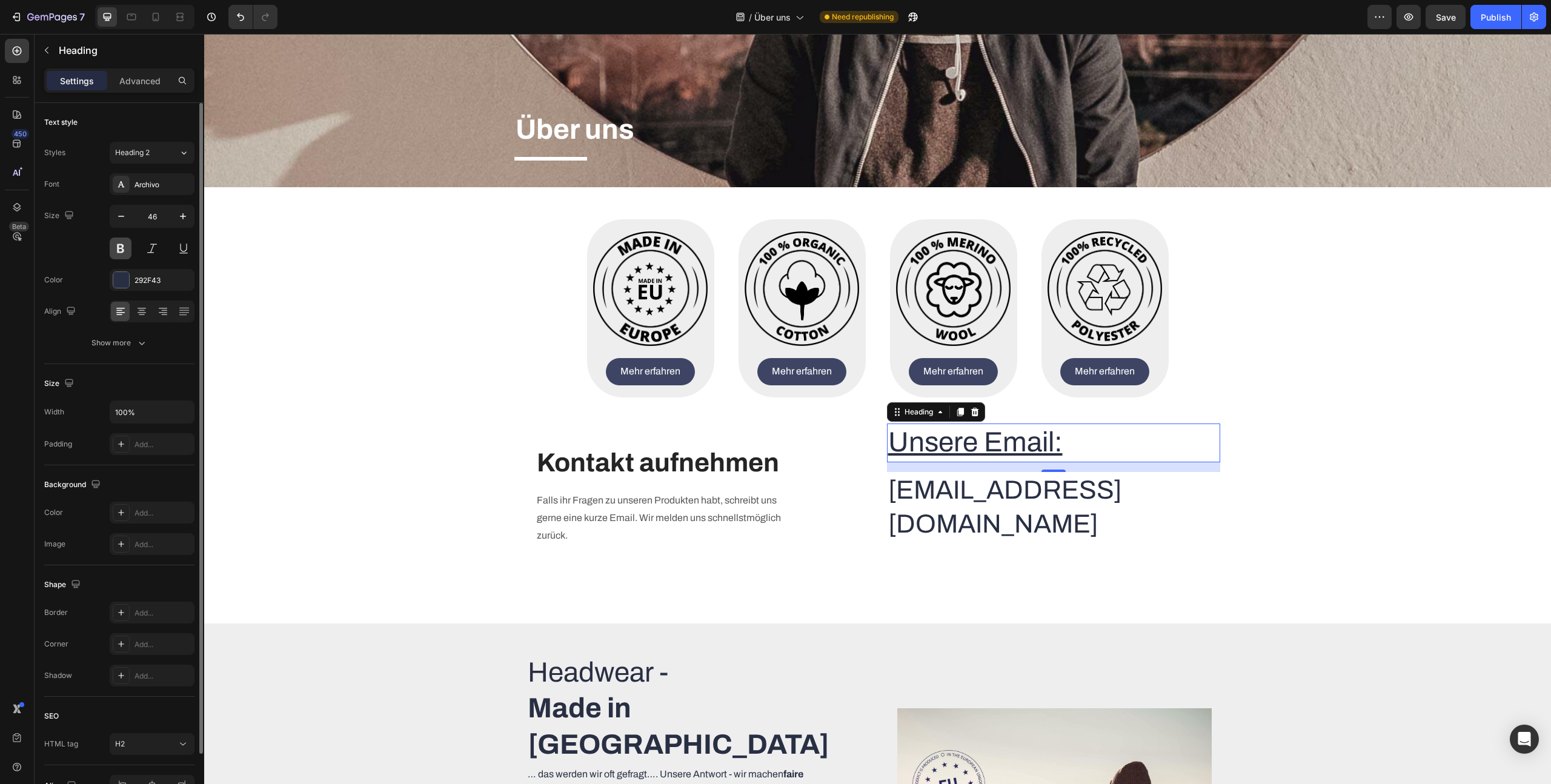
click at [116, 248] on button at bounding box center [120, 248] width 22 height 22
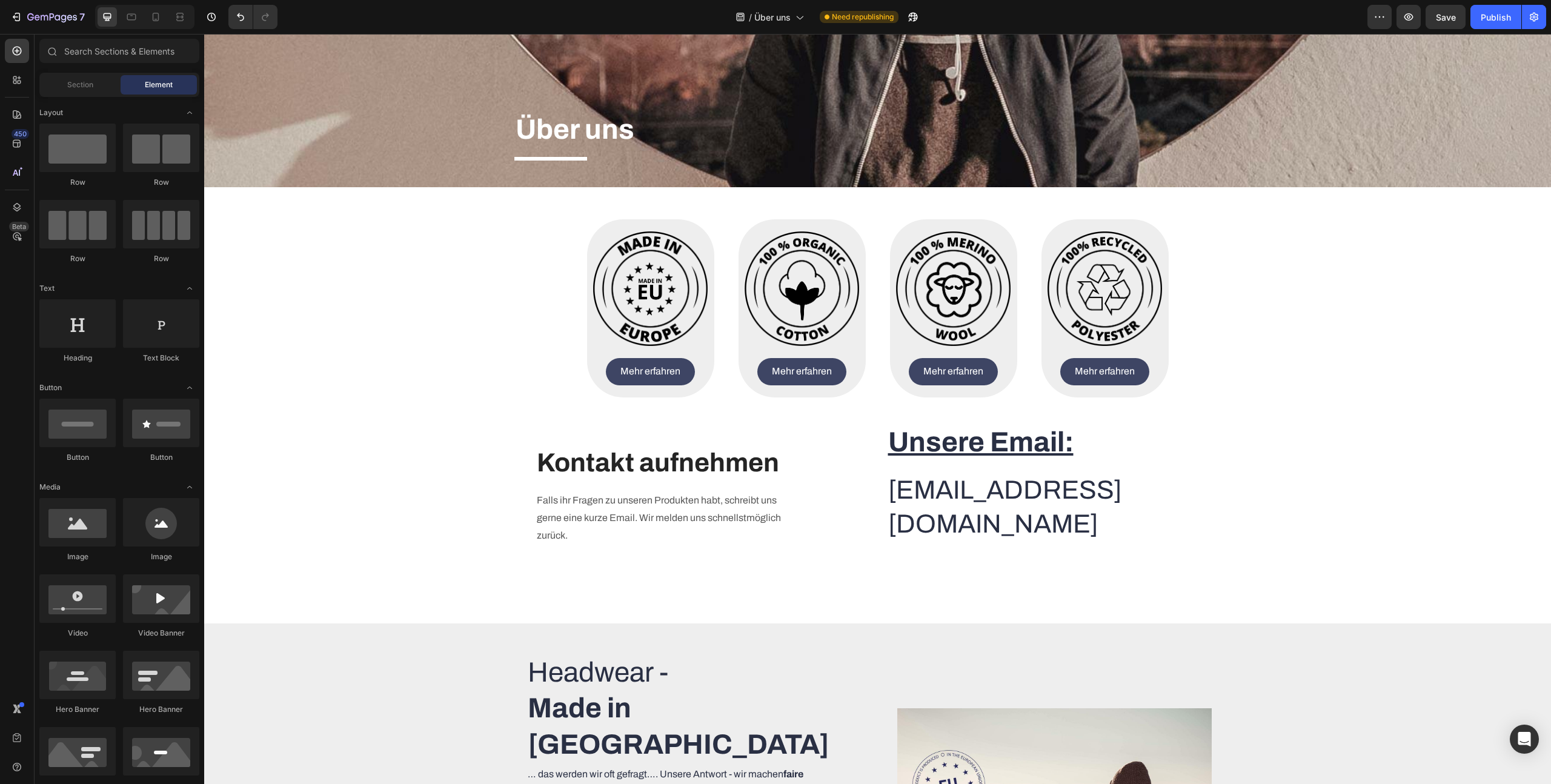
drag, startPoint x: 441, startPoint y: 223, endPoint x: 447, endPoint y: 219, distance: 7.2
click at [457, 214] on div "Über uns Heading Title Line Hero Banner Row" at bounding box center [877, 51] width 1347 height 334
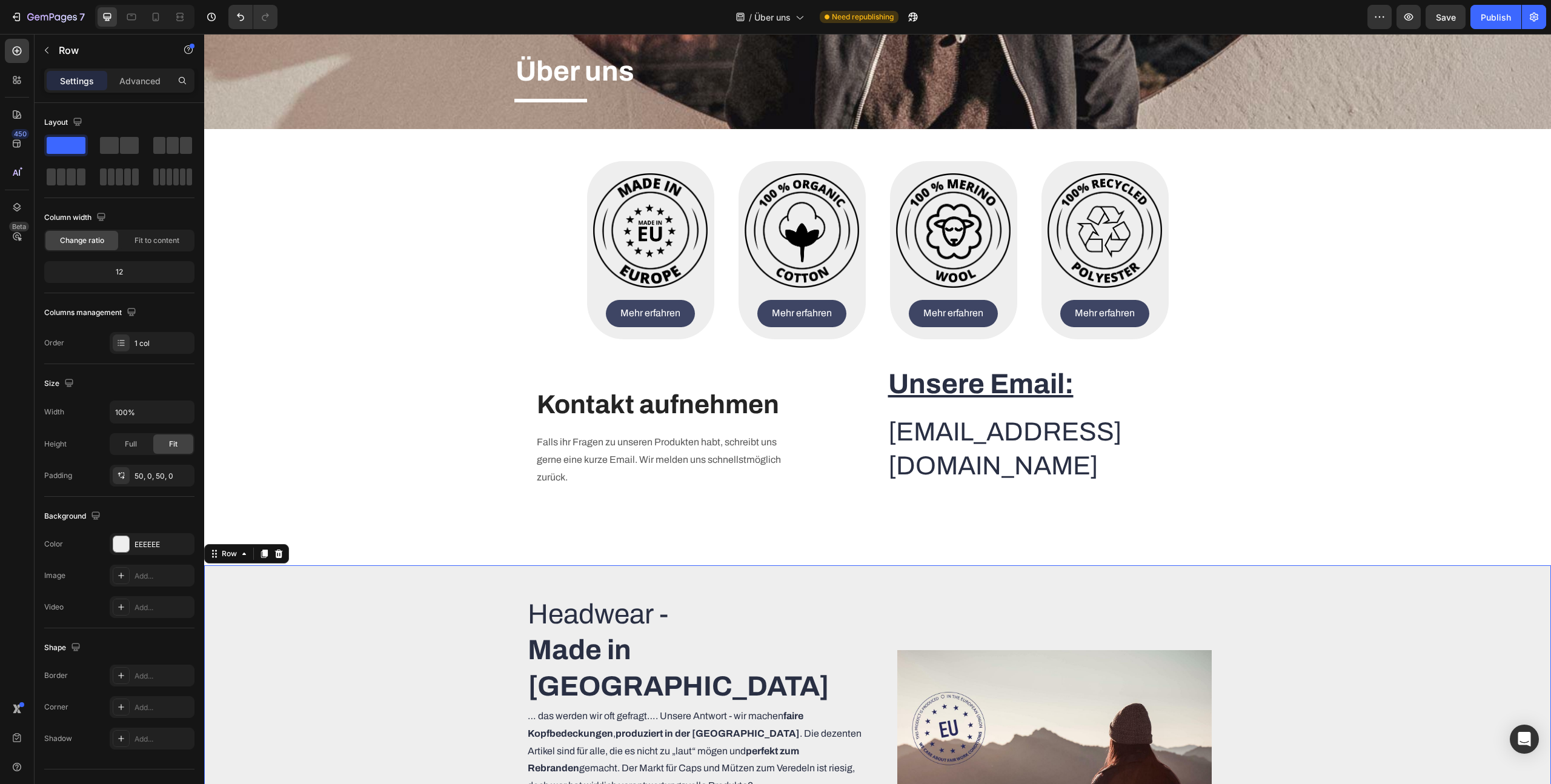
scroll to position [235, 0]
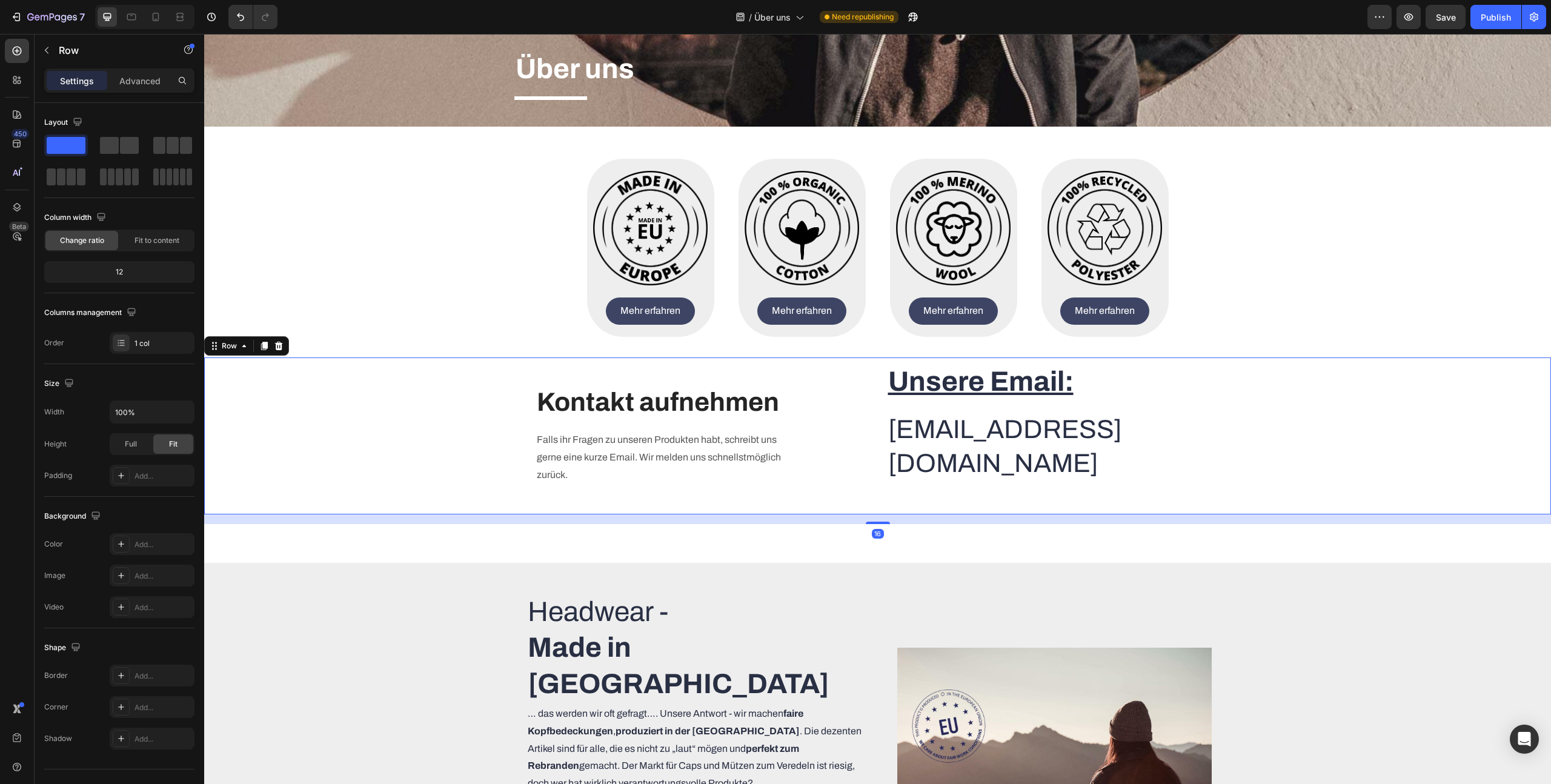
click at [1250, 361] on div "Heading Text block Kontakt aufnehmen Heading Falls ihr Fragen zu unseren Produk…" at bounding box center [877, 435] width 1347 height 157
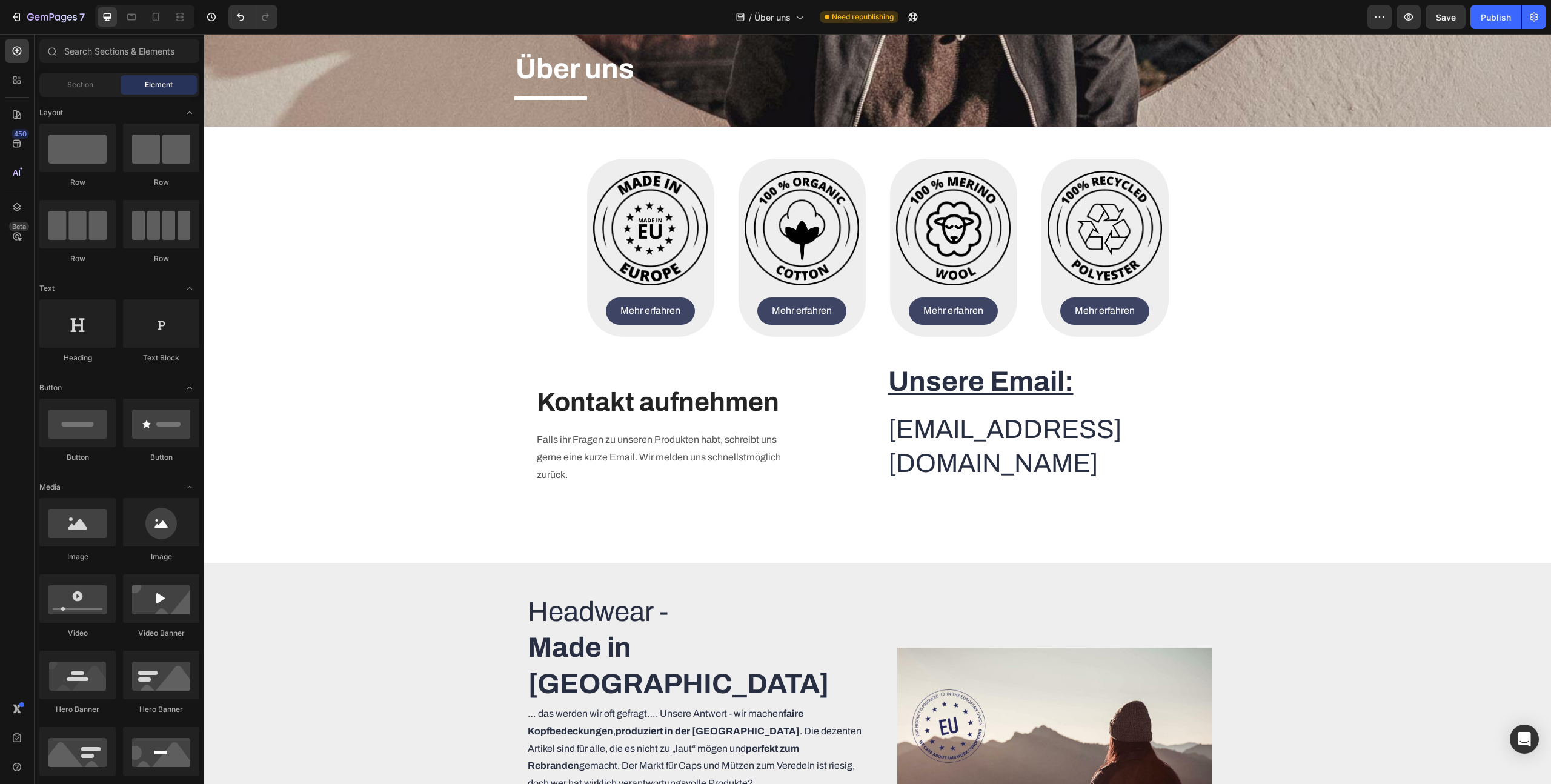
drag, startPoint x: 1276, startPoint y: 319, endPoint x: 1244, endPoint y: 309, distance: 33.5
click at [1116, 274] on img at bounding box center [1104, 228] width 114 height 114
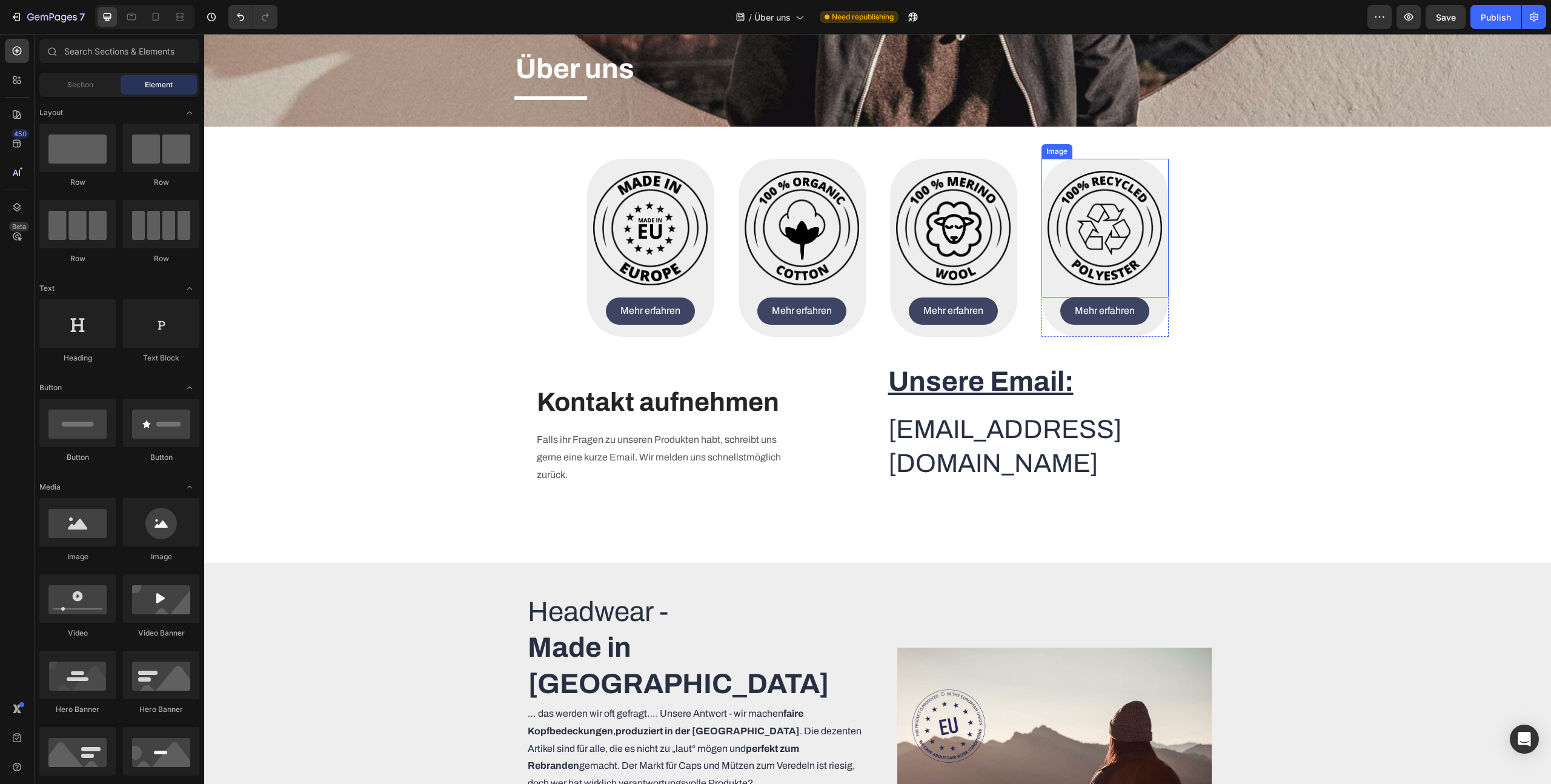
click at [1079, 173] on img at bounding box center [1104, 228] width 114 height 114
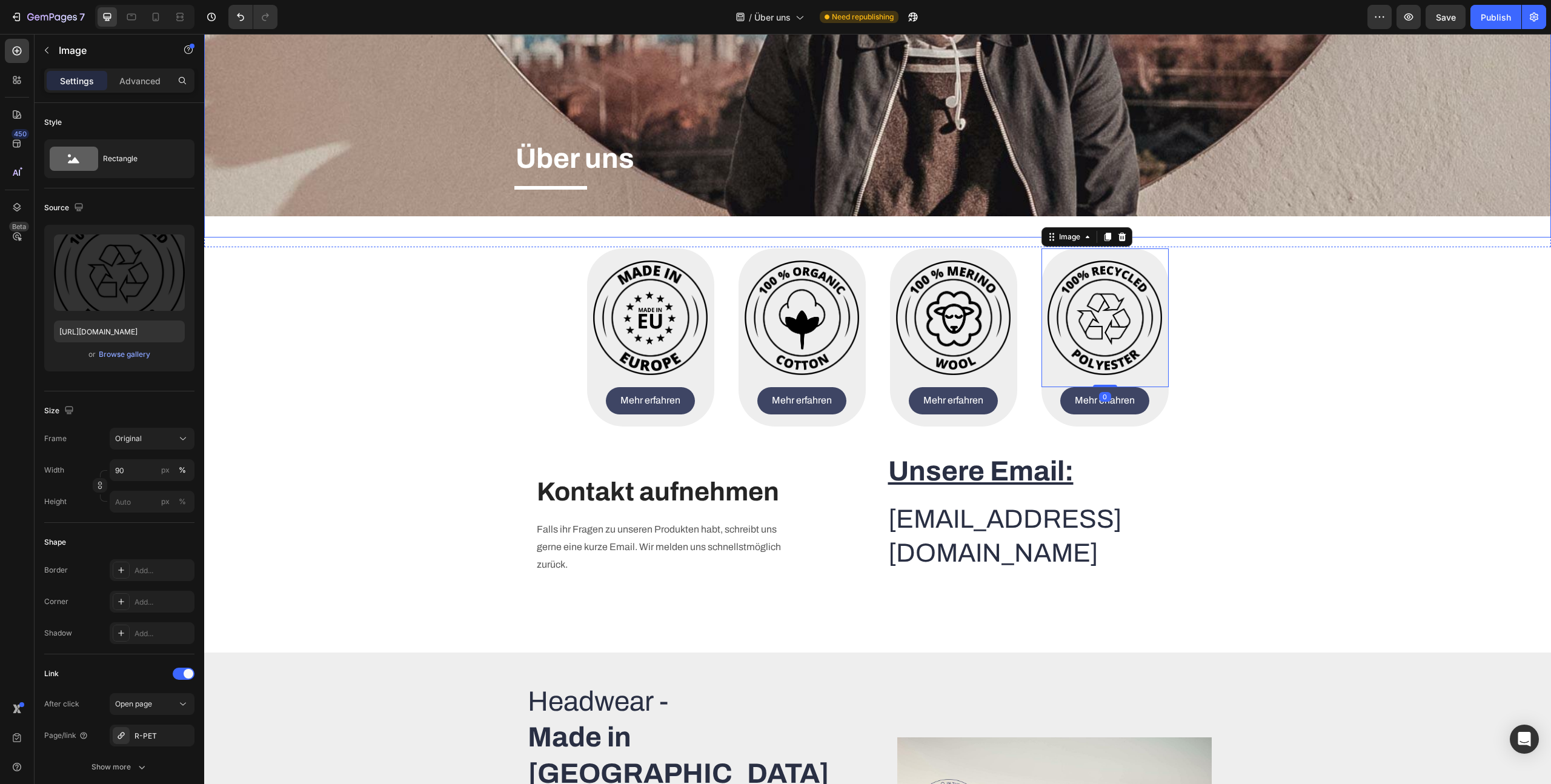
scroll to position [100, 0]
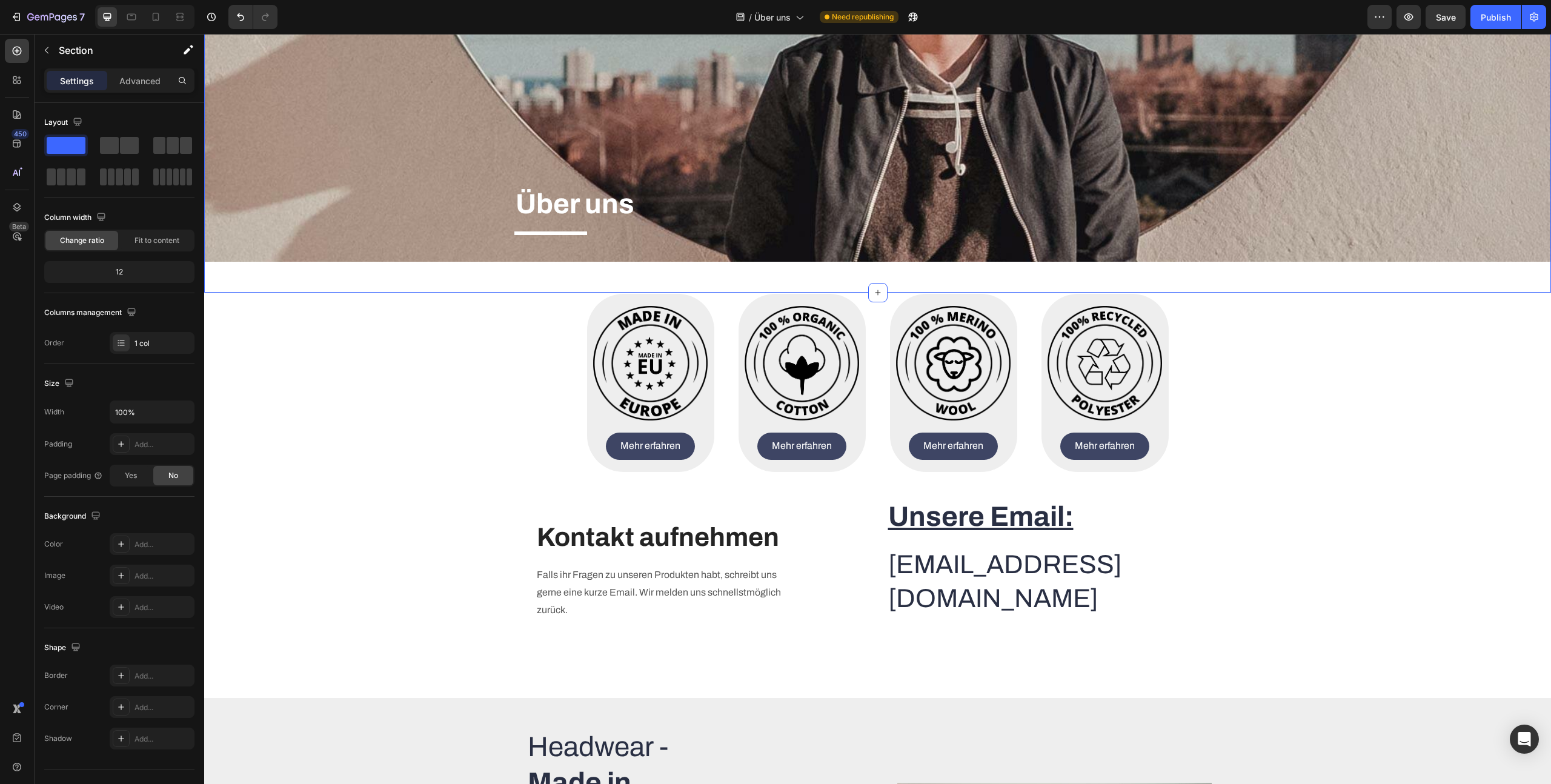
click at [555, 286] on div "Über uns Heading Title Line Hero Banner Row" at bounding box center [877, 125] width 1347 height 334
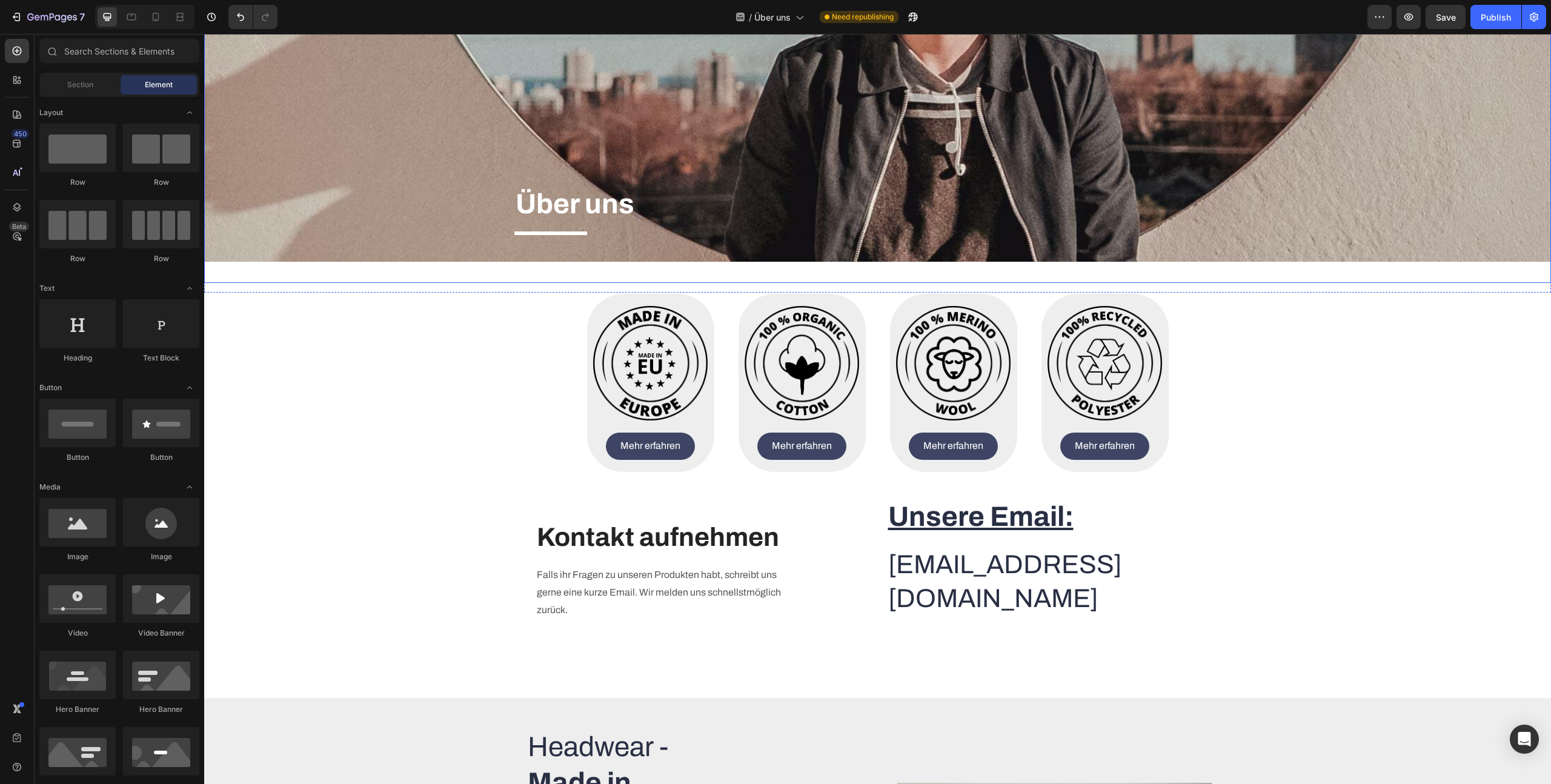
click at [689, 276] on div "Über uns Heading Title Line Hero Banner" at bounding box center [877, 121] width 1347 height 324
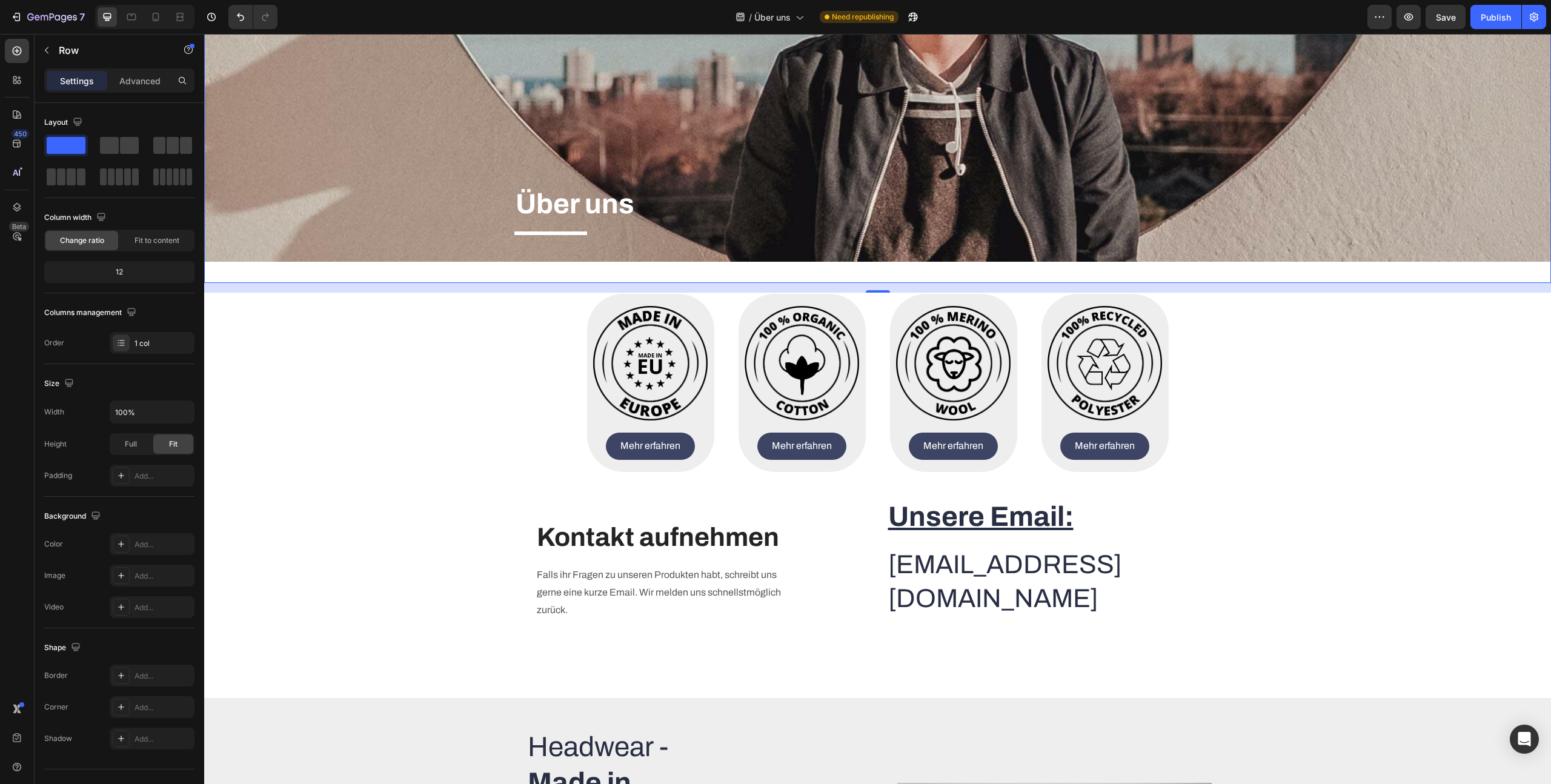
scroll to position [0, 0]
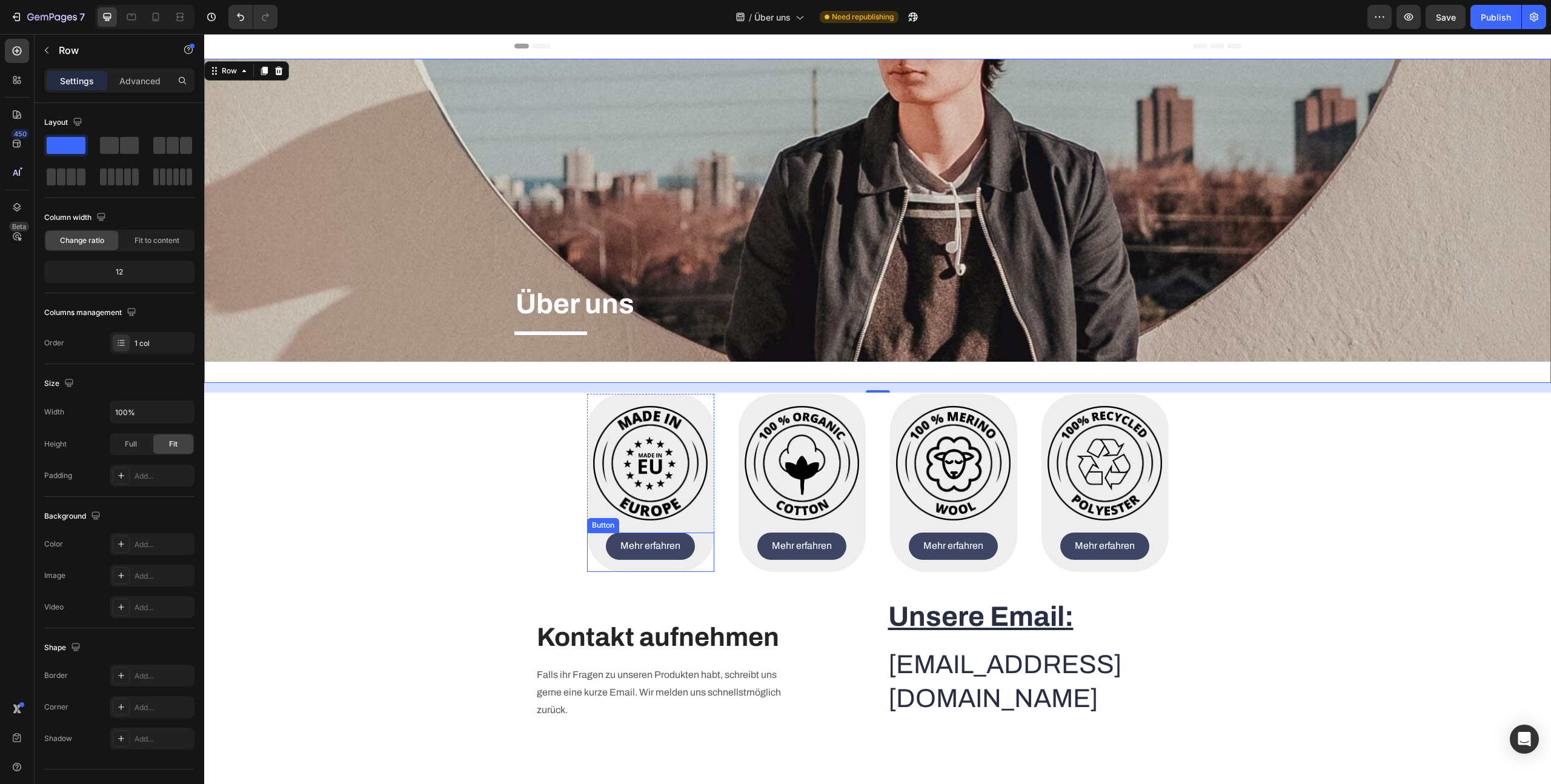
click at [626, 492] on img at bounding box center [650, 463] width 114 height 114
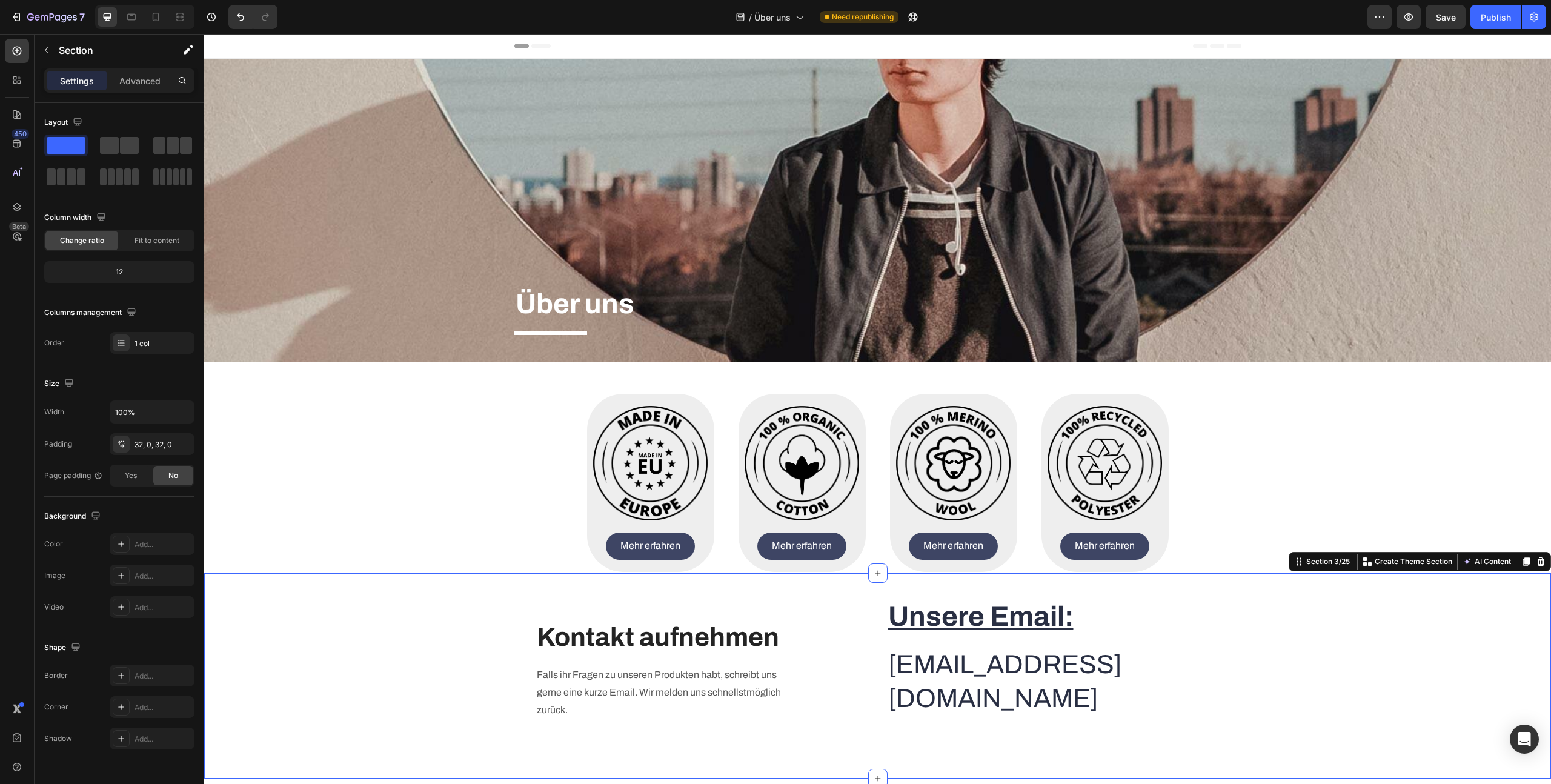
click at [577, 573] on div "Heading Text block Kontakt aufnehmen Heading Falls ihr Fragen zu unseren Produk…" at bounding box center [877, 676] width 1347 height 206
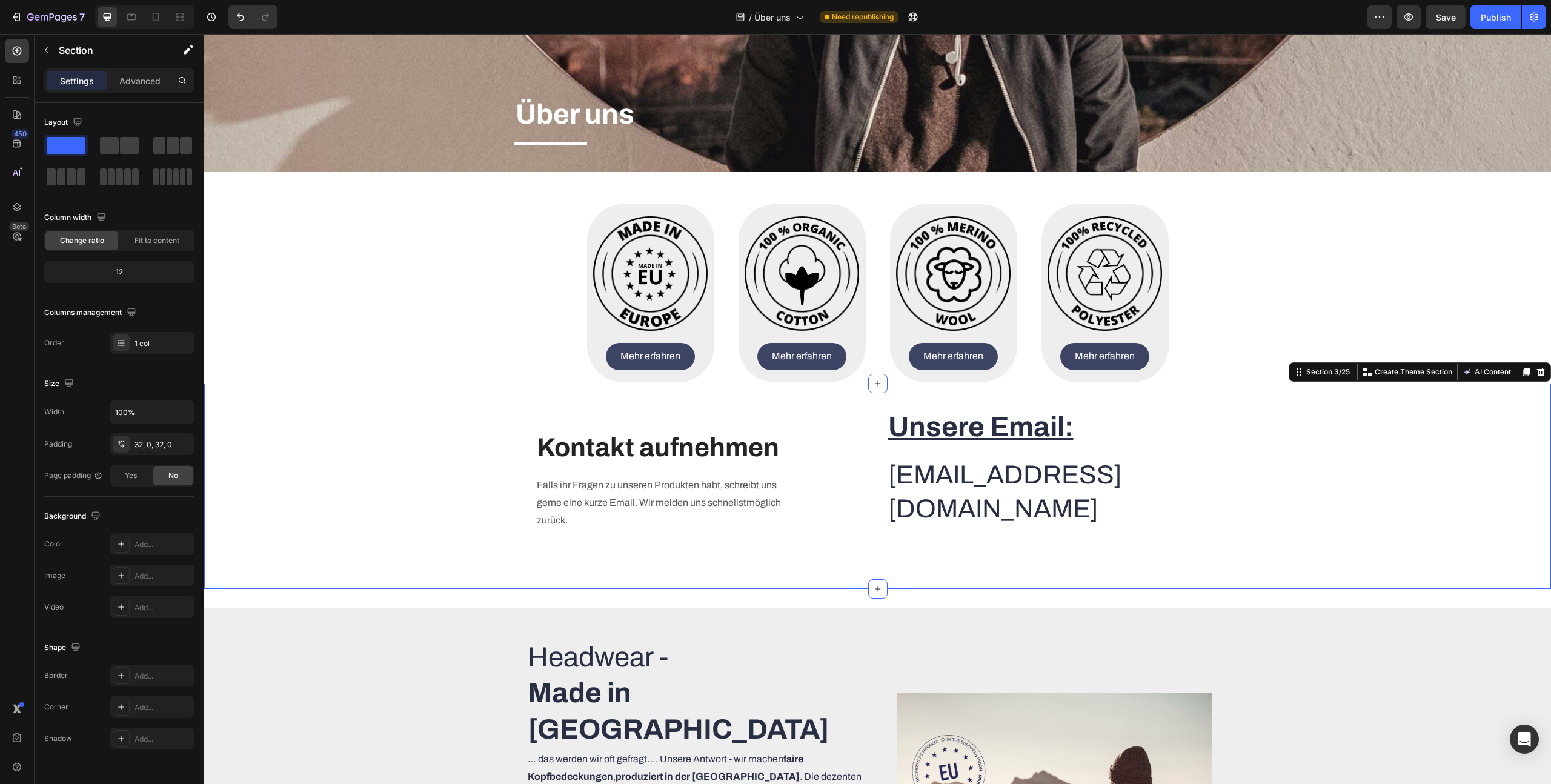
scroll to position [200, 0]
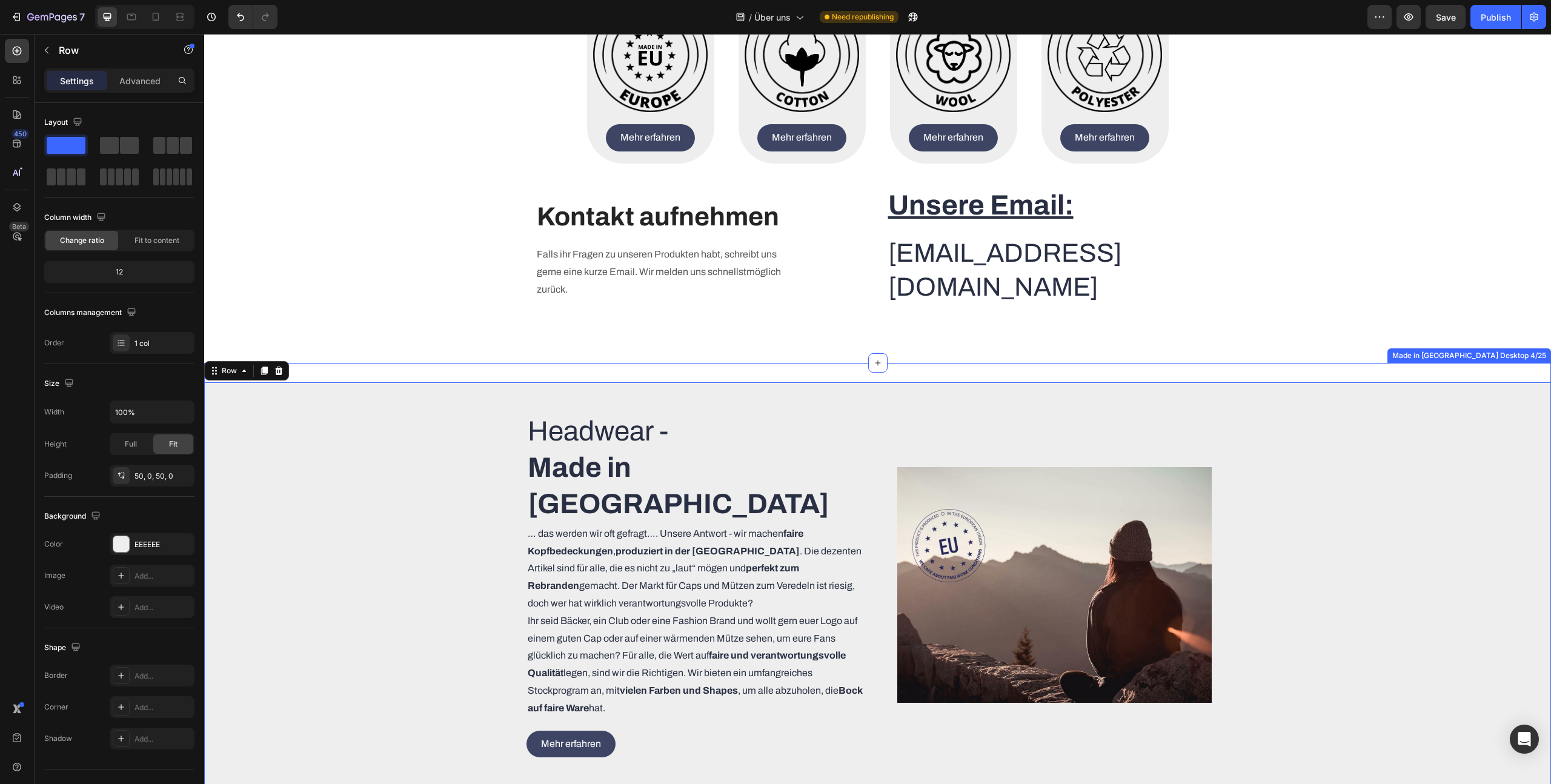
scroll to position [294, 0]
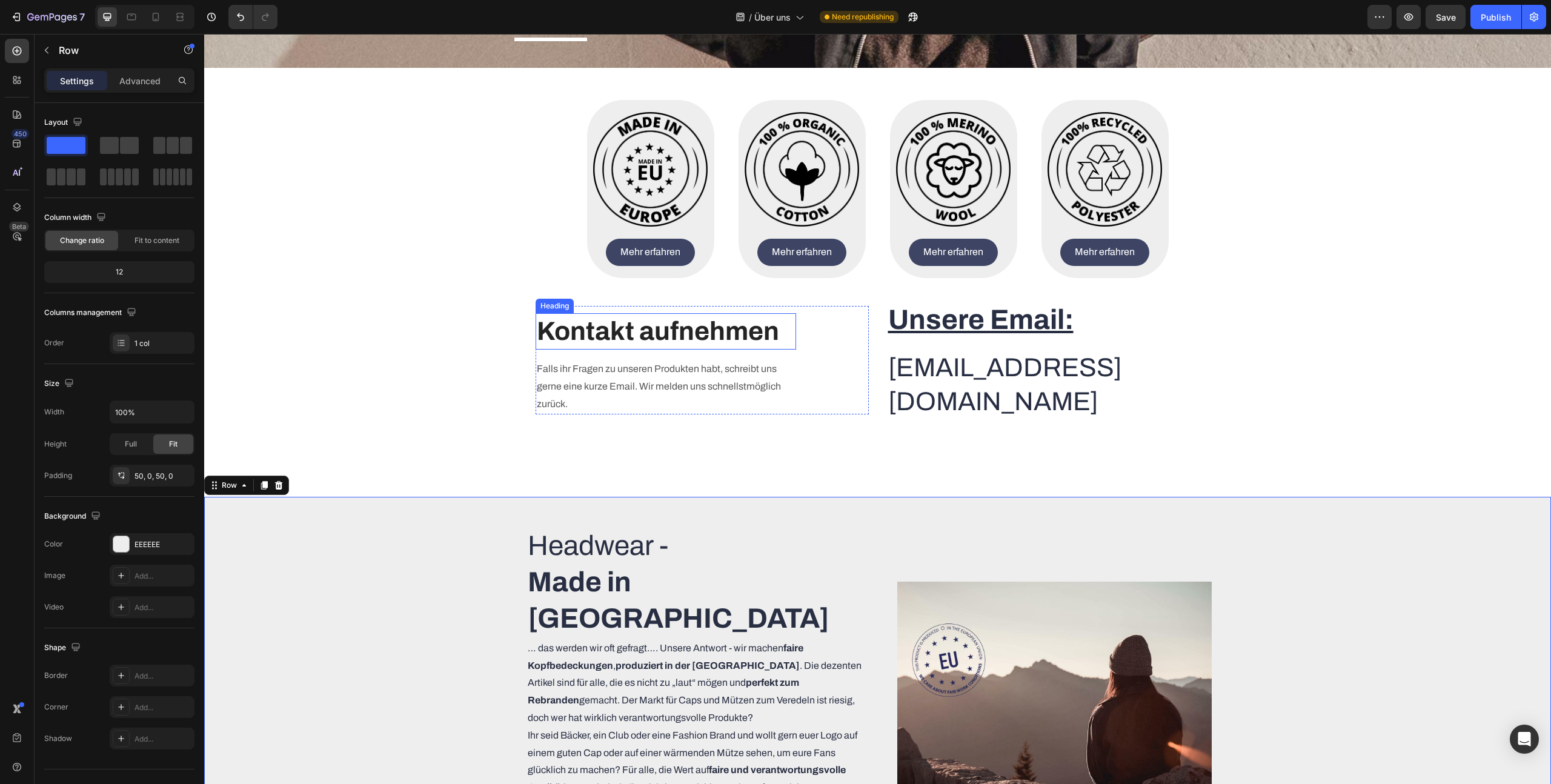
click at [726, 332] on h2 "Kontakt aufnehmen" at bounding box center [666, 331] width 261 height 36
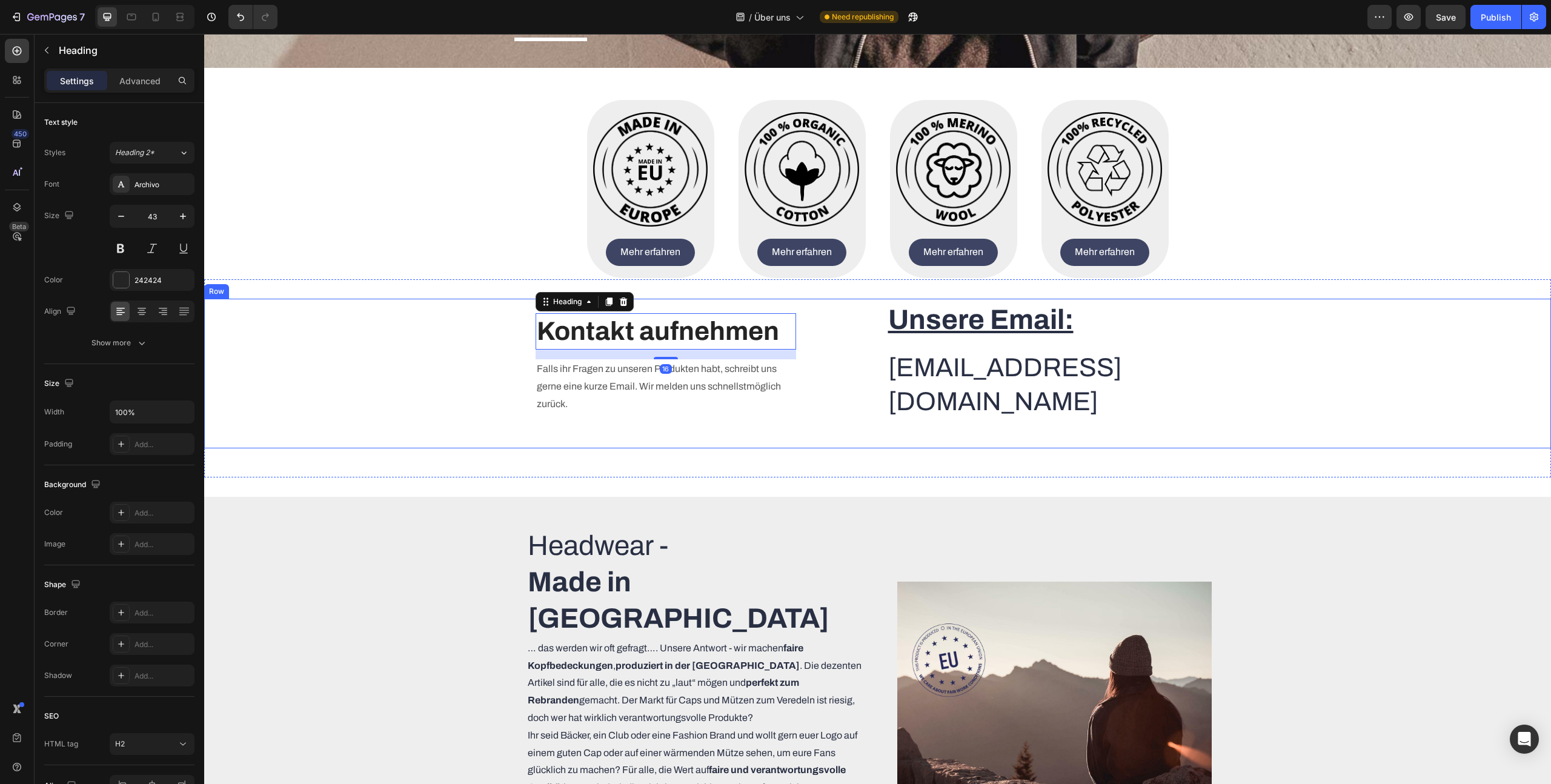
click at [443, 358] on div "Heading Text block Kontakt aufnehmen Heading 16 Falls ihr Fragen zu unseren Pro…" at bounding box center [877, 374] width 1347 height 150
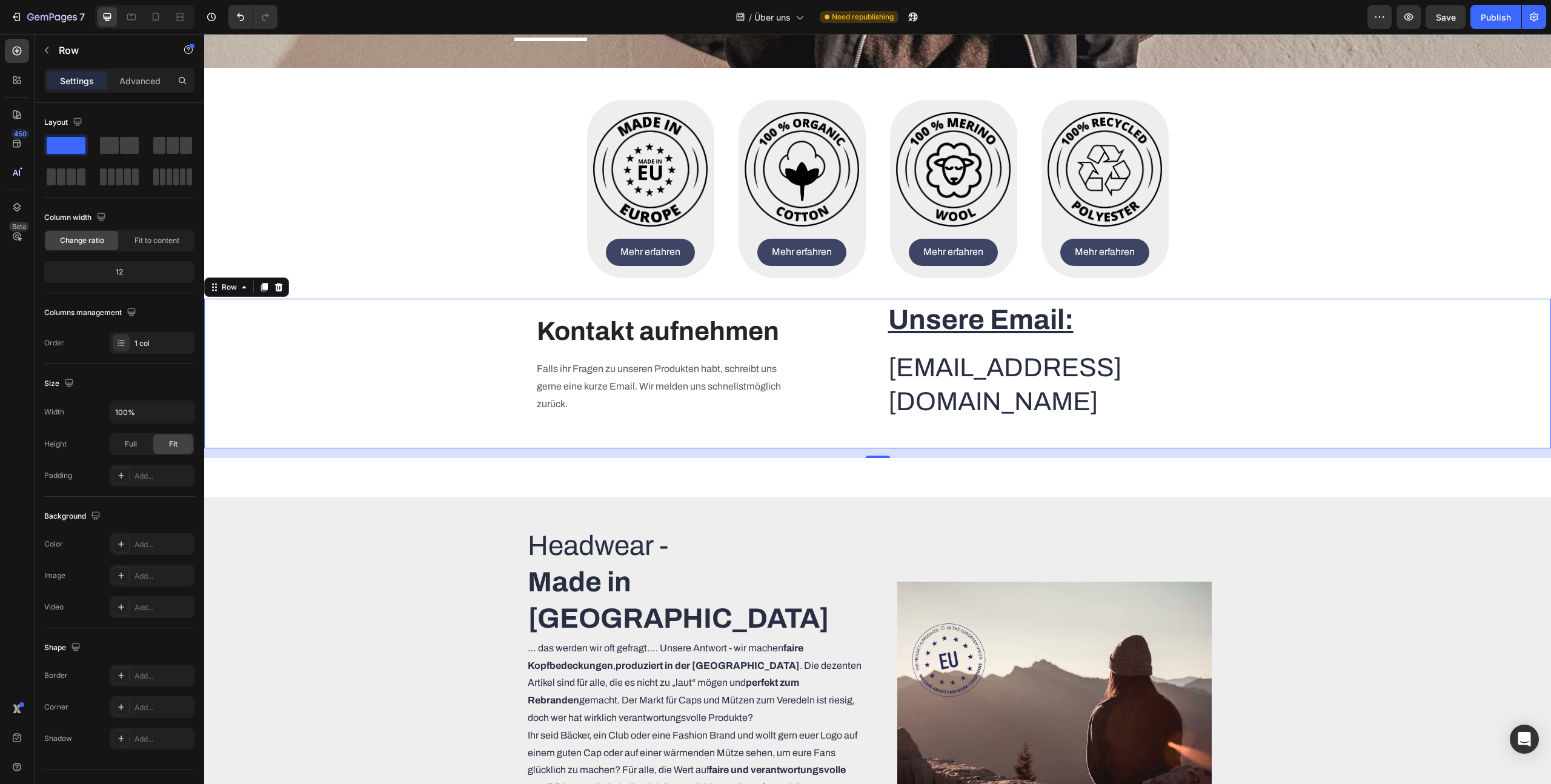
click at [130, 92] on div "Settings Advanced" at bounding box center [119, 80] width 150 height 24
click at [131, 86] on p "Advanced" at bounding box center [140, 80] width 41 height 12
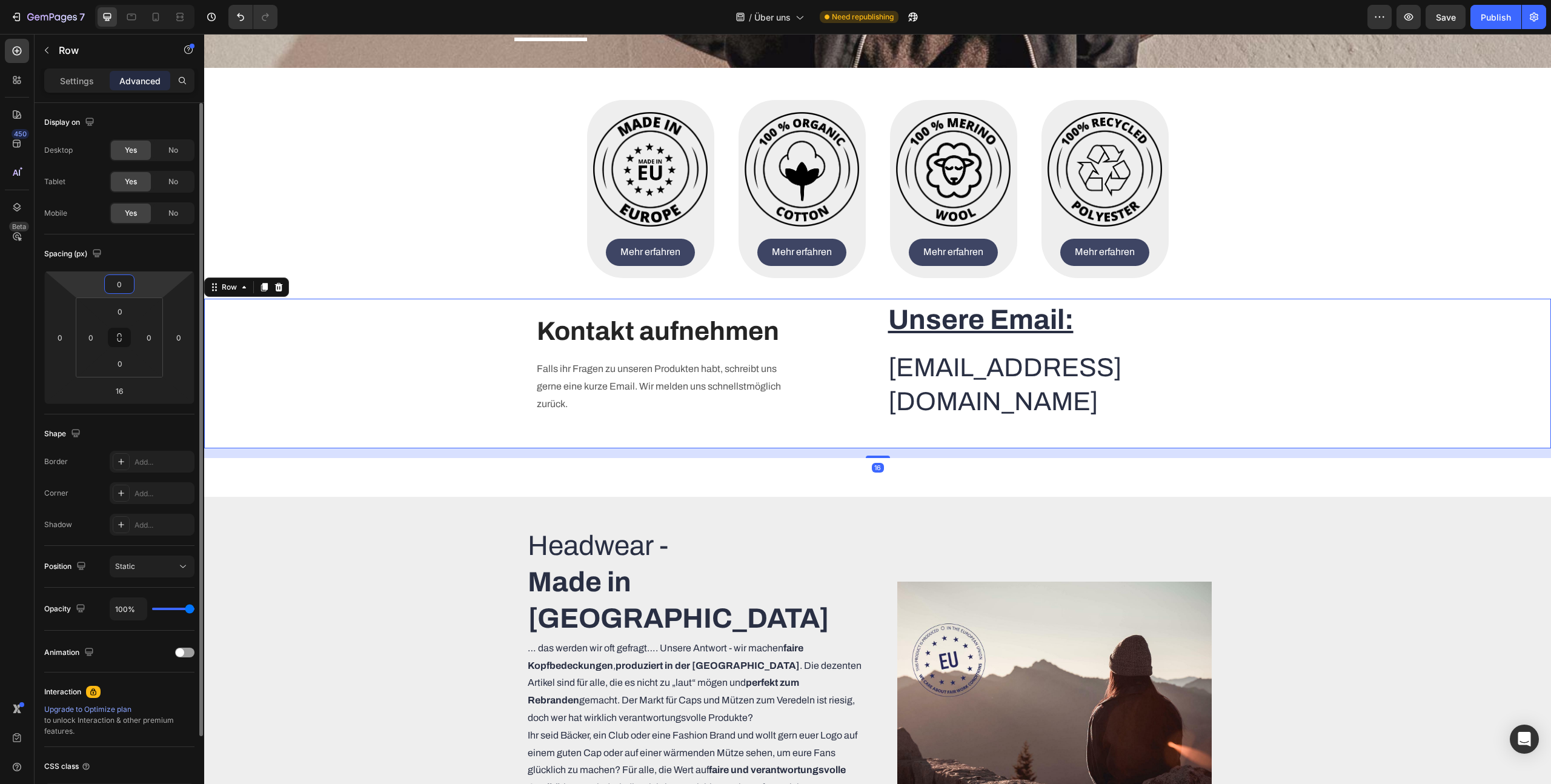
drag, startPoint x: 123, startPoint y: 282, endPoint x: 97, endPoint y: 281, distance: 26.0
click at [98, 281] on div "0 0 16 0" at bounding box center [119, 337] width 150 height 133
type input "20"
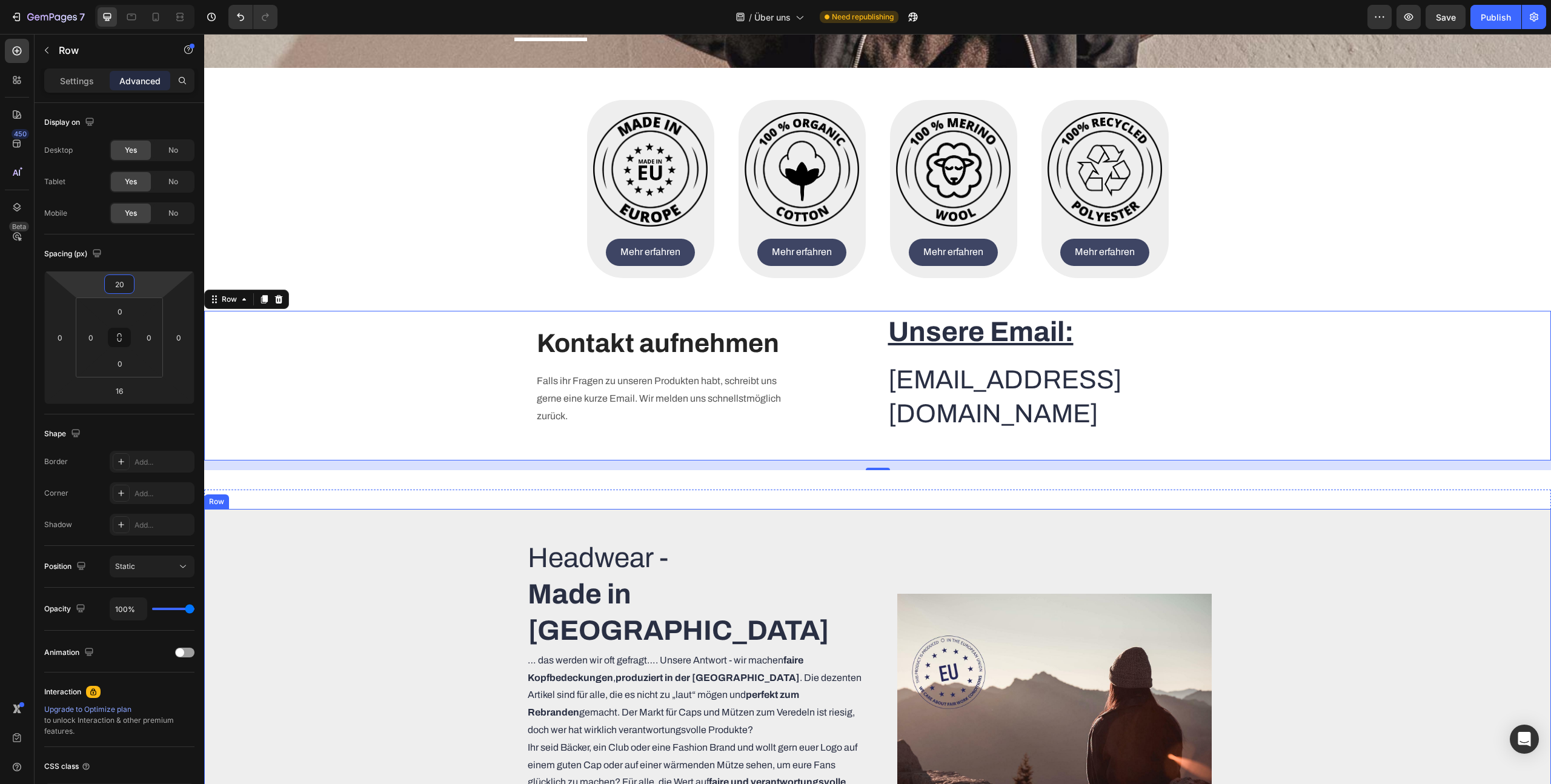
click at [427, 557] on div "Headwear - Made in [GEOGRAPHIC_DATA] Heading … das werden wir oft gefragt…. Uns…" at bounding box center [877, 711] width 1347 height 345
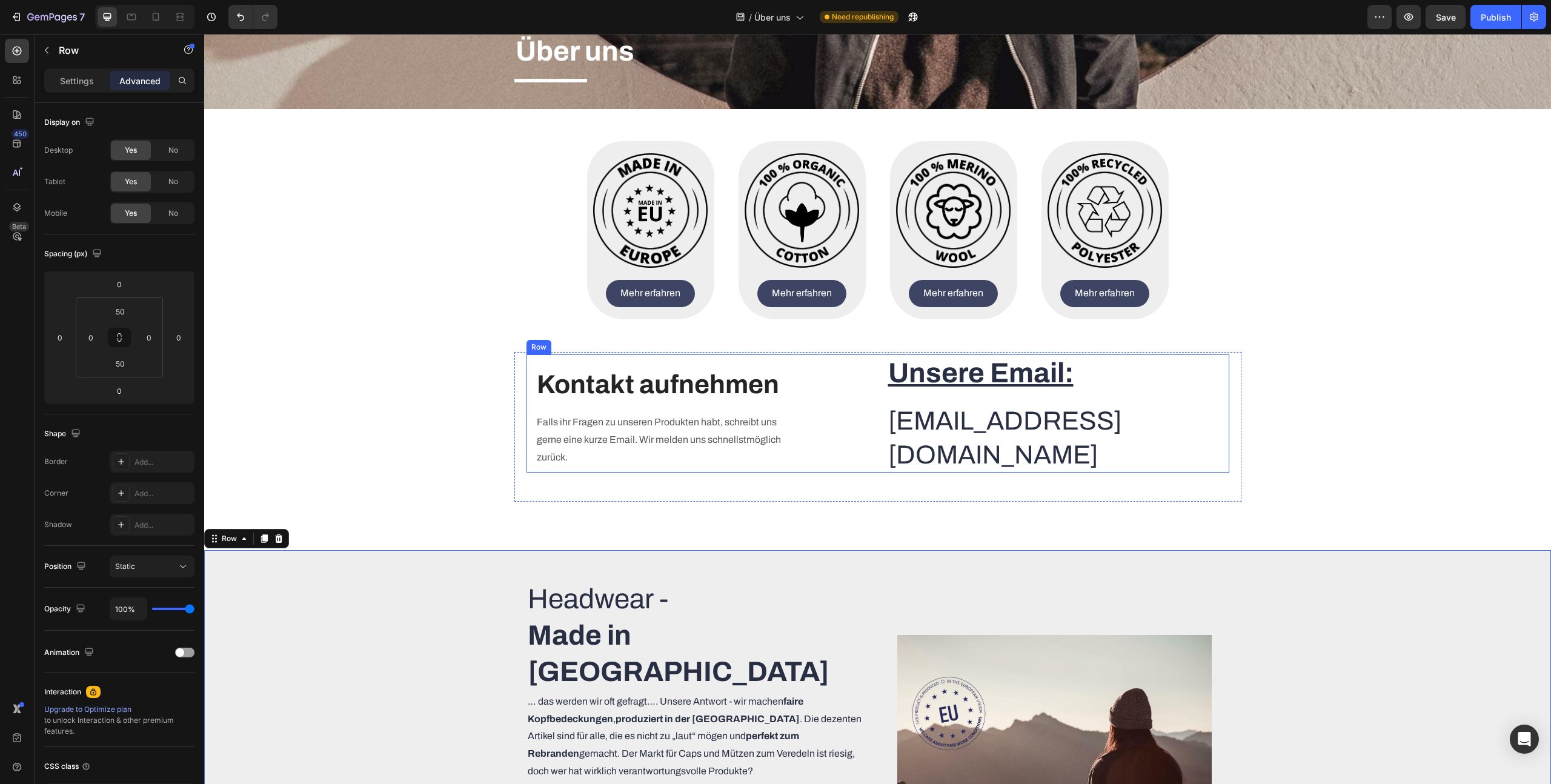
scroll to position [253, 0]
click at [1483, 12] on div "Publish" at bounding box center [1496, 17] width 30 height 12
click at [18, 20] on icon "button" at bounding box center [16, 17] width 12 height 12
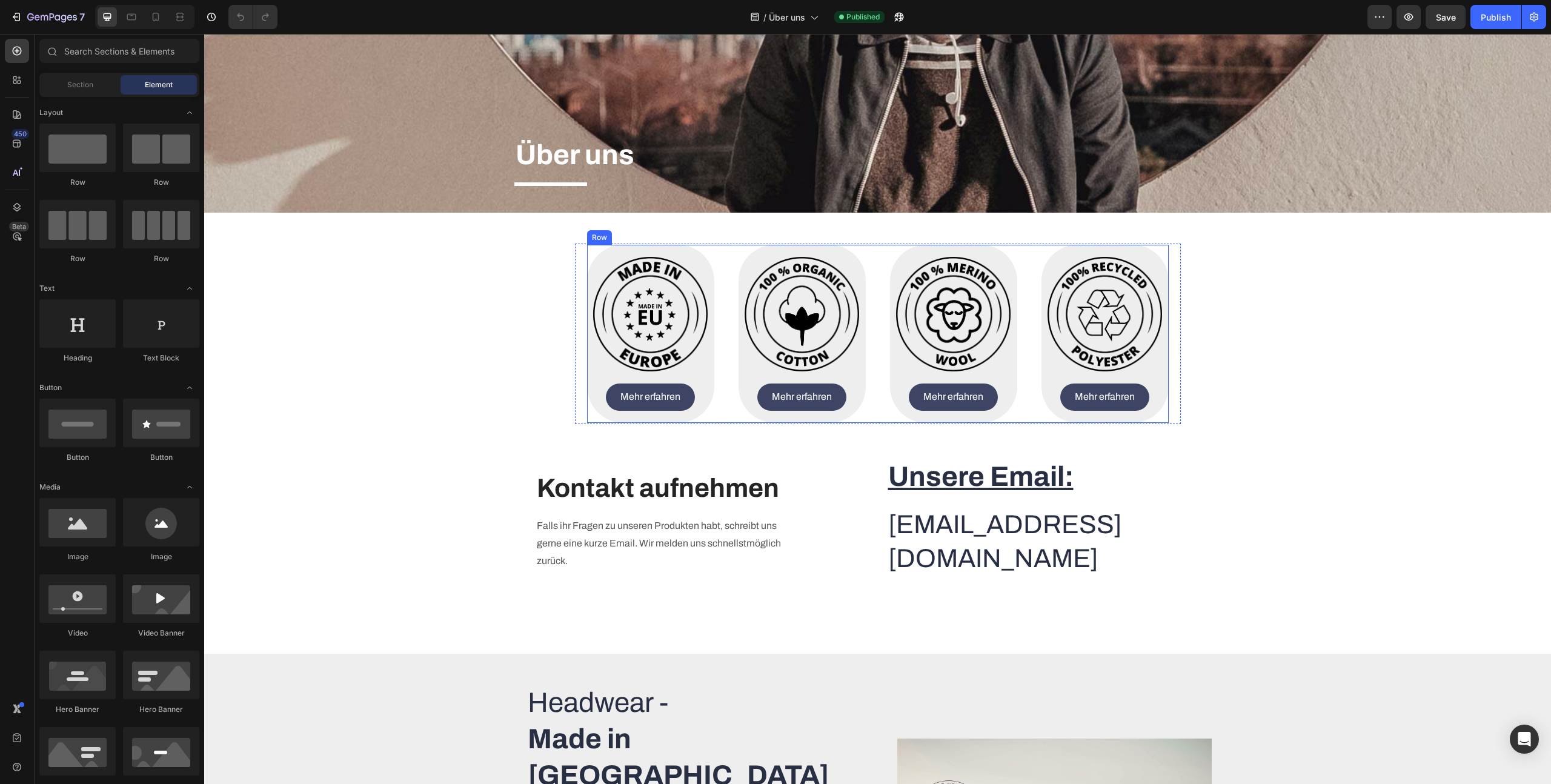
scroll to position [153, 0]
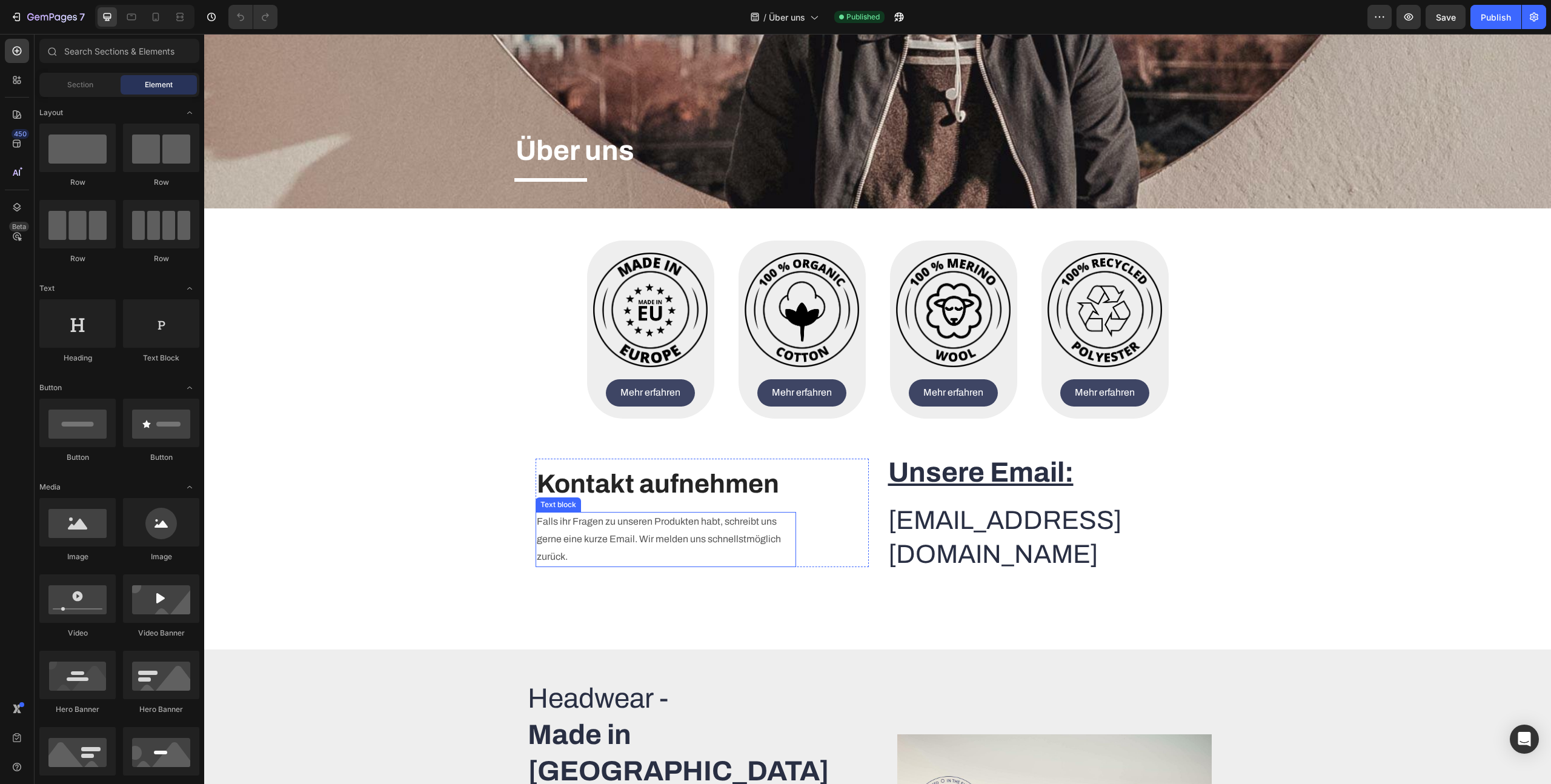
click at [647, 521] on p "Falls ihr Fragen zu unseren Produkten habt, schreibt uns gerne eine kurze Email…" at bounding box center [666, 539] width 258 height 52
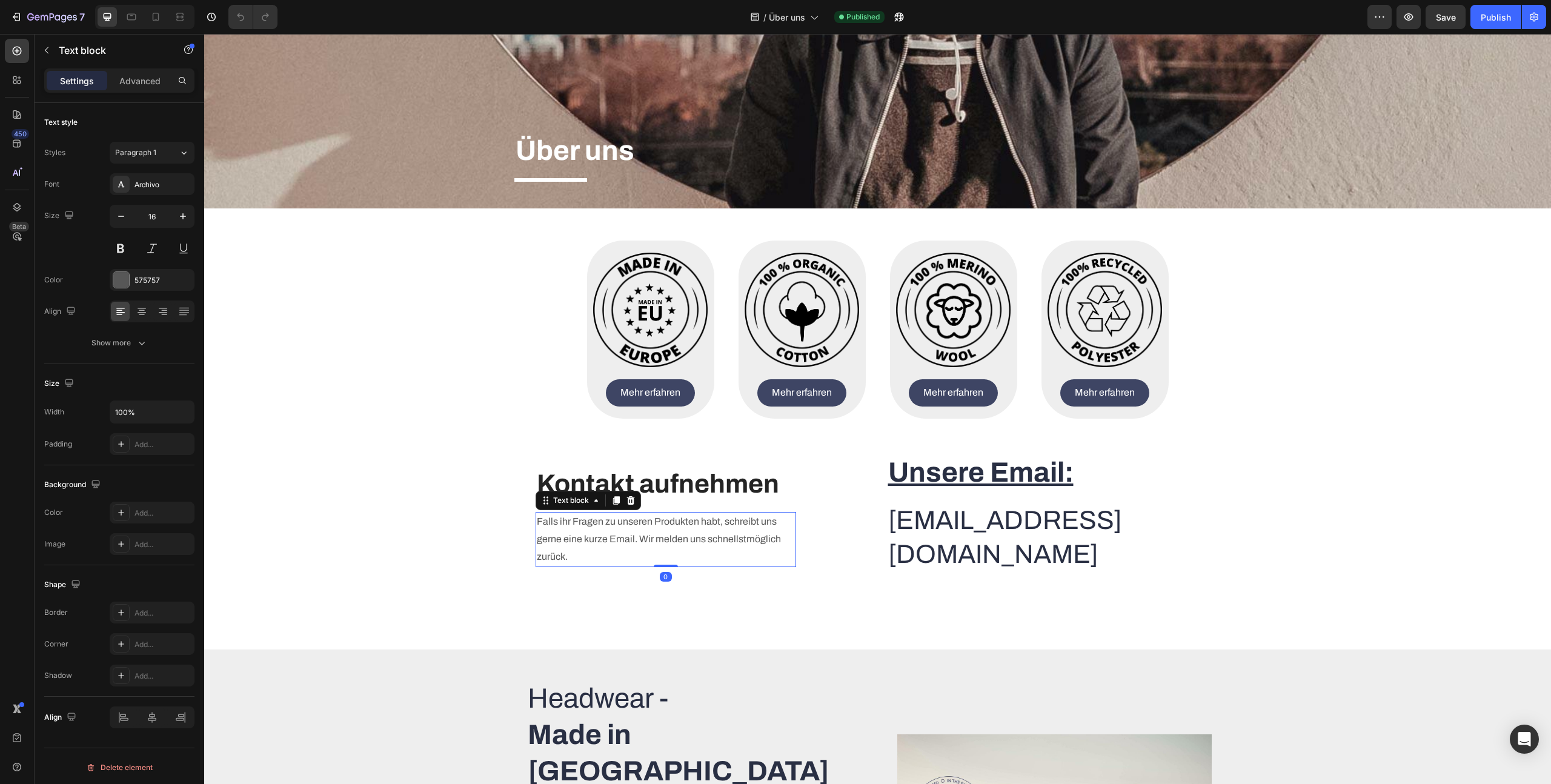
click at [647, 523] on p "Falls ihr Fragen zu unseren Produkten habt, schreibt uns gerne eine kurze Email…" at bounding box center [666, 539] width 258 height 52
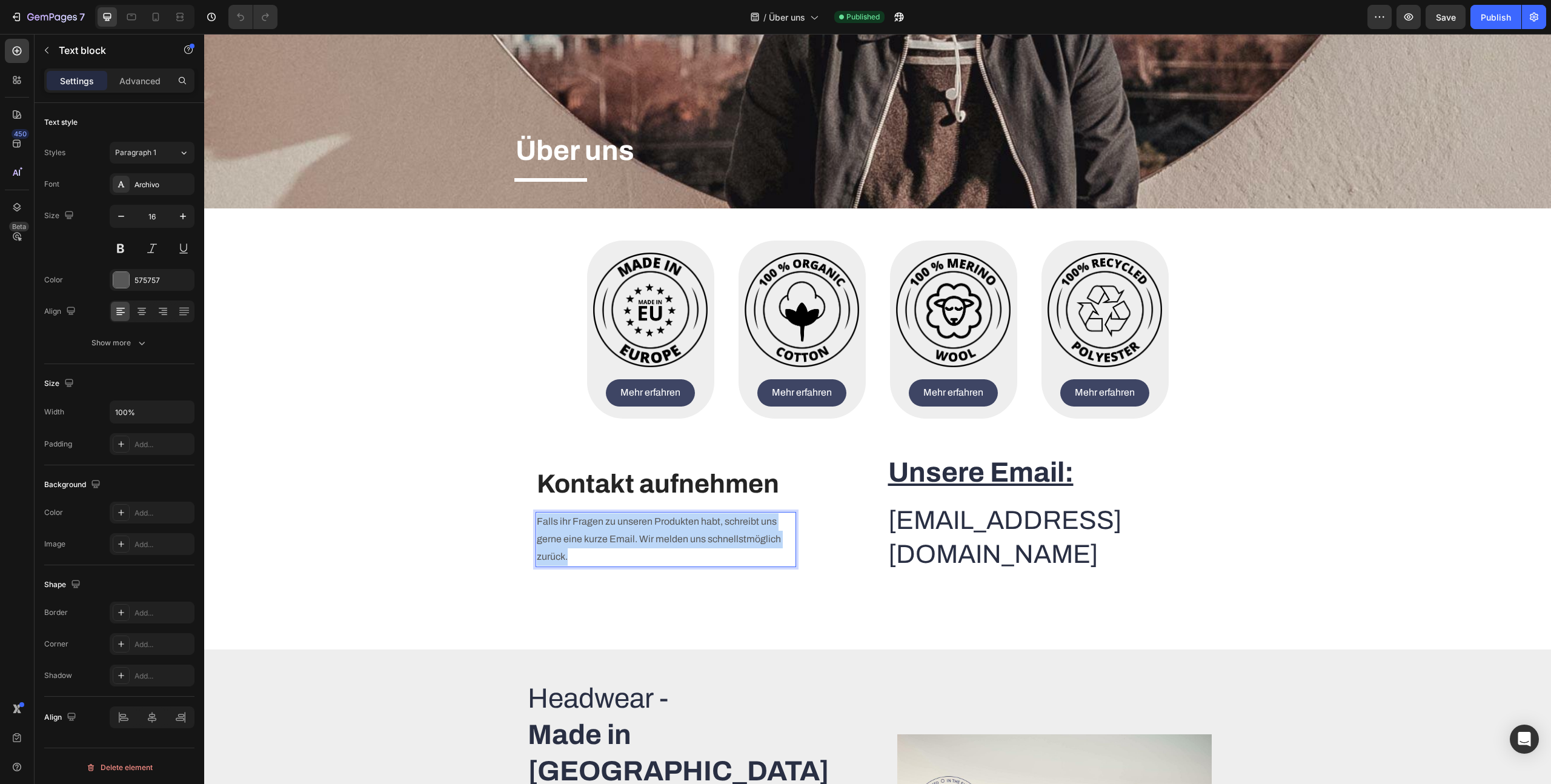
click at [647, 523] on p "Falls ihr Fragen zu unseren Produkten habt, schreibt uns gerne eine kurze Email…" at bounding box center [666, 539] width 258 height 52
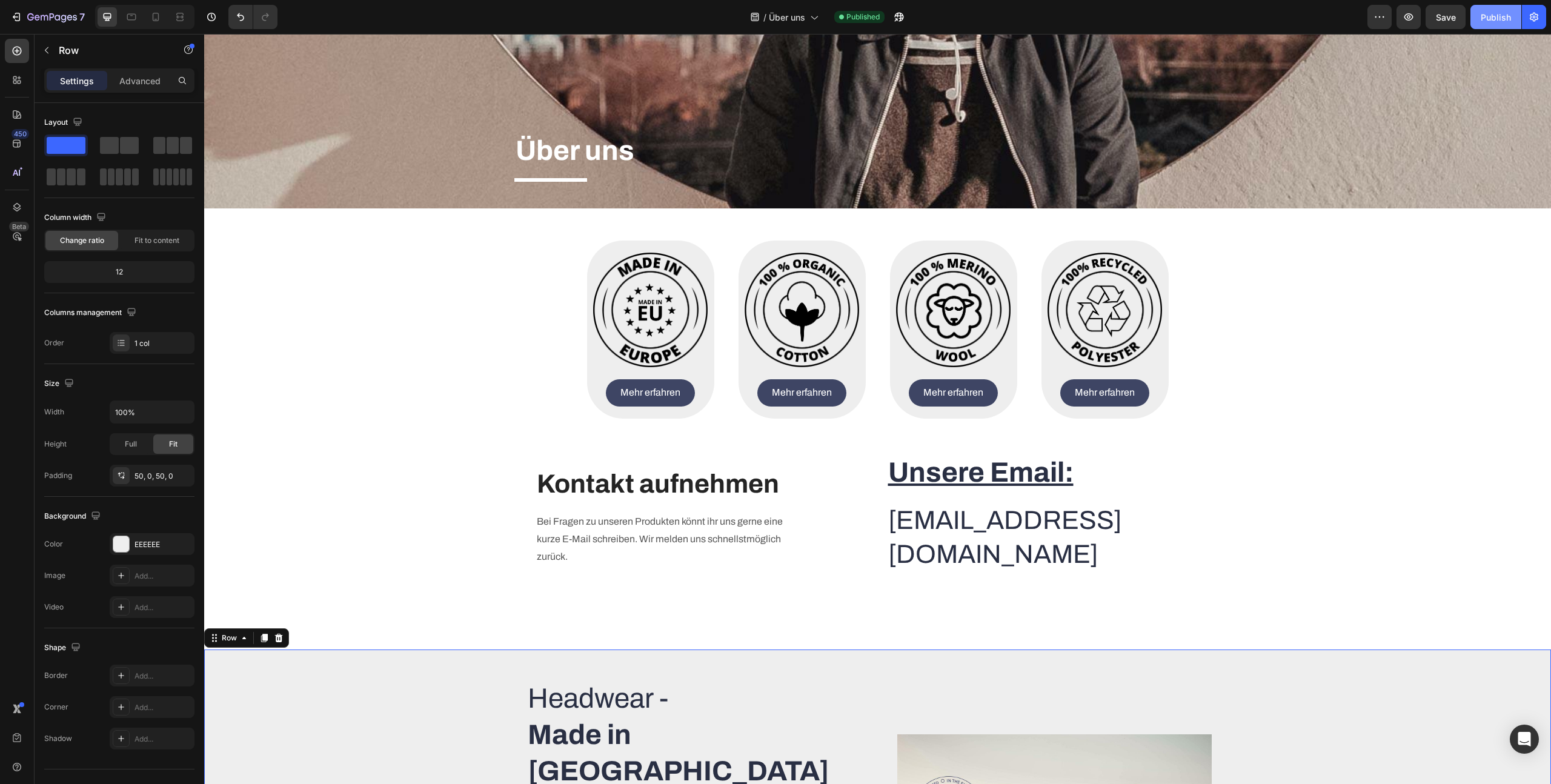
click at [1503, 18] on div "Publish" at bounding box center [1496, 17] width 30 height 12
click at [153, 18] on icon at bounding box center [156, 17] width 12 height 12
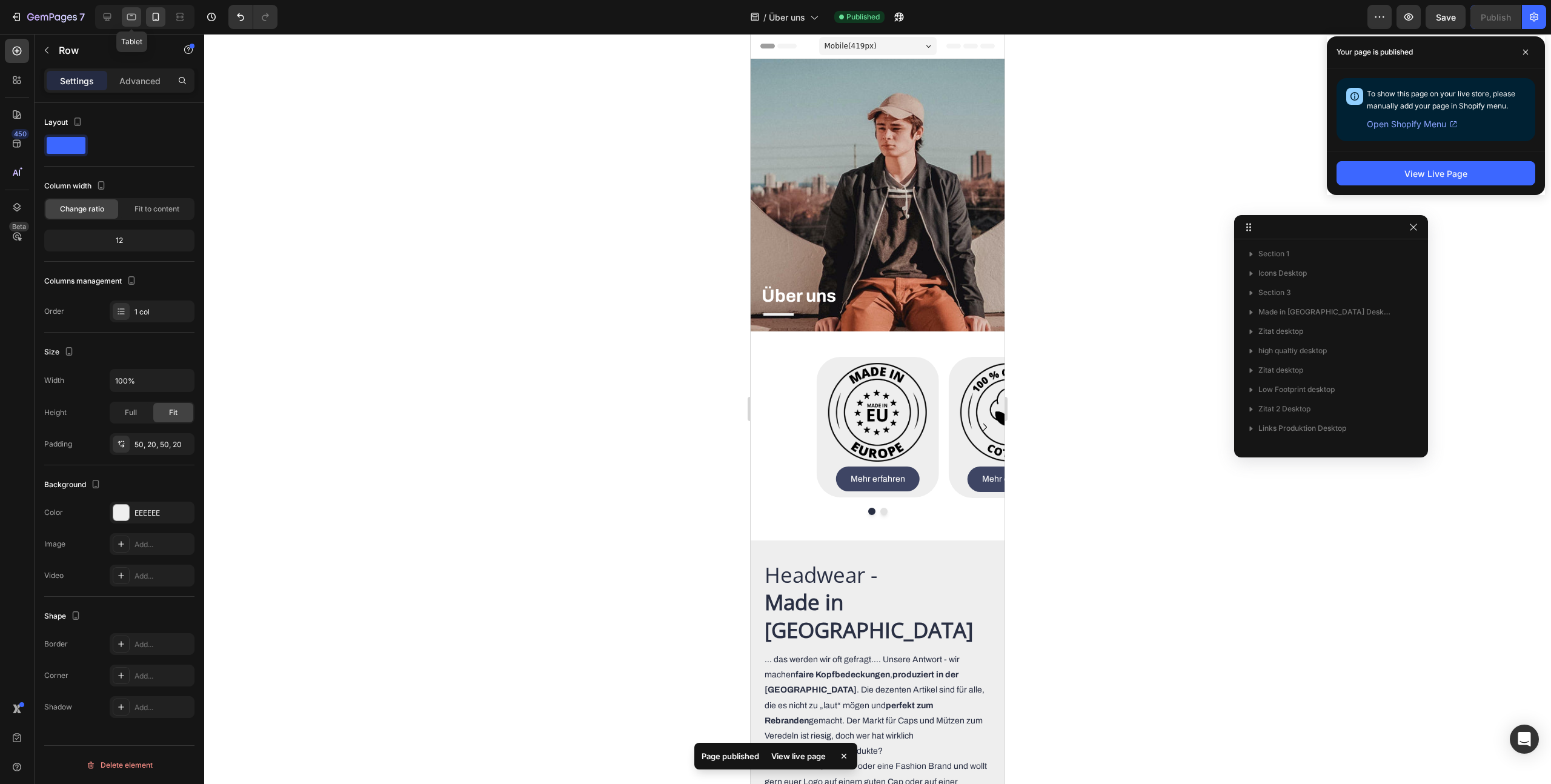
click at [136, 16] on icon at bounding box center [131, 17] width 12 height 12
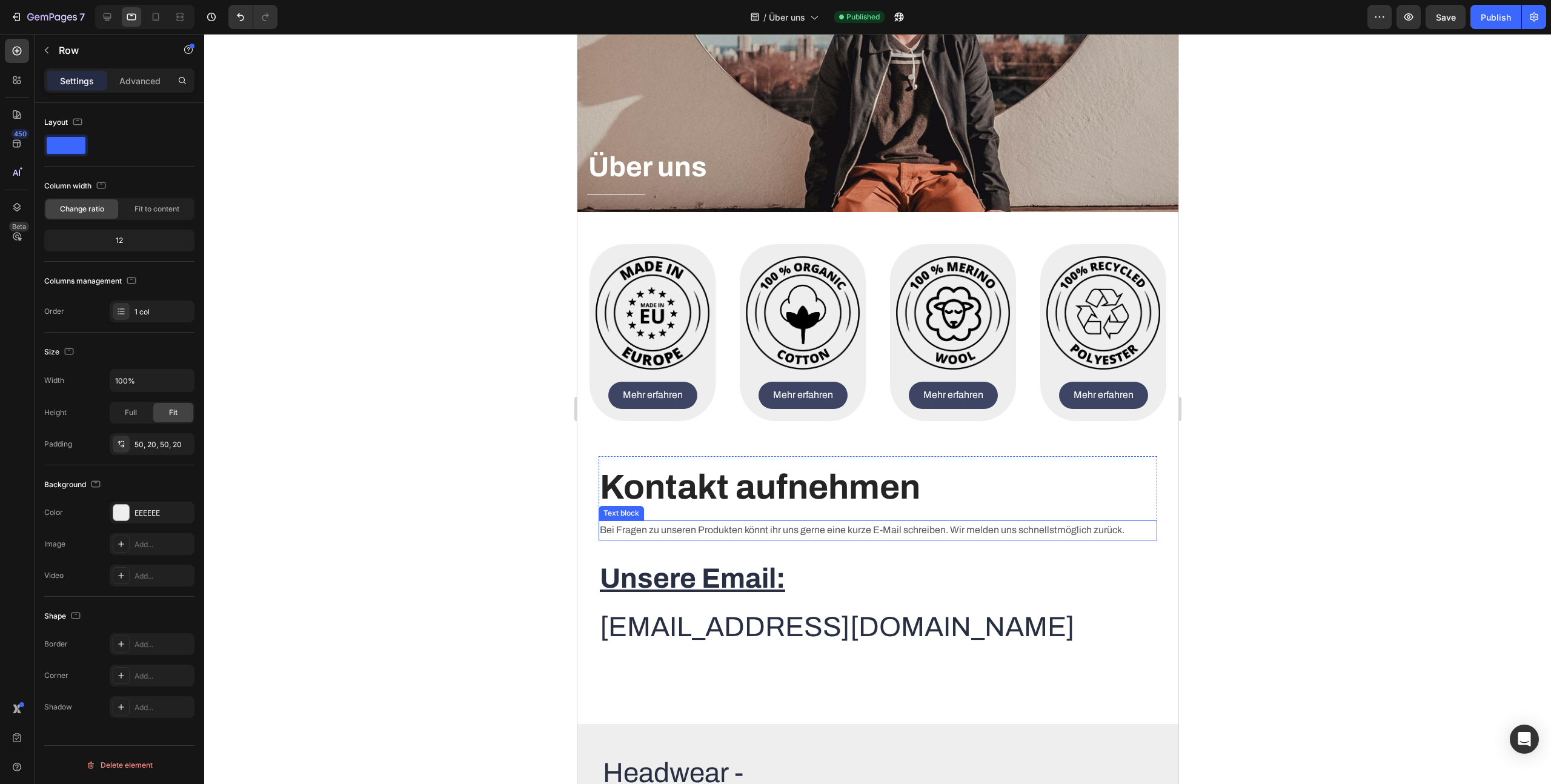
scroll to position [149, 0]
click at [158, 20] on icon at bounding box center [156, 17] width 12 height 12
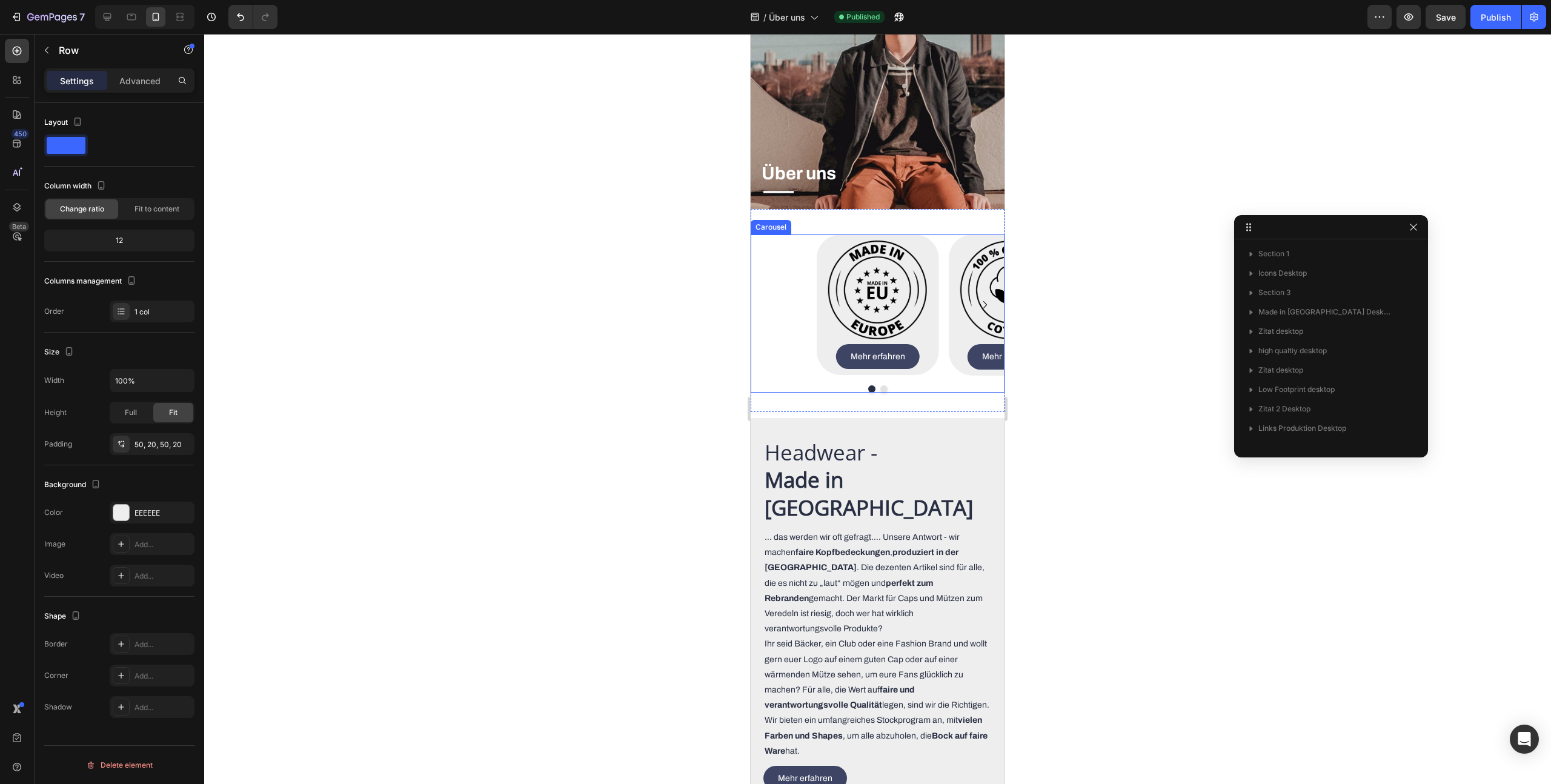
scroll to position [106, 0]
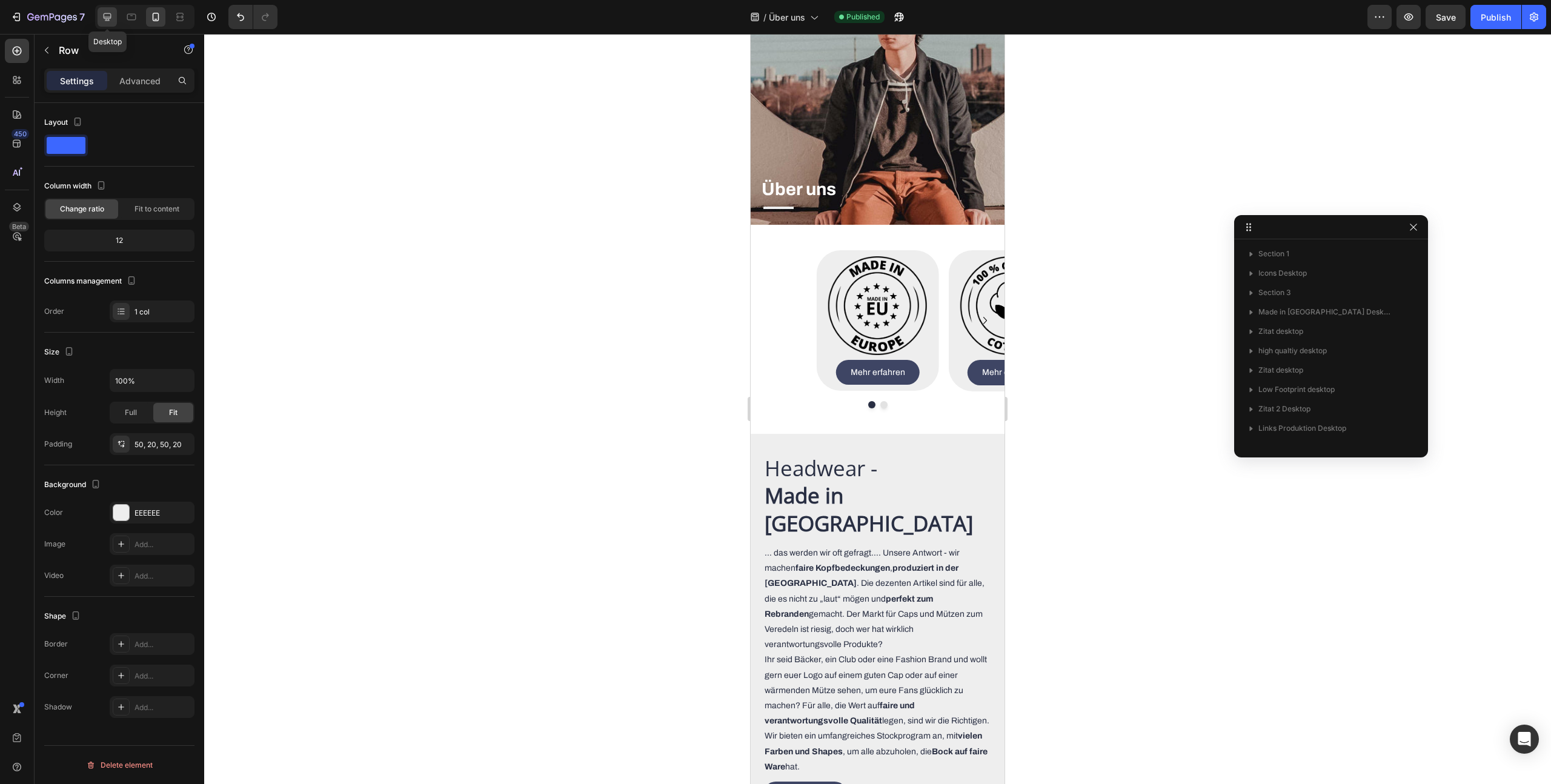
click at [112, 18] on icon at bounding box center [107, 17] width 12 height 12
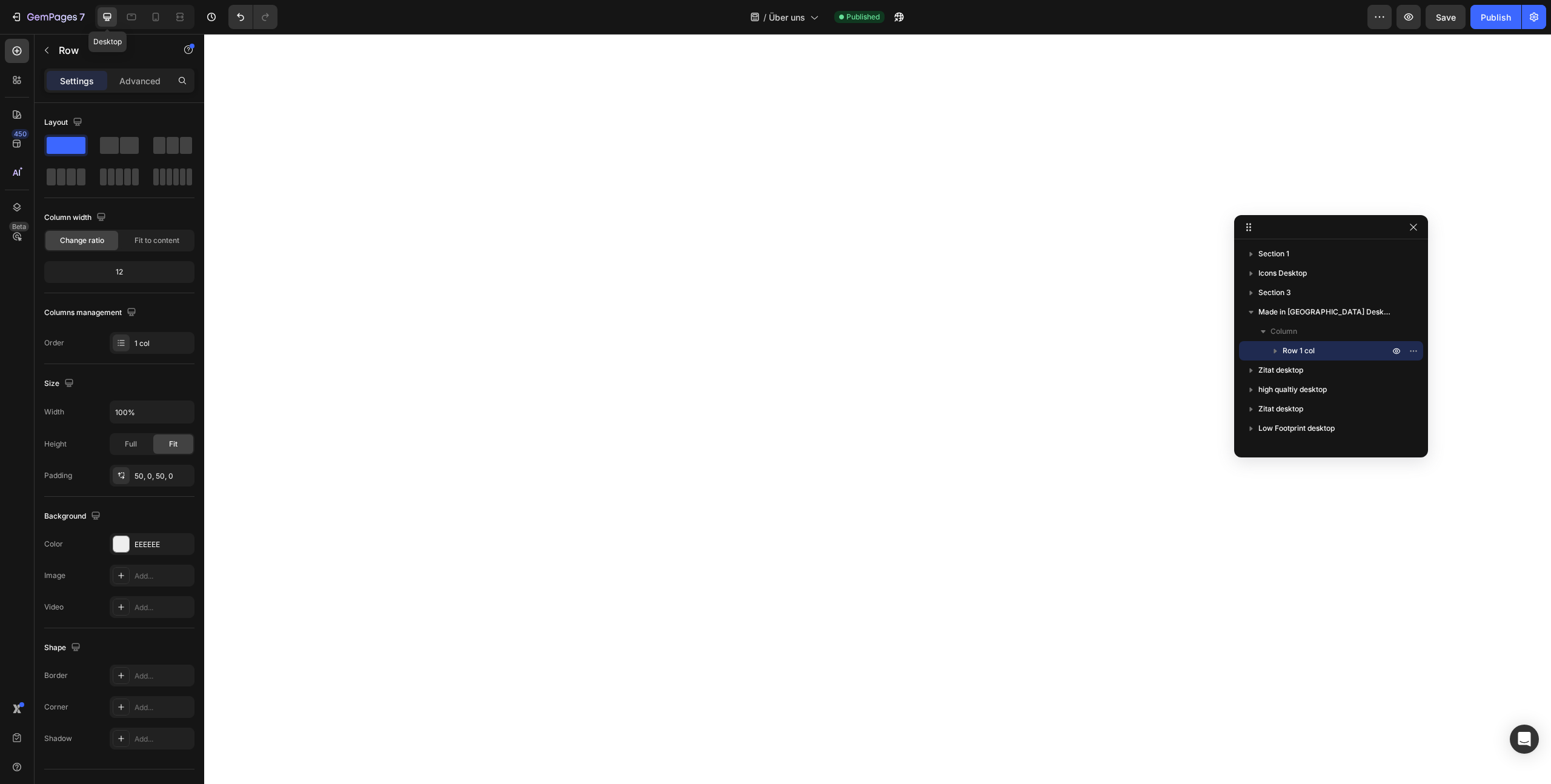
scroll to position [2231, 0]
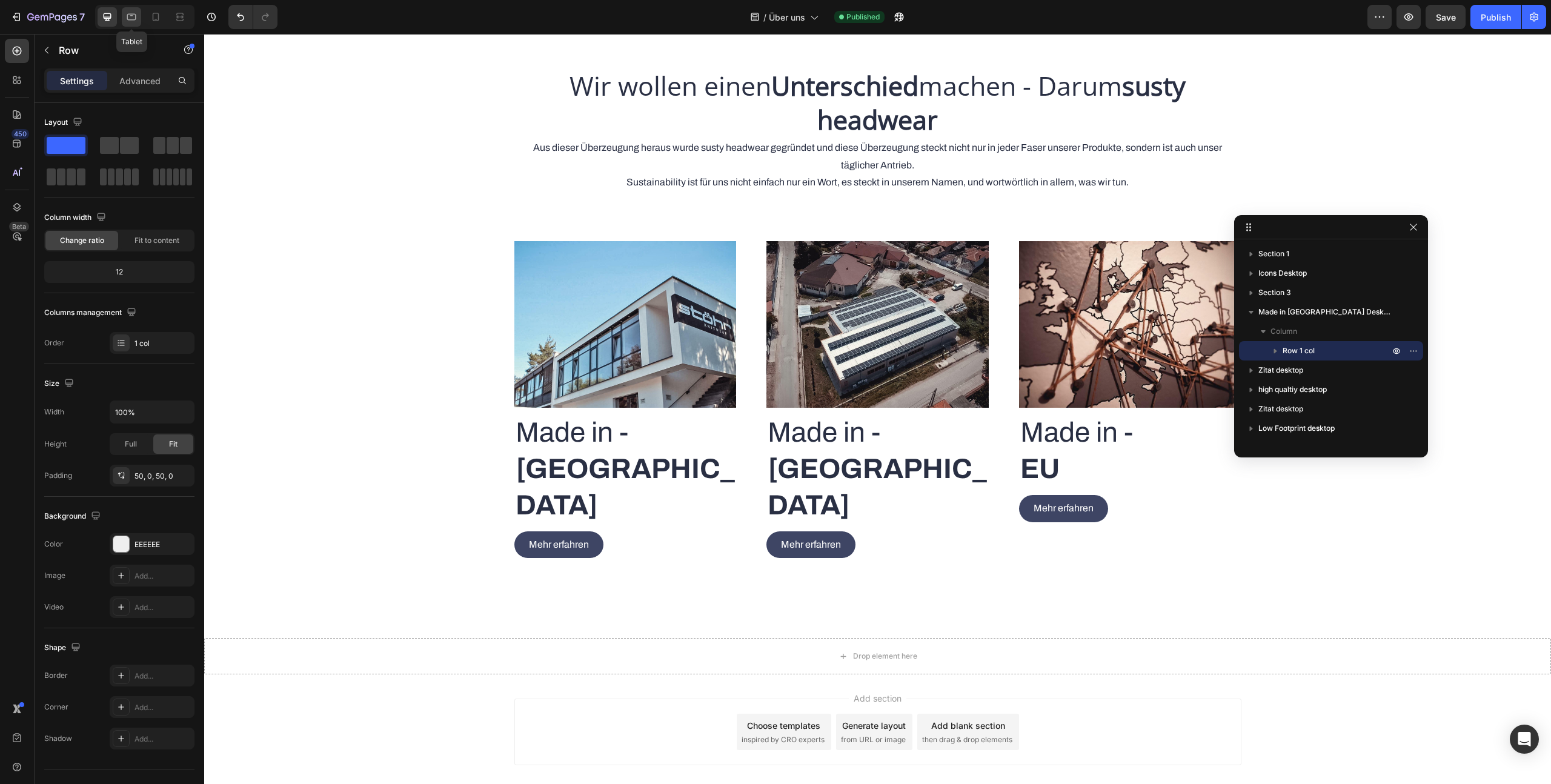
click at [126, 20] on icon at bounding box center [131, 17] width 12 height 12
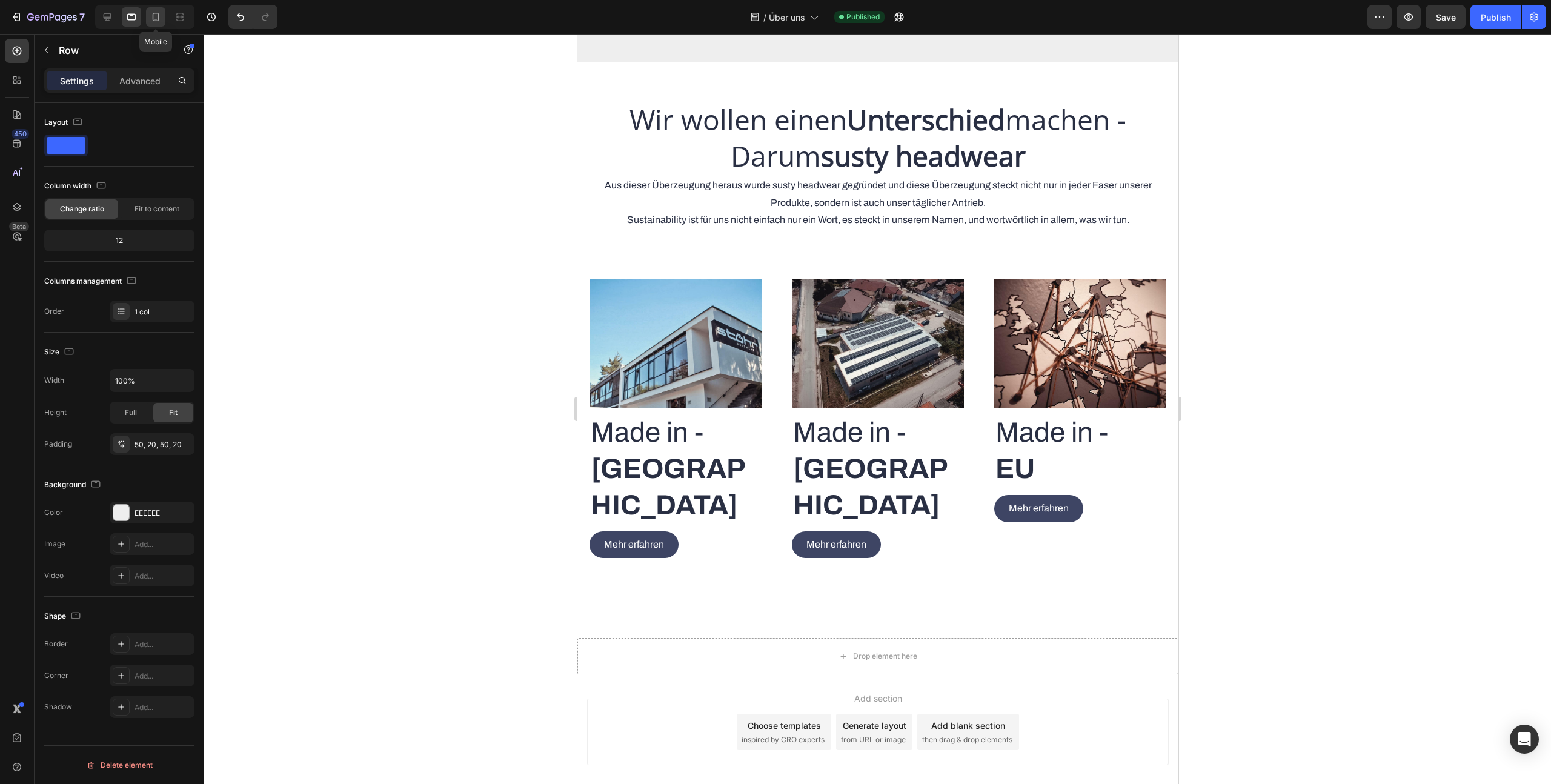
click at [159, 19] on icon at bounding box center [156, 16] width 7 height 9
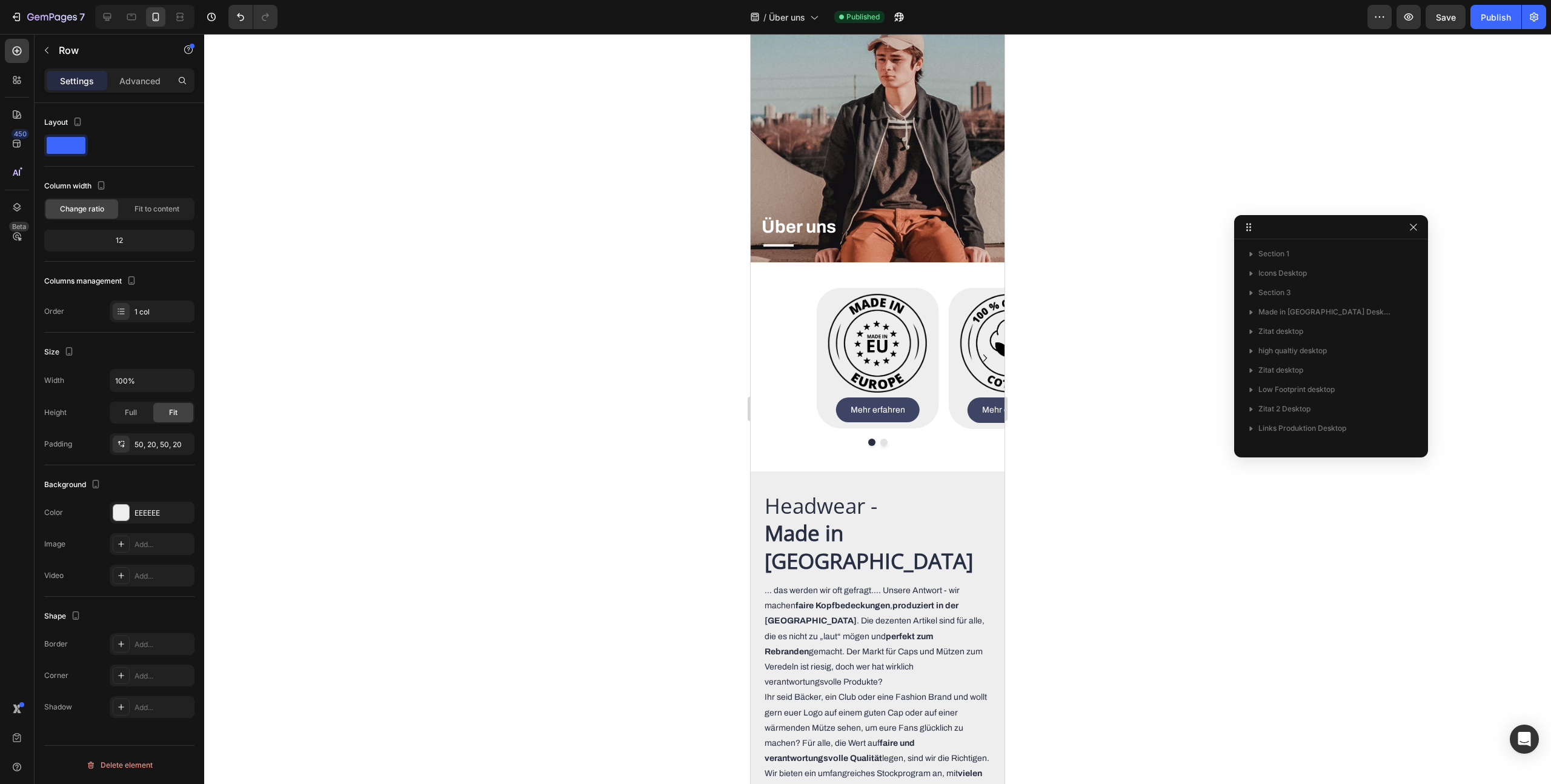
scroll to position [64, 0]
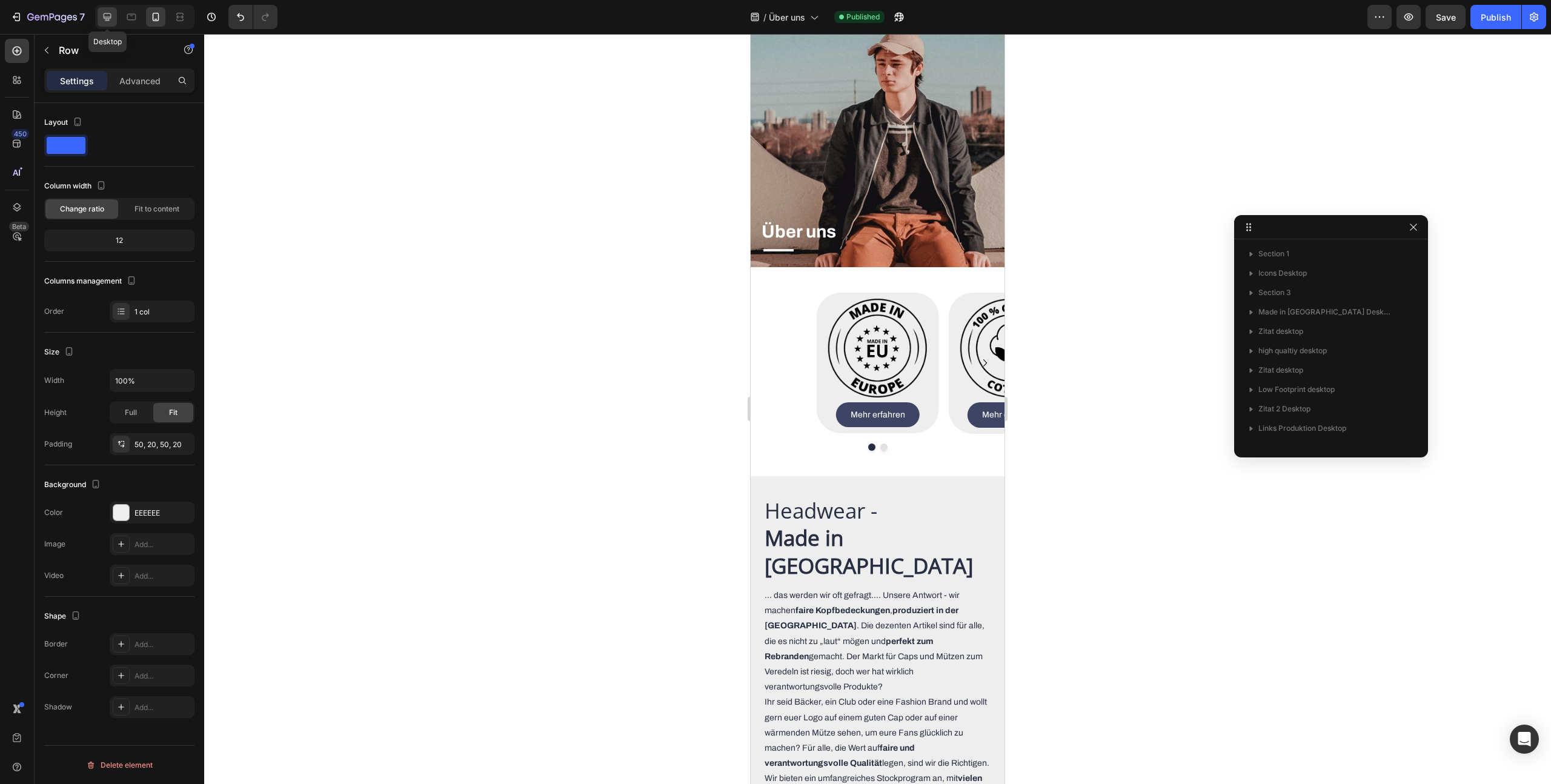
click at [104, 18] on icon at bounding box center [108, 17] width 8 height 8
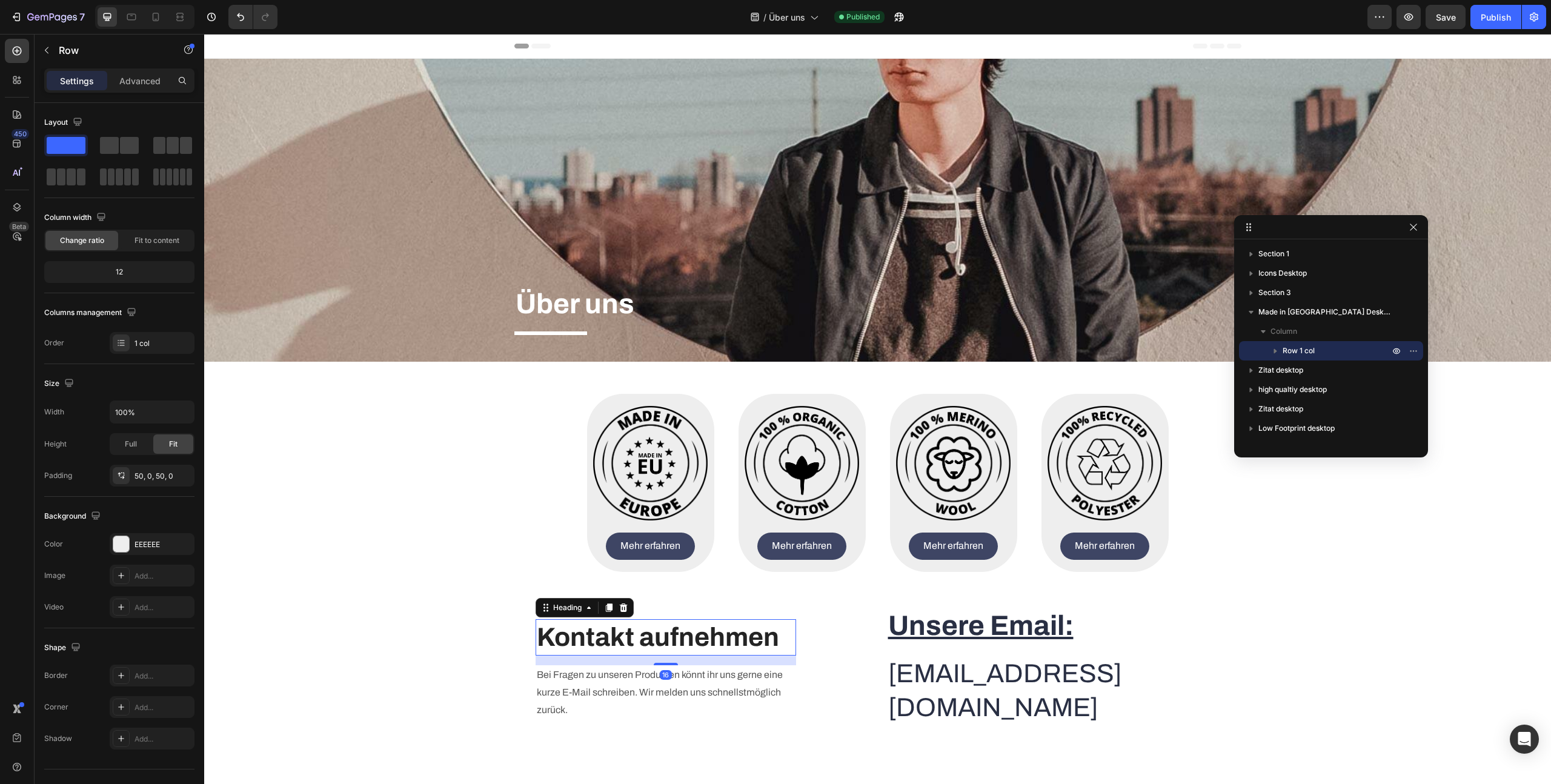
click at [603, 630] on h2 "Kontakt aufnehmen" at bounding box center [666, 637] width 261 height 36
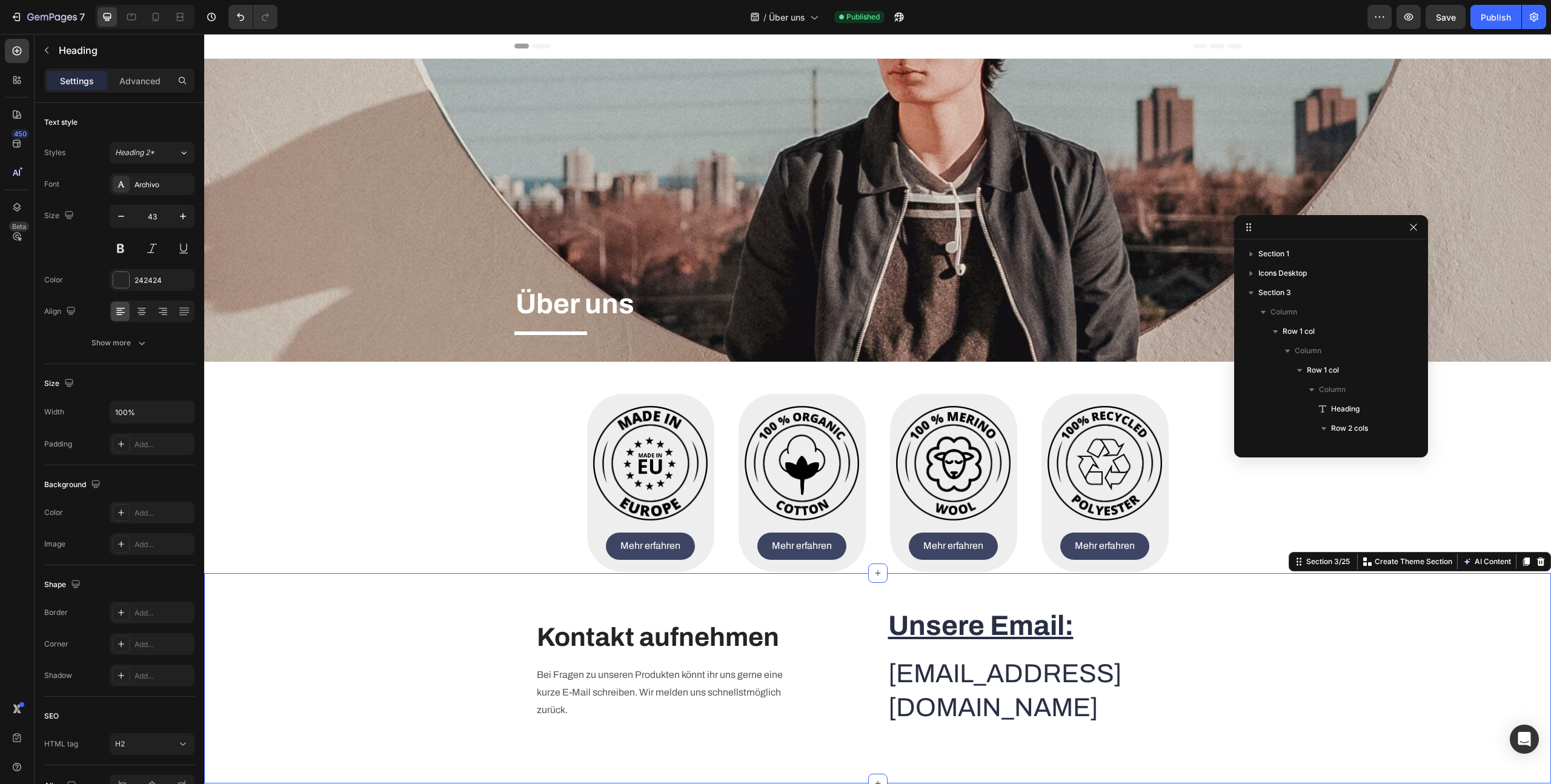
click at [408, 592] on div "Heading Text block Kontakt aufnehmen Heading Bei Fragen zu unseren Produkten kö…" at bounding box center [877, 678] width 1347 height 172
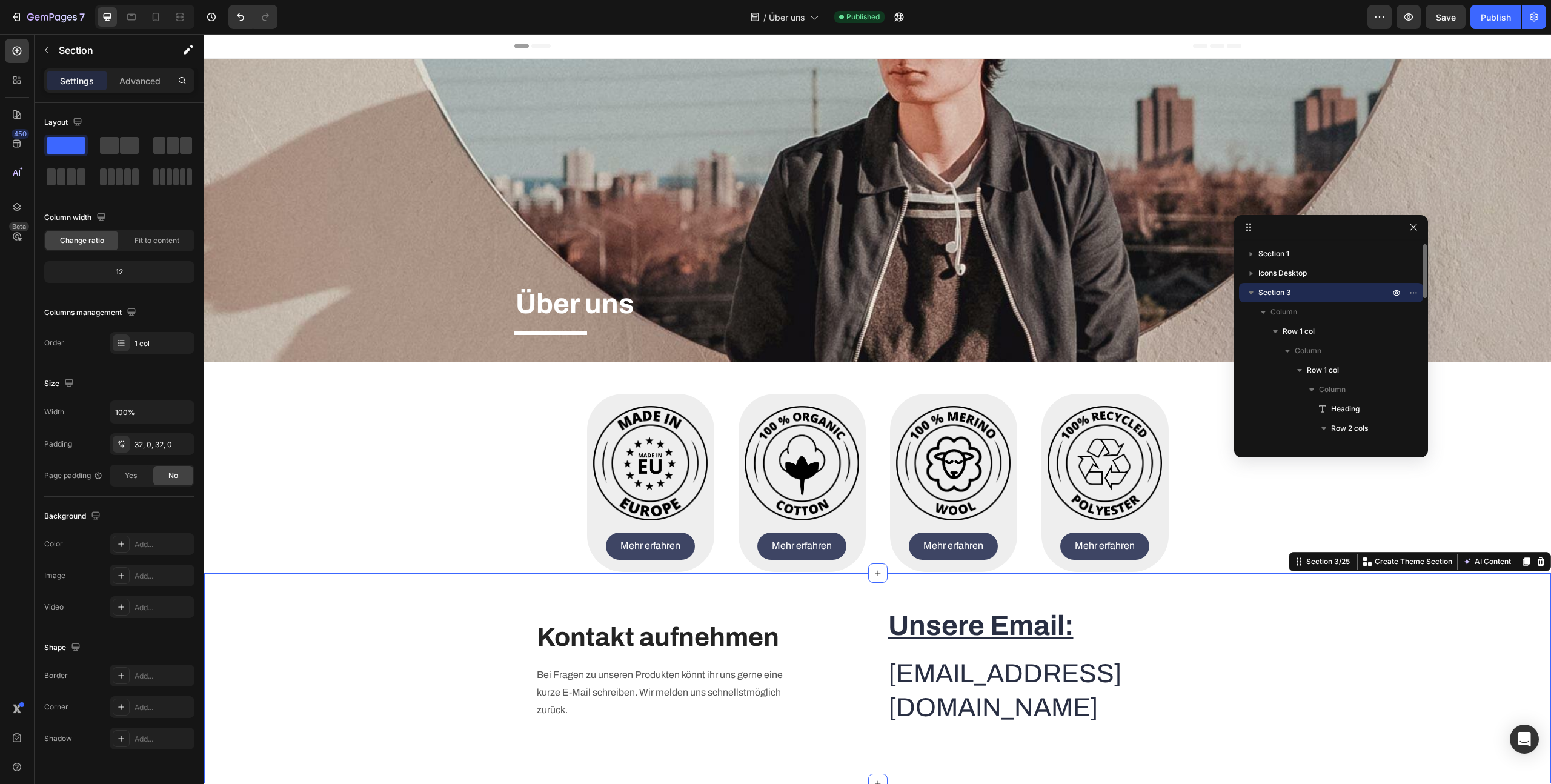
click at [1250, 291] on icon "button" at bounding box center [1251, 292] width 12 height 12
click at [1411, 292] on icon "button" at bounding box center [1410, 293] width 1 height 1
click at [112, 81] on div "Advanced" at bounding box center [140, 81] width 60 height 20
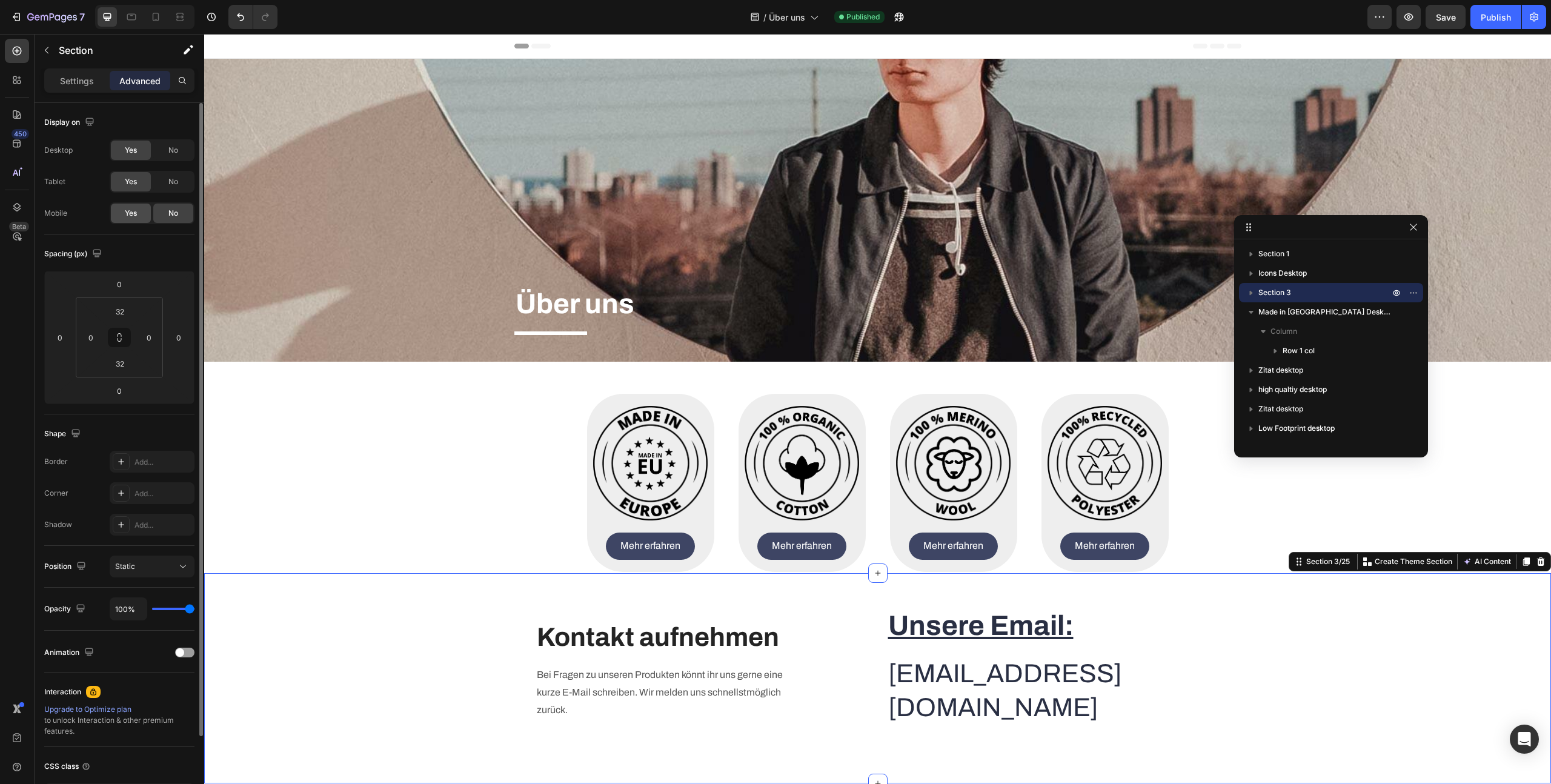
click at [137, 221] on div "Yes" at bounding box center [131, 213] width 40 height 20
click at [155, 18] on icon at bounding box center [156, 17] width 12 height 12
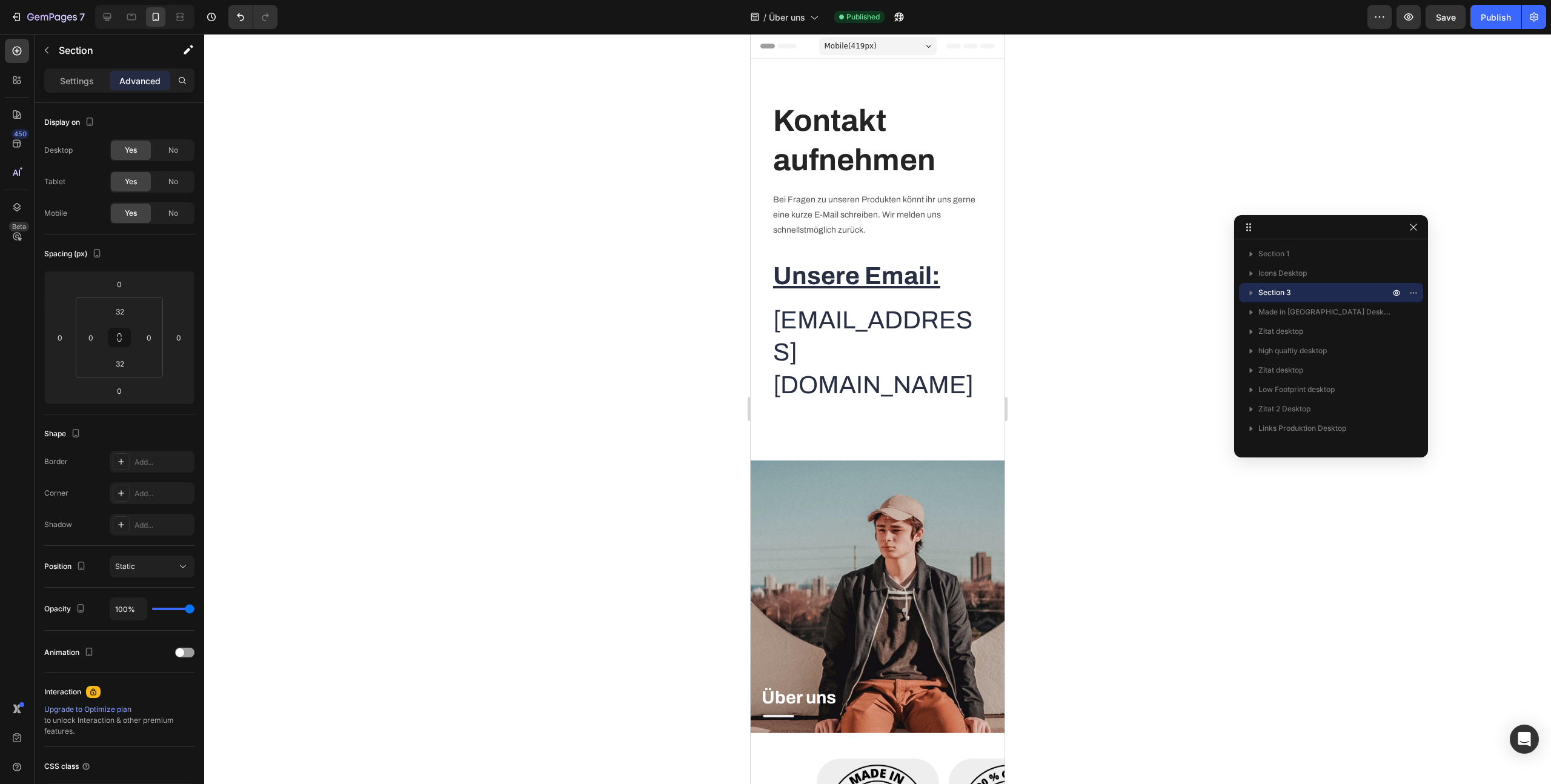
click at [795, 73] on div "Heading Text block Kontakt aufnehmen Heading Bei Fragen zu unseren Produkten kö…" at bounding box center [877, 260] width 254 height 402
click at [1284, 300] on div "Section 3" at bounding box center [1331, 293] width 175 height 20
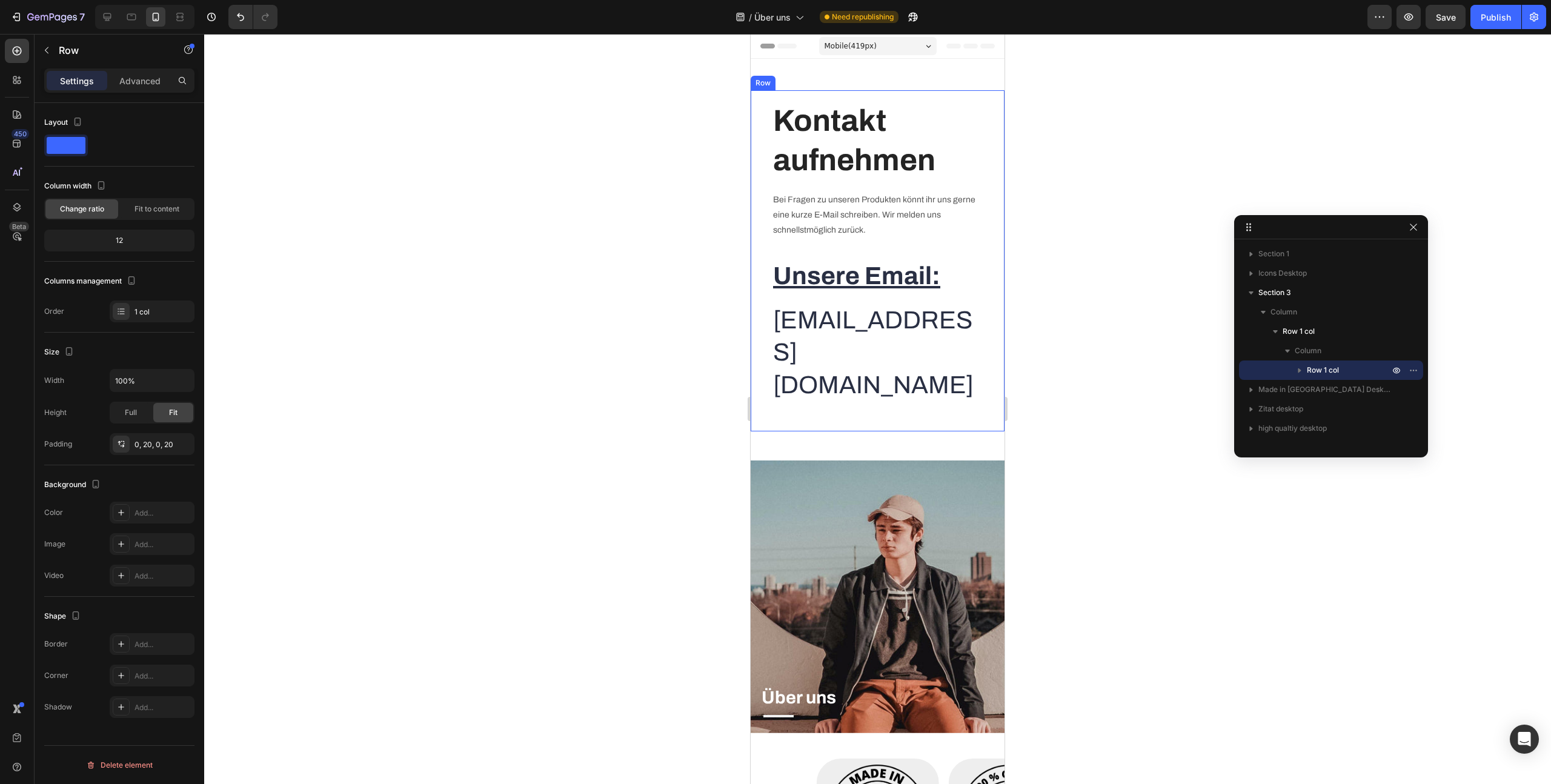
click at [756, 93] on div "Heading Text block Kontakt aufnehmen Heading Bei Fragen zu unseren Produkten kö…" at bounding box center [877, 260] width 254 height 341
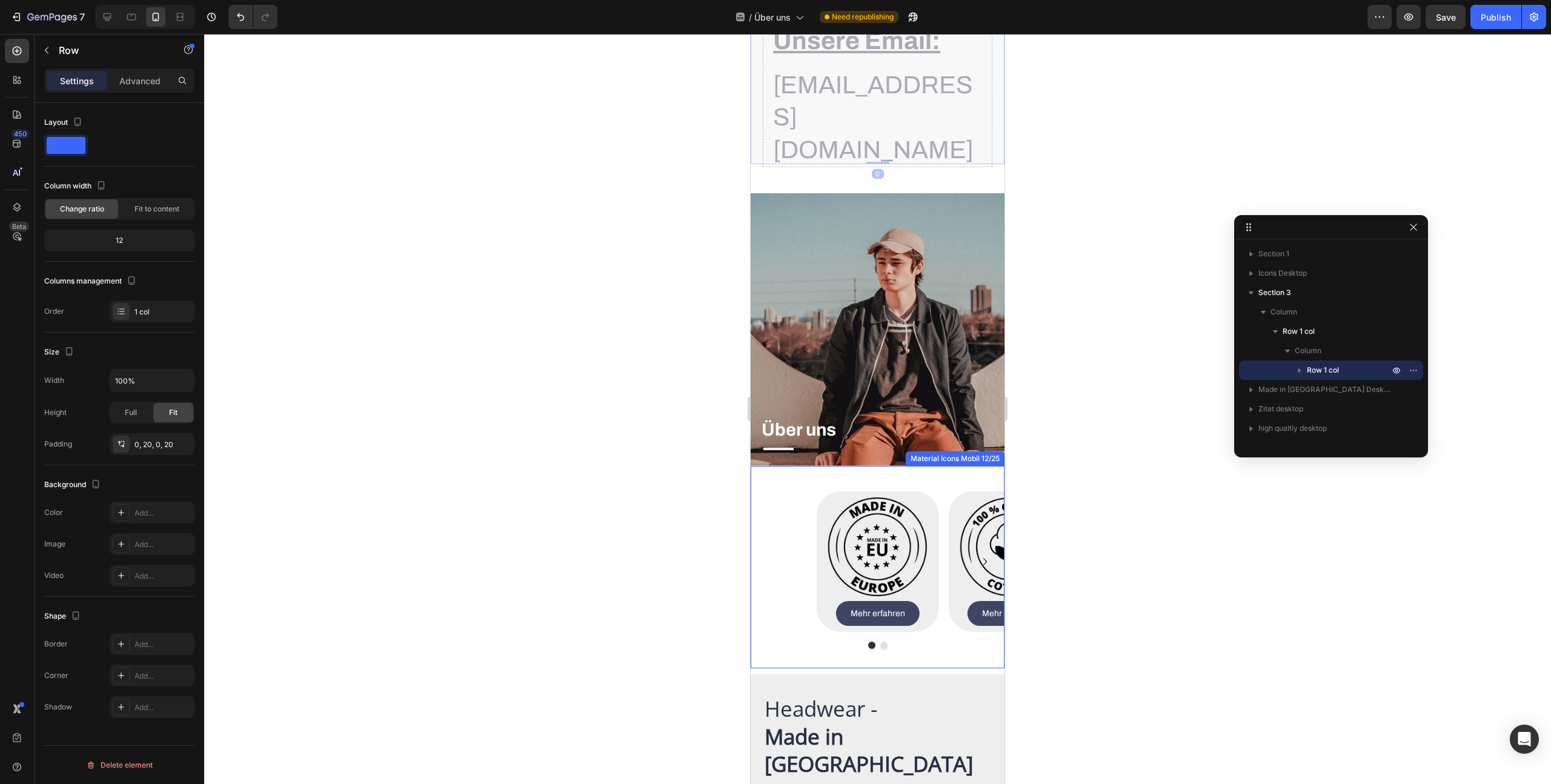
scroll to position [474, 0]
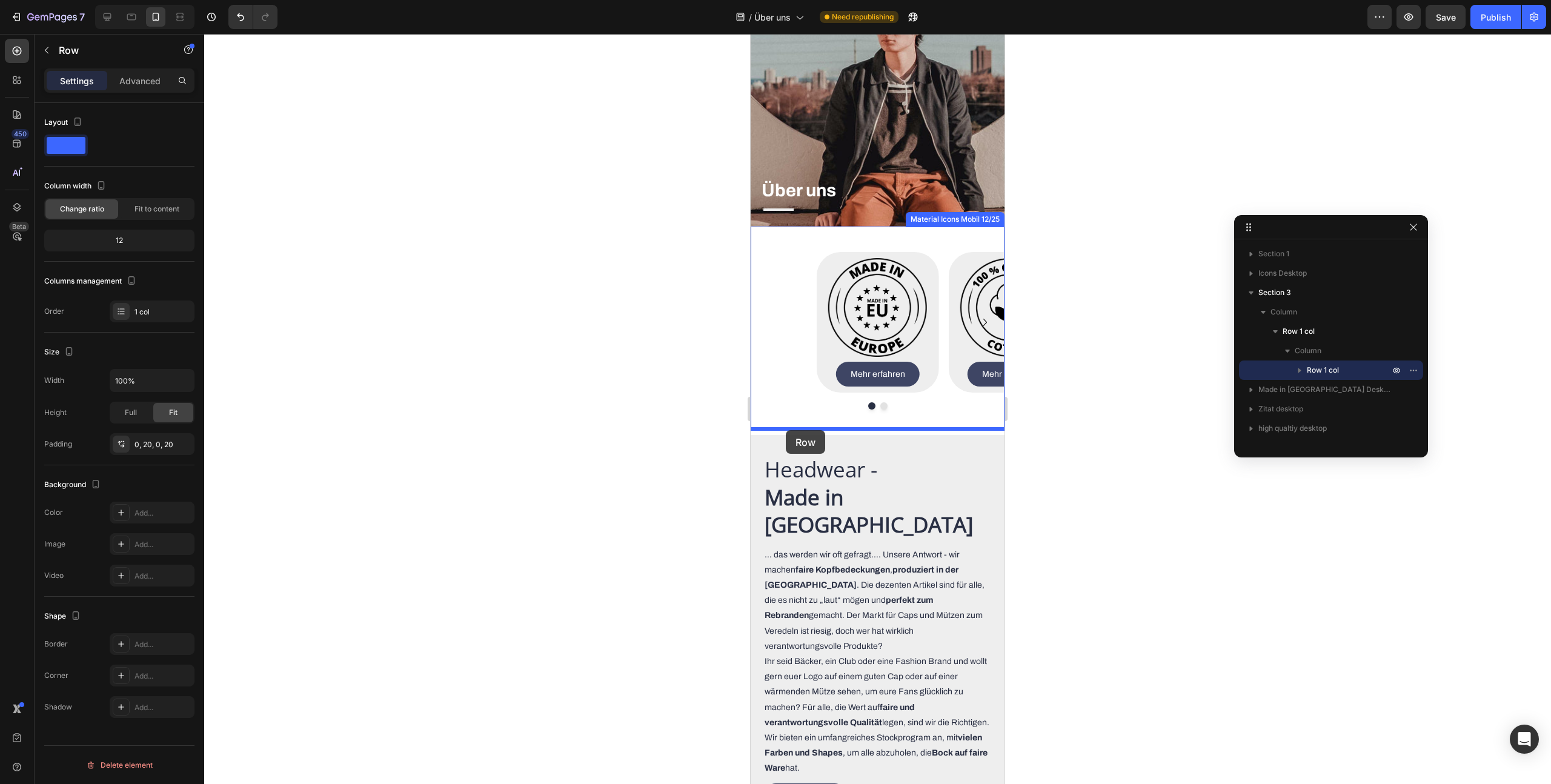
drag, startPoint x: 760, startPoint y: 82, endPoint x: 785, endPoint y: 430, distance: 348.9
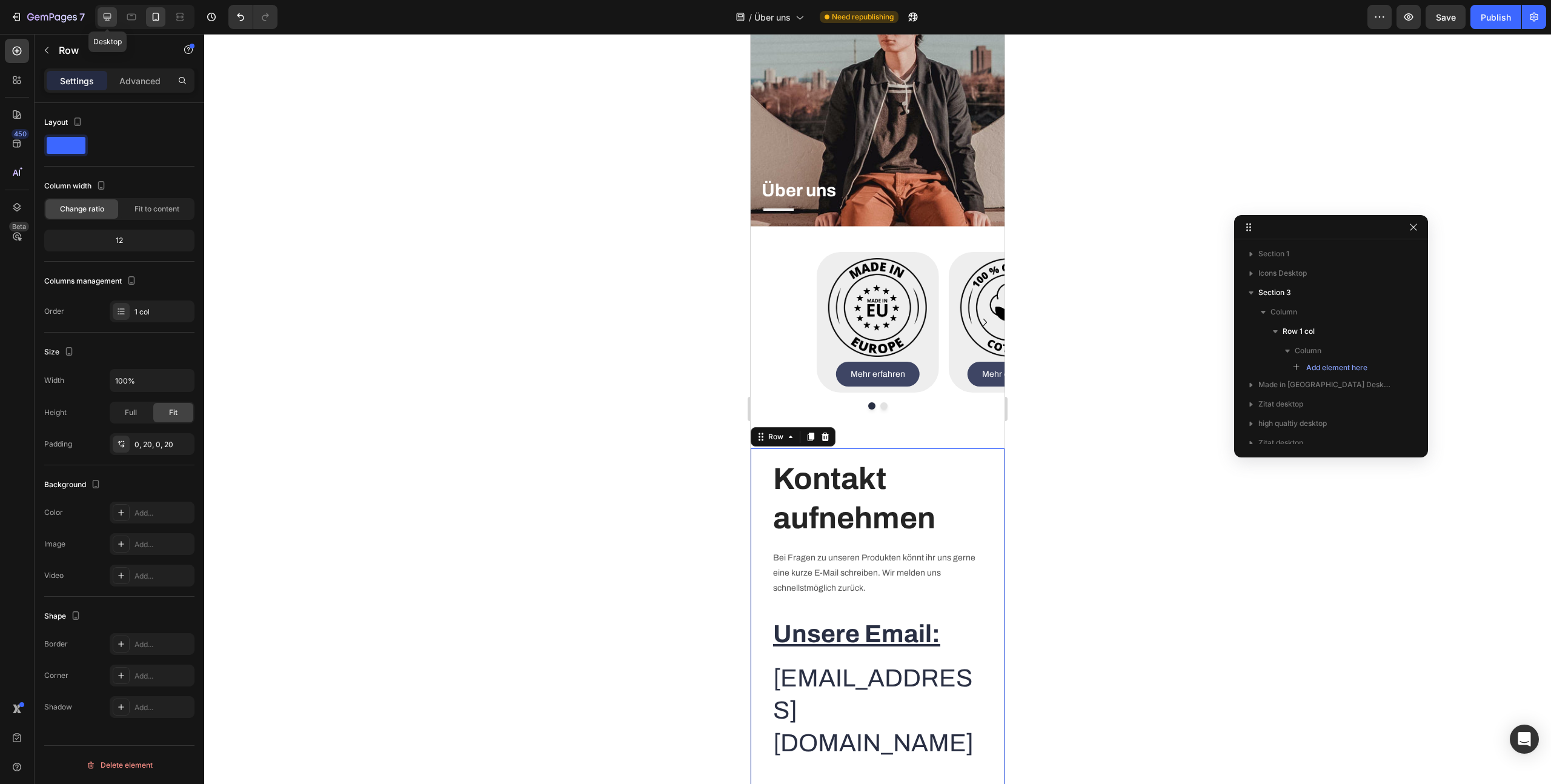
click at [106, 18] on icon at bounding box center [107, 17] width 12 height 12
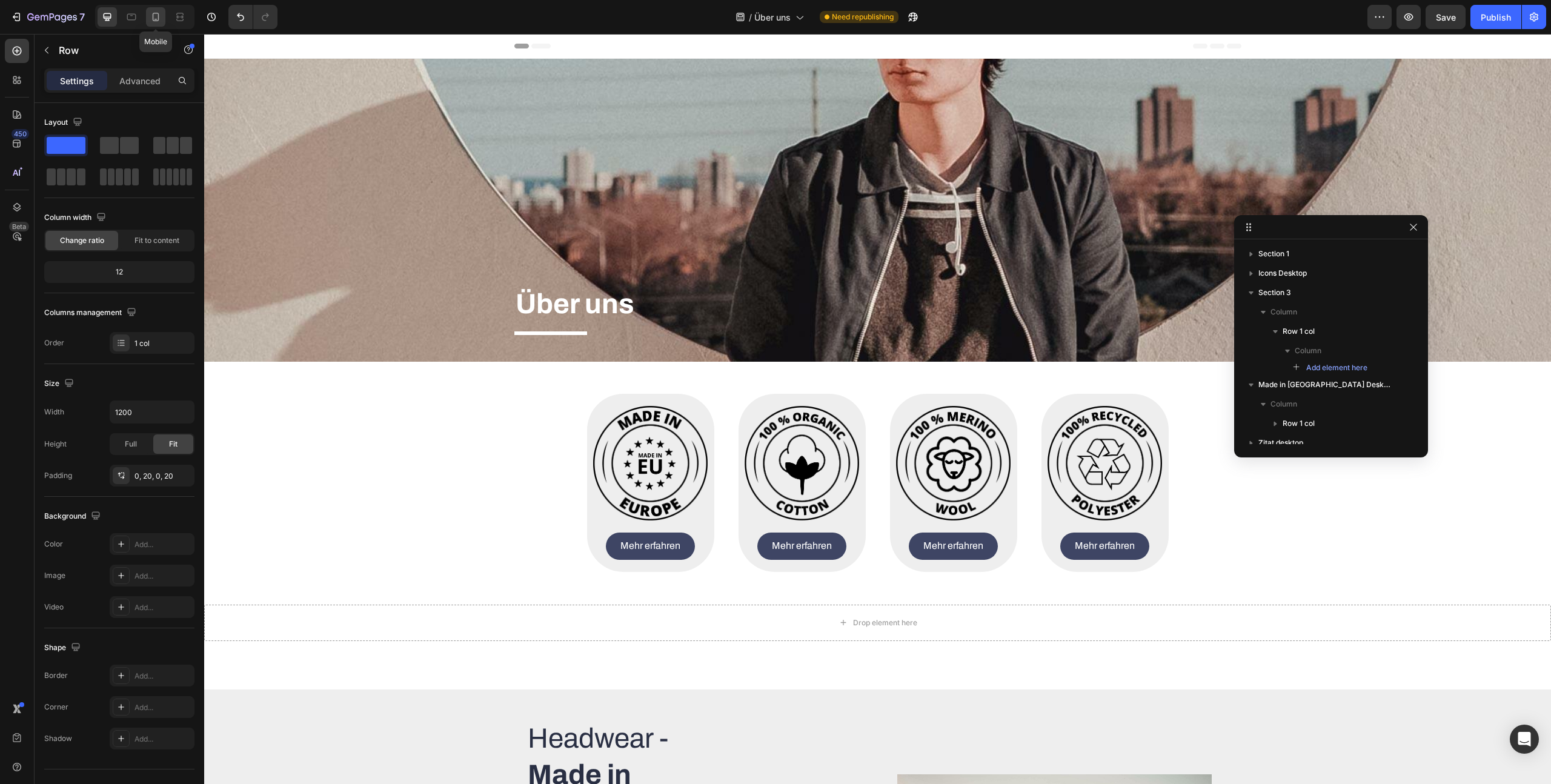
click at [154, 12] on icon at bounding box center [156, 16] width 7 height 9
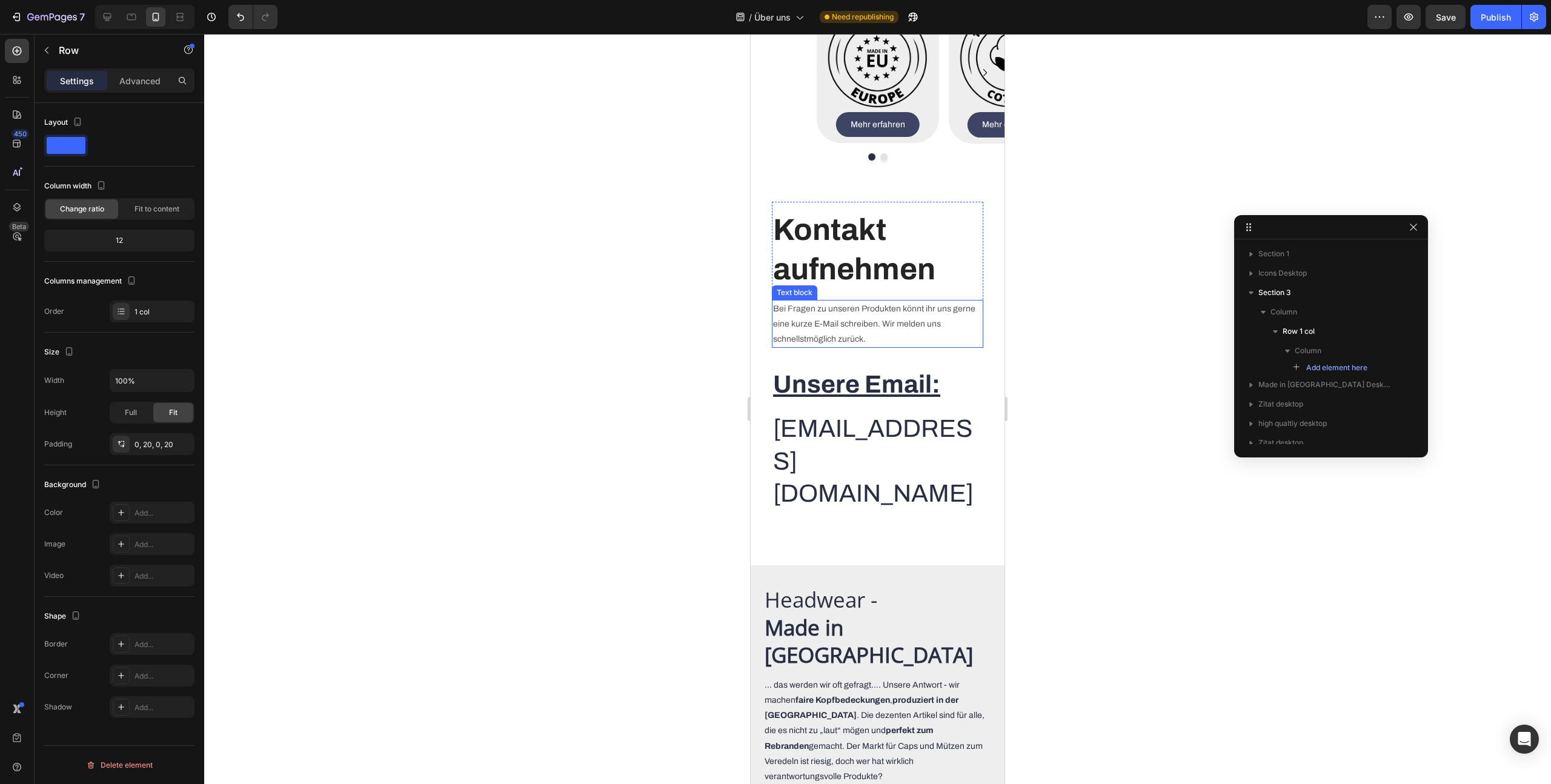
scroll to position [160, 0]
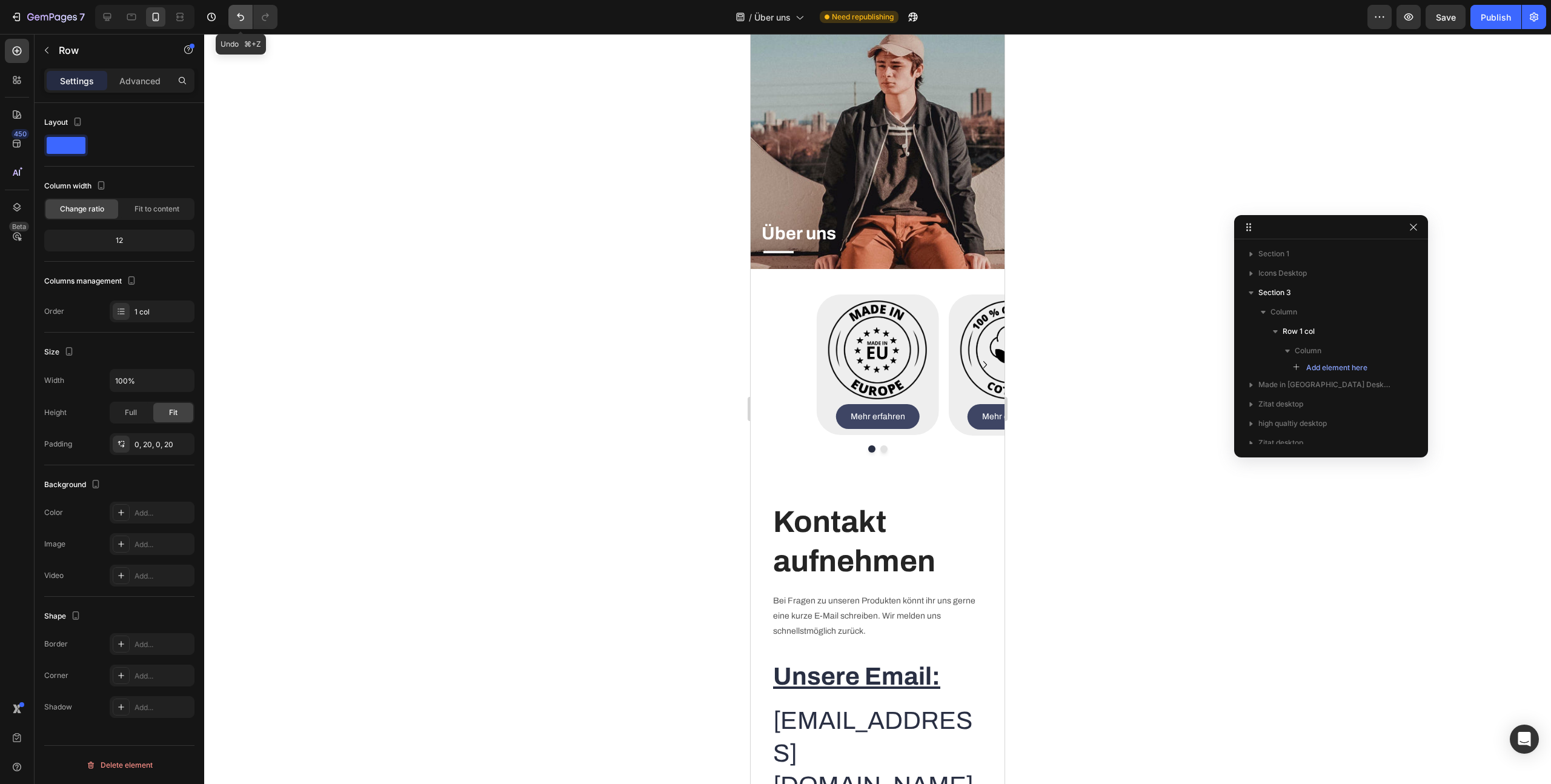
click at [241, 17] on icon "Undo/Redo" at bounding box center [240, 17] width 12 height 12
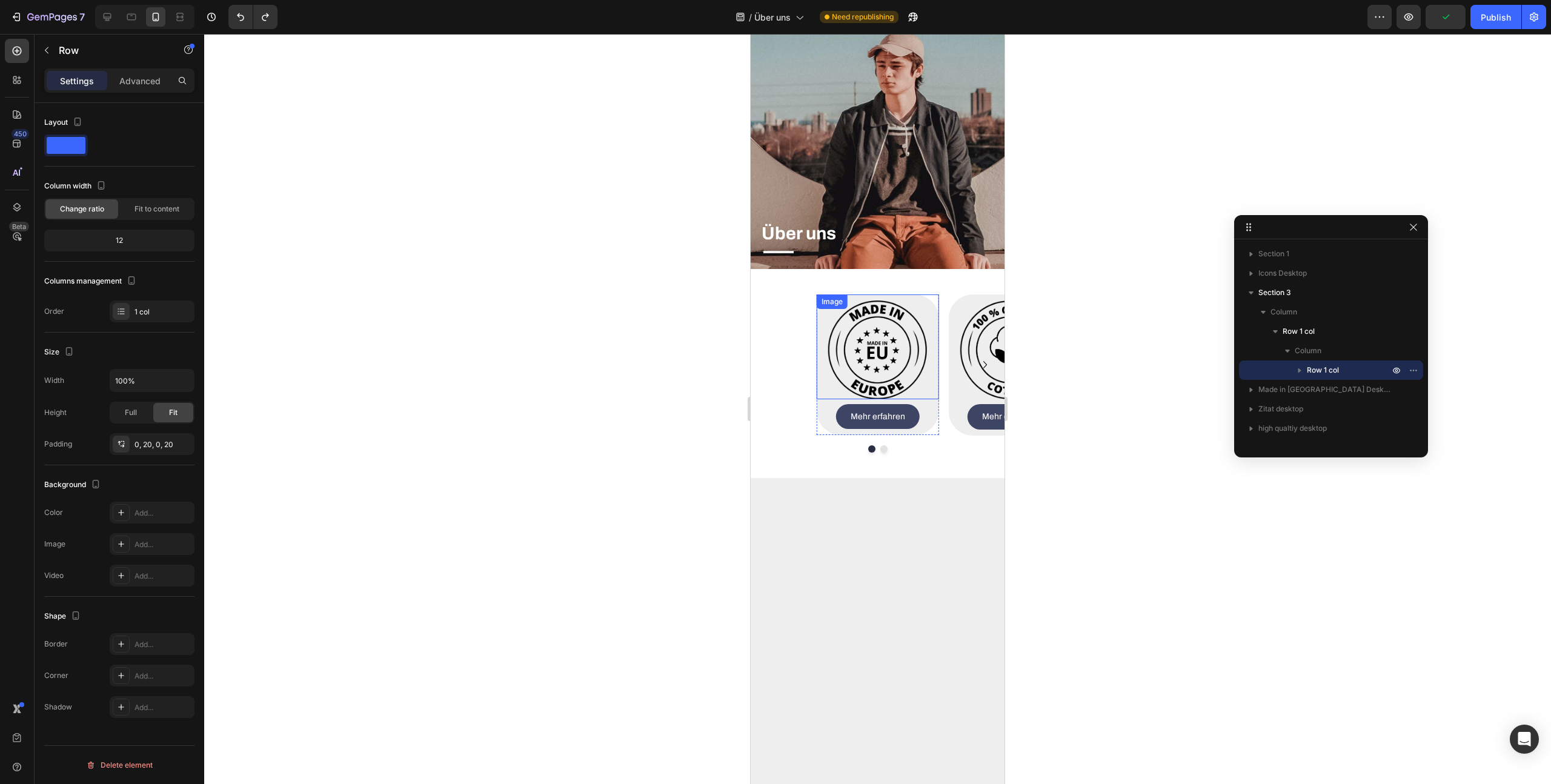
scroll to position [0, 0]
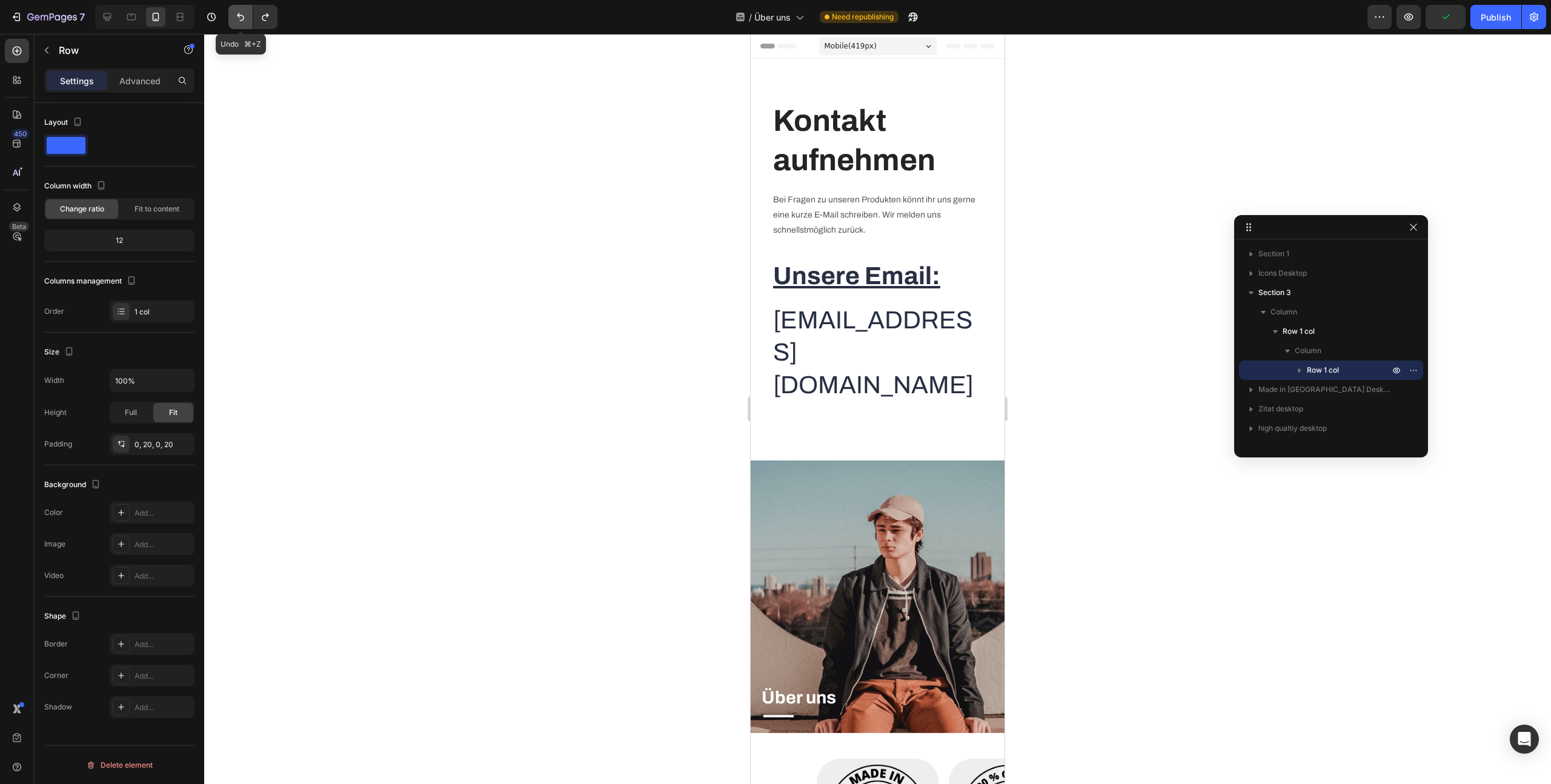
click at [239, 17] on icon "Undo/Redo" at bounding box center [240, 17] width 7 height 8
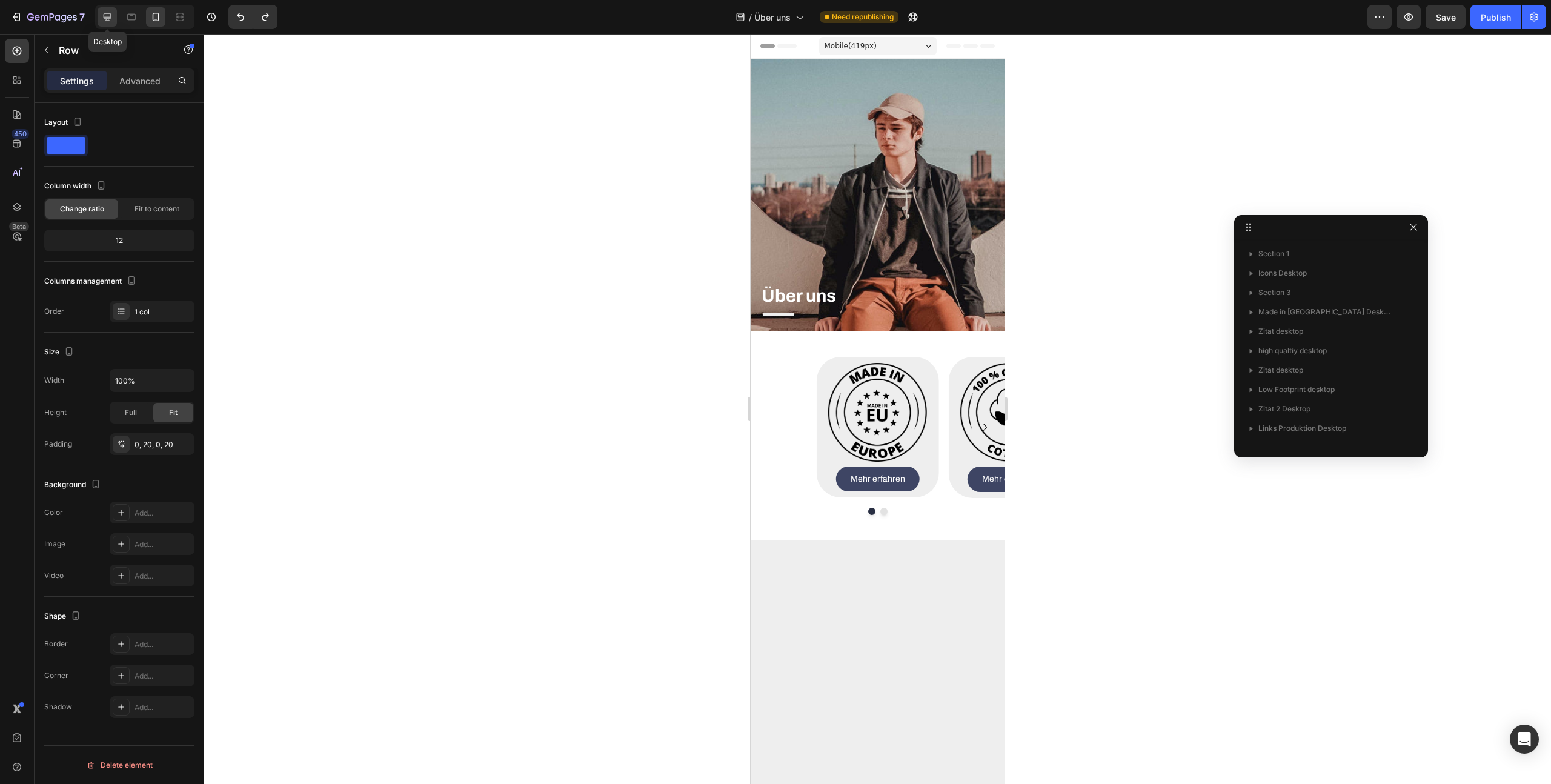
click at [107, 12] on icon at bounding box center [107, 17] width 12 height 12
type input "1200"
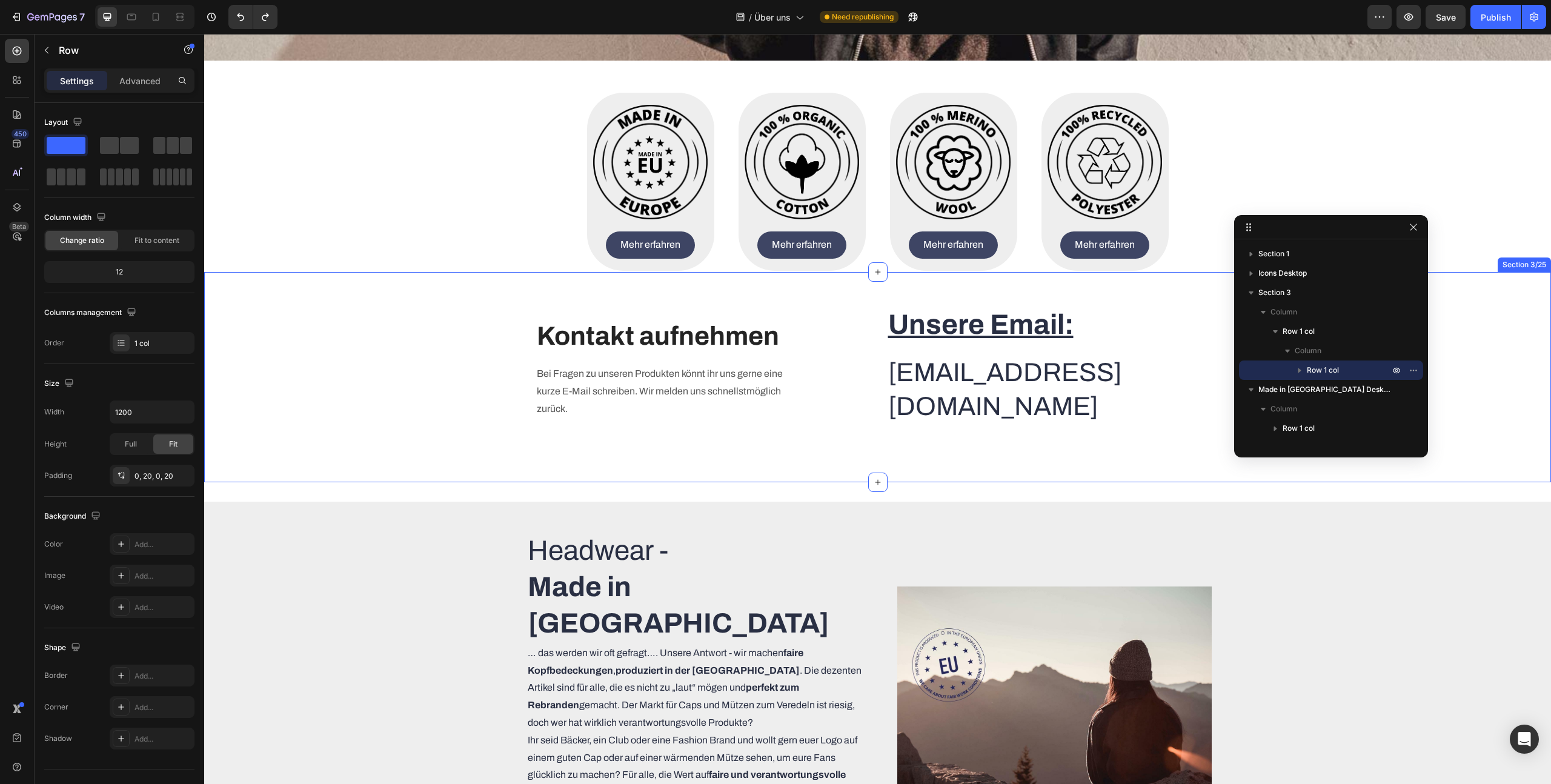
scroll to position [274, 0]
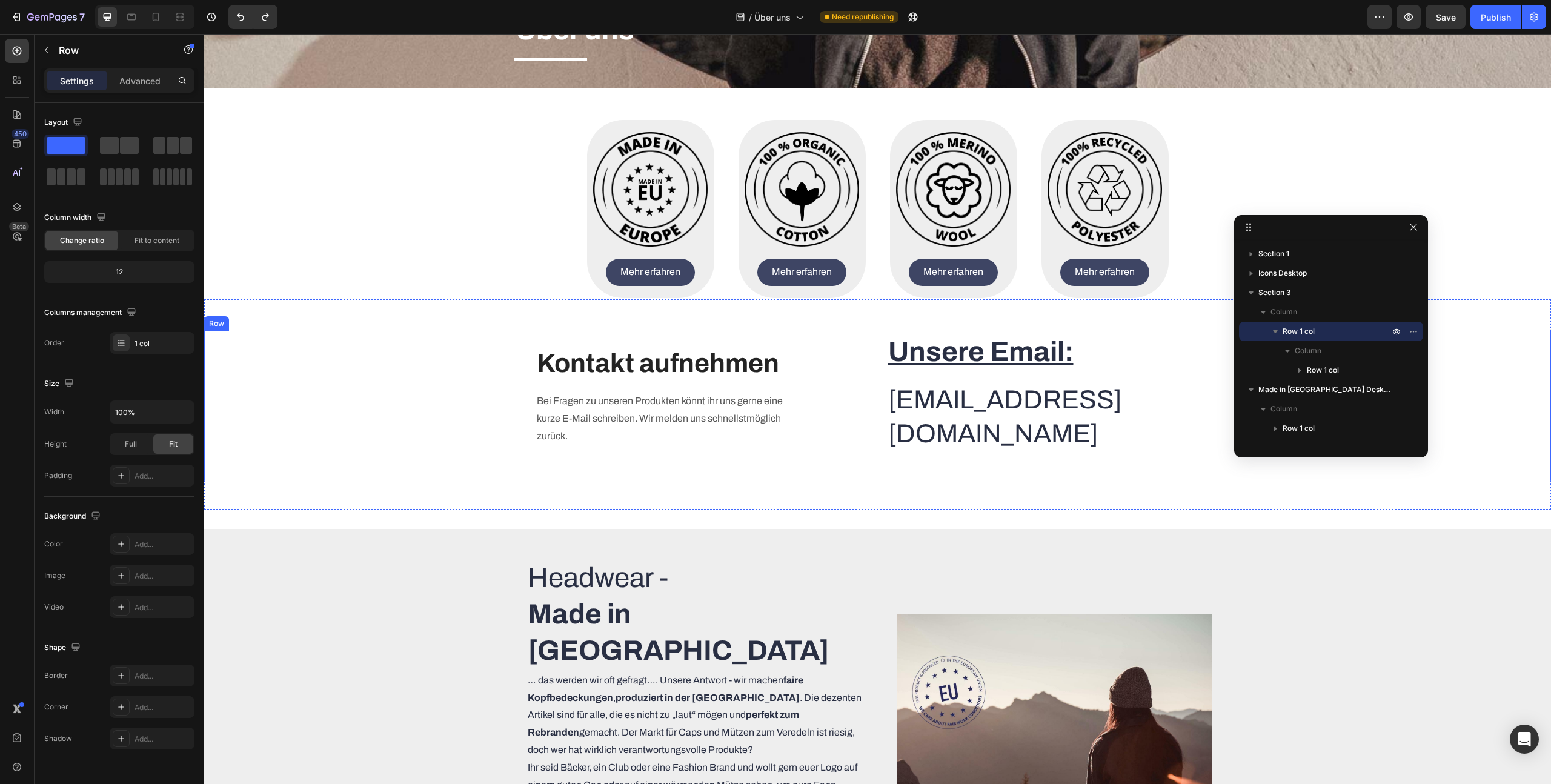
click at [429, 338] on div "Heading Text block Kontakt aufnehmen Heading Bei Fragen zu unseren Produkten kö…" at bounding box center [877, 406] width 1347 height 150
click at [415, 305] on div "Heading Text block Kontakt aufnehmen Heading Bei Fragen zu unseren Produkten kö…" at bounding box center [877, 404] width 1347 height 211
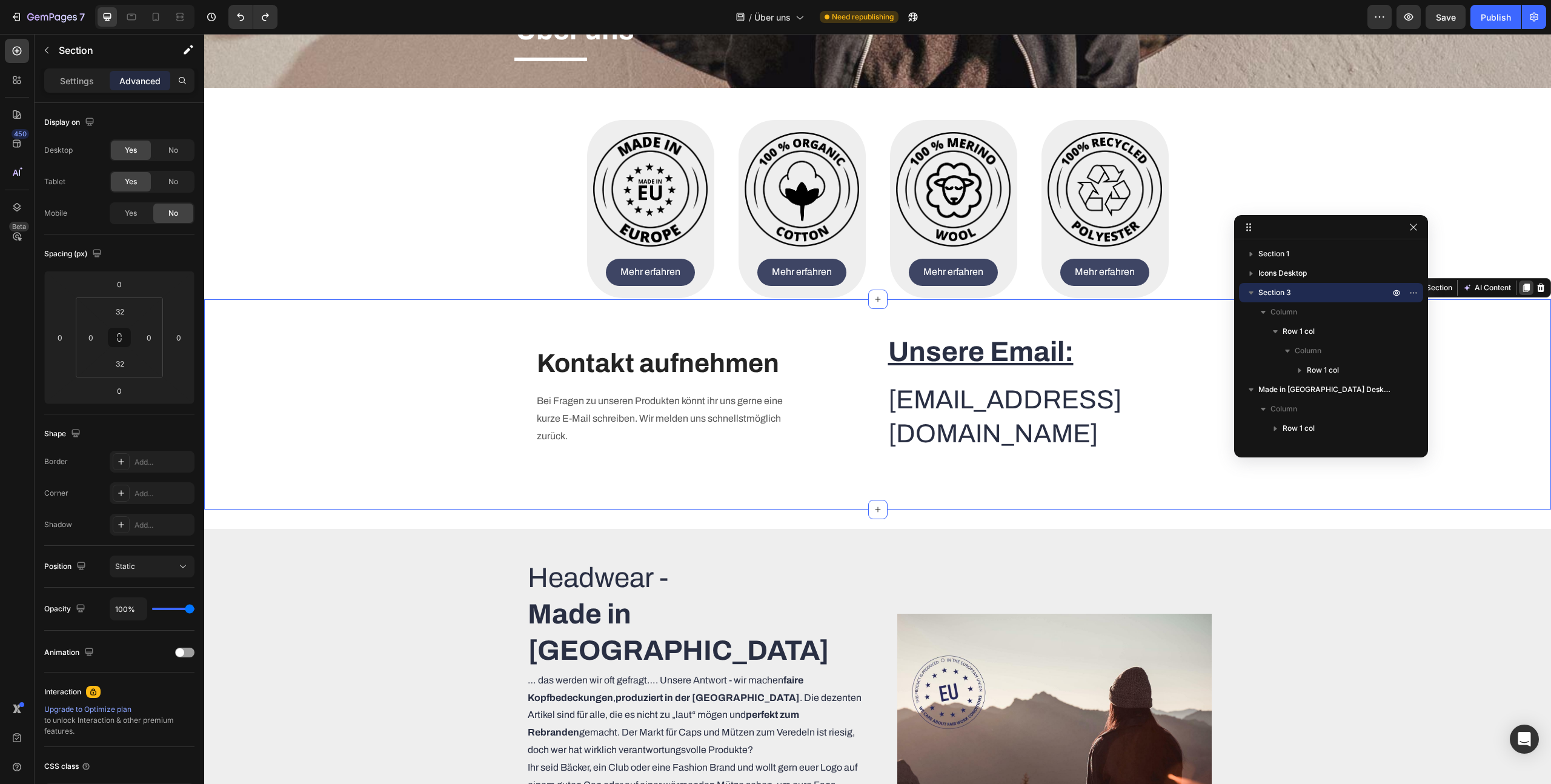
click at [1531, 286] on div at bounding box center [1526, 288] width 14 height 14
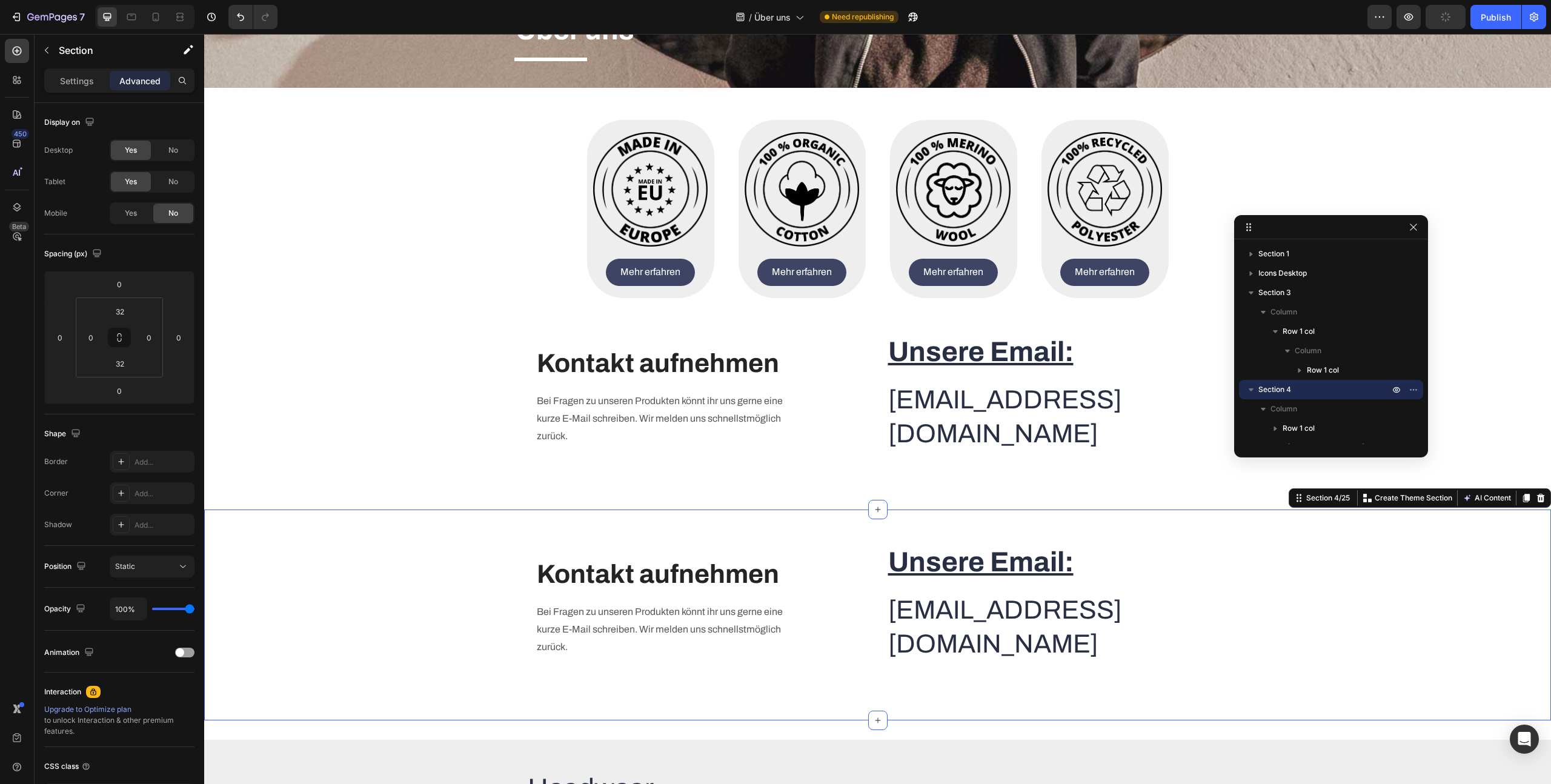
drag, startPoint x: 141, startPoint y: 80, endPoint x: 142, endPoint y: 90, distance: 10.0
click at [141, 81] on p "Advanced" at bounding box center [140, 80] width 41 height 12
drag, startPoint x: 129, startPoint y: 214, endPoint x: 150, endPoint y: 197, distance: 27.0
click at [129, 214] on span "Yes" at bounding box center [131, 213] width 12 height 11
click at [166, 187] on div "No" at bounding box center [173, 182] width 40 height 20
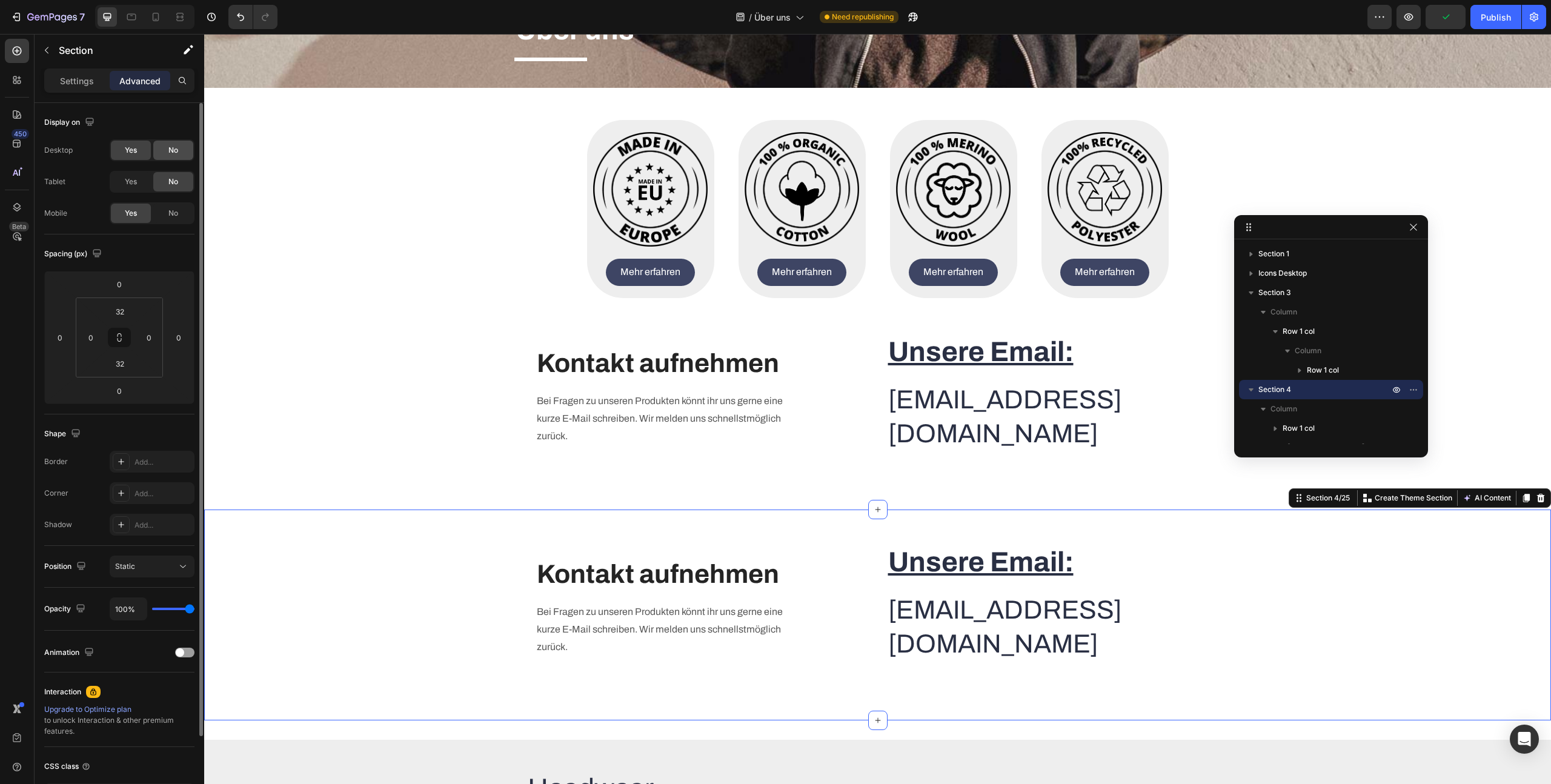
click at [175, 157] on div "No" at bounding box center [173, 150] width 40 height 20
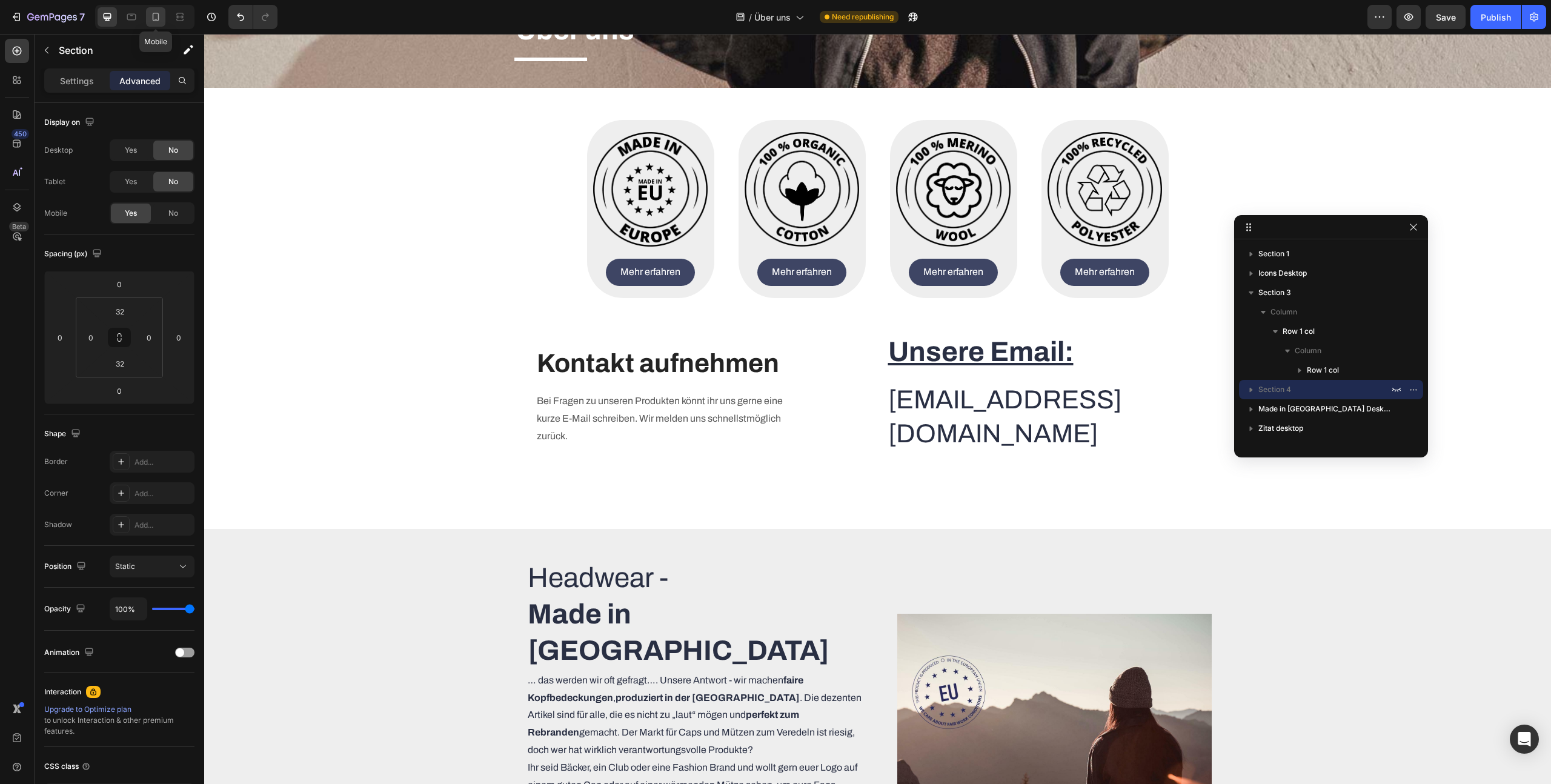
click at [158, 18] on icon at bounding box center [156, 17] width 12 height 12
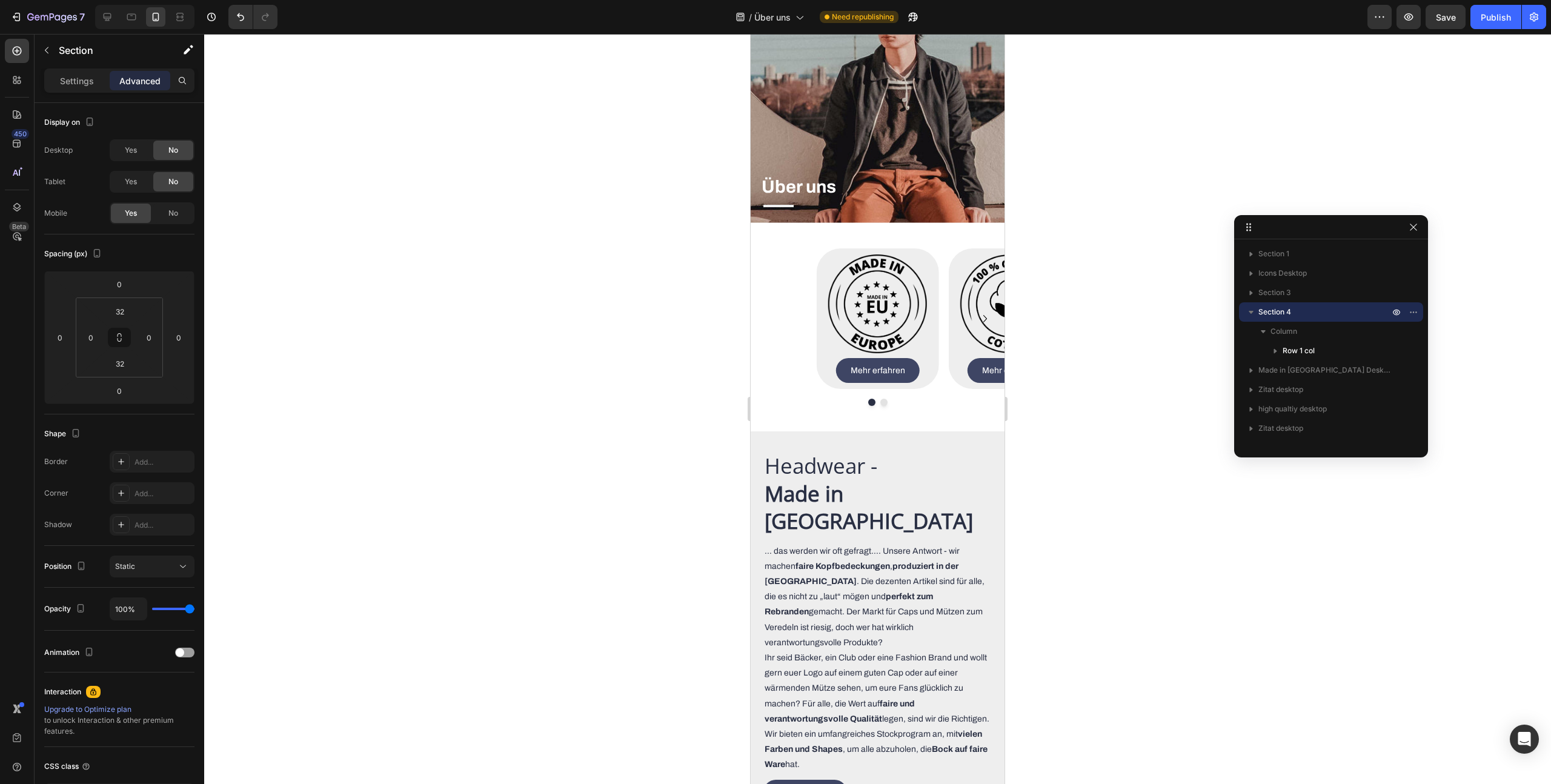
scroll to position [545, 0]
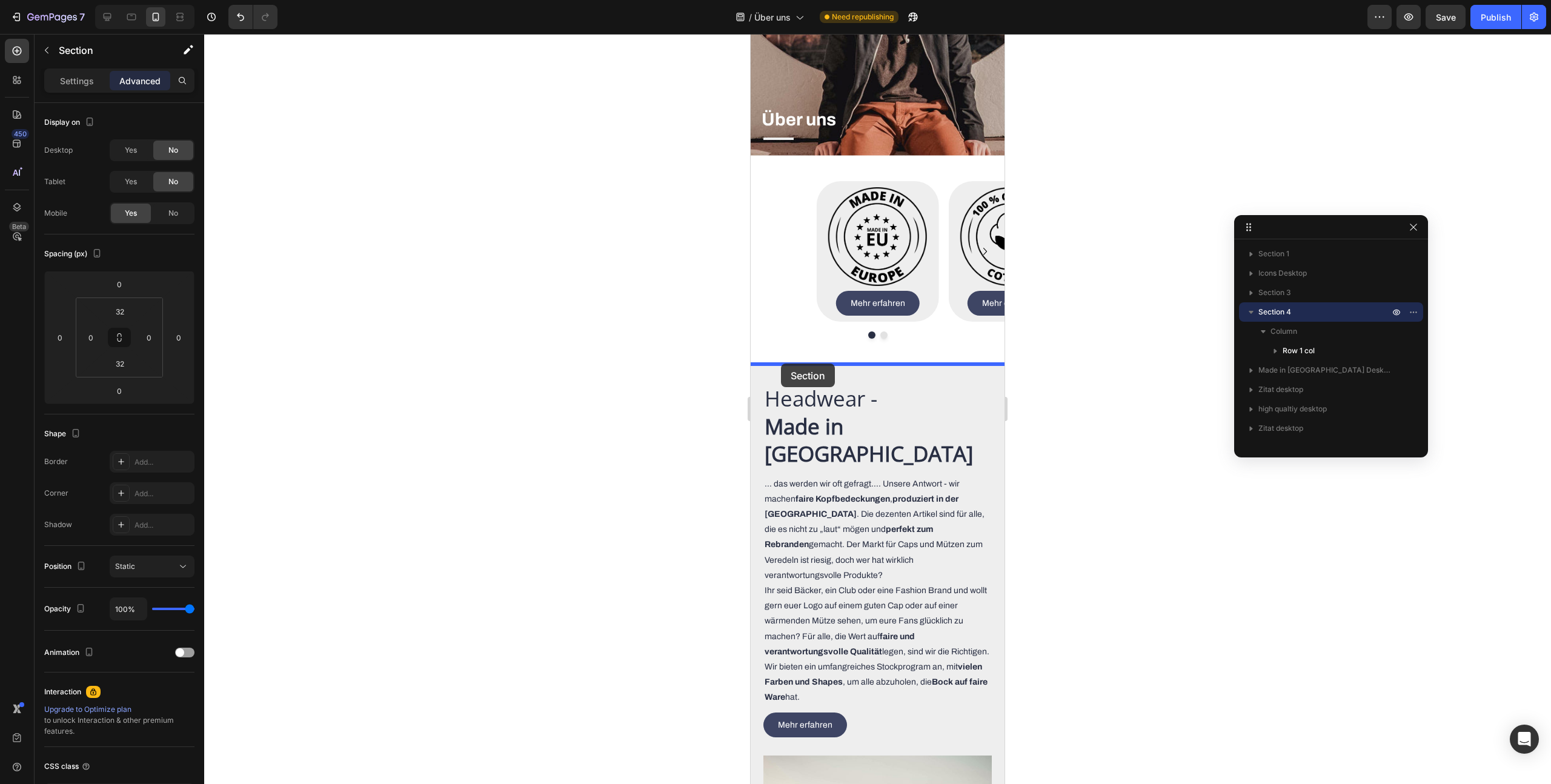
drag, startPoint x: 760, startPoint y: 51, endPoint x: 781, endPoint y: 364, distance: 313.7
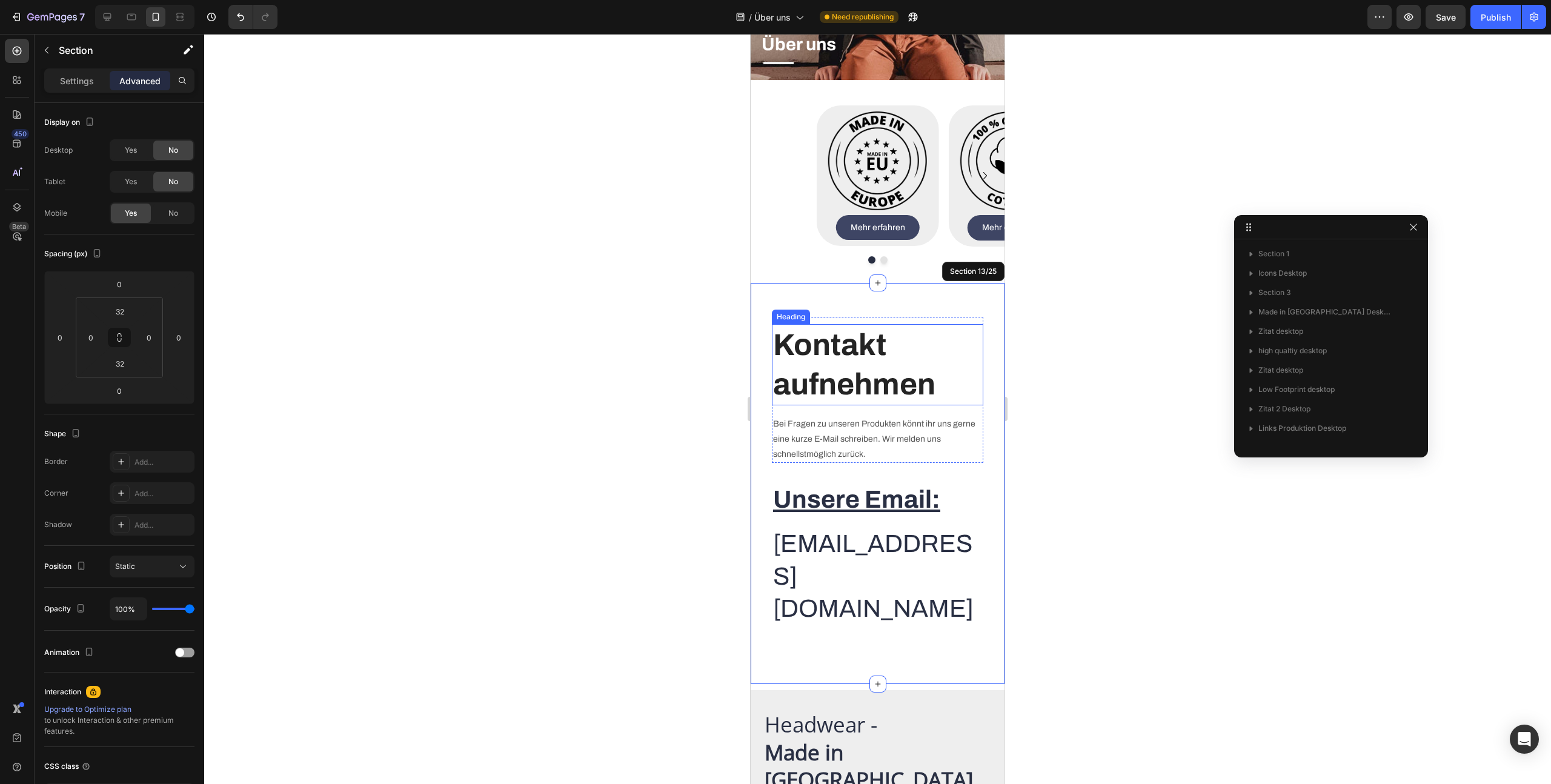
scroll to position [246, 0]
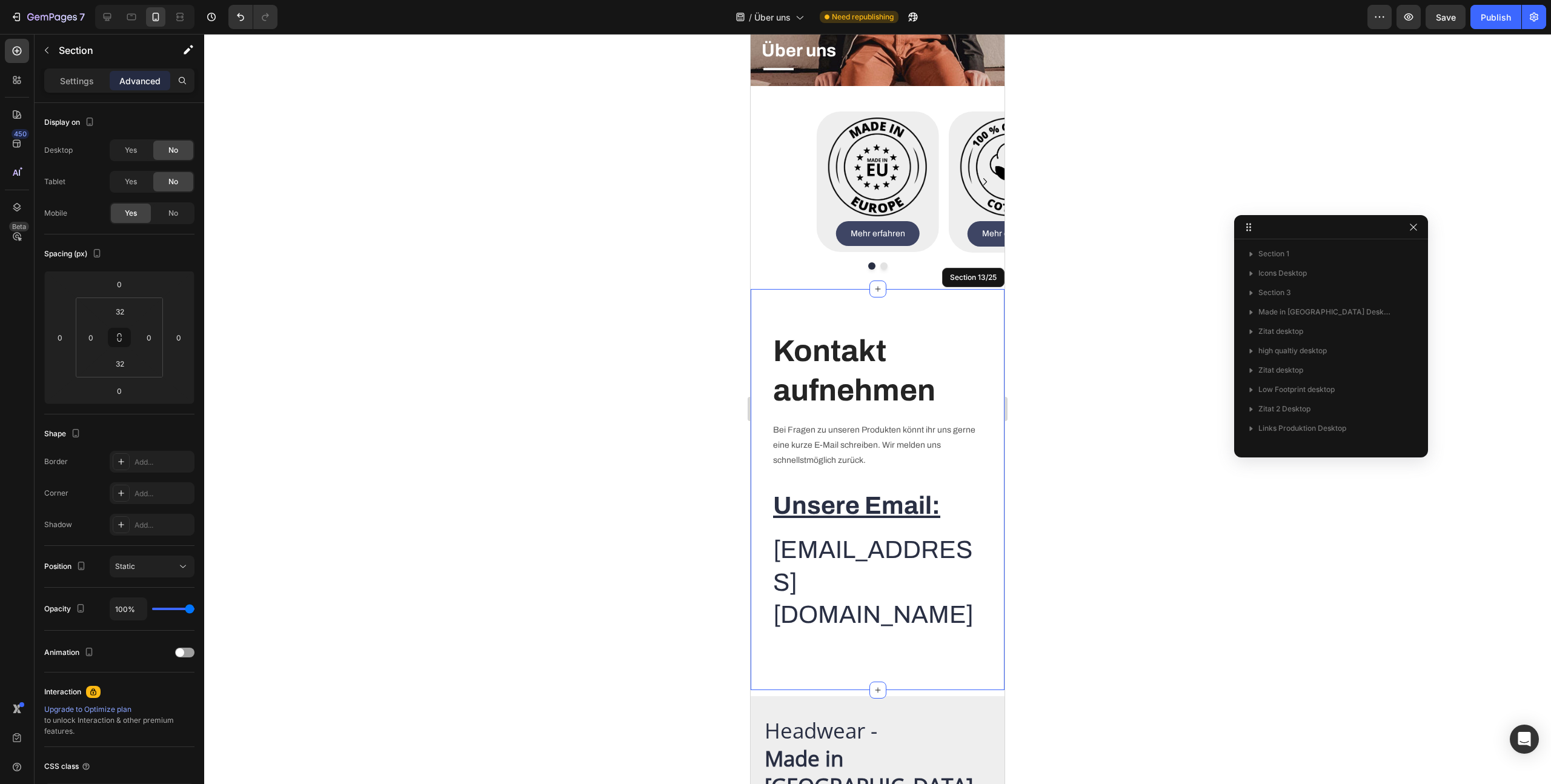
click at [1124, 466] on div at bounding box center [877, 409] width 1347 height 750
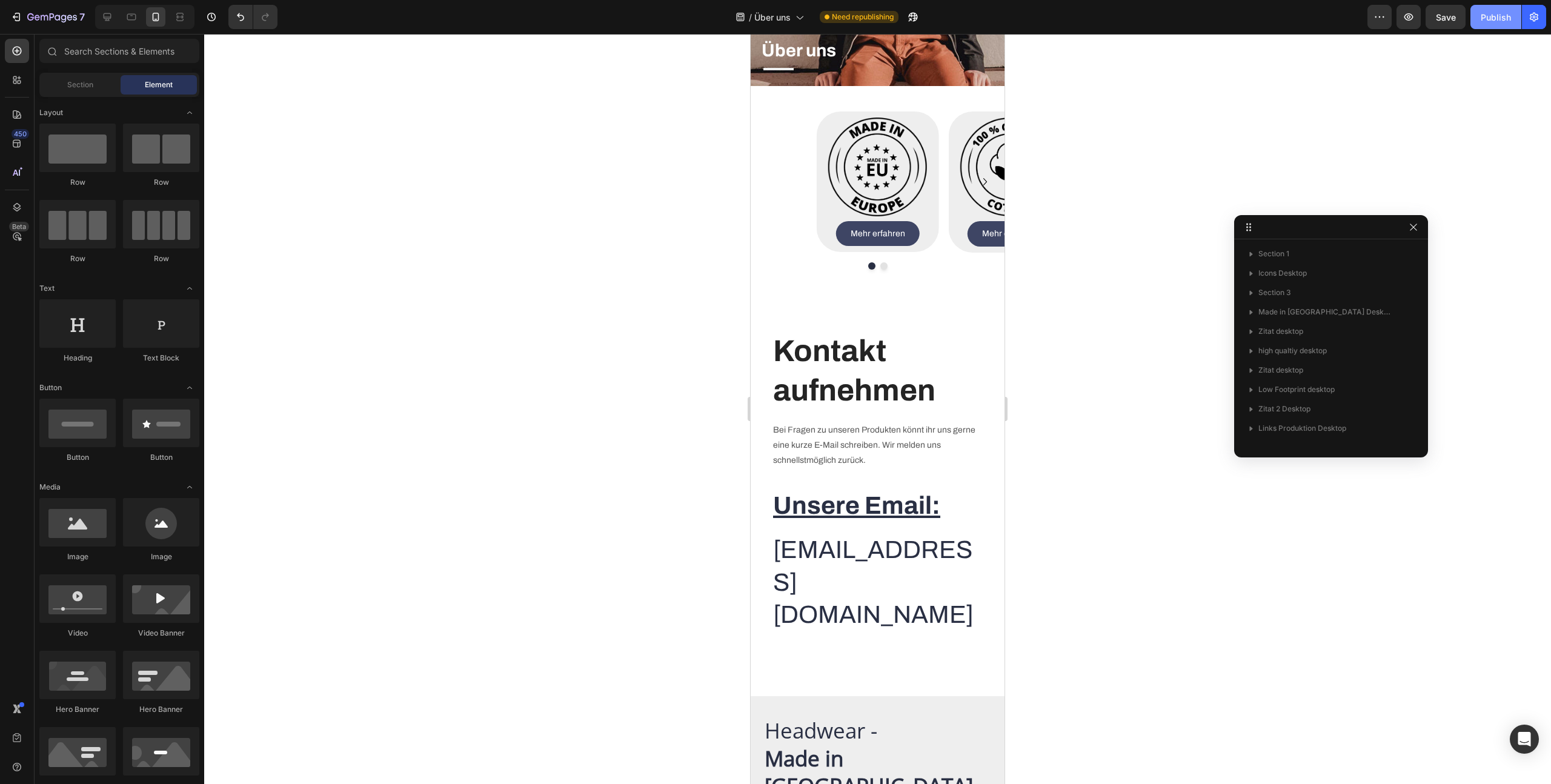
click at [1501, 17] on div "Publish" at bounding box center [1496, 17] width 30 height 12
